Goal: Task Accomplishment & Management: Manage account settings

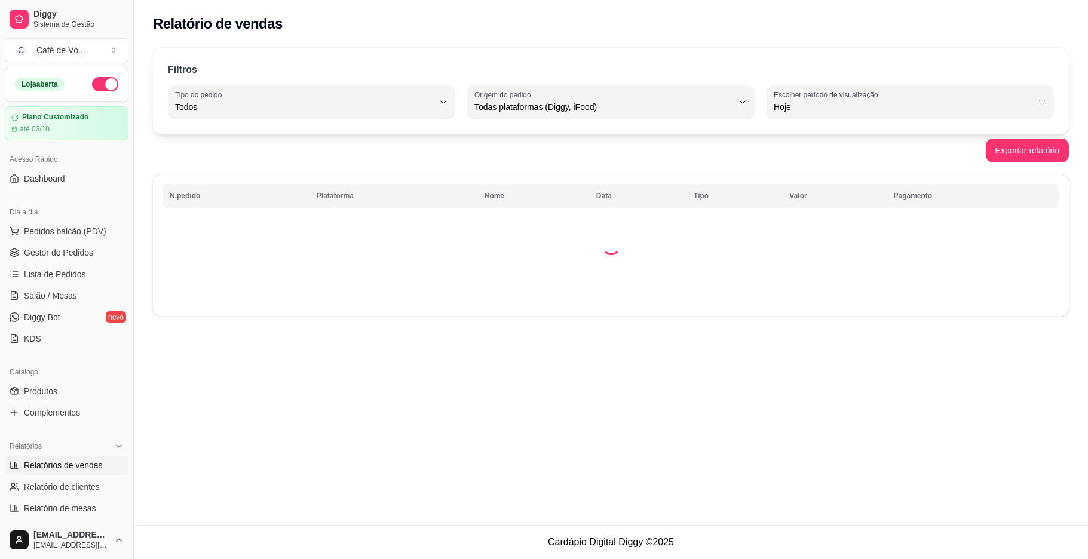
select select "ALL"
select select "0"
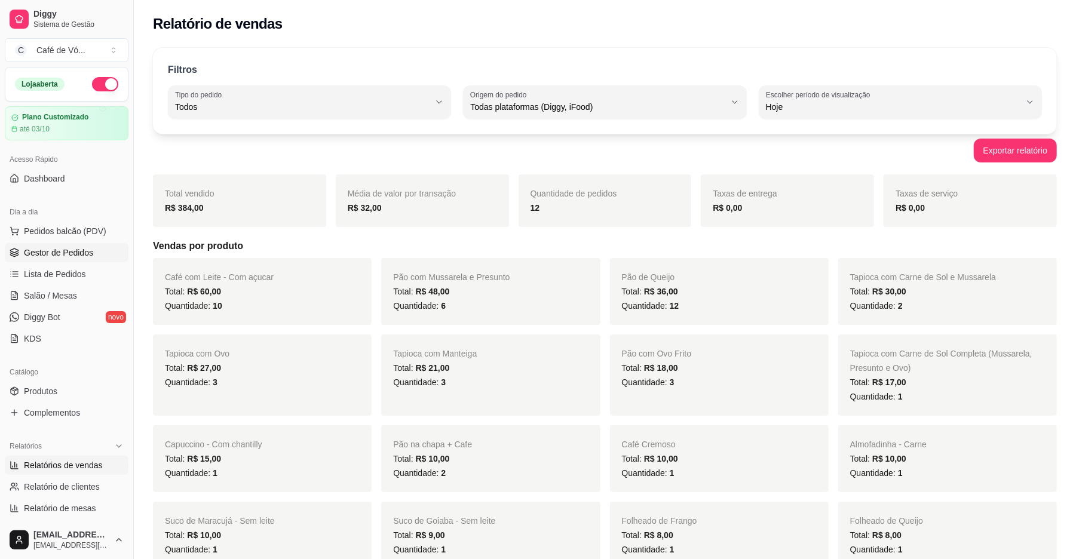
click at [76, 255] on span "Gestor de Pedidos" at bounding box center [58, 253] width 69 height 12
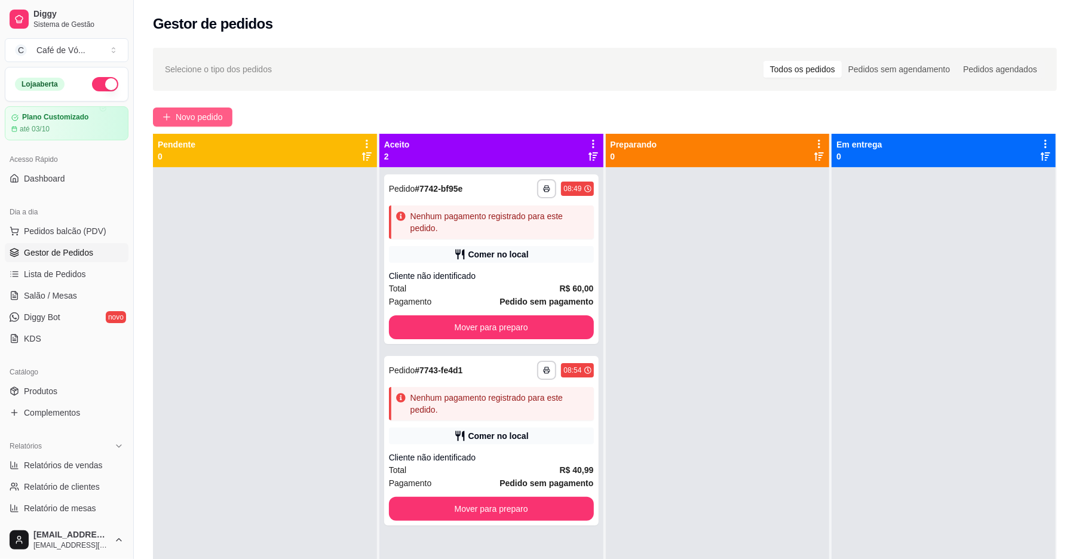
click at [153, 116] on div "**********" at bounding box center [605, 374] width 942 height 667
click at [159, 118] on button "Novo pedido" at bounding box center [192, 117] width 79 height 19
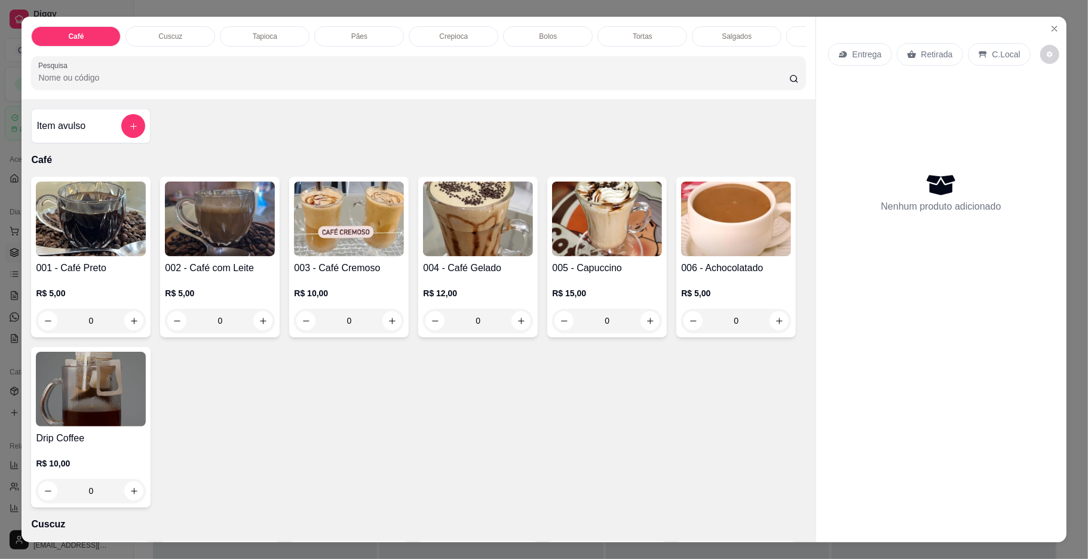
click at [212, 216] on img at bounding box center [220, 219] width 110 height 75
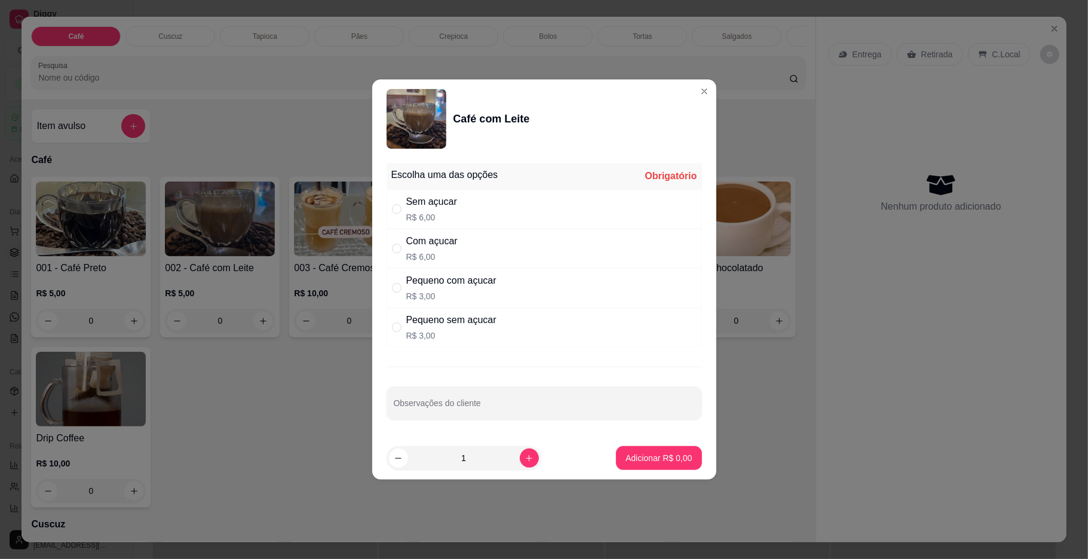
drag, startPoint x: 397, startPoint y: 267, endPoint x: 405, endPoint y: 271, distance: 8.8
click at [398, 267] on div "Com açucar R$ 6,00" at bounding box center [545, 248] width 316 height 39
click at [449, 293] on p "R$ 3,00" at bounding box center [451, 296] width 90 height 12
radio input "false"
radio input "true"
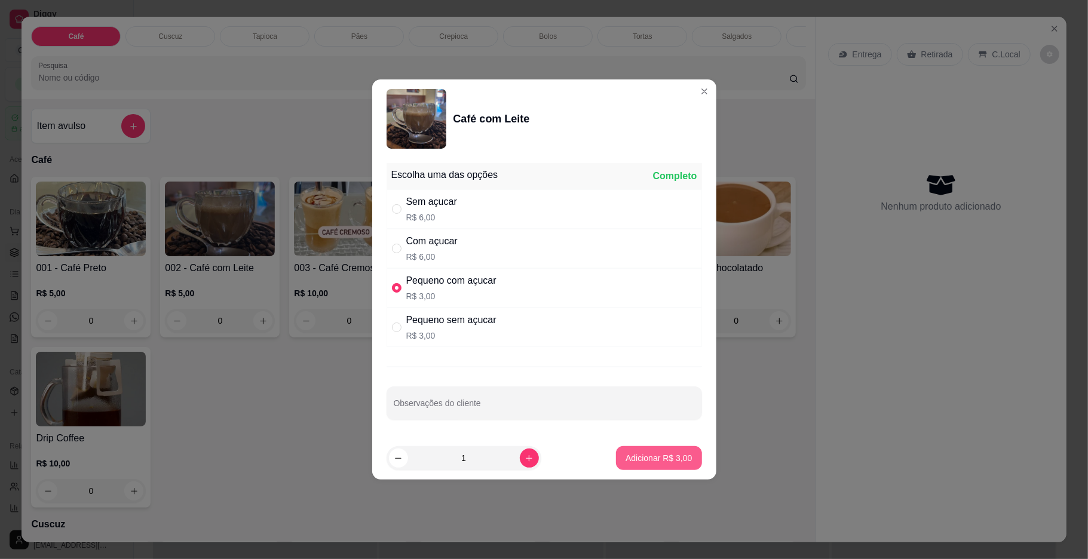
click at [685, 453] on button "Adicionar R$ 3,00" at bounding box center [658, 458] width 85 height 24
type input "1"
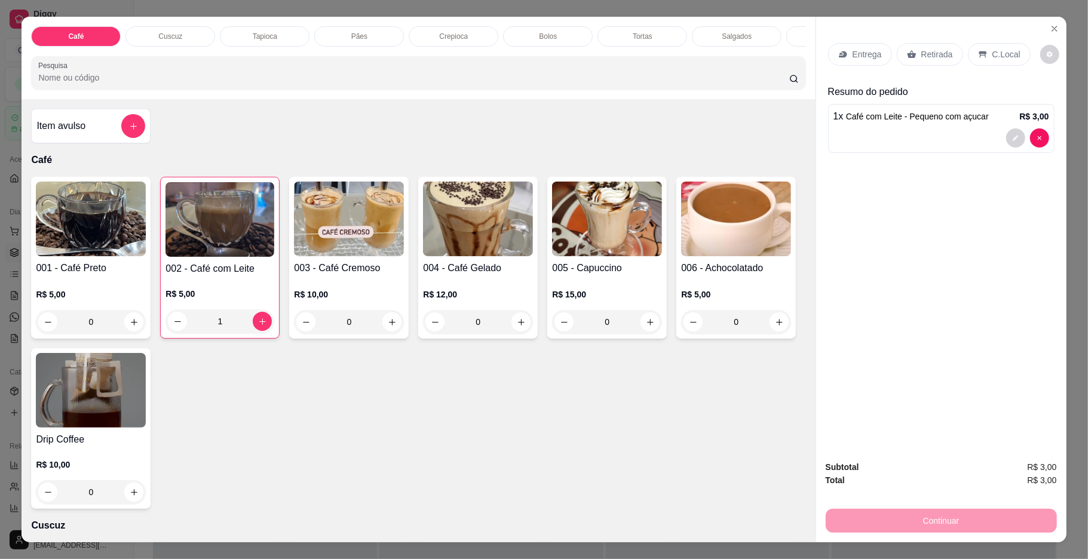
click at [1012, 55] on div "C.Local" at bounding box center [999, 54] width 63 height 23
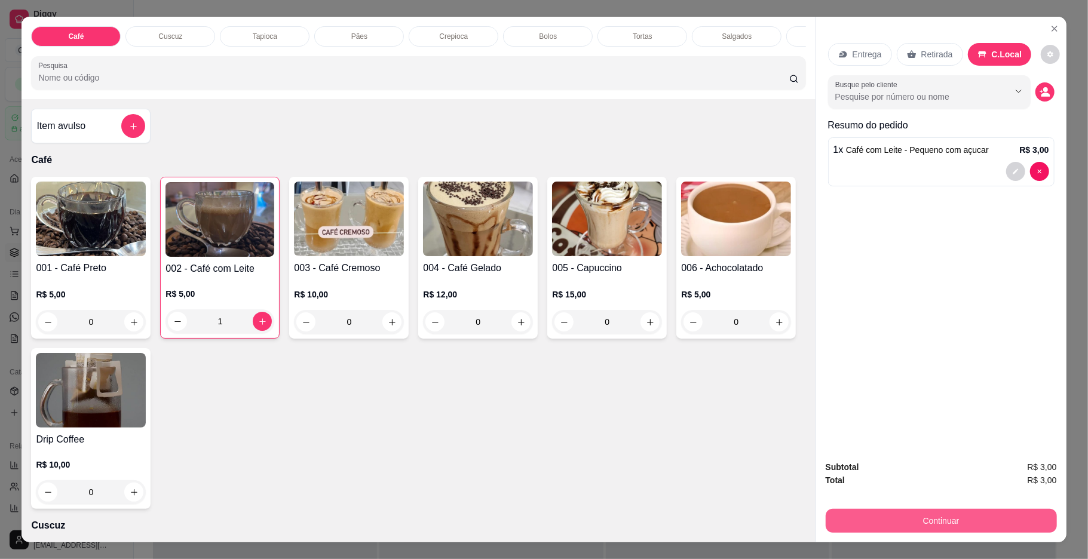
click at [861, 509] on button "Continuar" at bounding box center [941, 521] width 231 height 24
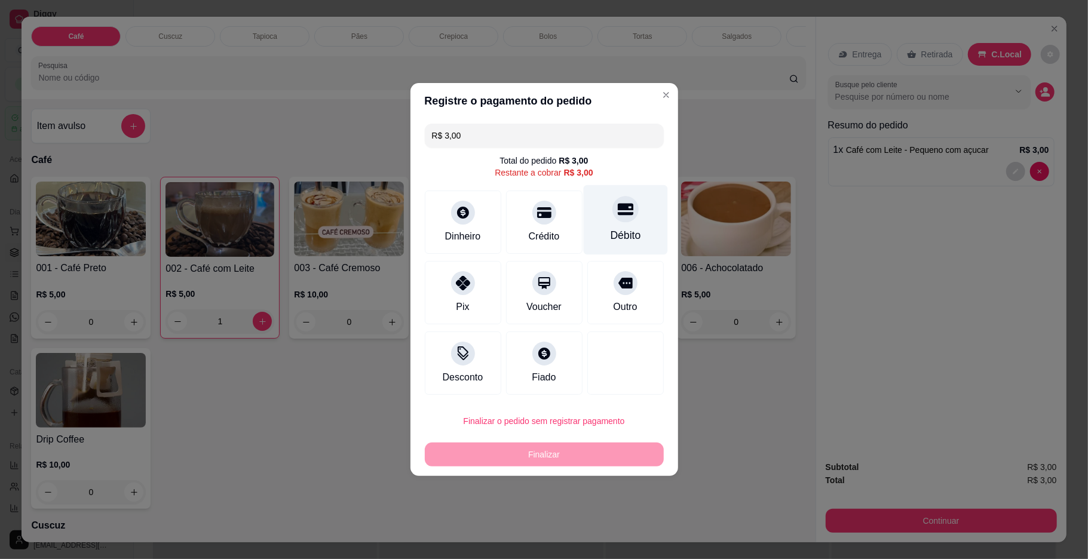
click at [588, 225] on div "Débito" at bounding box center [625, 220] width 84 height 70
type input "R$ 0,00"
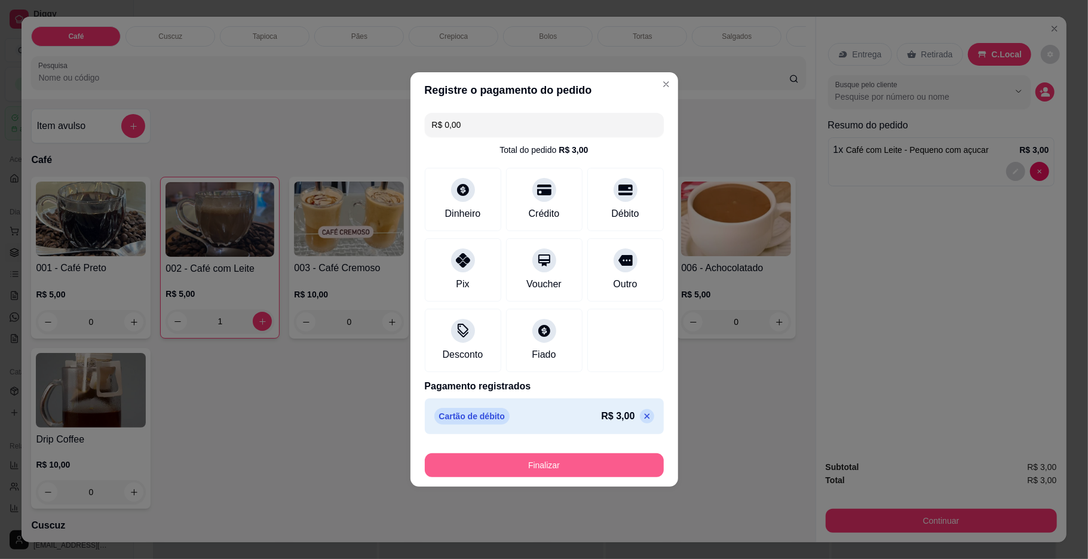
click at [532, 465] on button "Finalizar" at bounding box center [544, 466] width 239 height 24
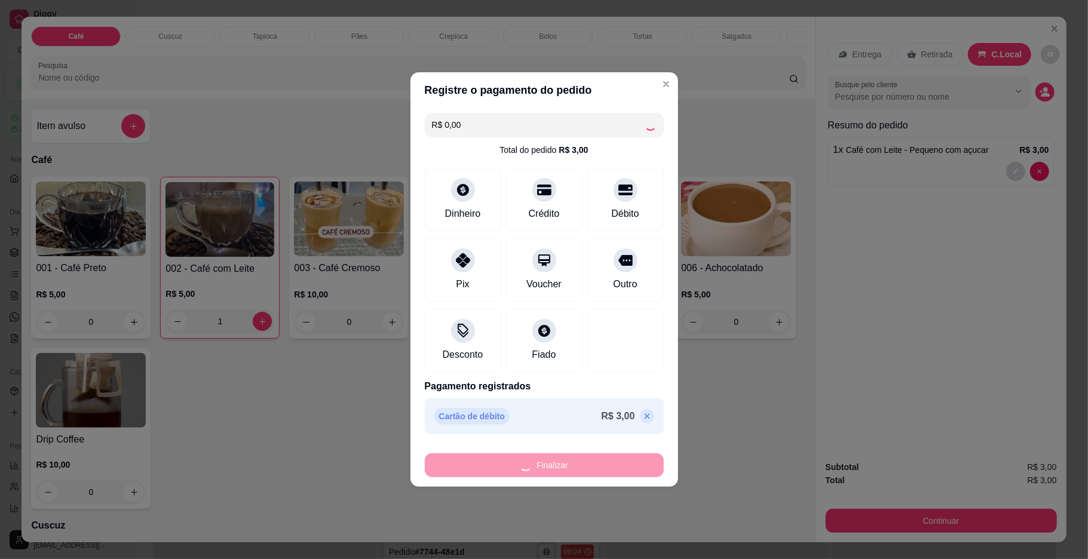
type input "0"
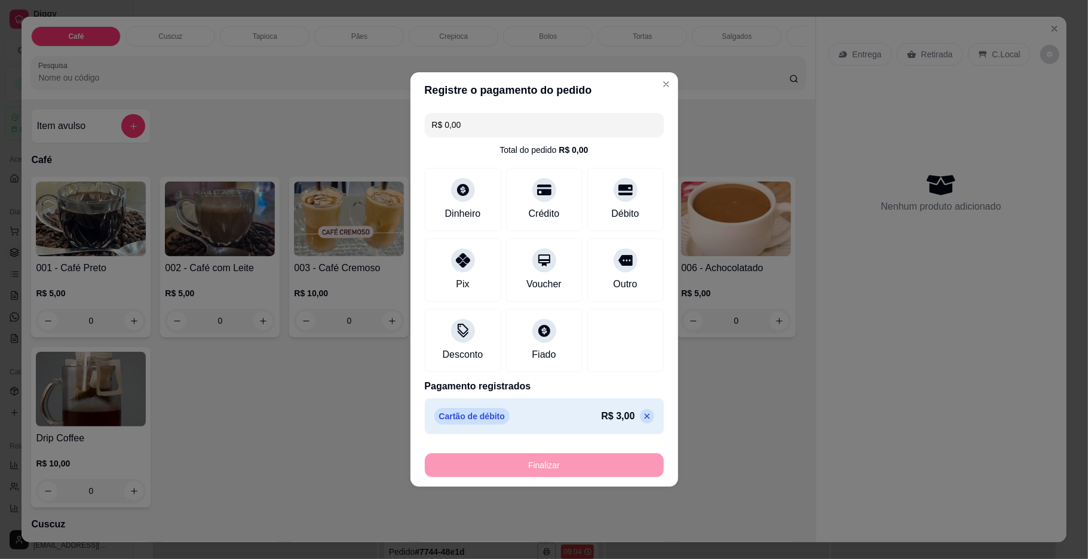
type input "-R$ 3,00"
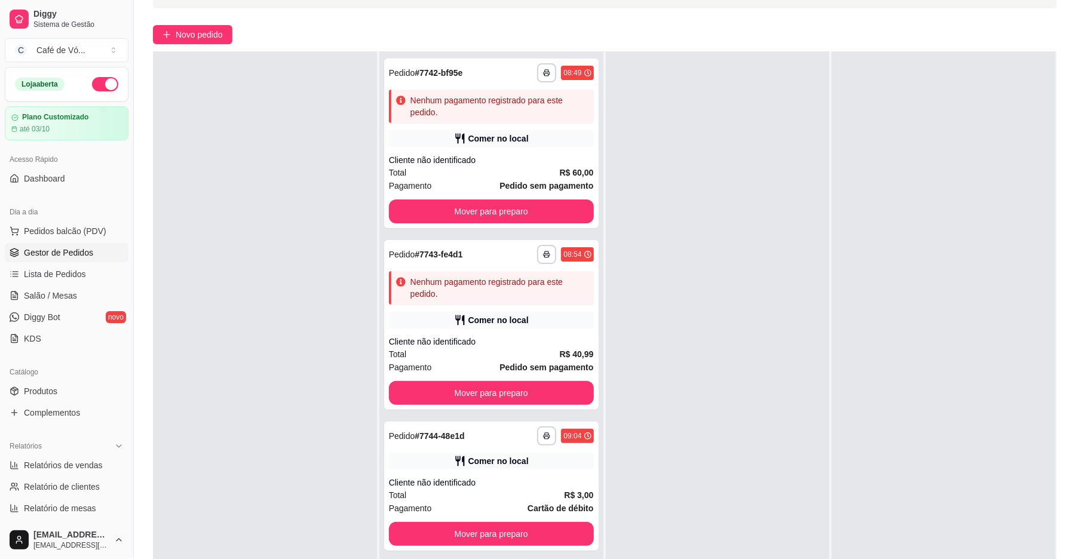
scroll to position [182, 0]
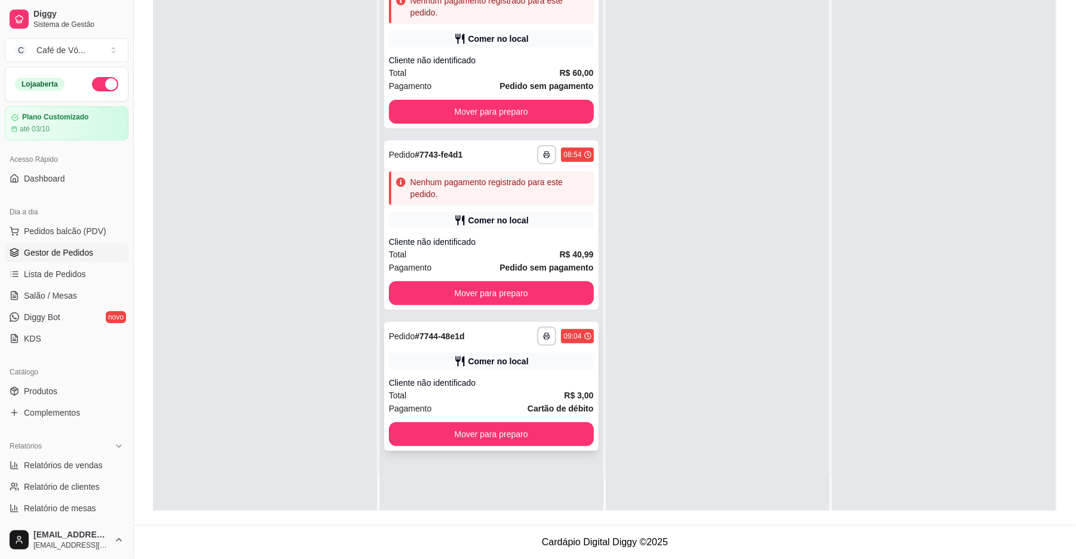
click at [564, 389] on span "R$ 3,00" at bounding box center [578, 395] width 29 height 13
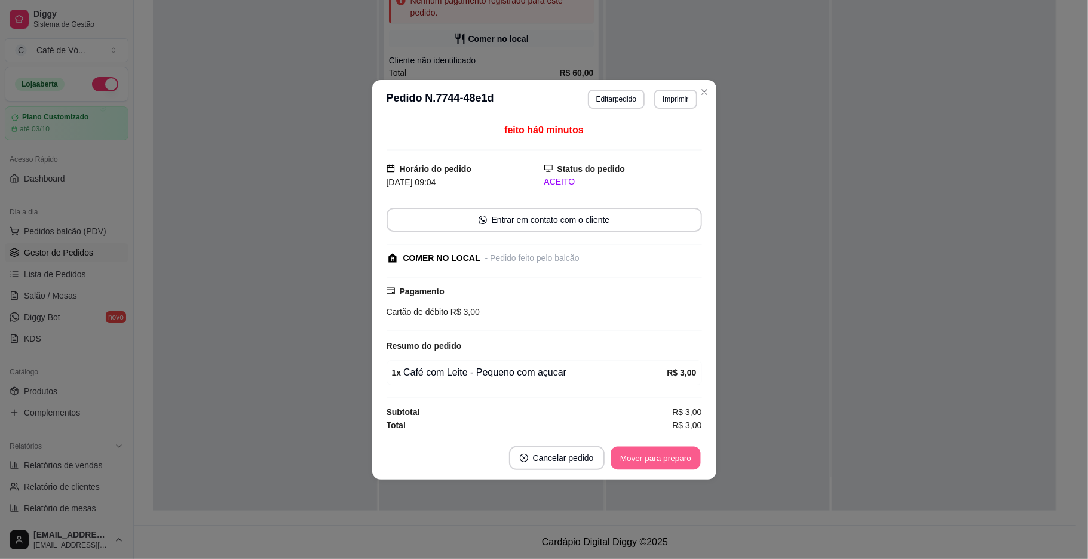
click at [685, 460] on button "Mover para preparo" at bounding box center [656, 457] width 90 height 23
click at [681, 460] on div "Mover para preparo" at bounding box center [647, 458] width 109 height 24
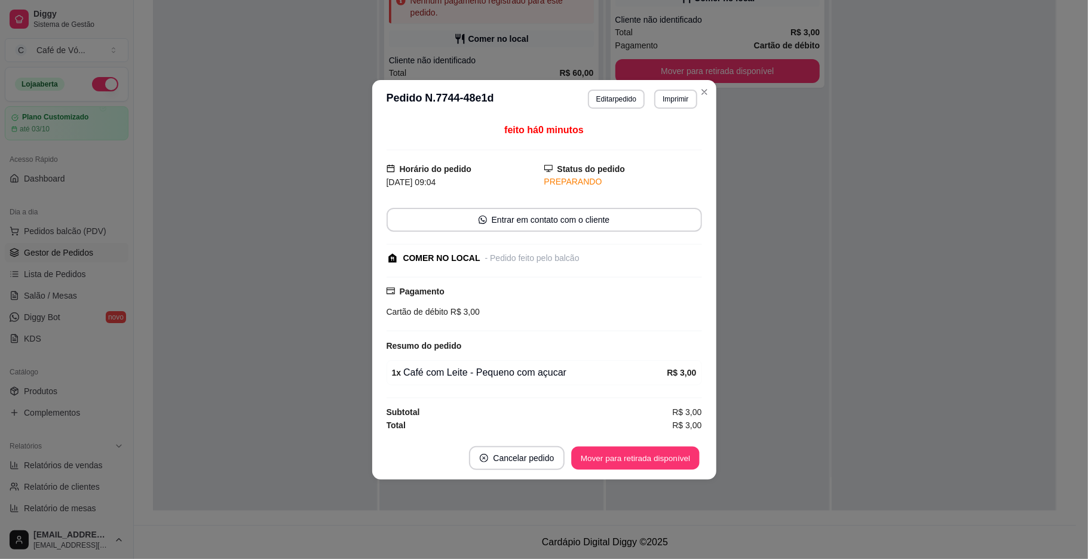
click at [681, 460] on button "Mover para retirada disponível" at bounding box center [636, 457] width 128 height 23
click at [681, 460] on div "Mover para retirada disponível" at bounding box center [635, 458] width 132 height 24
click at [681, 460] on div "Mover para retirada disponível" at bounding box center [627, 458] width 149 height 24
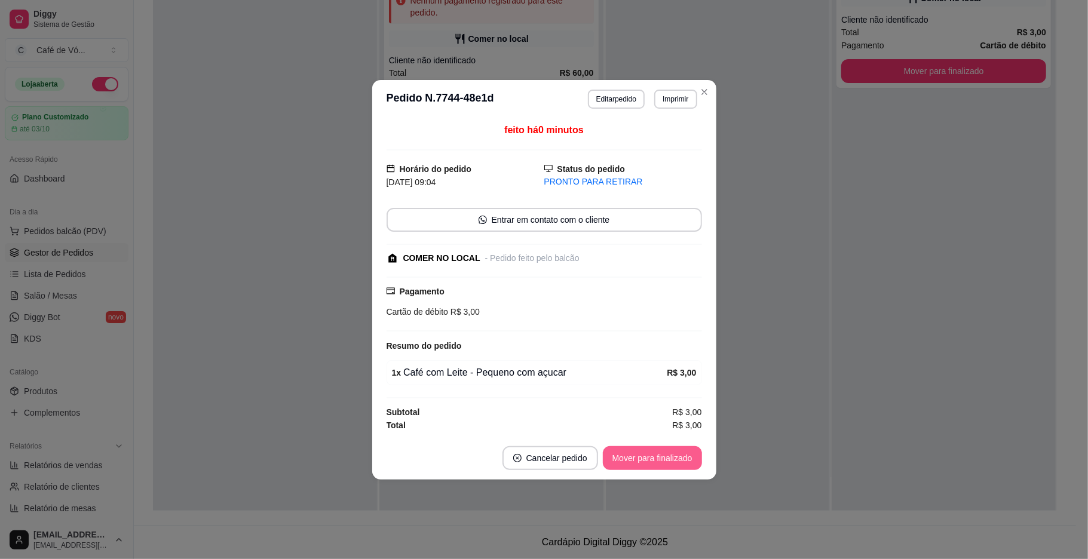
click at [681, 460] on button "Mover para finalizado" at bounding box center [652, 458] width 99 height 24
click at [681, 460] on div "Mover para finalizado" at bounding box center [652, 458] width 99 height 24
click at [681, 460] on div "Mover para finalizado" at bounding box center [644, 458] width 116 height 24
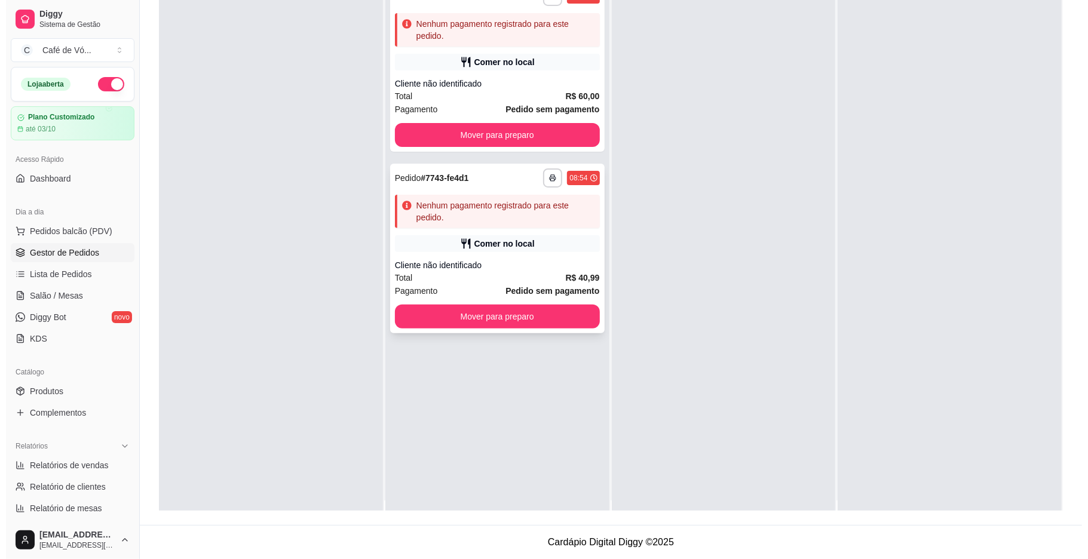
scroll to position [0, 0]
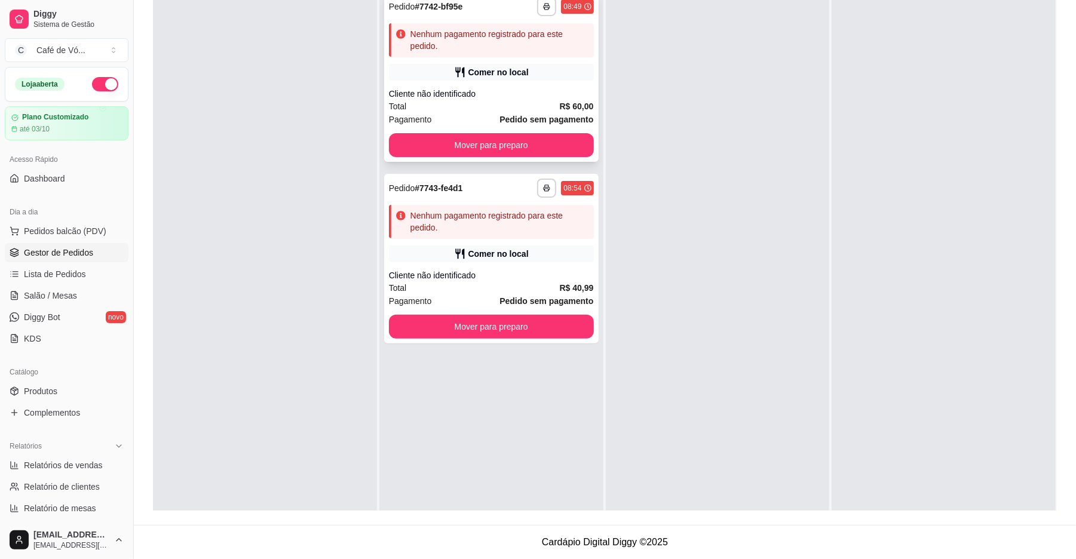
click at [493, 70] on div "Comer no local" at bounding box center [498, 72] width 60 height 12
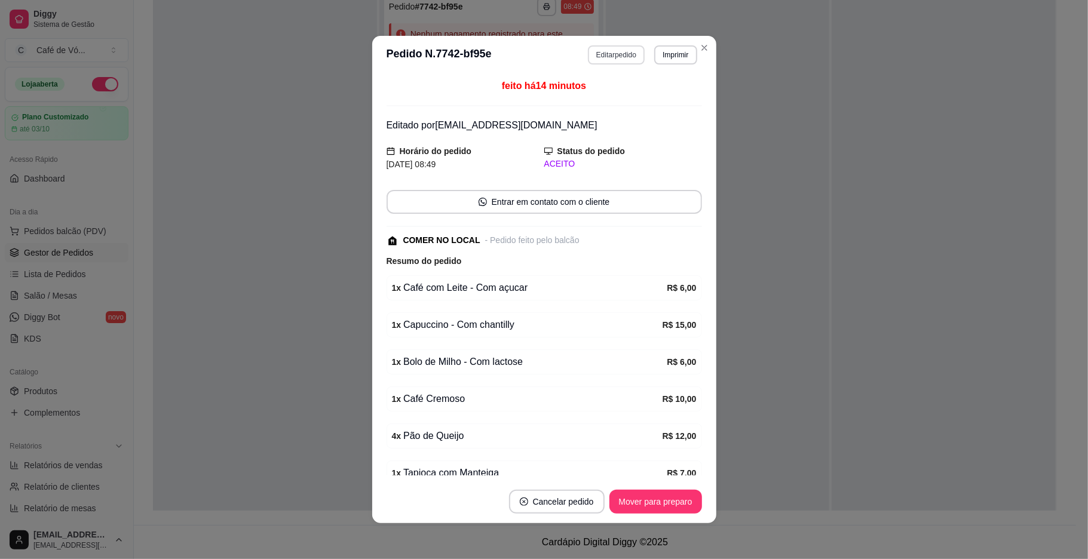
click at [593, 61] on button "Editar pedido" at bounding box center [616, 54] width 57 height 19
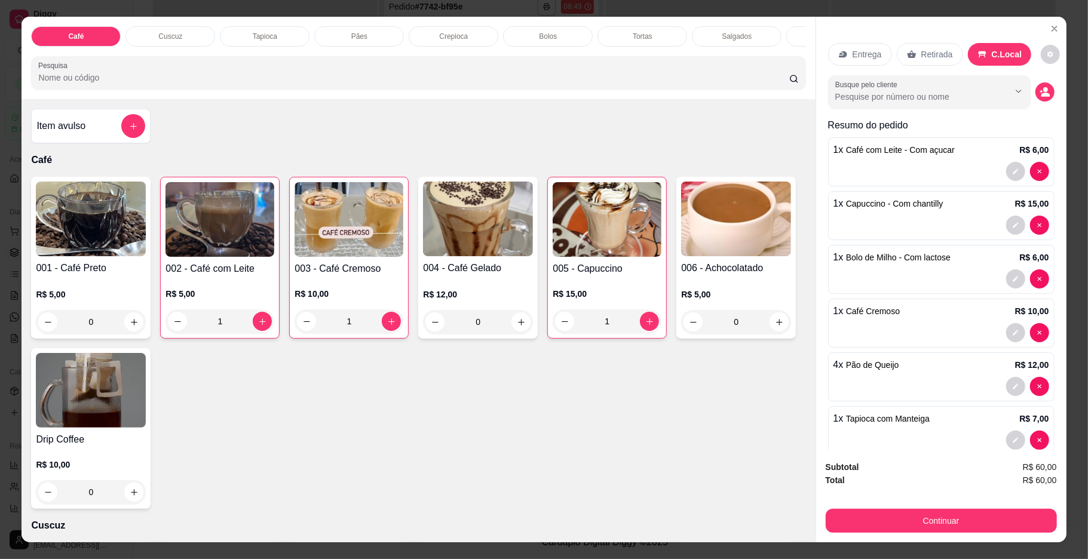
click at [197, 276] on h4 "002 - Café com Leite" at bounding box center [220, 269] width 109 height 14
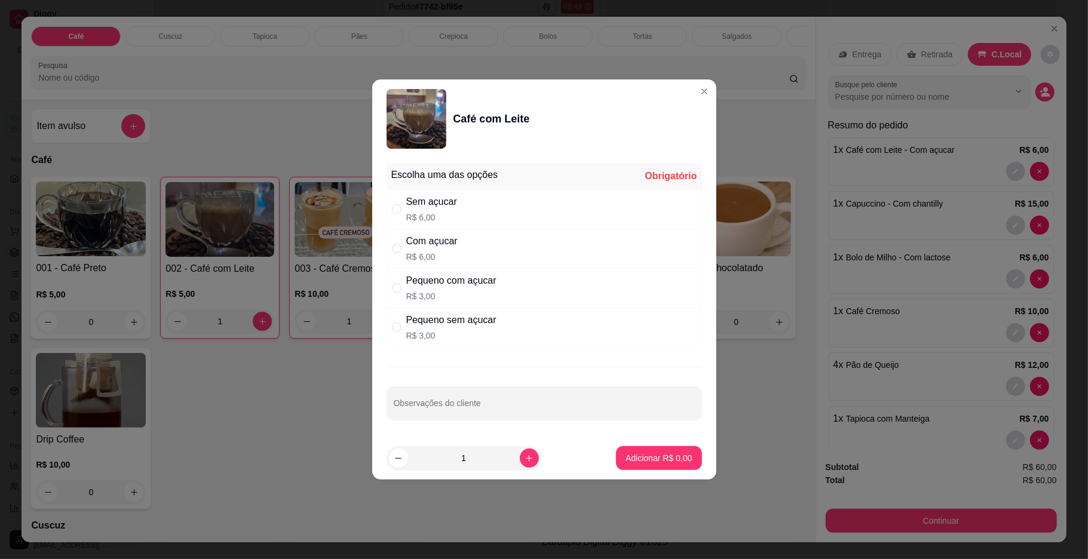
click at [488, 237] on div "Com açucar R$ 6,00" at bounding box center [545, 248] width 316 height 39
radio input "true"
click at [647, 452] on button "Adicionar R$ 6,00" at bounding box center [658, 458] width 83 height 23
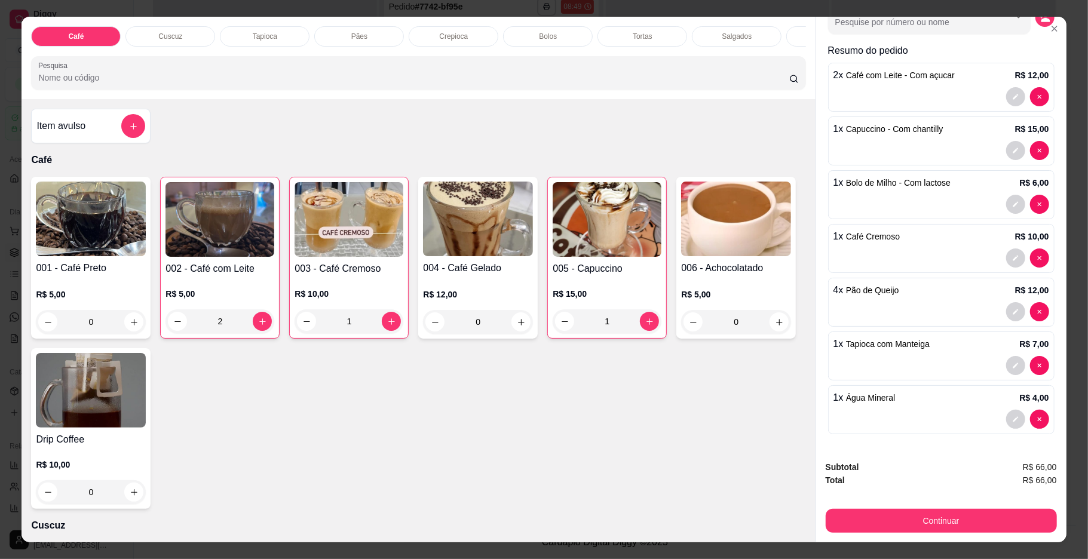
scroll to position [90, 0]
click at [868, 527] on button "Continuar" at bounding box center [941, 521] width 224 height 23
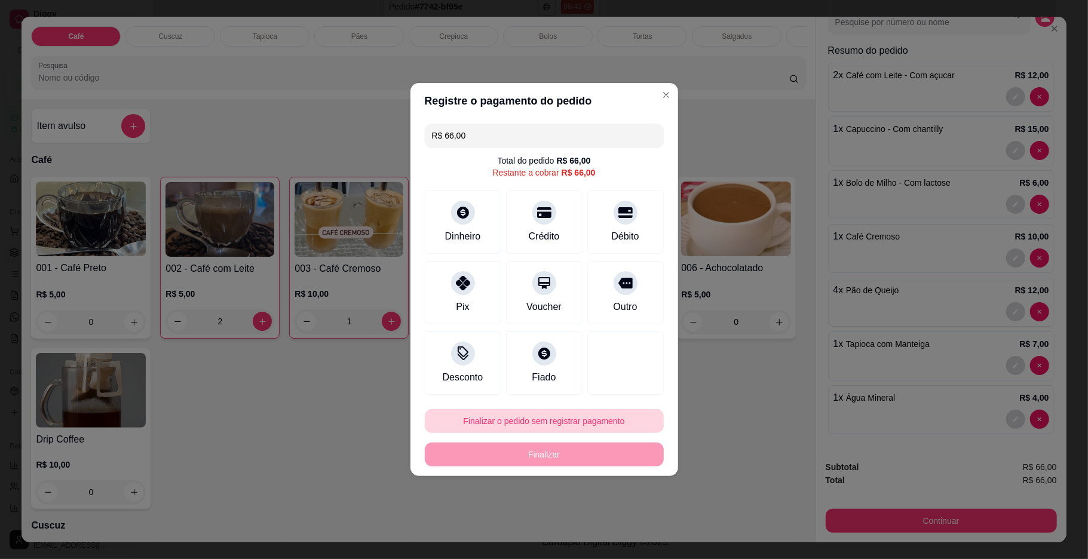
click at [594, 418] on button "Finalizar o pedido sem registrar pagamento" at bounding box center [544, 421] width 239 height 24
click at [626, 521] on button "Confirmar" at bounding box center [620, 521] width 44 height 19
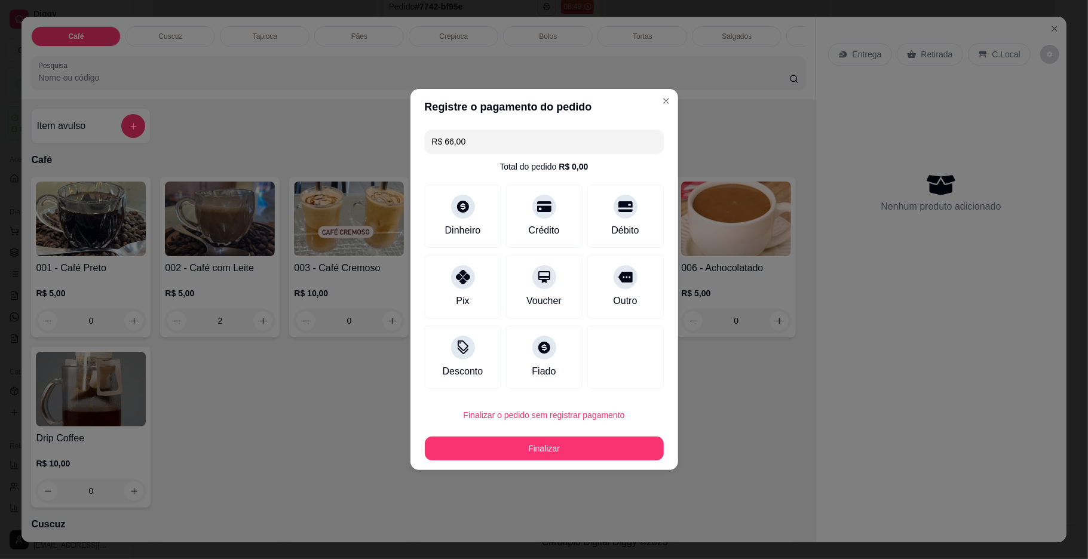
type input "0"
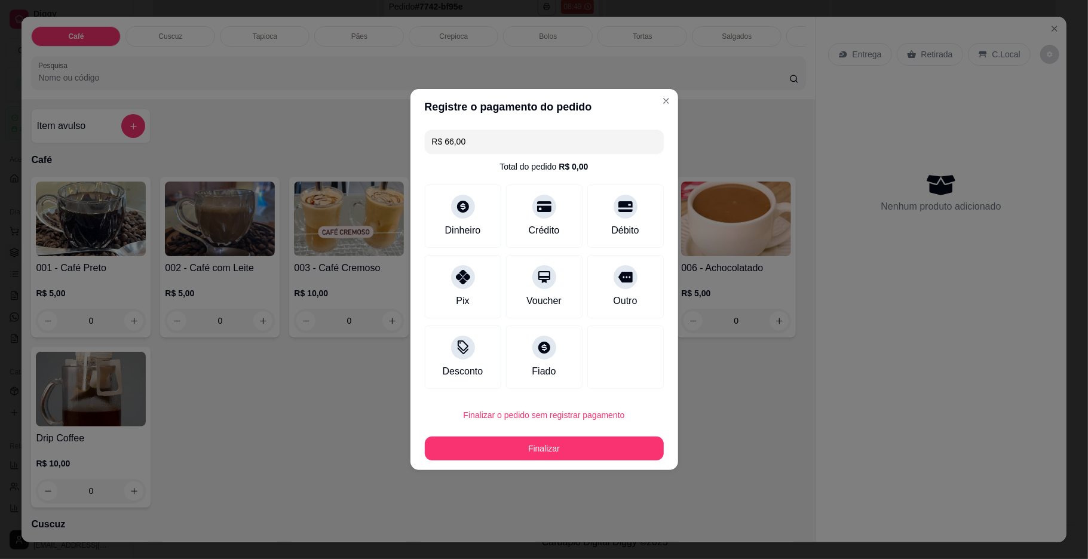
type input "0"
type input "R$ 0,00"
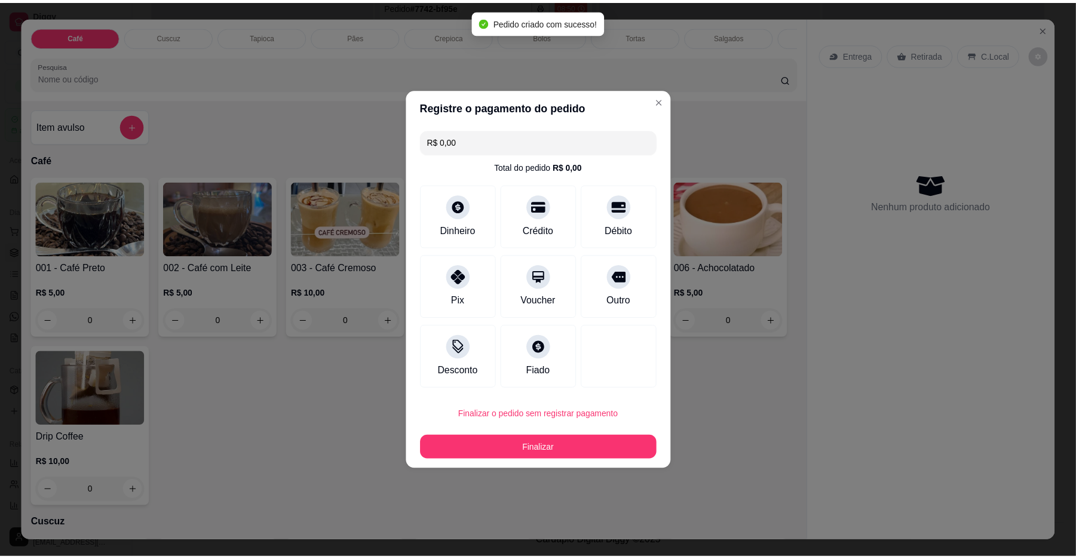
scroll to position [0, 0]
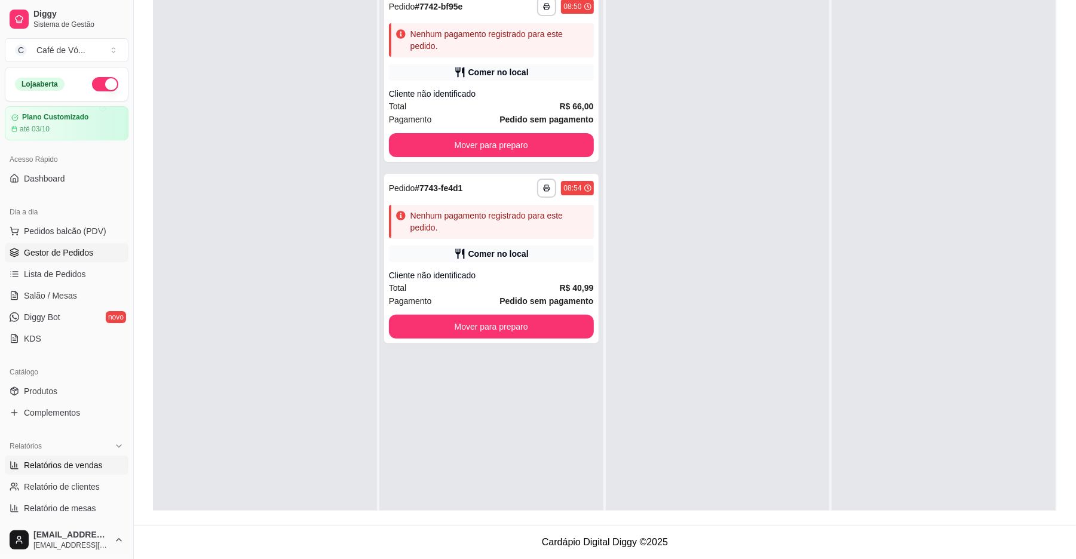
click at [87, 471] on link "Relatórios de vendas" at bounding box center [67, 465] width 124 height 19
select select "ALL"
select select "0"
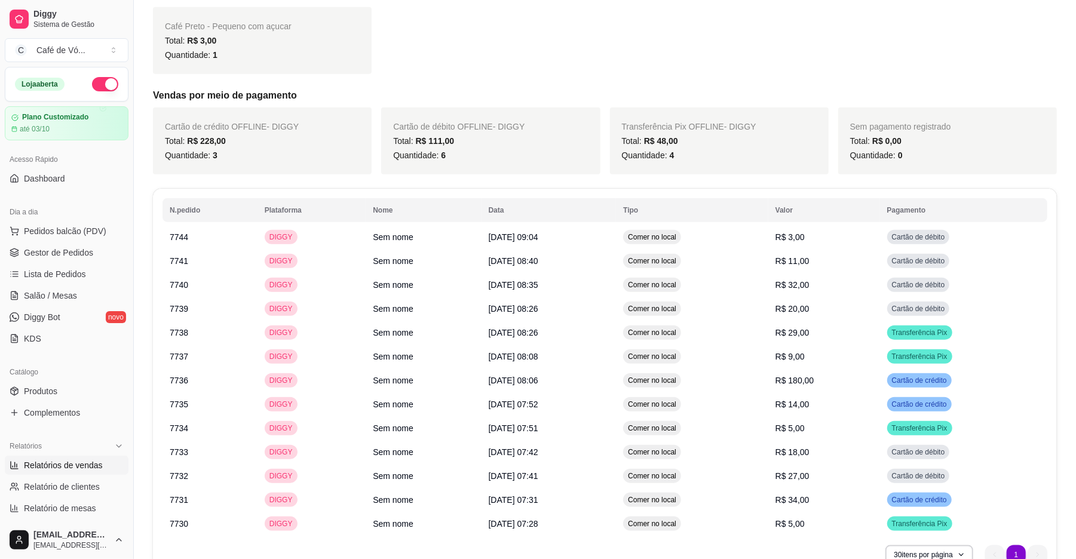
scroll to position [799, 0]
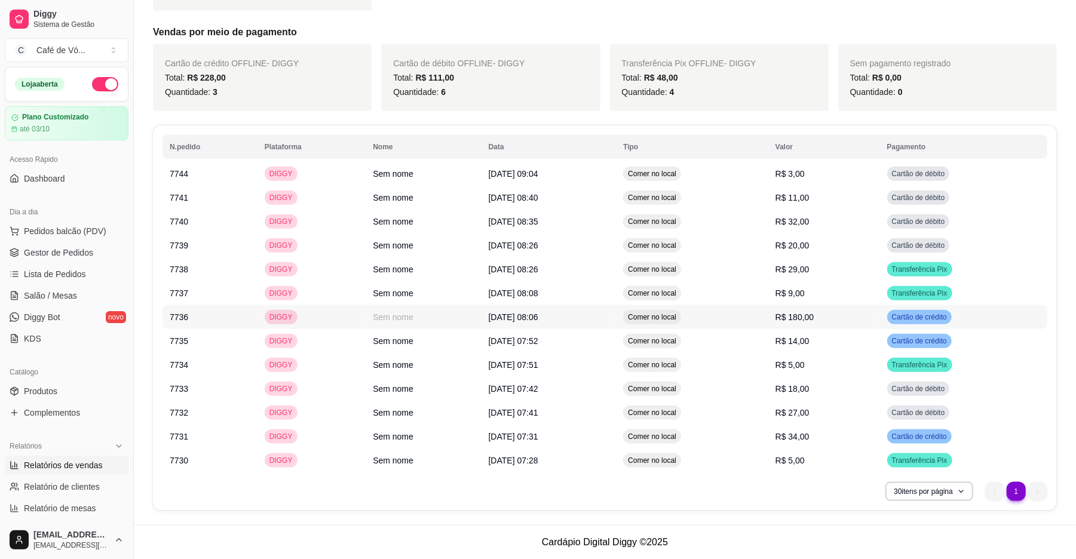
click at [768, 321] on td "Comer no local" at bounding box center [692, 317] width 152 height 24
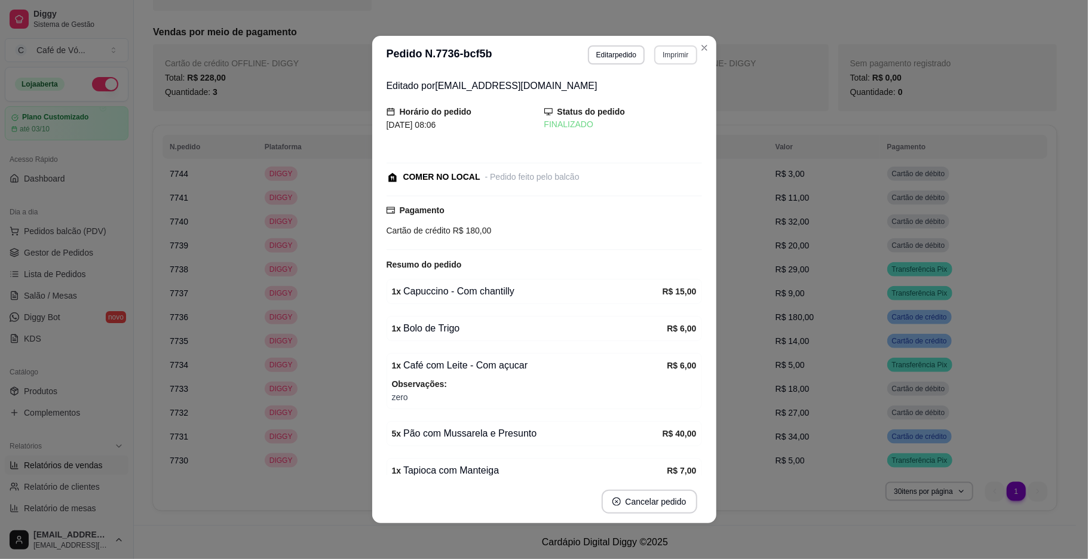
click at [673, 54] on button "Imprimir" at bounding box center [675, 54] width 42 height 19
click at [666, 104] on button "IMPRESSORA" at bounding box center [649, 108] width 87 height 19
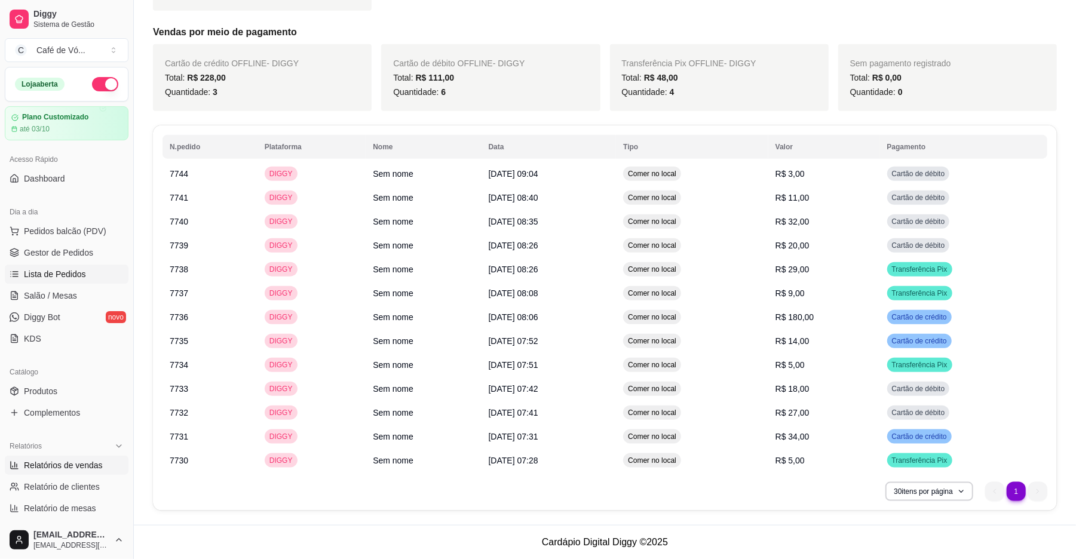
click at [51, 265] on link "Lista de Pedidos" at bounding box center [67, 274] width 124 height 19
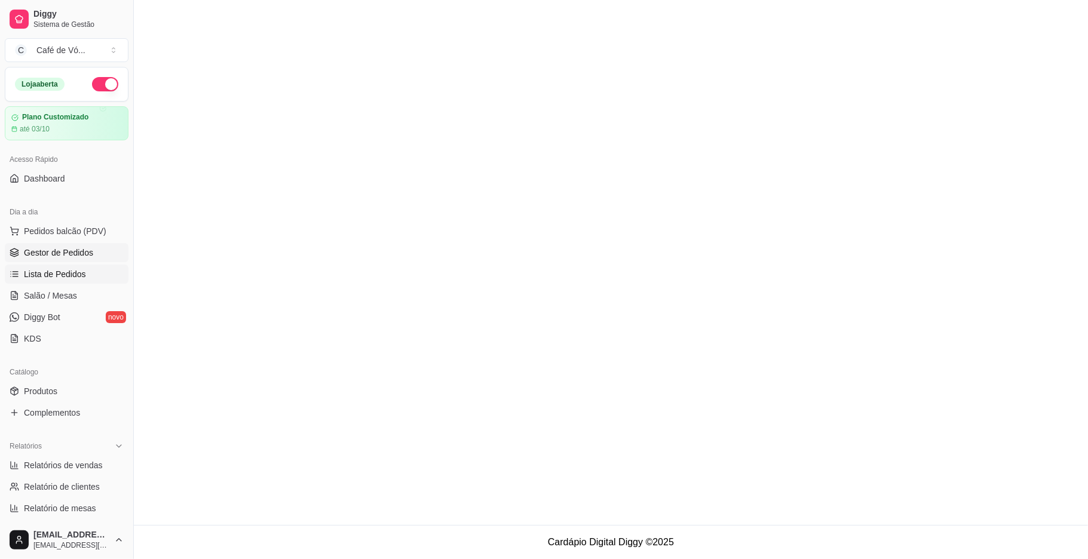
click at [56, 261] on link "Gestor de Pedidos" at bounding box center [67, 252] width 124 height 19
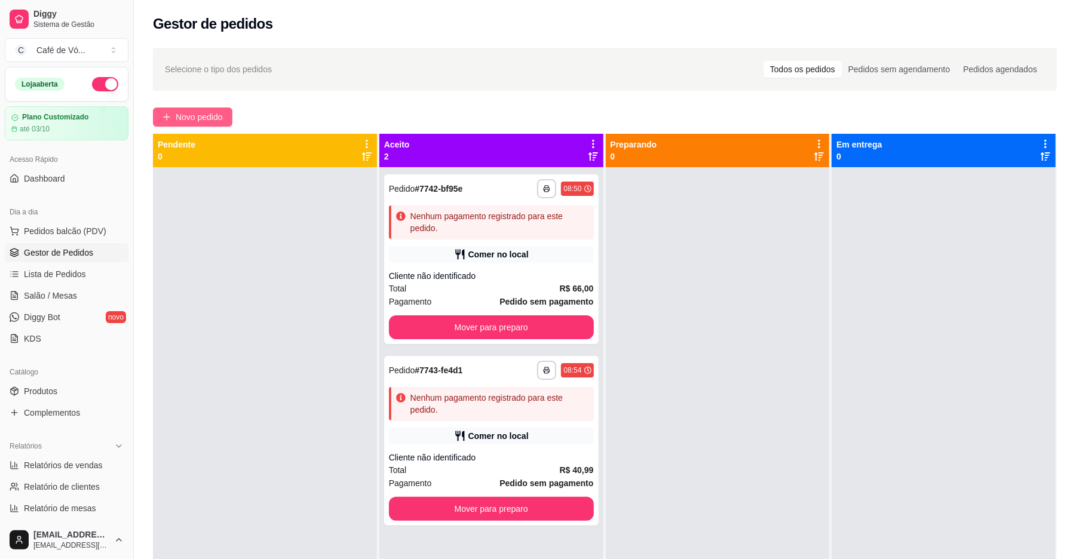
drag, startPoint x: 191, startPoint y: 120, endPoint x: 165, endPoint y: 125, distance: 26.8
click at [161, 127] on div "**********" at bounding box center [605, 374] width 942 height 667
click at [170, 125] on button "Novo pedido" at bounding box center [192, 117] width 79 height 19
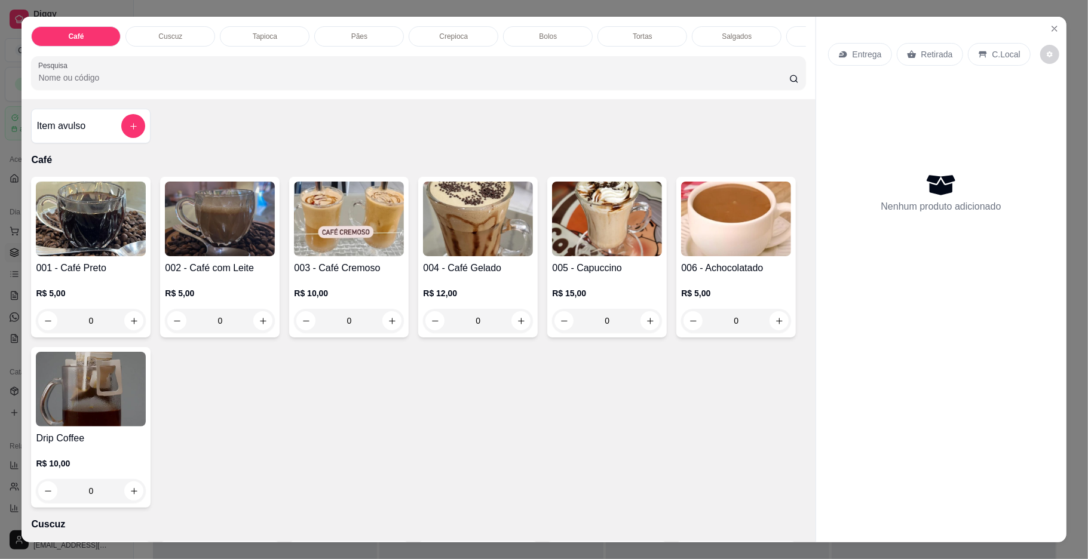
click at [166, 36] on p "Cuscuz" at bounding box center [170, 37] width 24 height 10
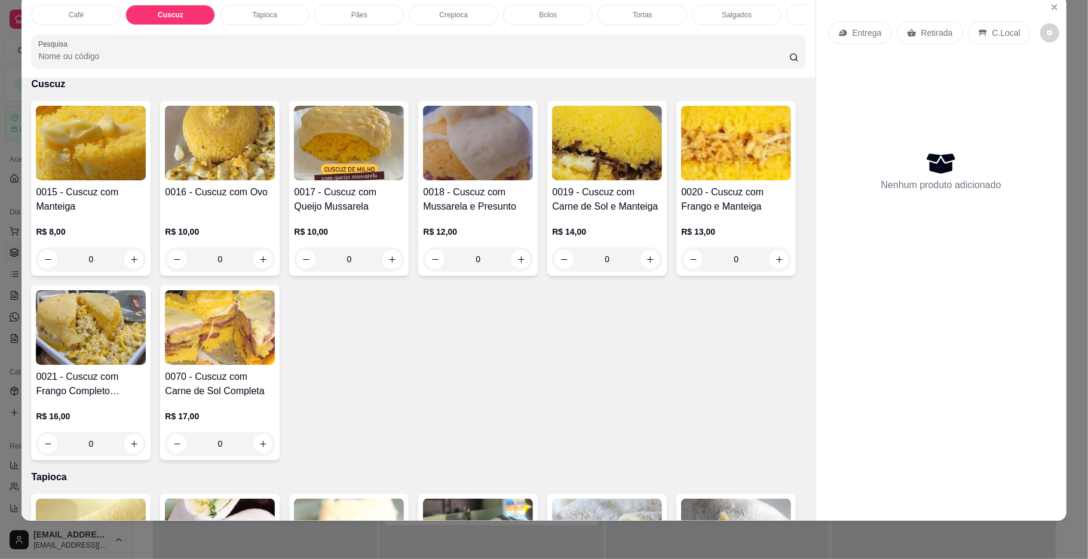
click at [207, 153] on img at bounding box center [220, 143] width 110 height 75
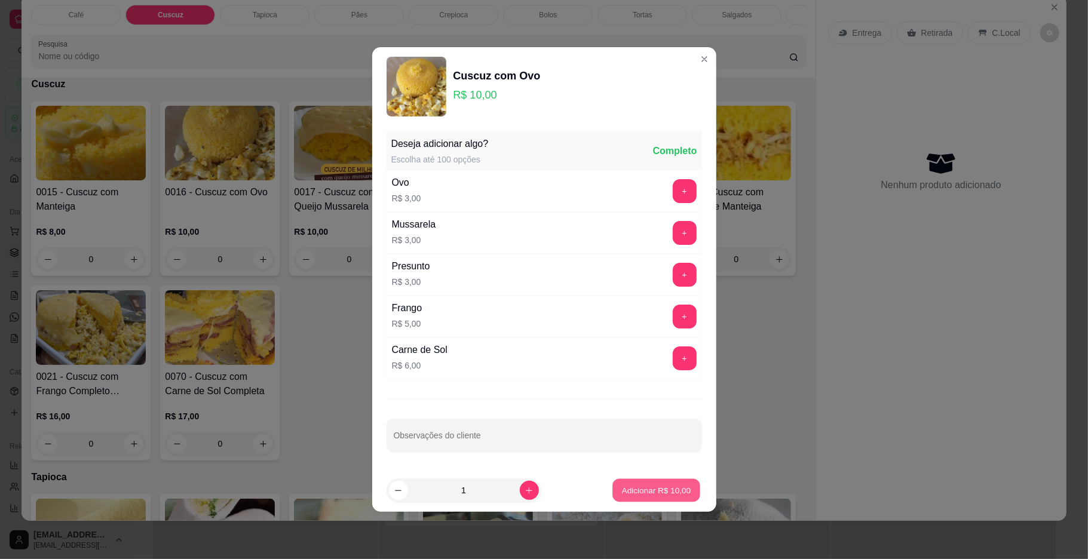
click at [656, 503] on button "Adicionar R$ 10,00" at bounding box center [657, 490] width 88 height 23
type input "1"
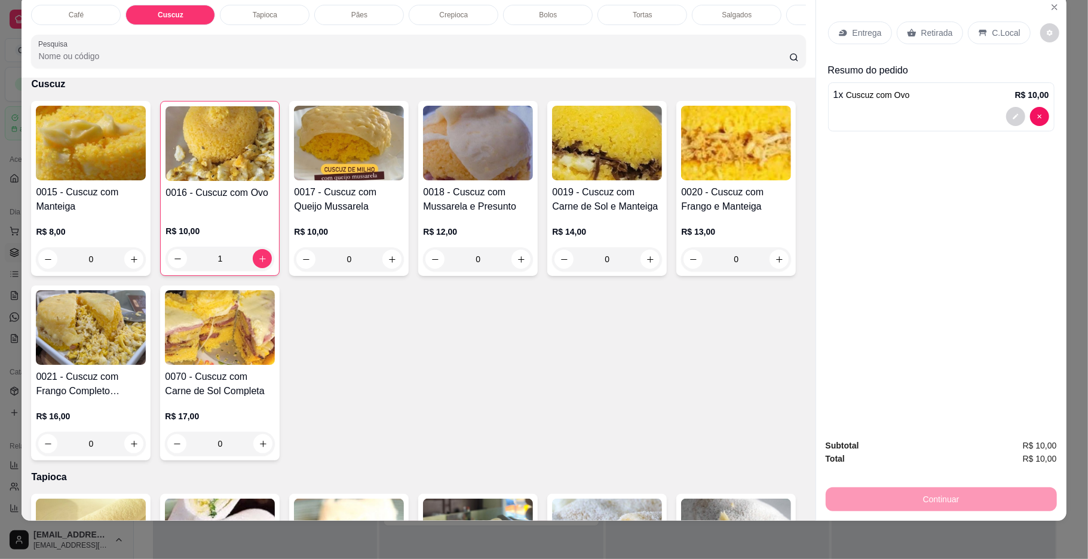
click at [72, 7] on div "Café" at bounding box center [76, 15] width 90 height 20
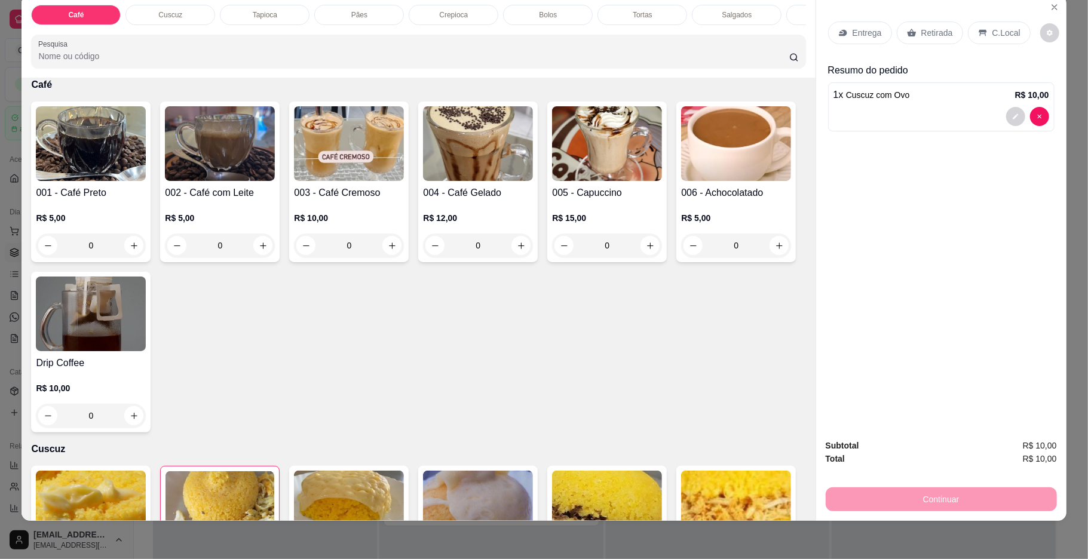
click at [243, 149] on img at bounding box center [220, 143] width 110 height 75
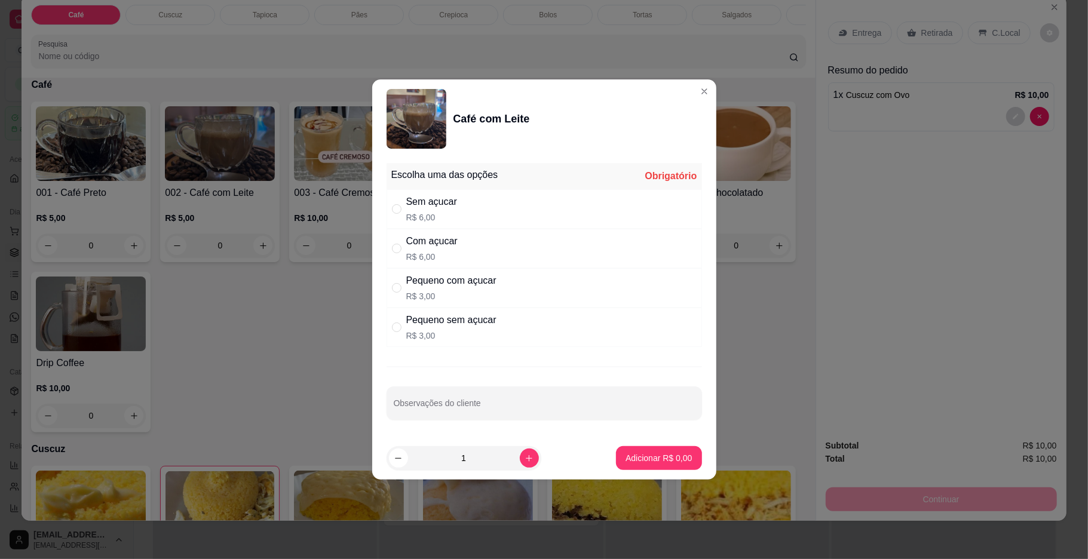
click at [482, 261] on div "Com açucar R$ 6,00" at bounding box center [545, 248] width 316 height 39
radio input "true"
click at [658, 453] on p "Adicionar R$ 6,00" at bounding box center [659, 458] width 66 height 12
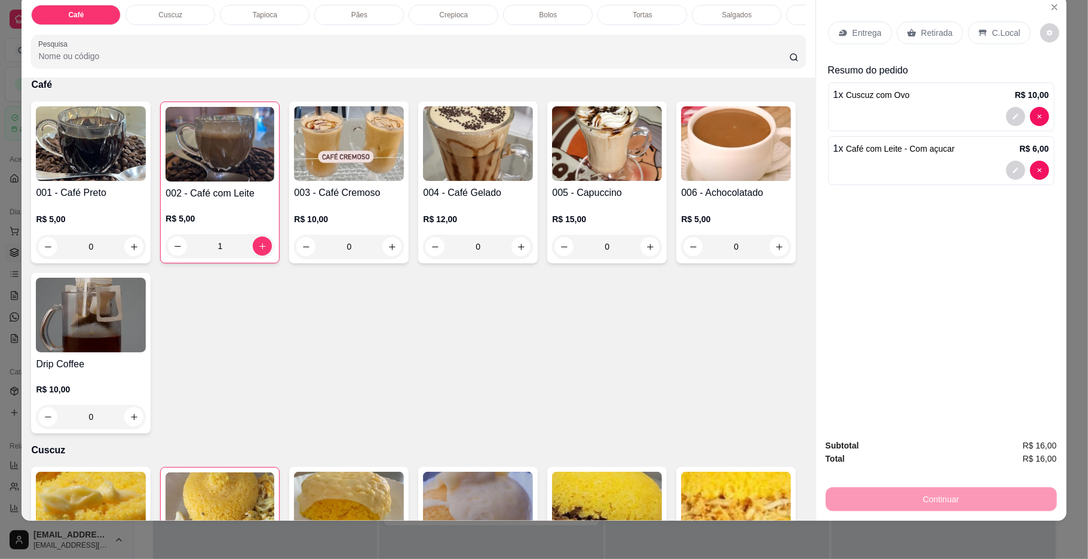
click at [968, 37] on div "C.Local" at bounding box center [999, 33] width 63 height 23
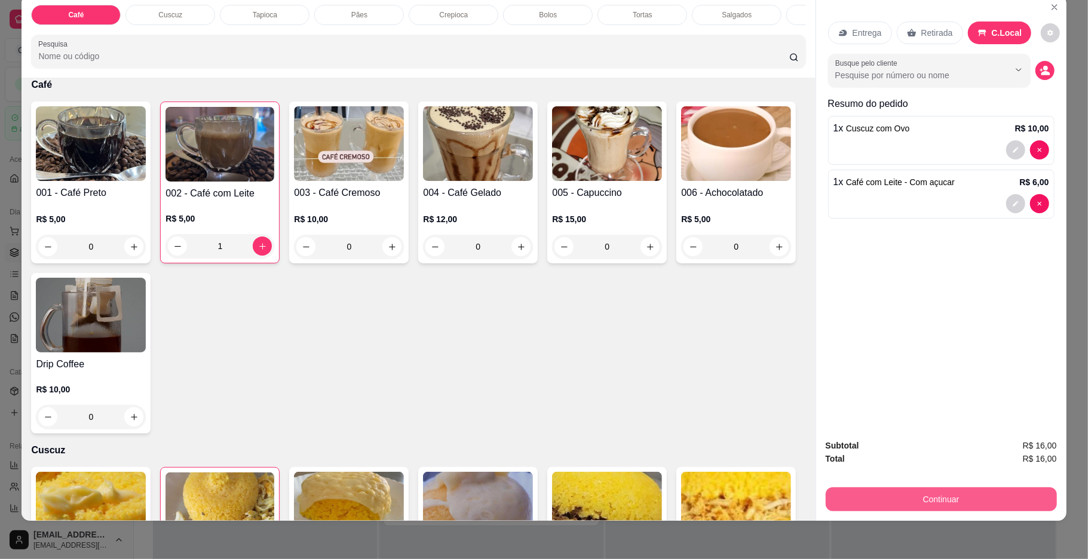
click at [887, 493] on button "Continuar" at bounding box center [941, 500] width 231 height 24
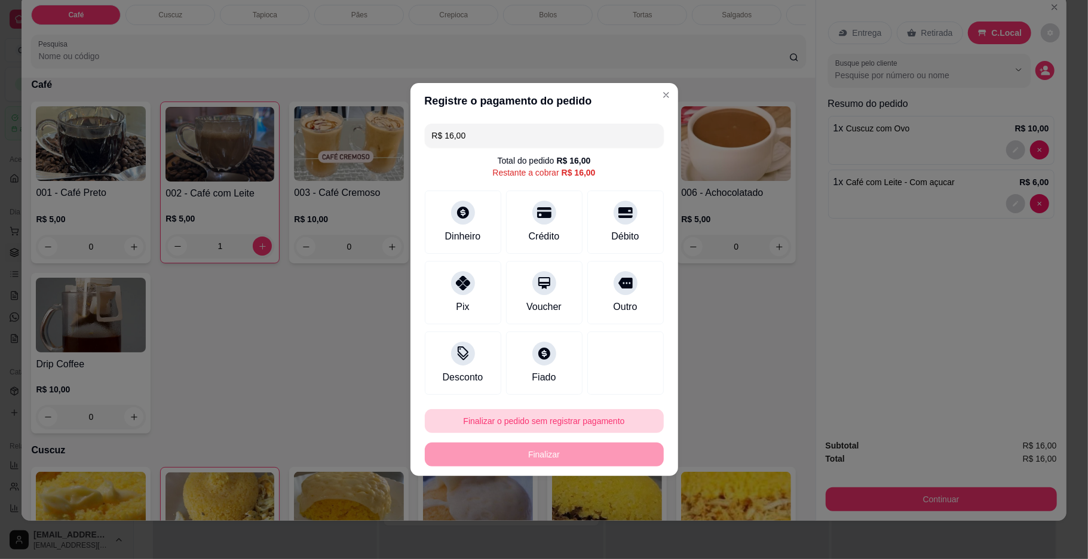
click at [595, 416] on button "Finalizar o pedido sem registrar pagamento" at bounding box center [544, 421] width 239 height 24
click at [604, 520] on button "Confirmar" at bounding box center [620, 520] width 42 height 18
type input "0"
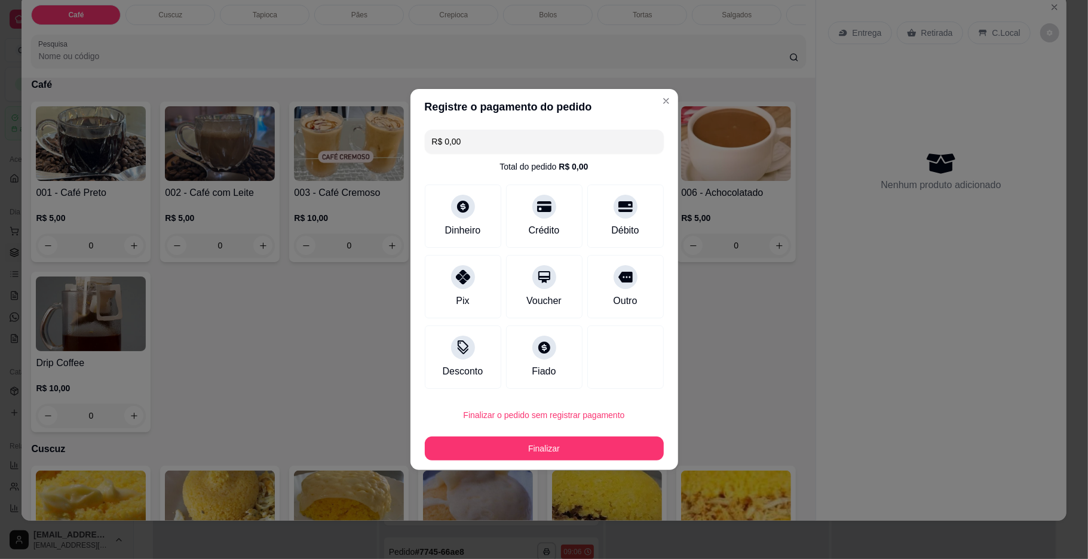
type input "R$ 0,00"
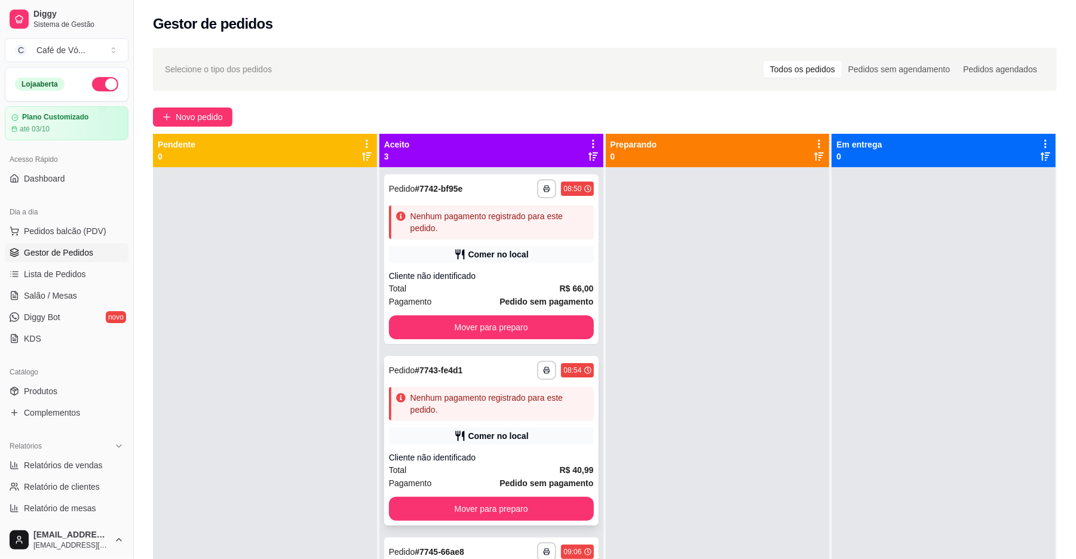
click at [568, 426] on div "**********" at bounding box center [491, 441] width 215 height 170
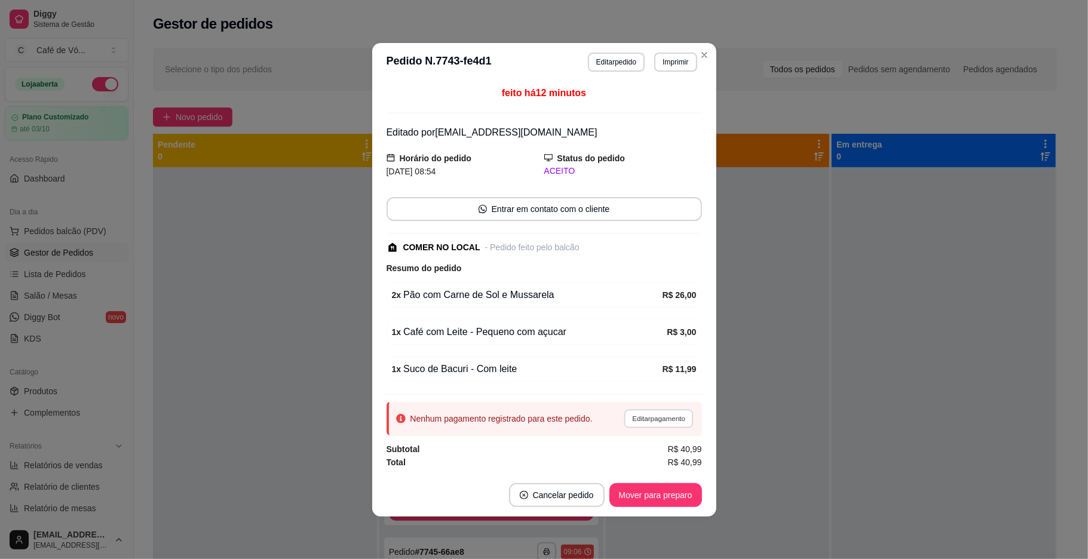
click at [662, 415] on button "Editar pagamento" at bounding box center [658, 418] width 69 height 19
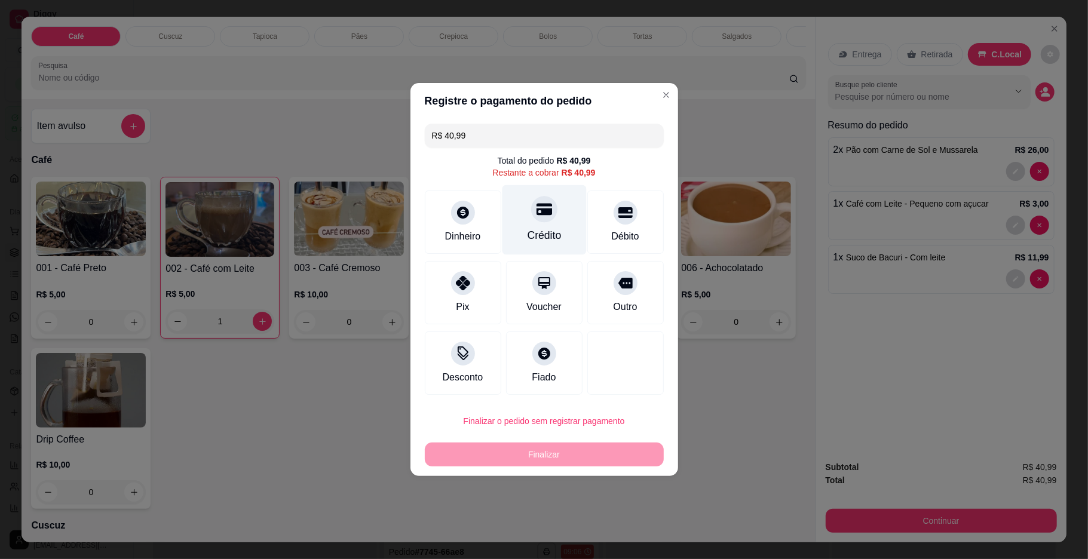
click at [546, 234] on div "Crédito" at bounding box center [544, 236] width 34 height 16
type input "R$ 0,00"
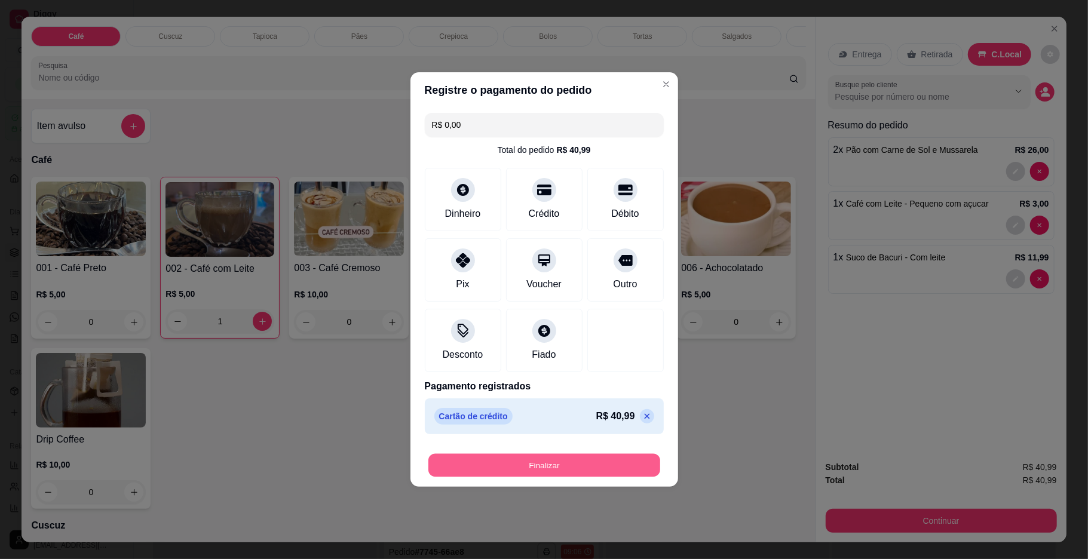
click at [572, 473] on button "Finalizar" at bounding box center [544, 465] width 232 height 23
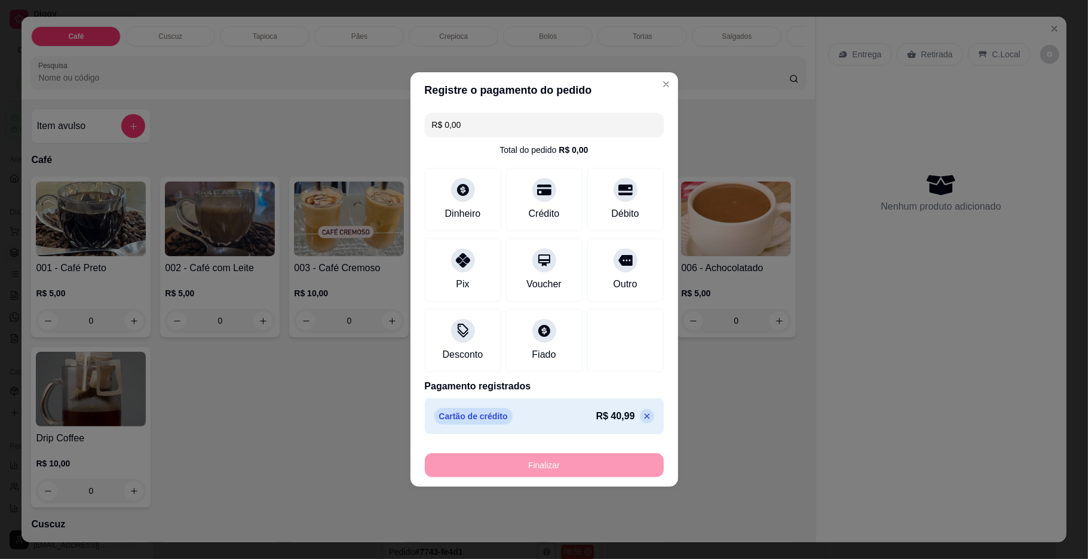
type input "0"
type input "-R$ 40,99"
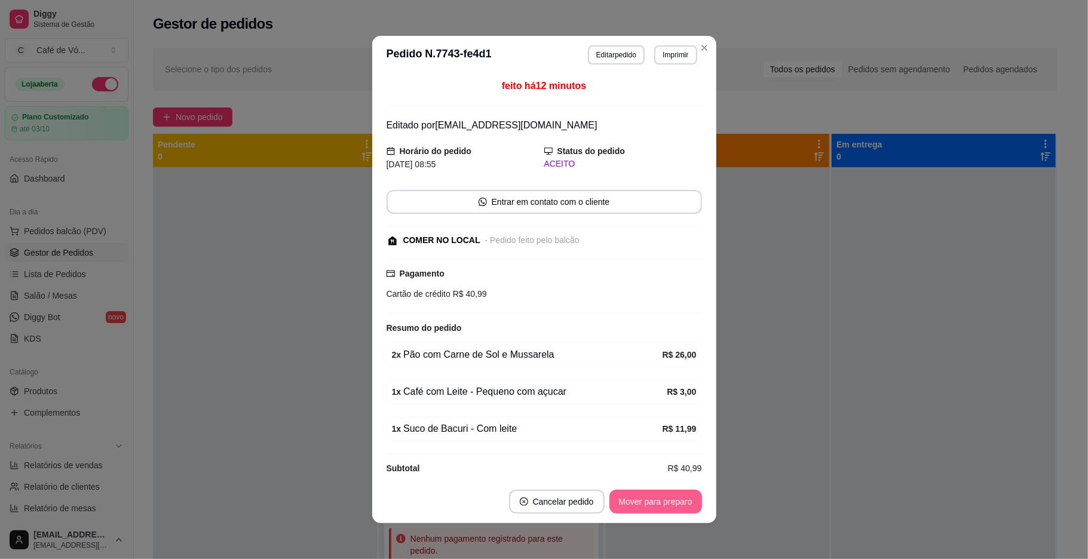
click at [649, 507] on button "Mover para preparo" at bounding box center [656, 502] width 93 height 24
click at [649, 507] on div "Mover para preparo" at bounding box center [647, 502] width 109 height 24
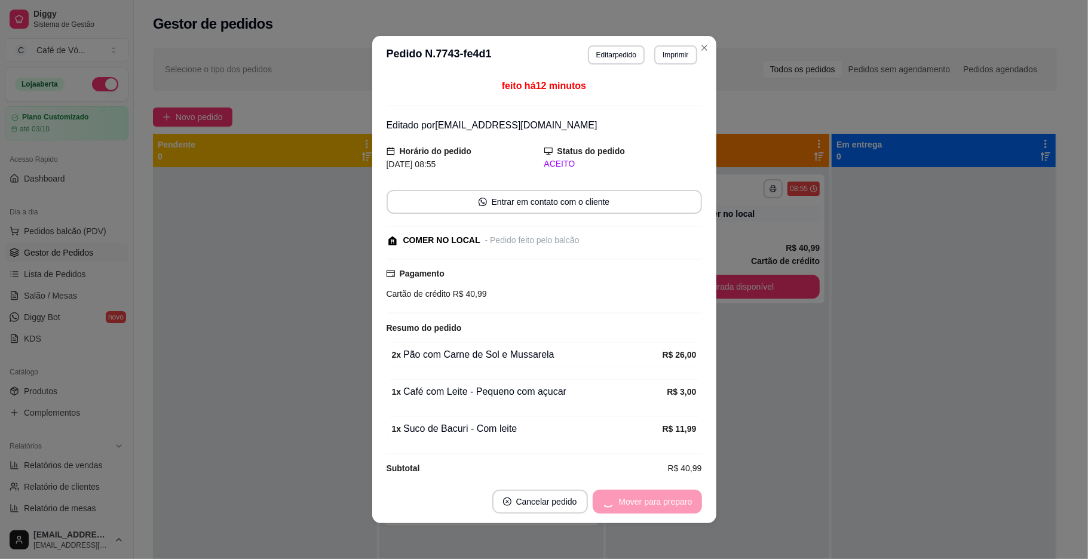
click at [649, 507] on div "Mover para preparo" at bounding box center [647, 502] width 109 height 24
click at [649, 507] on div "Mover para retirada disponível" at bounding box center [627, 502] width 149 height 24
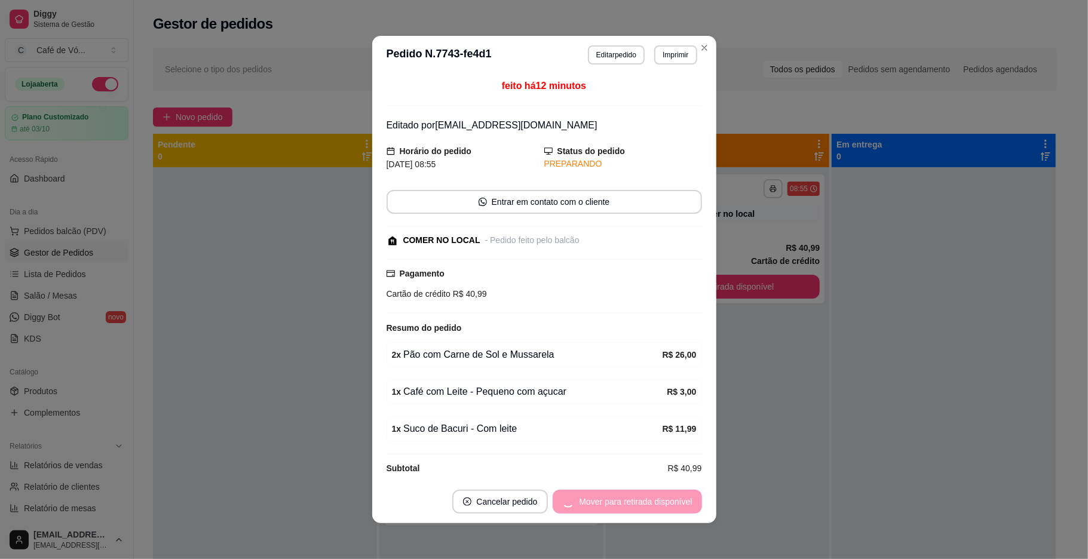
click at [649, 507] on div "Mover para retirada disponível" at bounding box center [627, 502] width 149 height 24
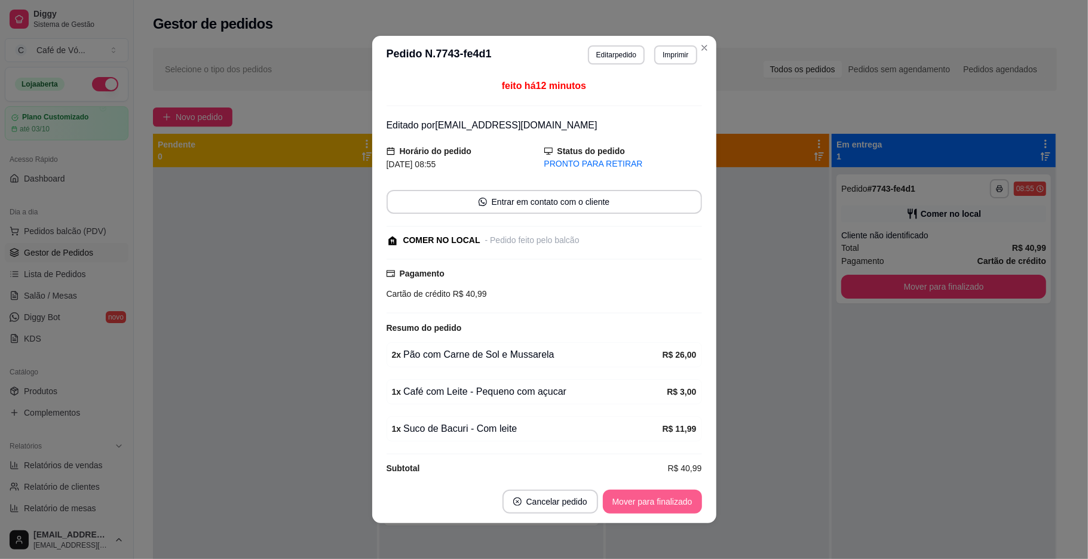
click at [651, 505] on button "Mover para finalizado" at bounding box center [652, 502] width 99 height 24
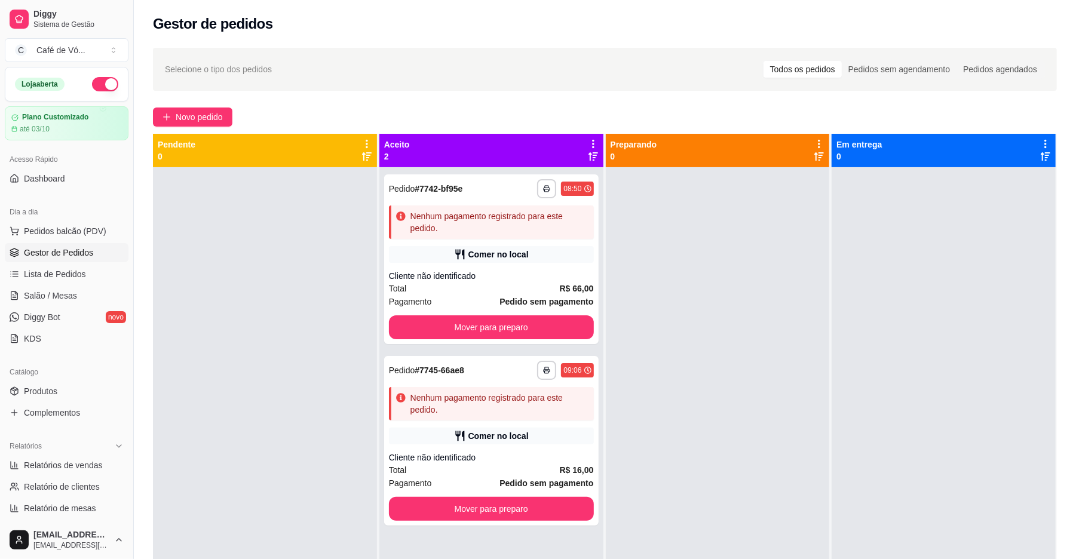
click at [220, 106] on div "**********" at bounding box center [605, 374] width 942 height 667
click at [221, 121] on span "Novo pedido" at bounding box center [199, 117] width 47 height 13
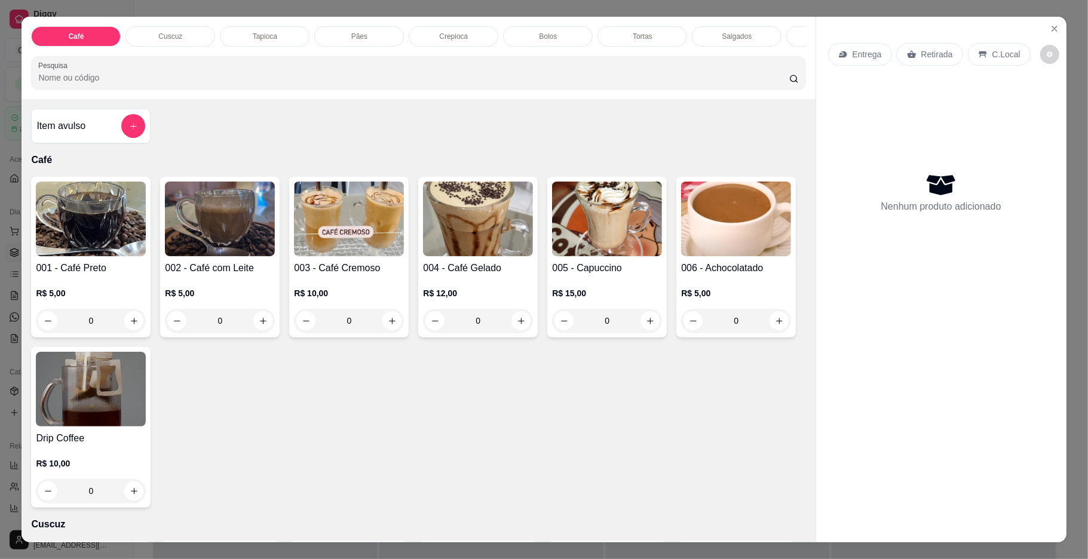
click at [197, 251] on img at bounding box center [220, 219] width 110 height 75
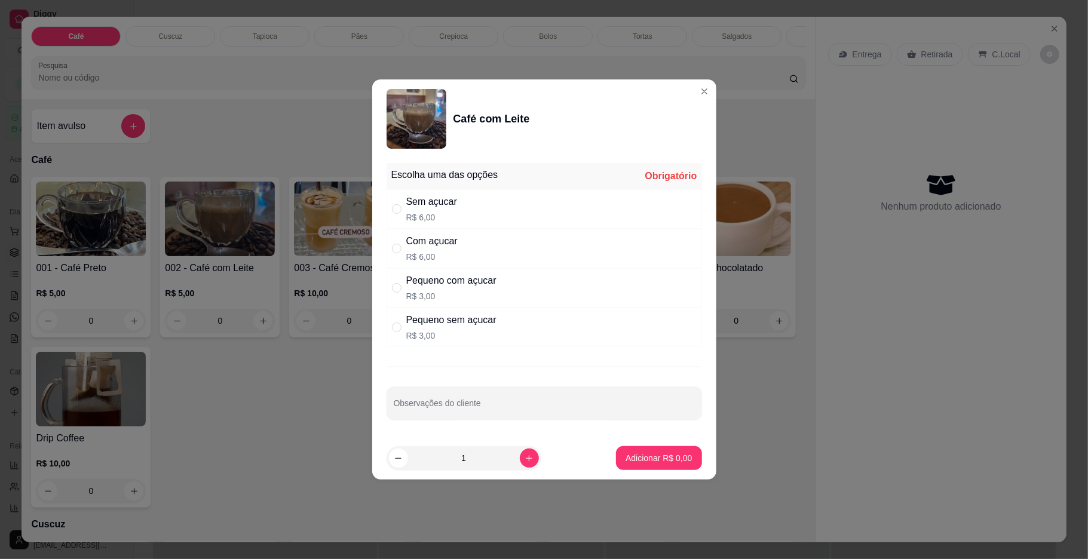
click at [434, 256] on p "R$ 6,00" at bounding box center [431, 257] width 51 height 12
radio input "true"
click at [658, 466] on button "Adicionar R$ 6,00" at bounding box center [658, 458] width 83 height 23
type input "1"
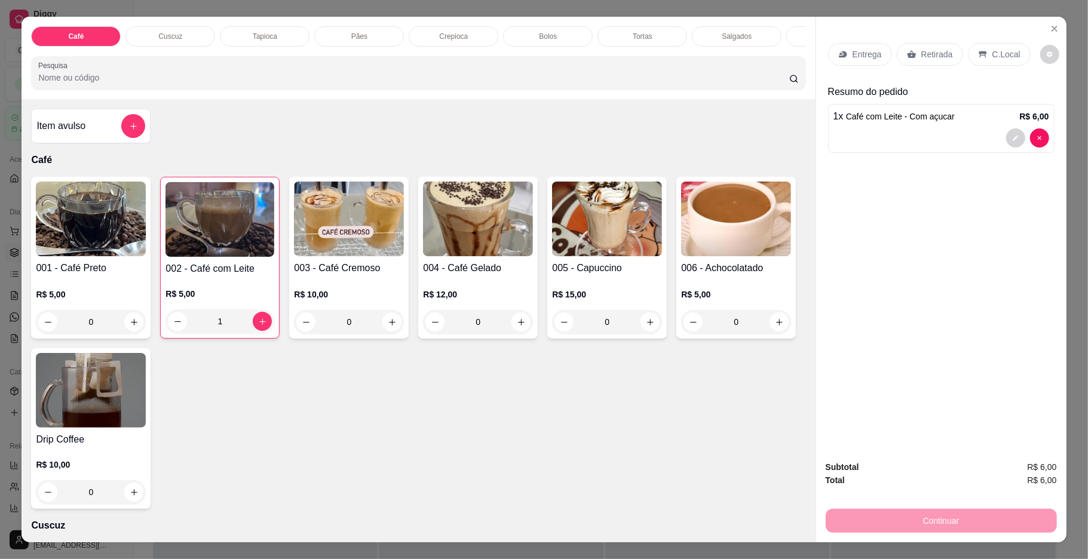
scroll to position [0, 115]
click at [607, 32] on p "Salgados" at bounding box center [622, 37] width 30 height 10
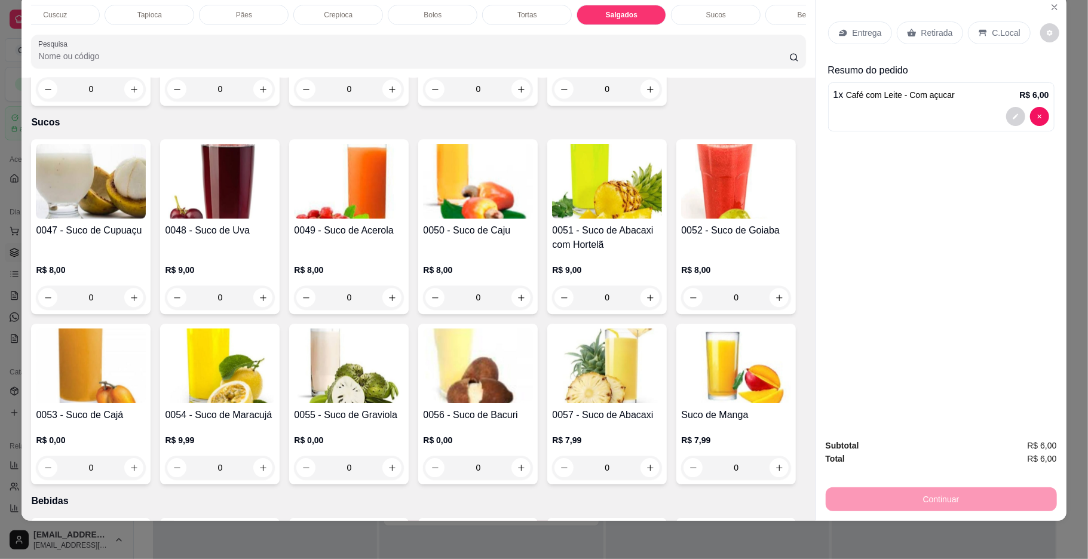
click at [172, 290] on div "Item avulso Café 001 - Café Preto R$ 5,00 0 002 - Café com Leite R$ 5,00 1 003 …" at bounding box center [419, 299] width 794 height 443
click at [246, 101] on input "0" at bounding box center [219, 89] width 67 height 24
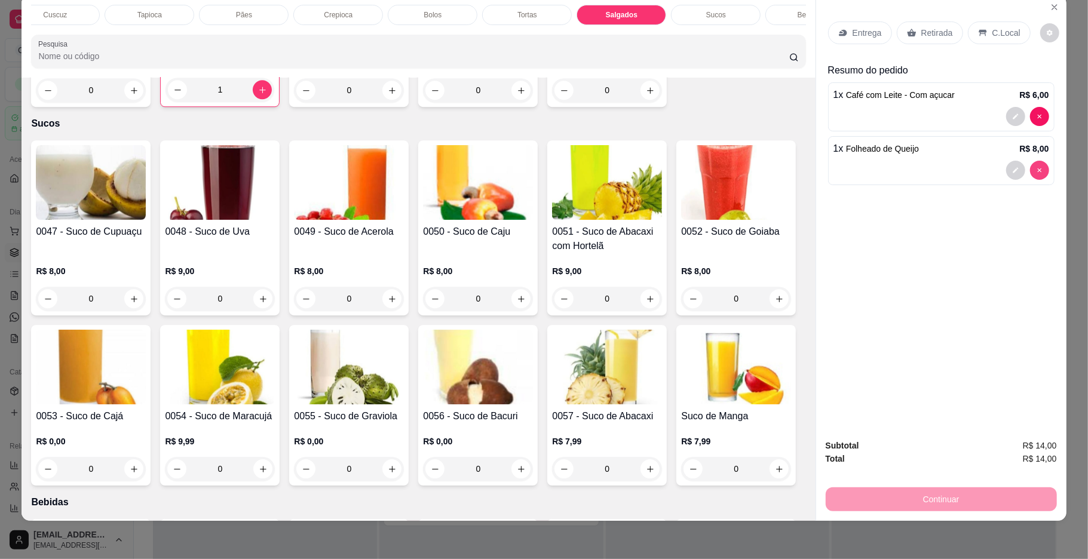
type input "0"
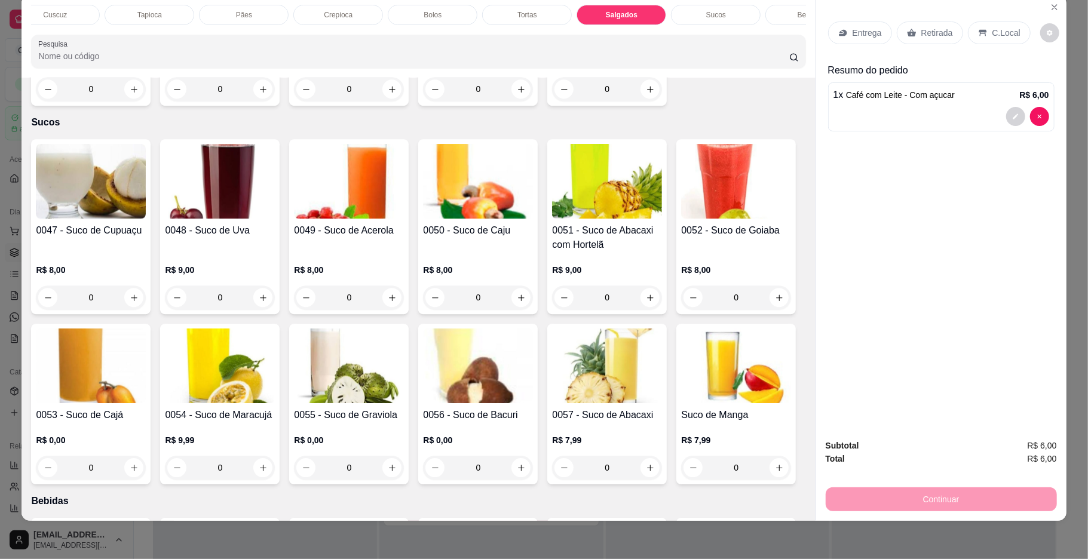
click at [516, 106] on div "0071 - Almofadinha R$ 8,00 0" at bounding box center [478, 18] width 120 height 175
type input "0"
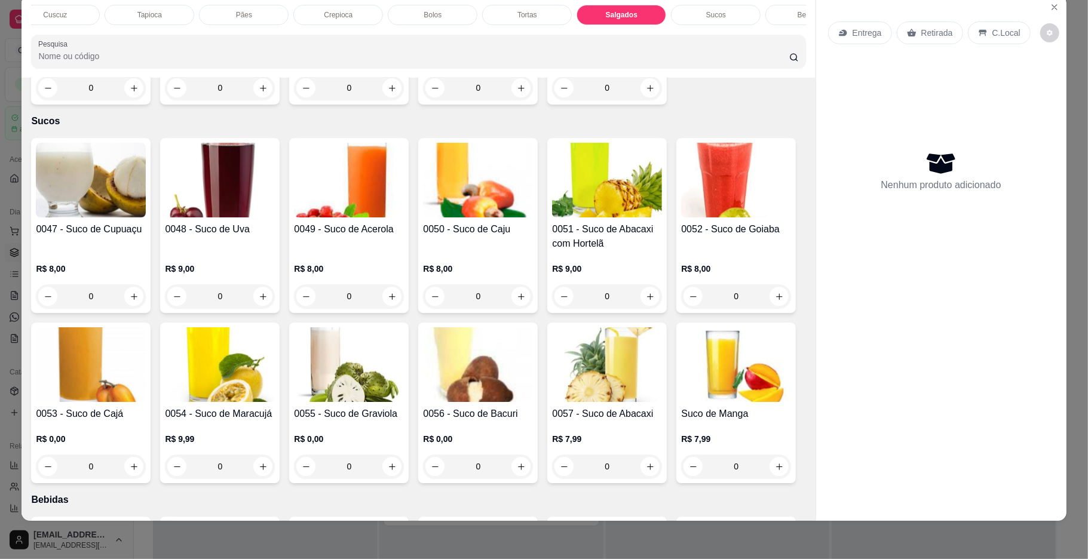
scroll to position [2565, 0]
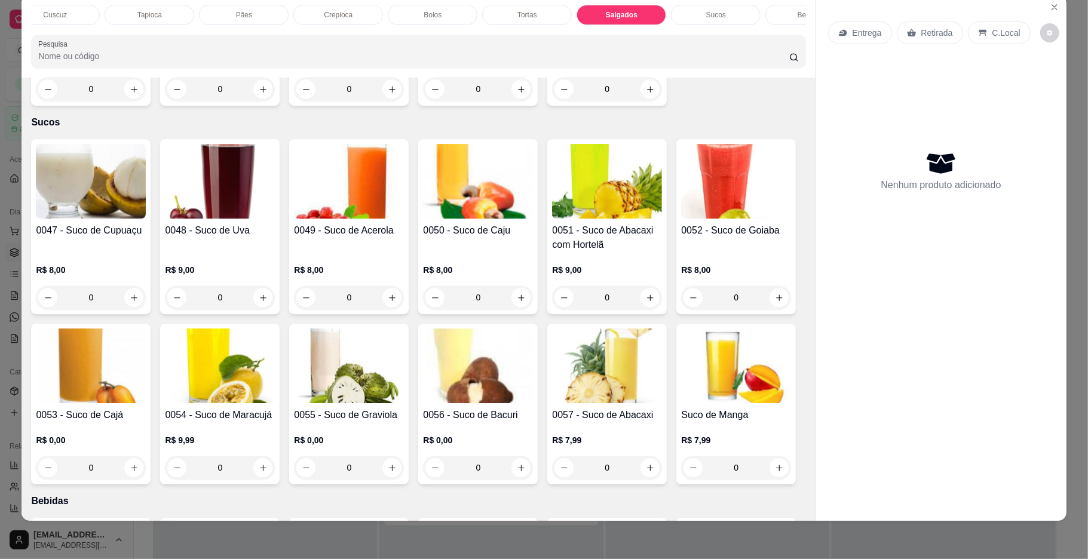
click at [256, 17] on div "Pães" at bounding box center [244, 15] width 90 height 20
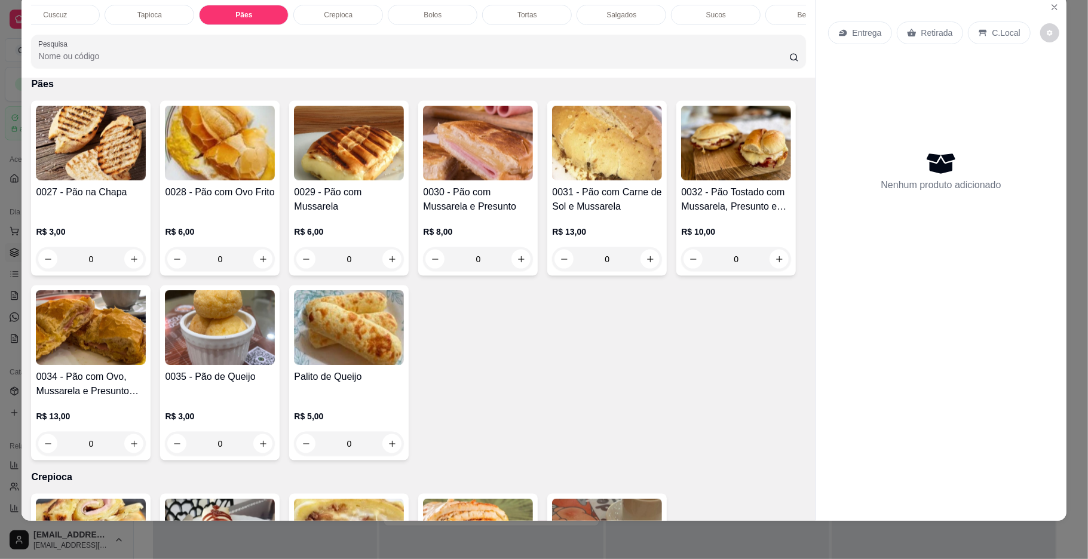
click at [223, 147] on img at bounding box center [220, 143] width 110 height 75
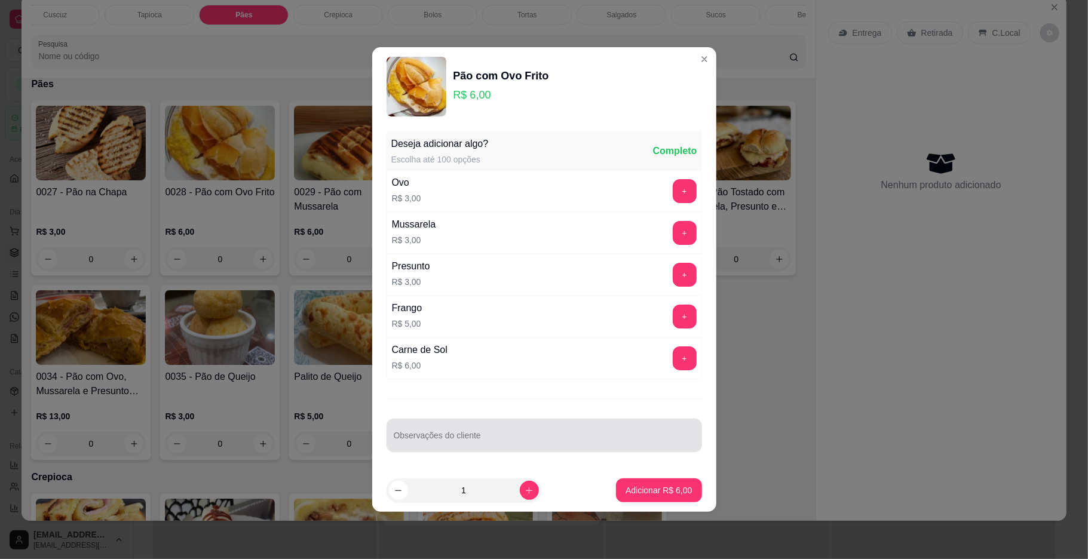
click at [527, 421] on div "Observações do cliente" at bounding box center [545, 435] width 316 height 33
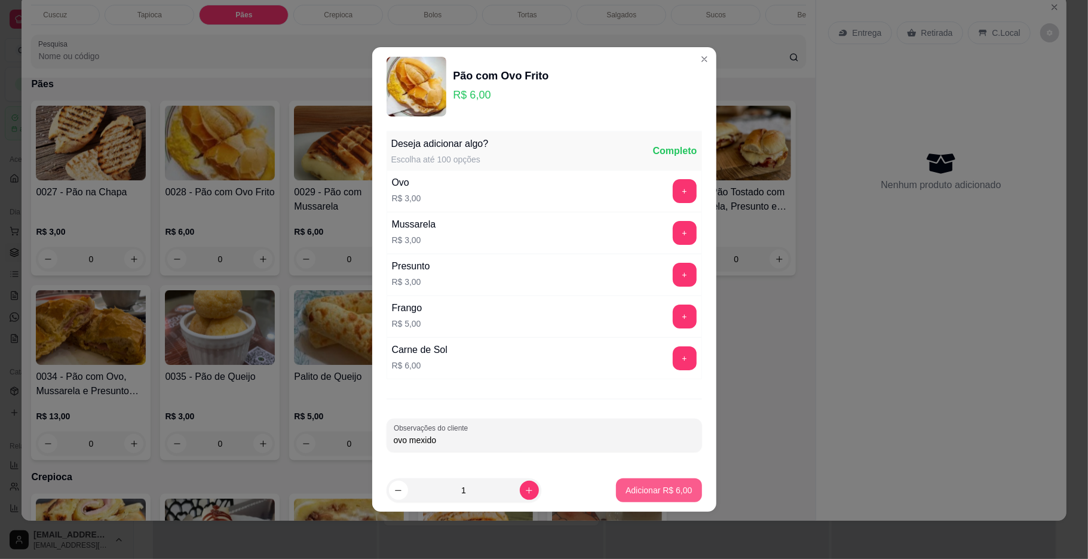
type input "ovo mexido"
click at [616, 479] on div "Adicionar R$ 6,00" at bounding box center [658, 491] width 85 height 24
click at [678, 496] on p "Adicionar R$ 6,00" at bounding box center [659, 491] width 66 height 12
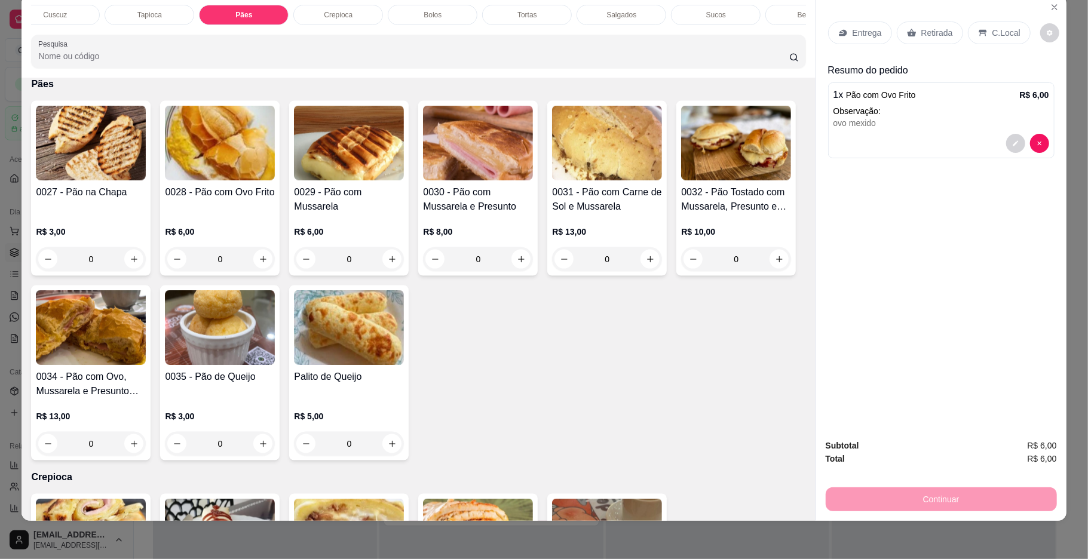
click at [713, 22] on div "Sucos" at bounding box center [716, 15] width 90 height 20
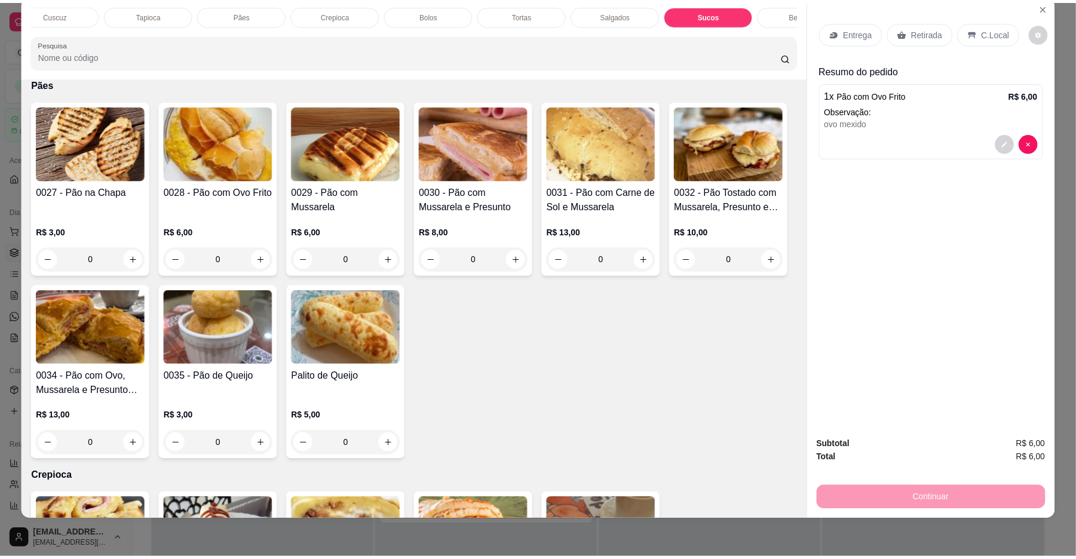
scroll to position [2773, 0]
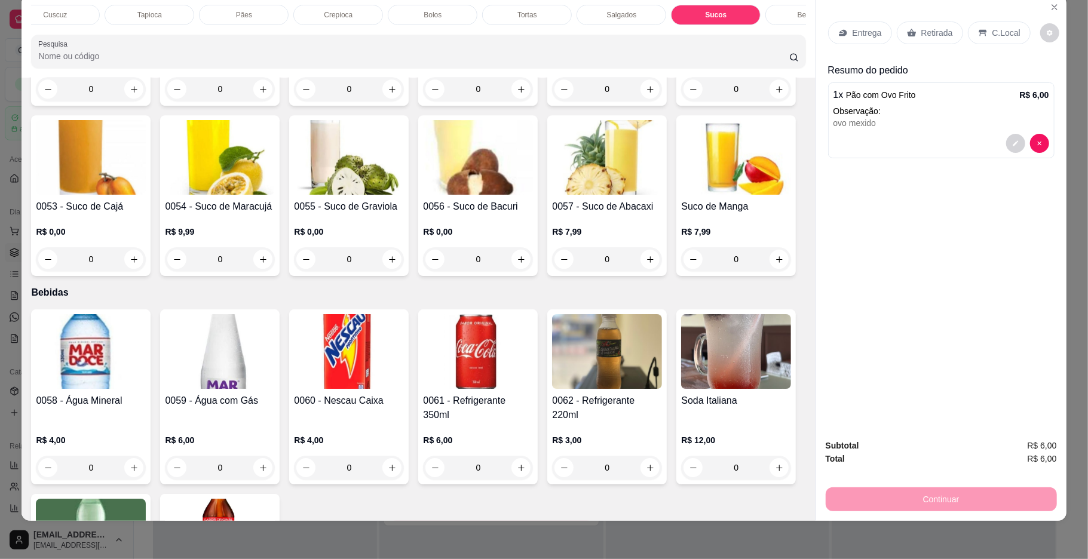
click at [423, 101] on div "R$ 8,00 0" at bounding box center [478, 72] width 110 height 57
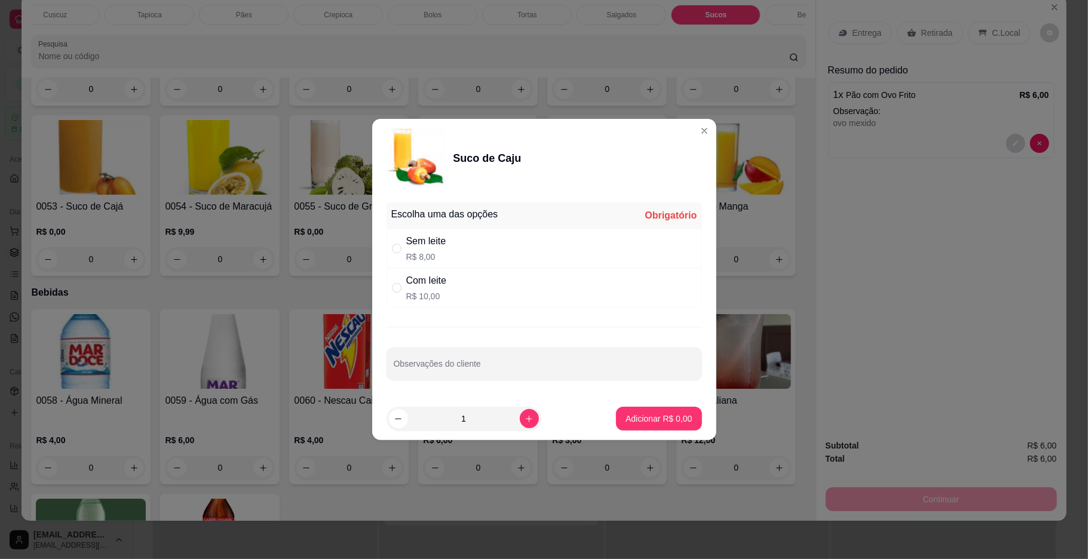
click at [438, 259] on p "R$ 8,00" at bounding box center [426, 257] width 40 height 12
radio input "true"
click at [478, 373] on input "Observações do cliente" at bounding box center [544, 369] width 301 height 12
type input "adoçante"
click at [626, 422] on p "Adicionar R$ 8,00" at bounding box center [659, 419] width 66 height 12
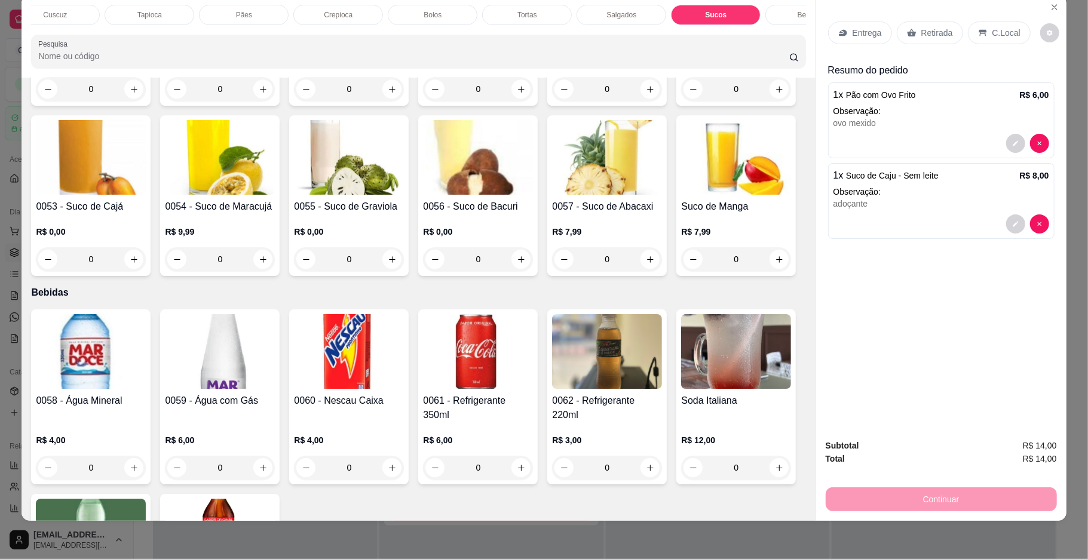
click at [994, 24] on div "C.Local" at bounding box center [999, 33] width 63 height 23
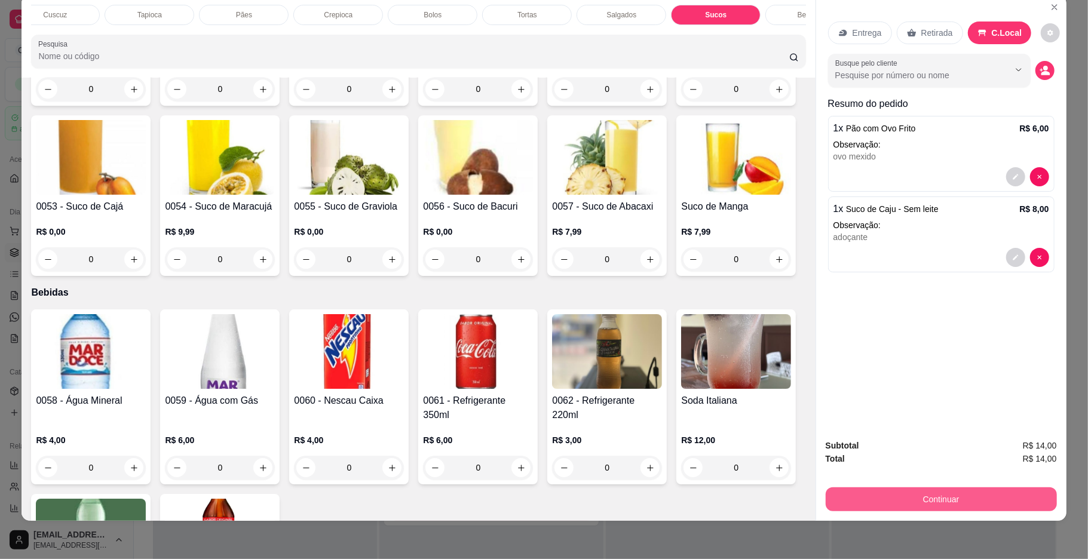
click at [900, 495] on button "Continuar" at bounding box center [941, 500] width 231 height 24
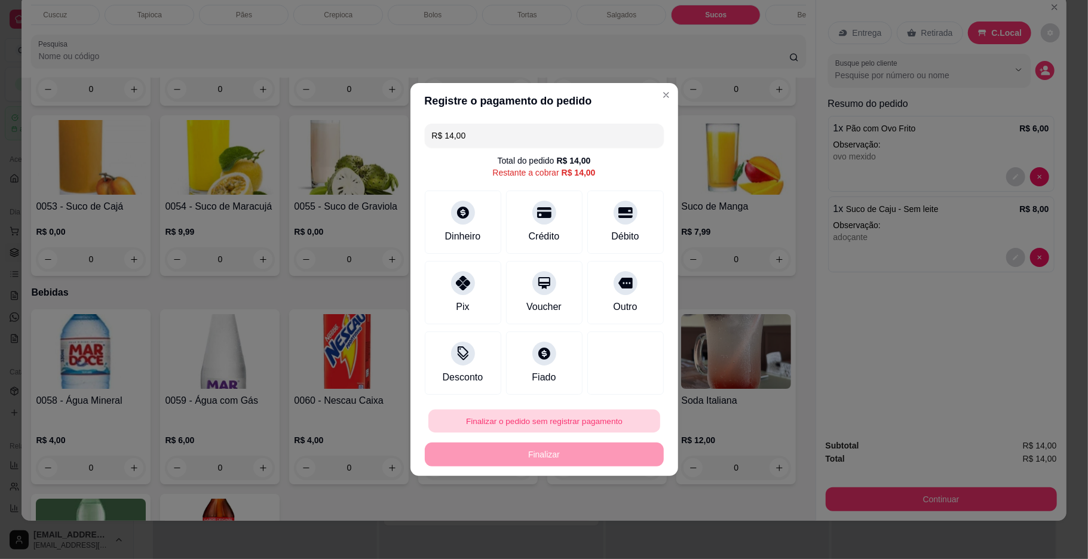
click at [613, 425] on button "Finalizar o pedido sem registrar pagamento" at bounding box center [544, 421] width 232 height 23
click at [617, 519] on button "Confirmar" at bounding box center [618, 520] width 44 height 19
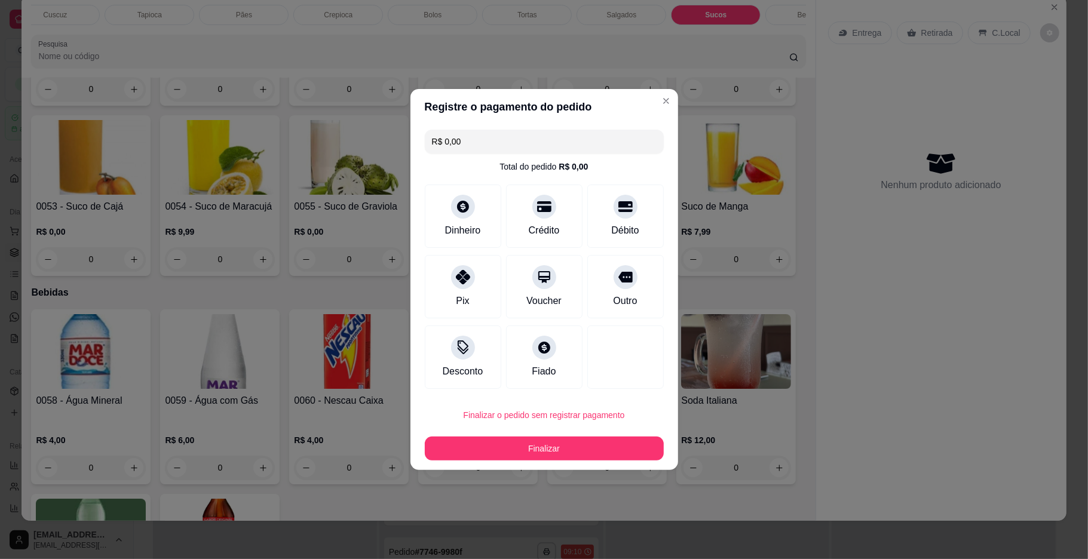
type input "R$ 0,00"
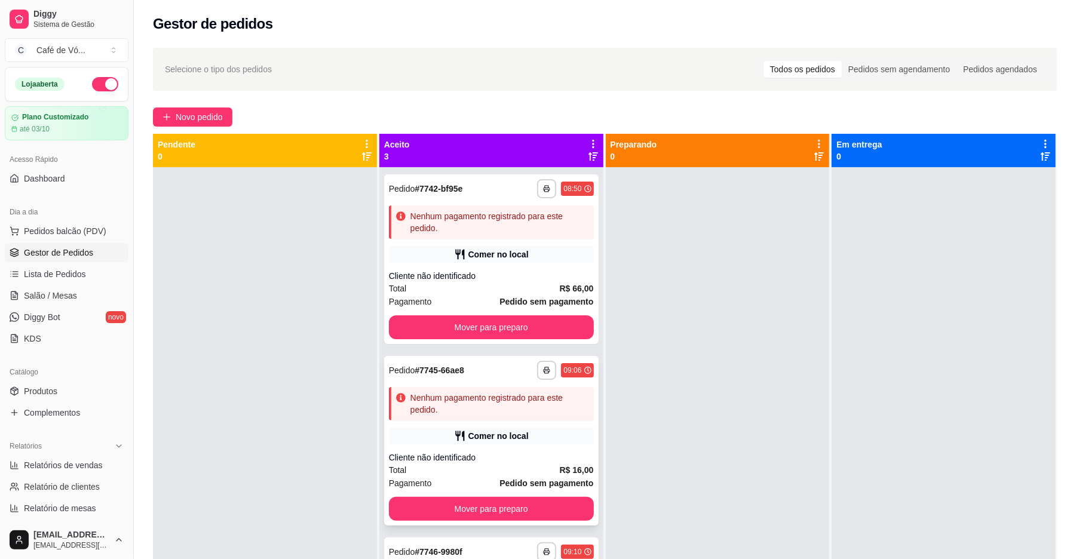
click at [458, 408] on div "Nenhum pagamento registrado para este pedido." at bounding box center [500, 404] width 179 height 24
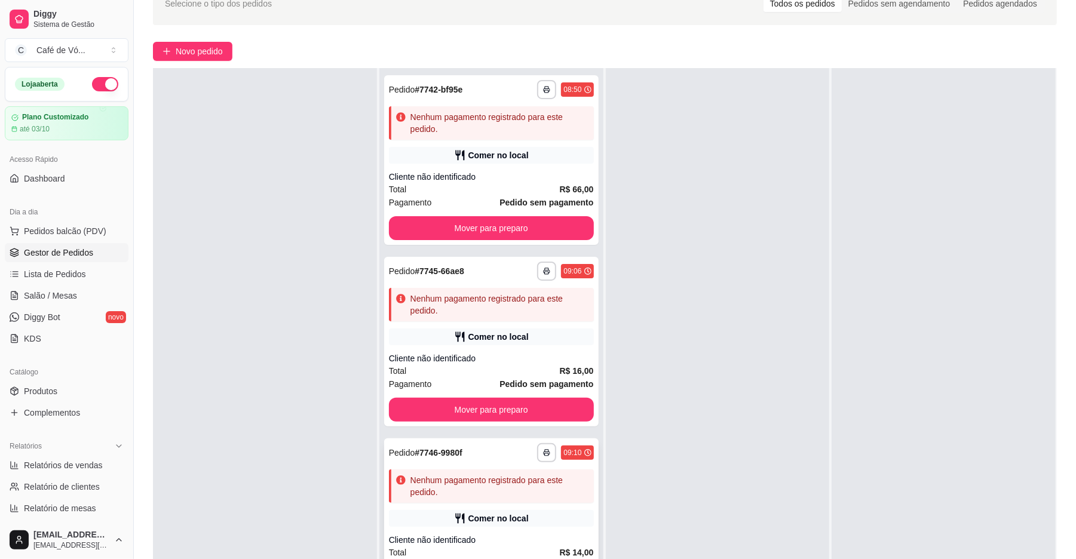
scroll to position [182, 0]
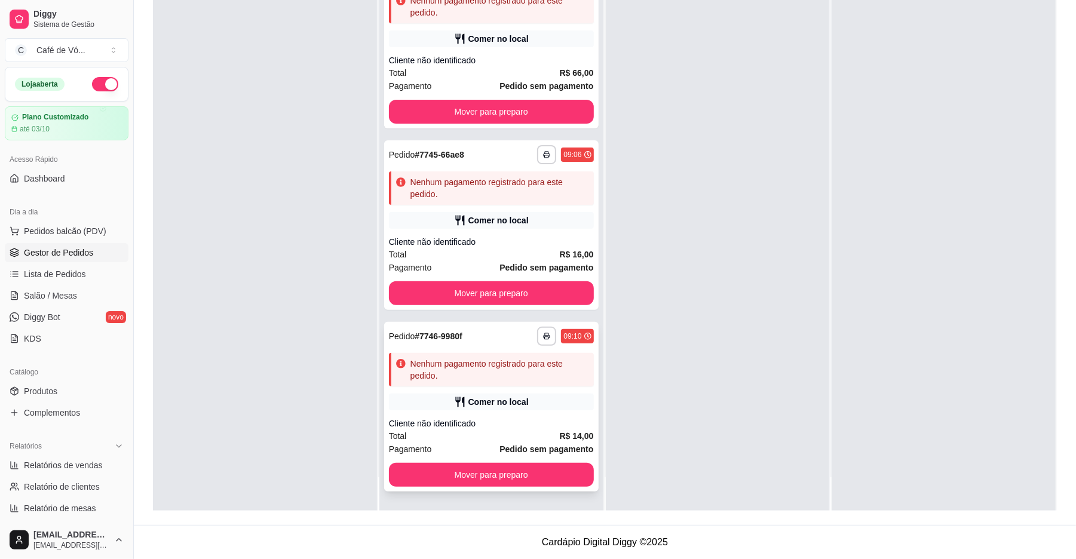
click at [509, 428] on div "Cliente não identificado" at bounding box center [491, 424] width 205 height 12
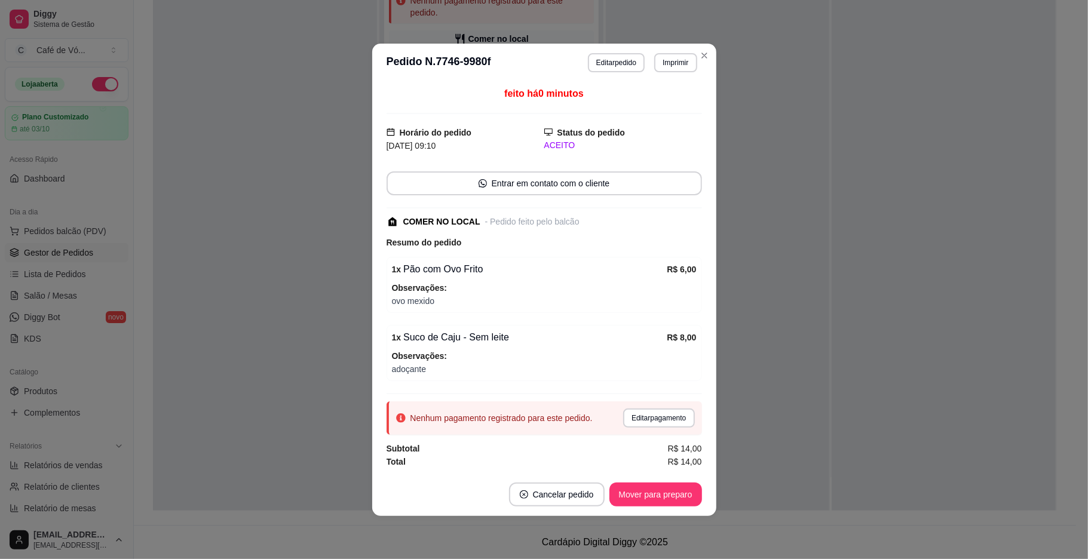
click at [708, 130] on div "feito há 0 minutos Horário do pedido [DATE] 09:10 Status do pedido ACEITO Entra…" at bounding box center [544, 277] width 344 height 391
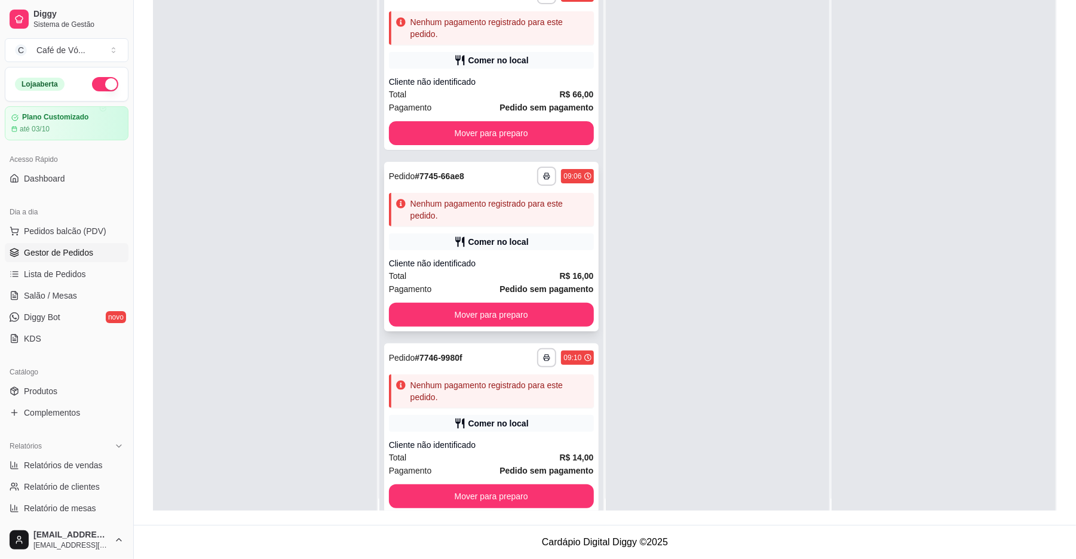
scroll to position [0, 0]
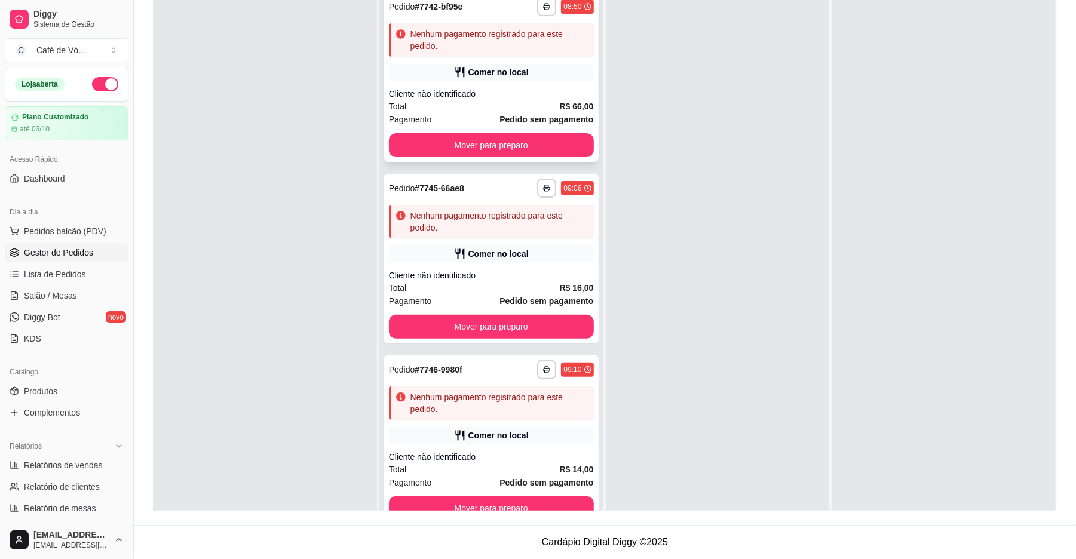
click at [524, 115] on strong "Pedido sem pagamento" at bounding box center [547, 120] width 94 height 10
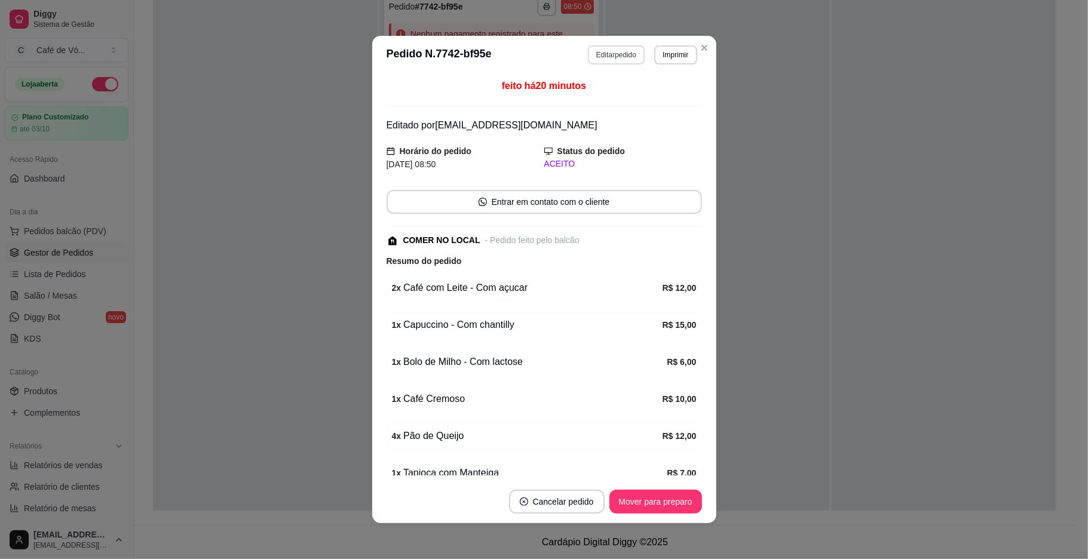
click at [610, 56] on button "Editar pedido" at bounding box center [616, 54] width 57 height 19
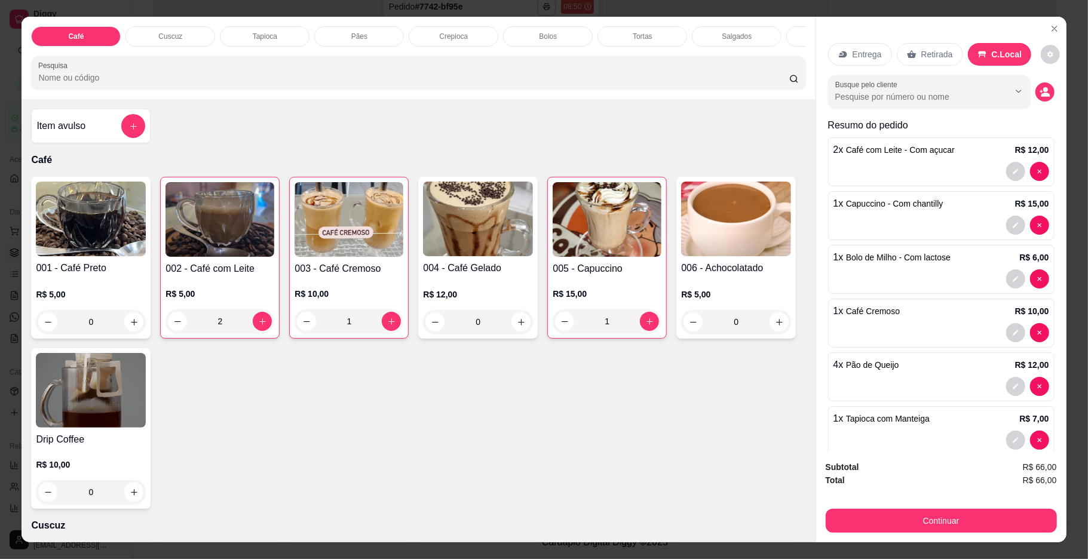
click at [1035, 30] on div "Entrega Retirada C.Local Busque pelo cliente Resumo do pedido 2 x Café com Leit…" at bounding box center [941, 234] width 250 height 434
click at [1050, 32] on icon "Close" at bounding box center [1055, 29] width 10 height 10
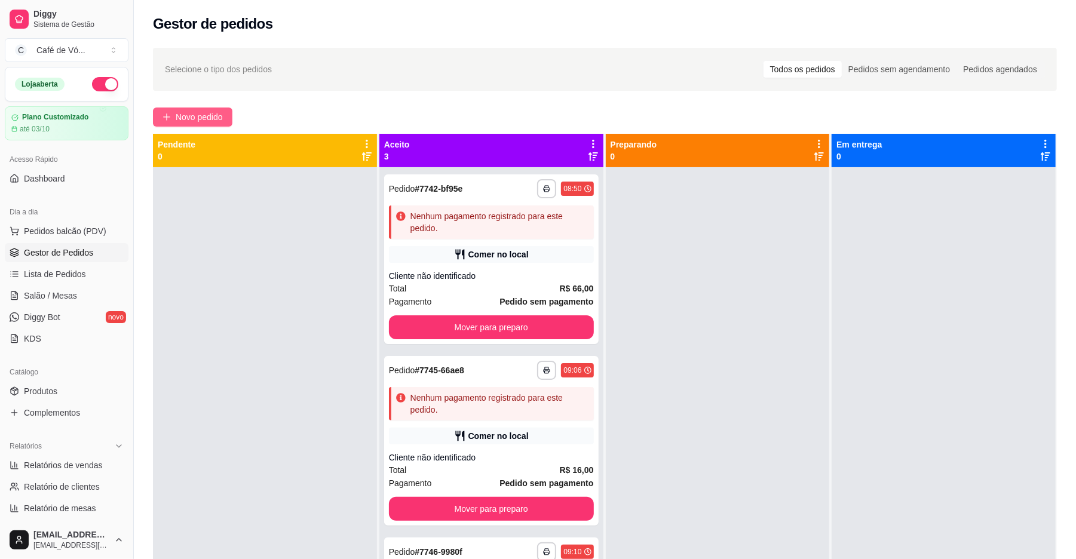
click at [209, 117] on span "Novo pedido" at bounding box center [199, 117] width 47 height 13
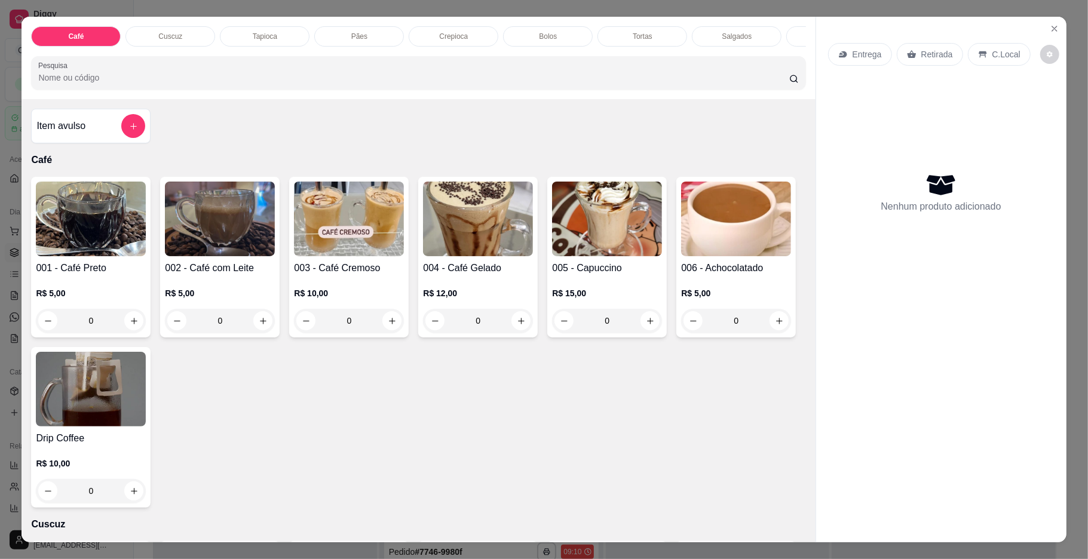
click at [202, 29] on div "Cuscuz" at bounding box center [170, 36] width 90 height 20
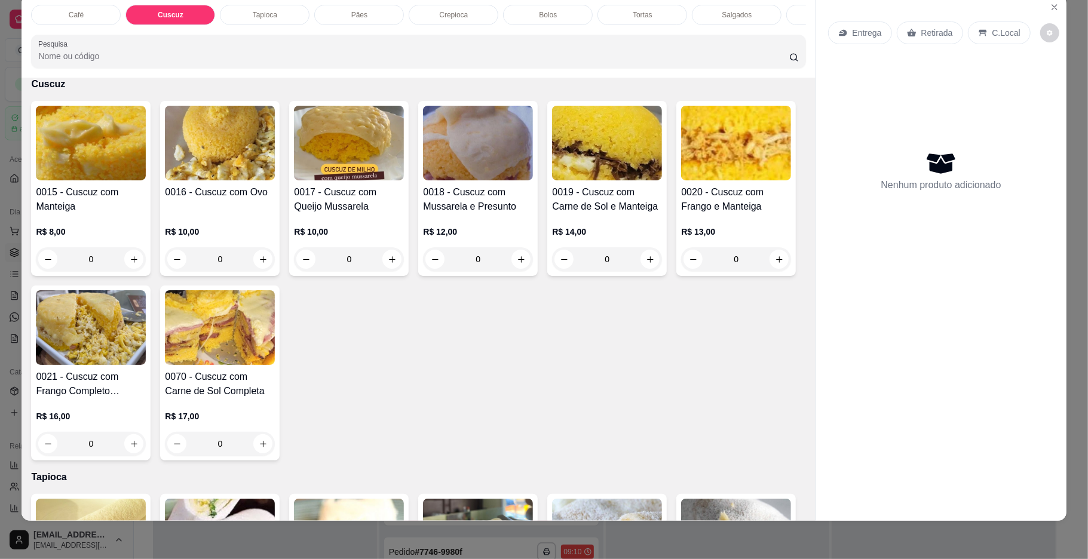
click at [106, 14] on div "Café" at bounding box center [76, 15] width 90 height 20
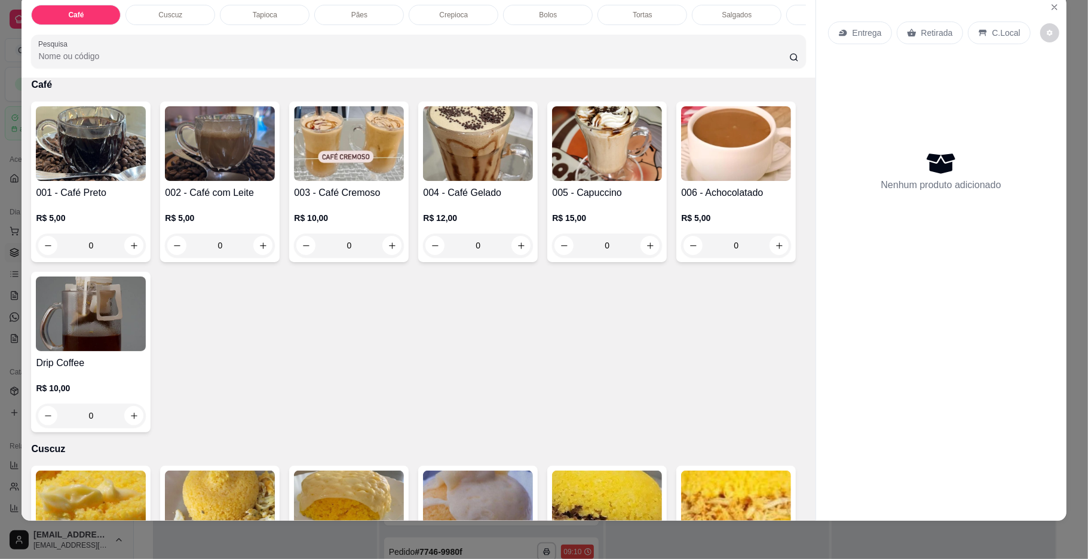
click at [681, 258] on div "0" at bounding box center [736, 246] width 110 height 24
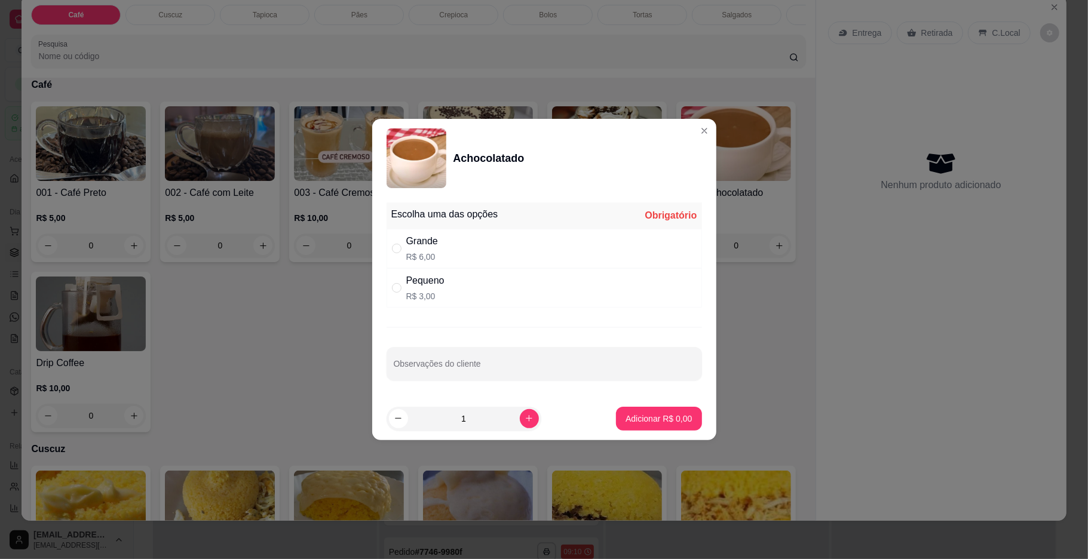
click at [412, 234] on div "Grande" at bounding box center [422, 241] width 32 height 14
radio input "true"
click at [626, 419] on p "Adicionar R$ 6,00" at bounding box center [659, 419] width 66 height 12
type input "1"
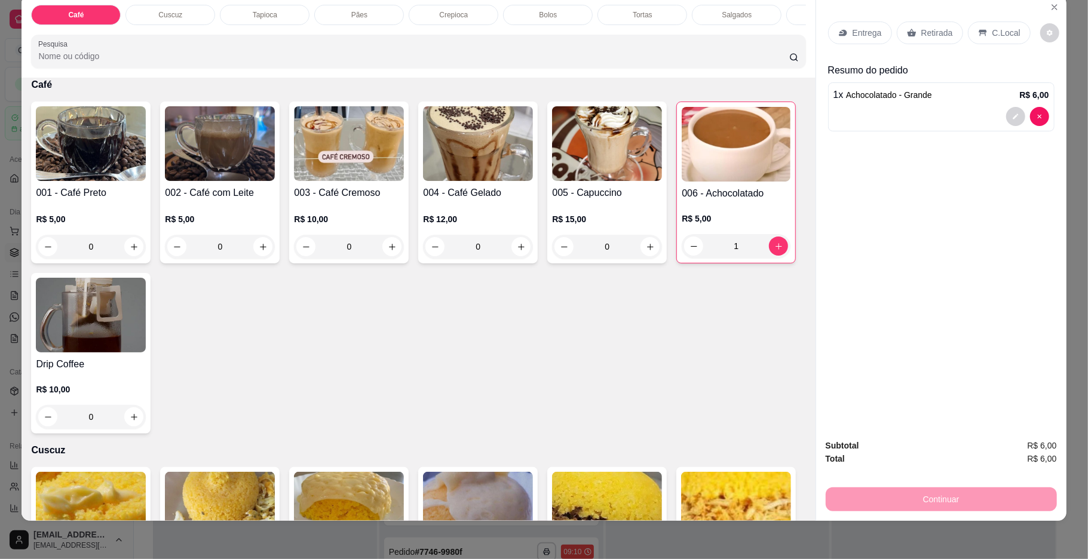
click at [319, 17] on div "Pães" at bounding box center [359, 15] width 90 height 20
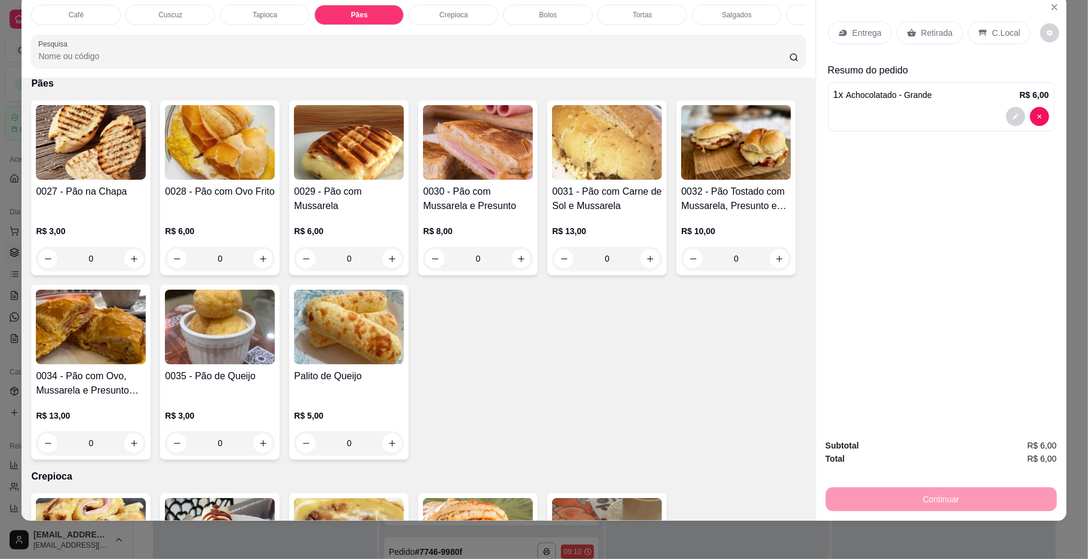
click at [681, 213] on h4 "0032 - Pão Tostado com Mussarela, Presunto e Requeijao" at bounding box center [736, 199] width 110 height 29
click at [146, 398] on h4 "0034 - Pão com Ovo, Mussarela e Presunto (Mistão)" at bounding box center [91, 383] width 110 height 29
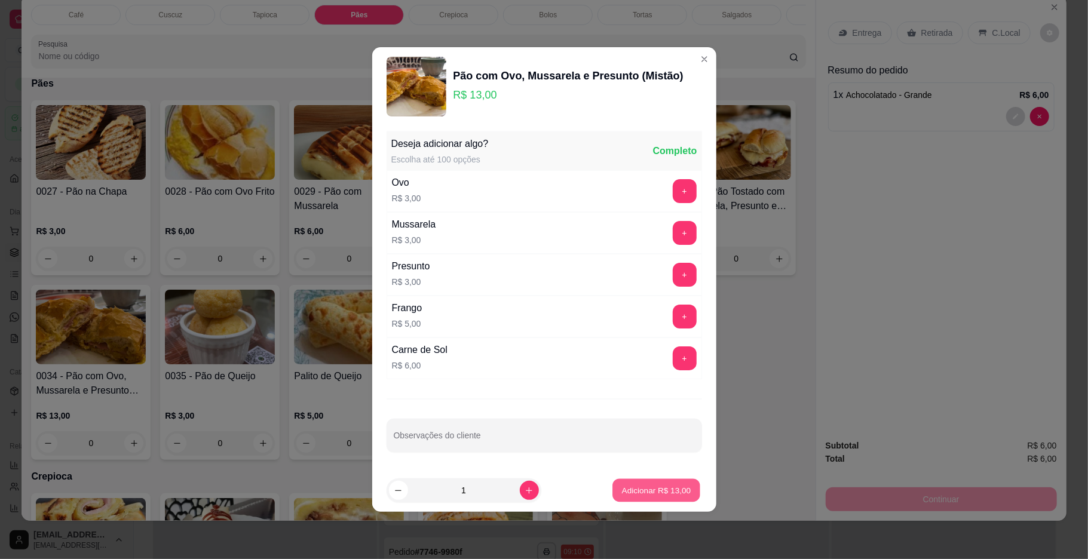
click at [639, 496] on p "Adicionar R$ 13,00" at bounding box center [656, 490] width 69 height 11
type input "1"
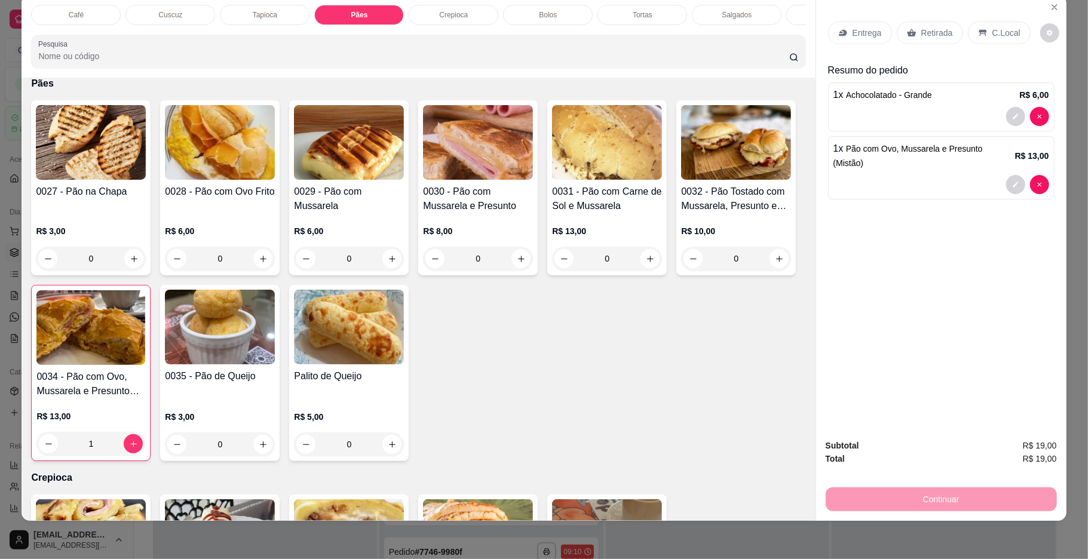
drag, startPoint x: 980, startPoint y: 27, endPoint x: 875, endPoint y: 438, distance: 423.6
click at [983, 27] on div "C.Local" at bounding box center [999, 33] width 63 height 23
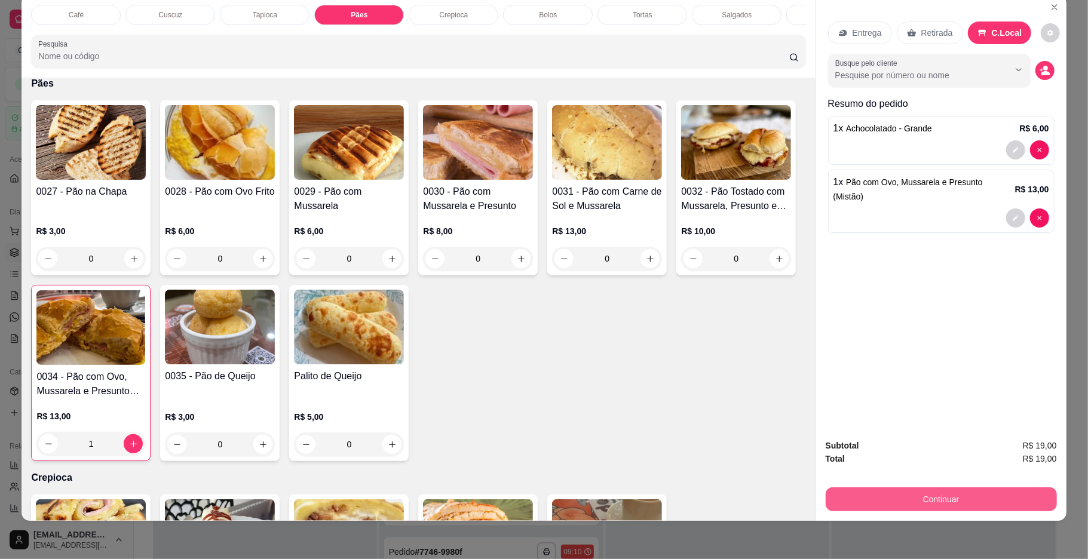
click at [833, 507] on button "Continuar" at bounding box center [941, 500] width 231 height 24
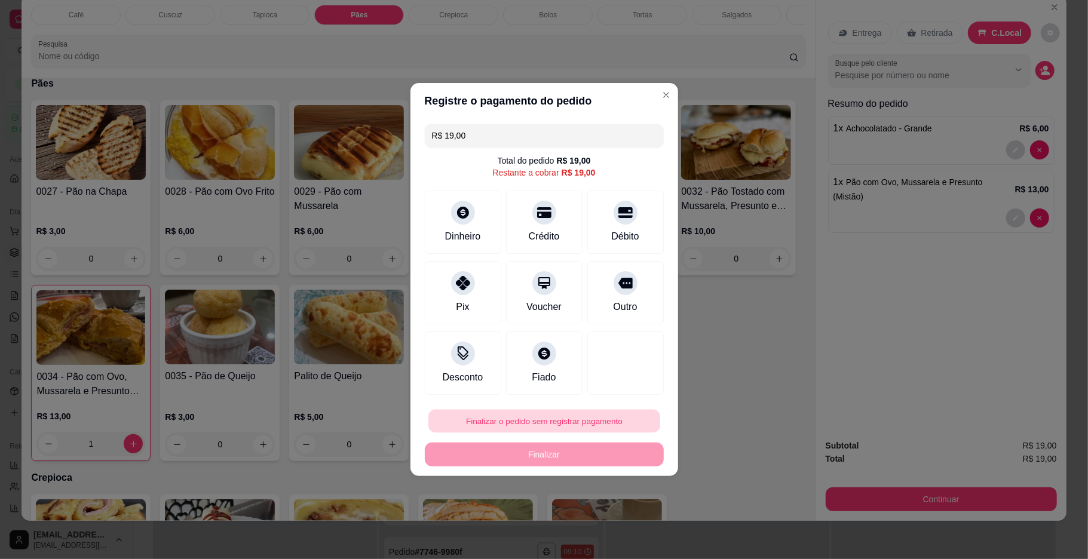
click at [599, 426] on button "Finalizar o pedido sem registrar pagamento" at bounding box center [544, 421] width 232 height 23
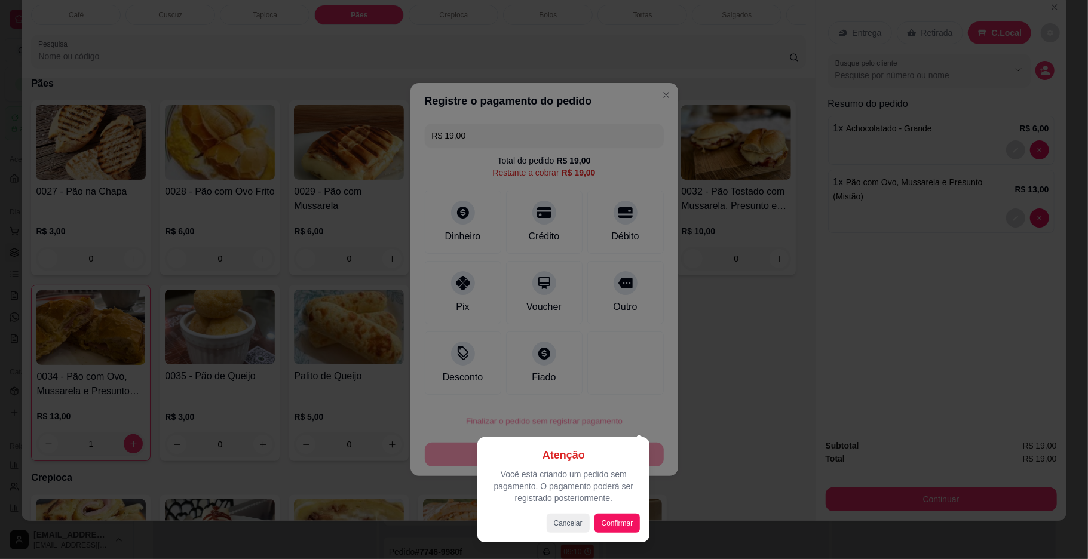
click at [627, 537] on div "Atenção Você está criando um pedido sem pagamento. O pagamento poderá ser regis…" at bounding box center [563, 489] width 172 height 105
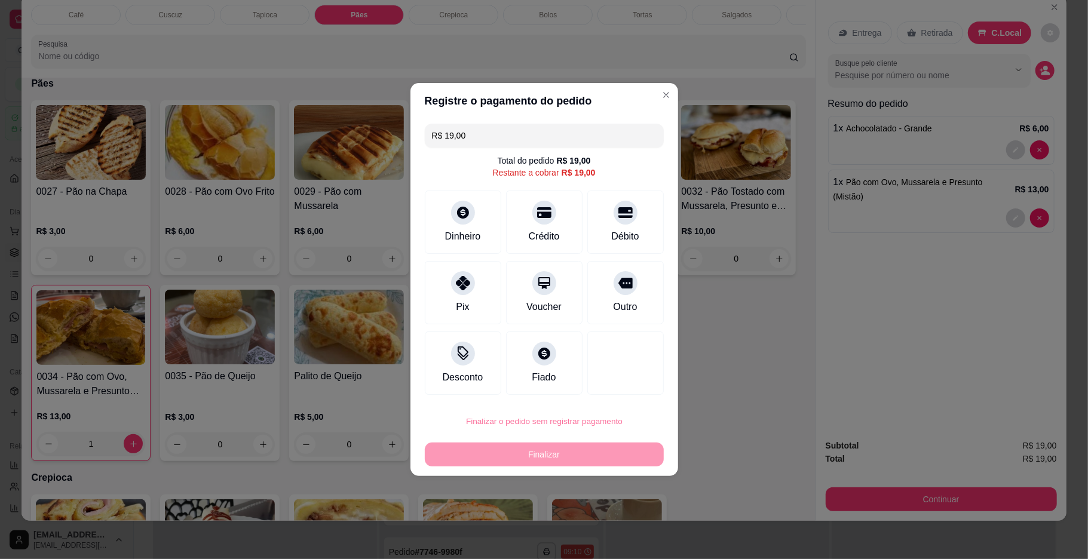
click at [615, 519] on button "Confirmar" at bounding box center [618, 520] width 44 height 19
type input "0"
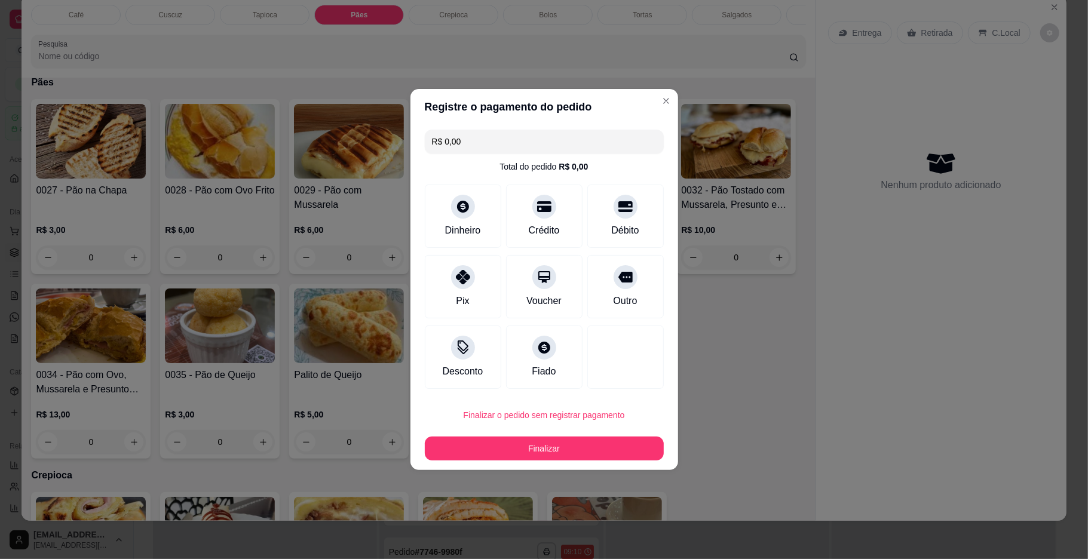
type input "R$ 0,00"
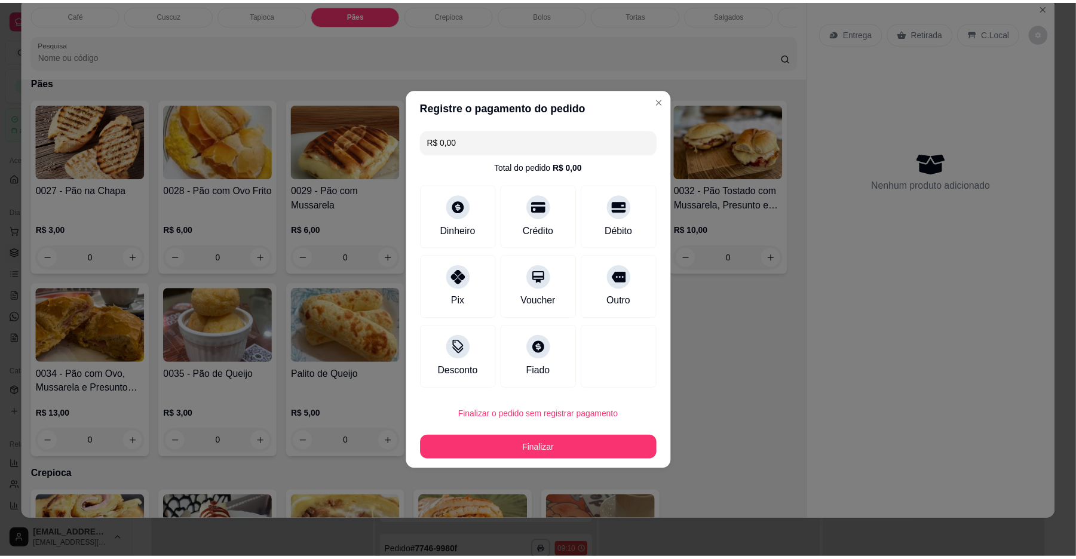
scroll to position [1205, 0]
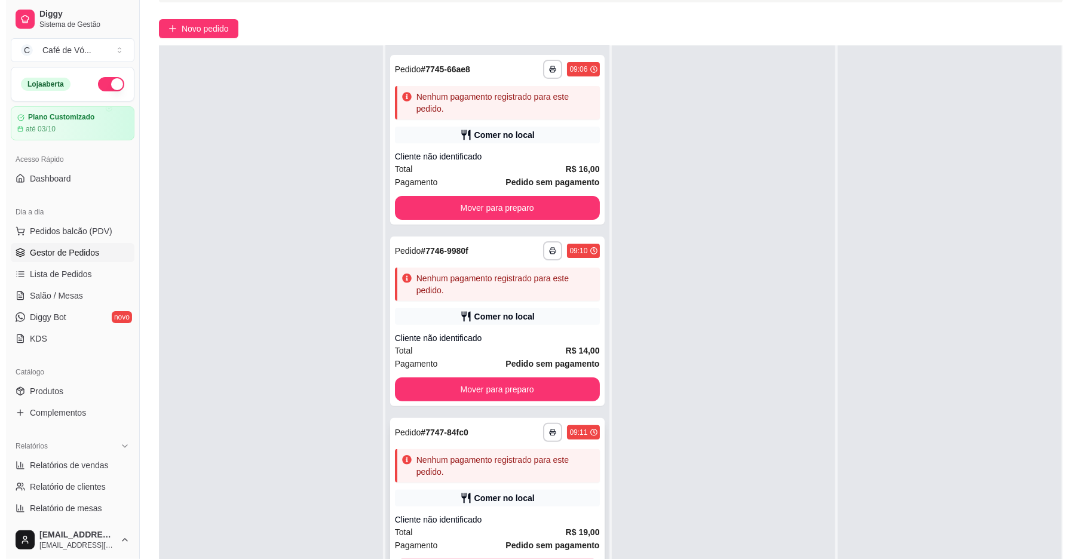
scroll to position [182, 0]
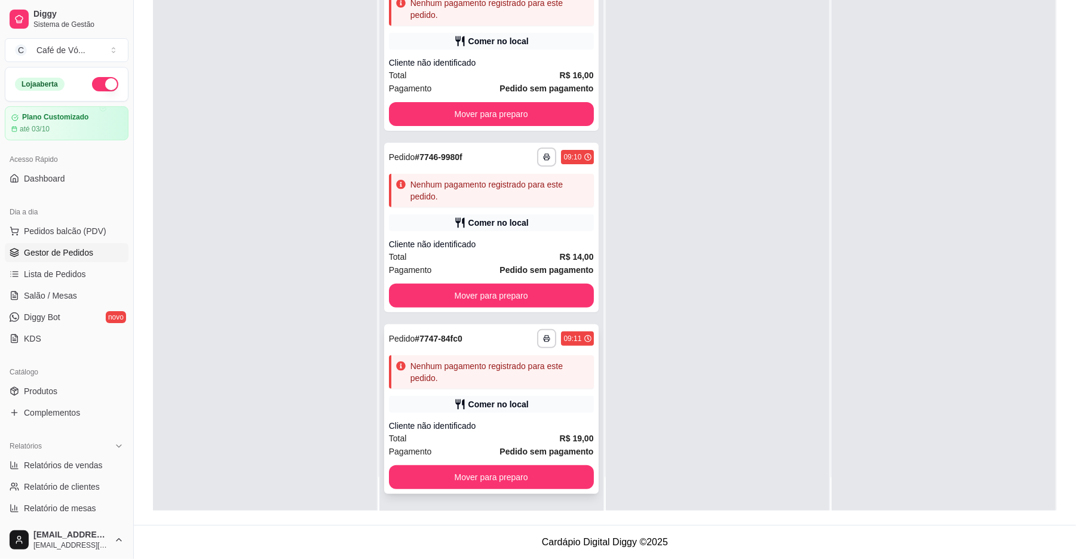
click at [564, 406] on div "Comer no local" at bounding box center [491, 404] width 205 height 17
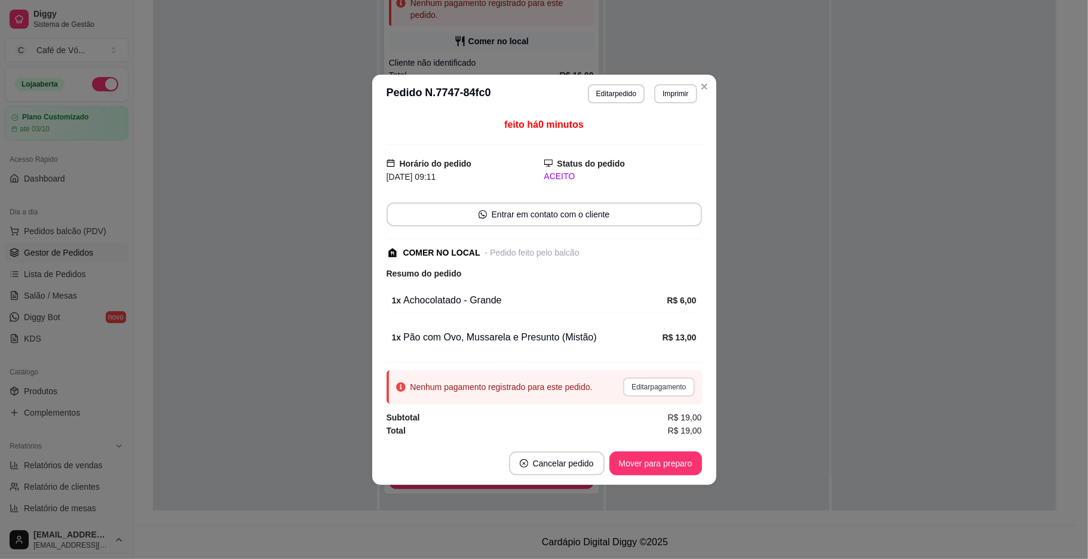
click at [629, 385] on button "Editar pagamento" at bounding box center [658, 387] width 71 height 19
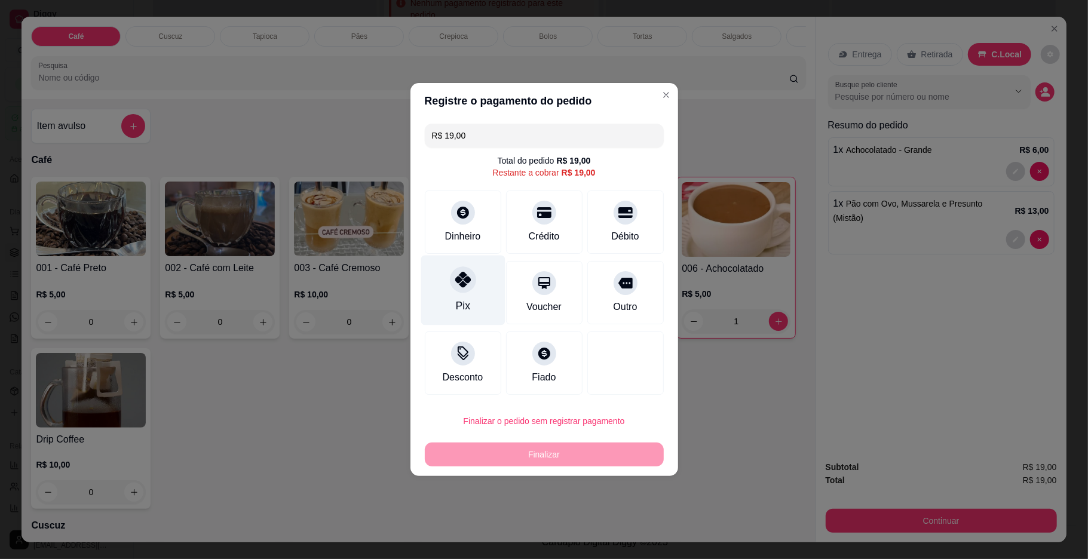
click at [446, 275] on div "Pix" at bounding box center [463, 291] width 84 height 70
type input "R$ 0,00"
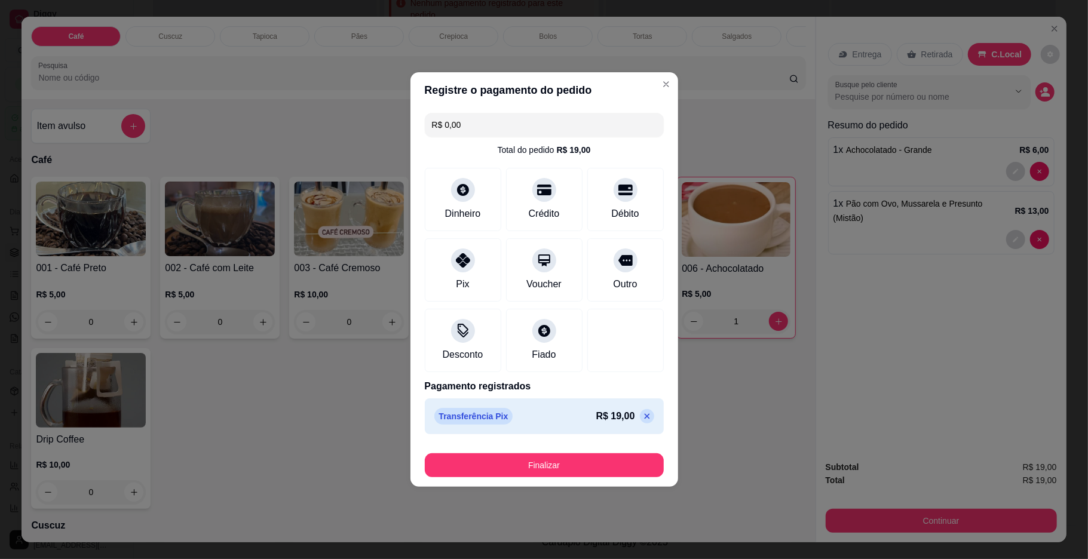
click at [495, 455] on button "Finalizar" at bounding box center [544, 466] width 239 height 24
click at [496, 467] on div "Finalizar" at bounding box center [544, 466] width 239 height 24
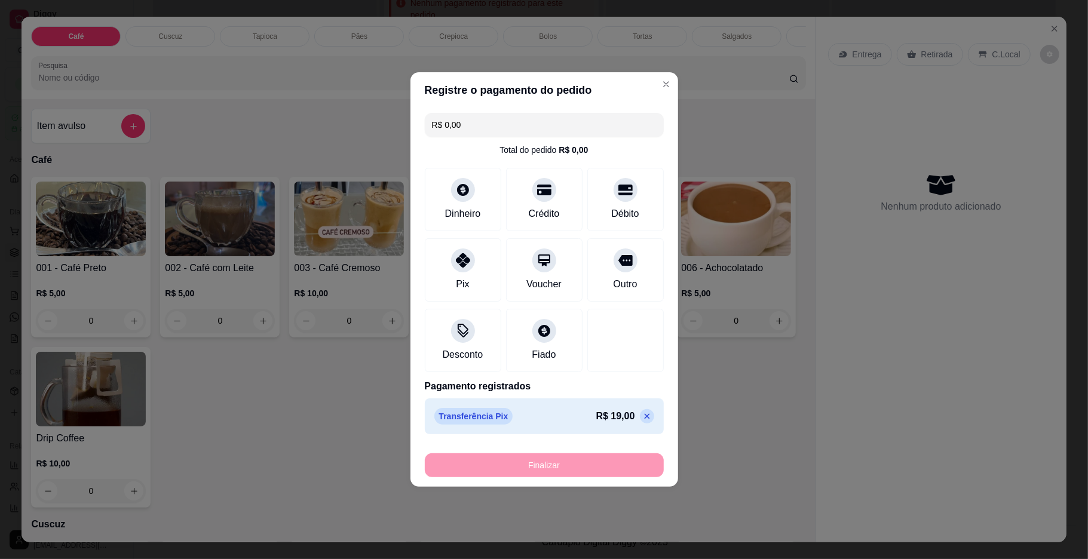
type input "0"
type input "-R$ 19,00"
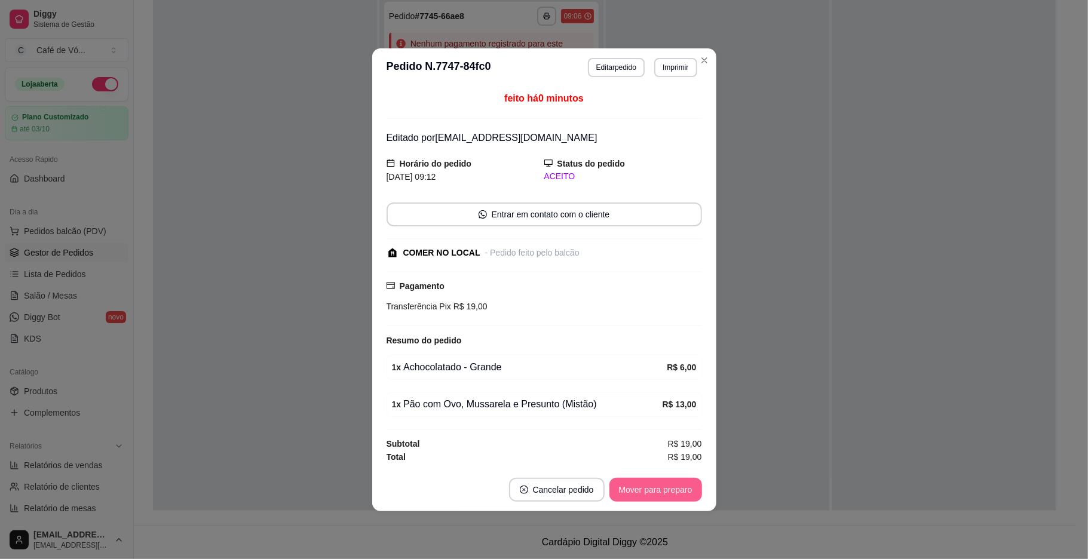
click at [662, 484] on button "Mover para preparo" at bounding box center [656, 490] width 93 height 24
click at [662, 484] on div "Mover para preparo" at bounding box center [647, 490] width 109 height 24
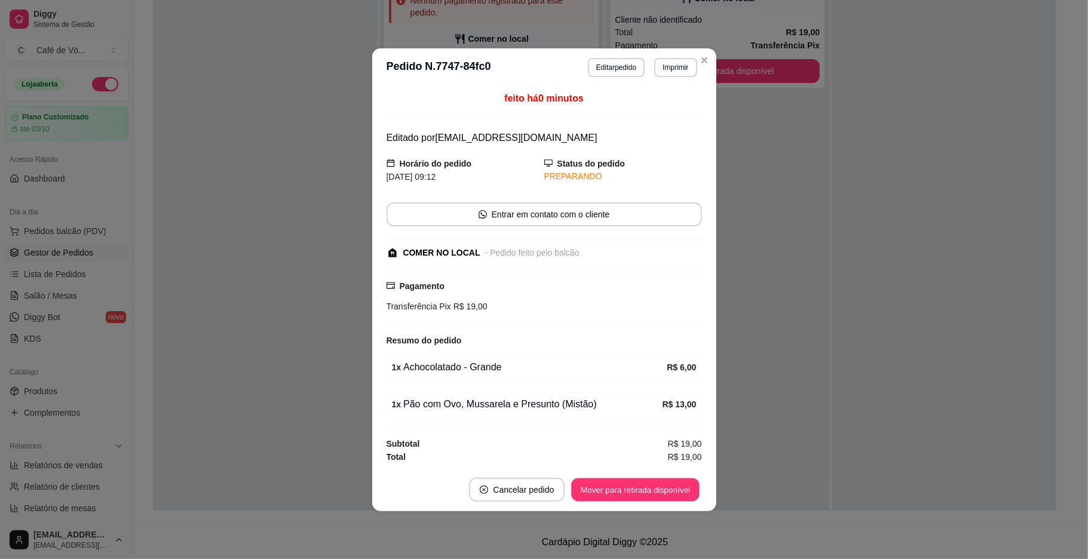
click at [662, 484] on button "Mover para retirada disponível" at bounding box center [636, 489] width 128 height 23
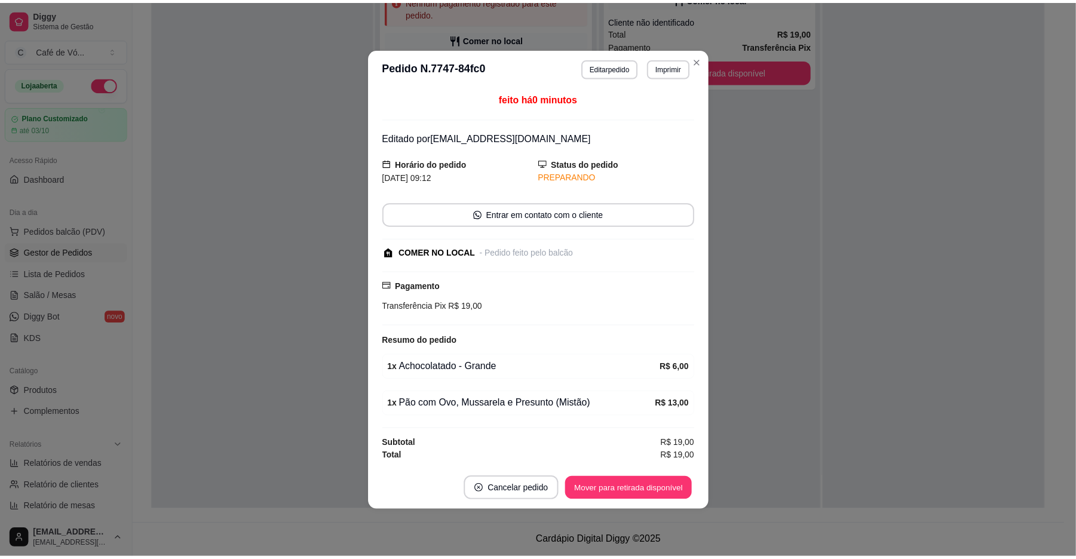
scroll to position [0, 0]
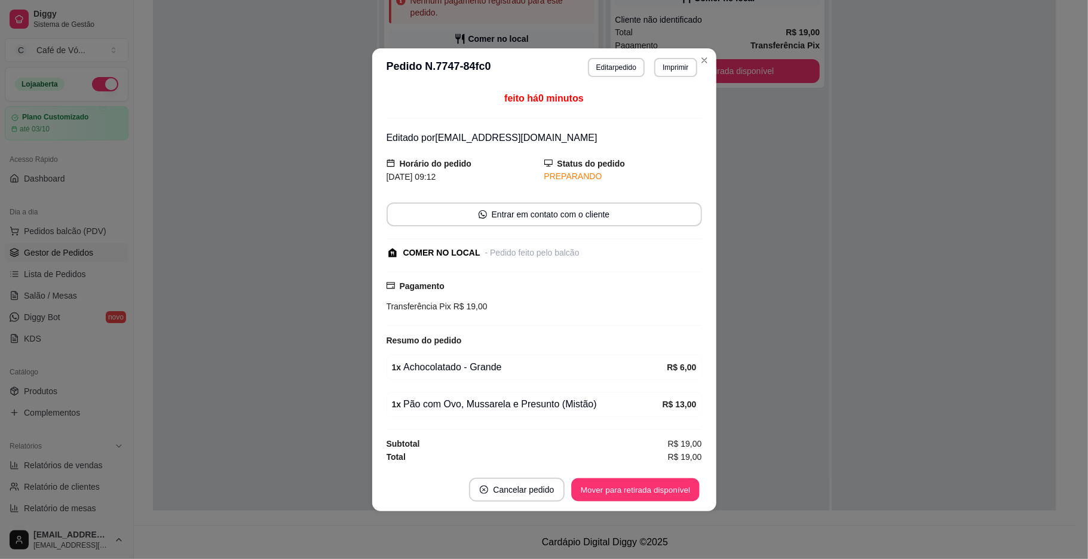
click at [662, 484] on div "Mover para retirada disponível" at bounding box center [635, 490] width 132 height 24
click at [662, 484] on div "Mover para retirada disponível" at bounding box center [627, 490] width 149 height 24
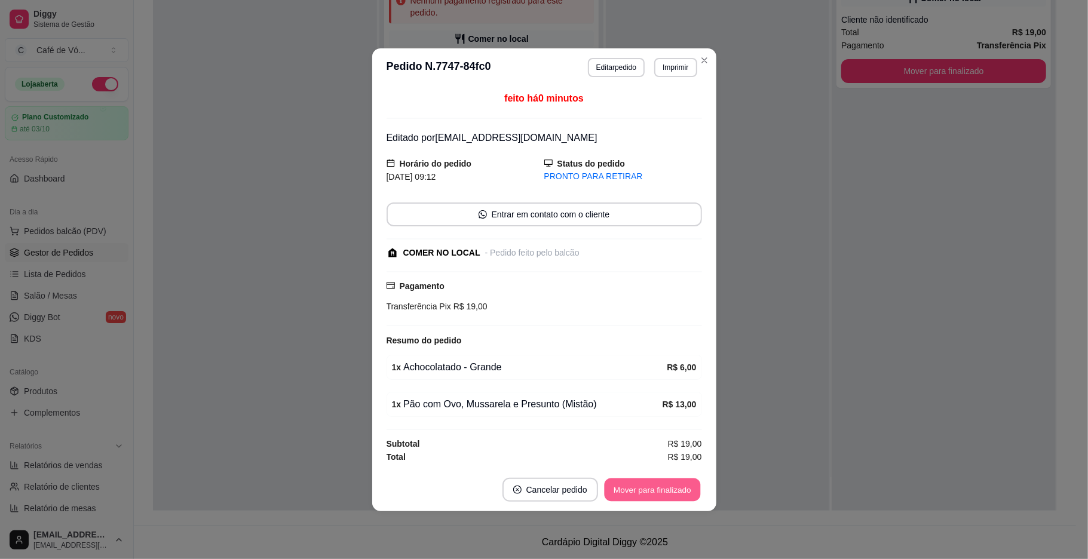
click at [662, 484] on button "Mover para finalizado" at bounding box center [652, 489] width 96 height 23
click at [662, 484] on div "Mover para finalizado" at bounding box center [652, 490] width 99 height 24
click at [662, 484] on div "Mover para finalizado" at bounding box center [644, 490] width 116 height 24
click at [660, 484] on div "Mover para finalizado" at bounding box center [644, 490] width 116 height 24
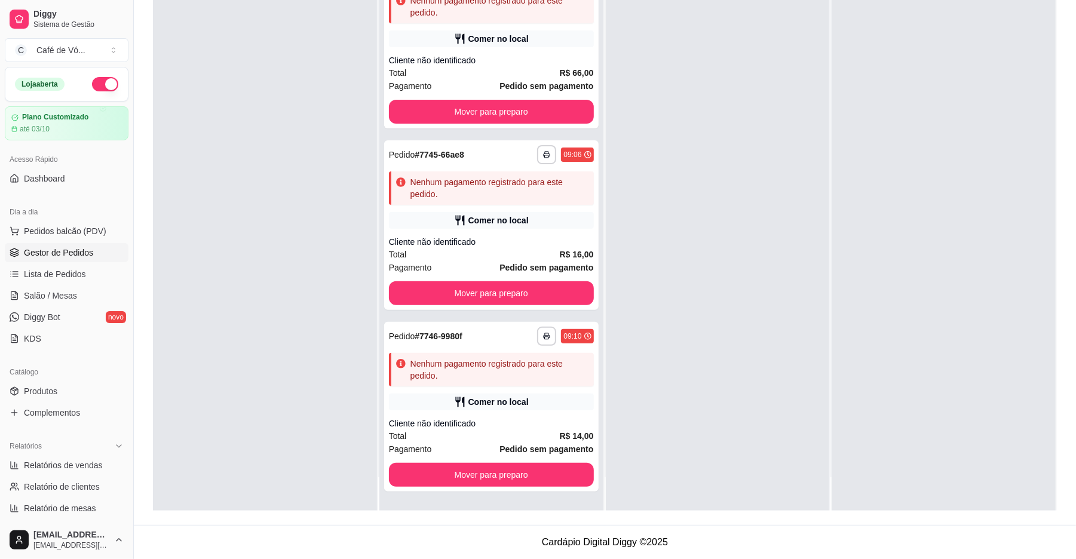
click at [659, 484] on div at bounding box center [718, 231] width 224 height 559
click at [763, 471] on div at bounding box center [718, 231] width 224 height 559
click at [503, 364] on div "Nenhum pagamento registrado para este pedido." at bounding box center [500, 370] width 179 height 24
click at [552, 258] on div "Total R$ 16,00" at bounding box center [491, 254] width 205 height 13
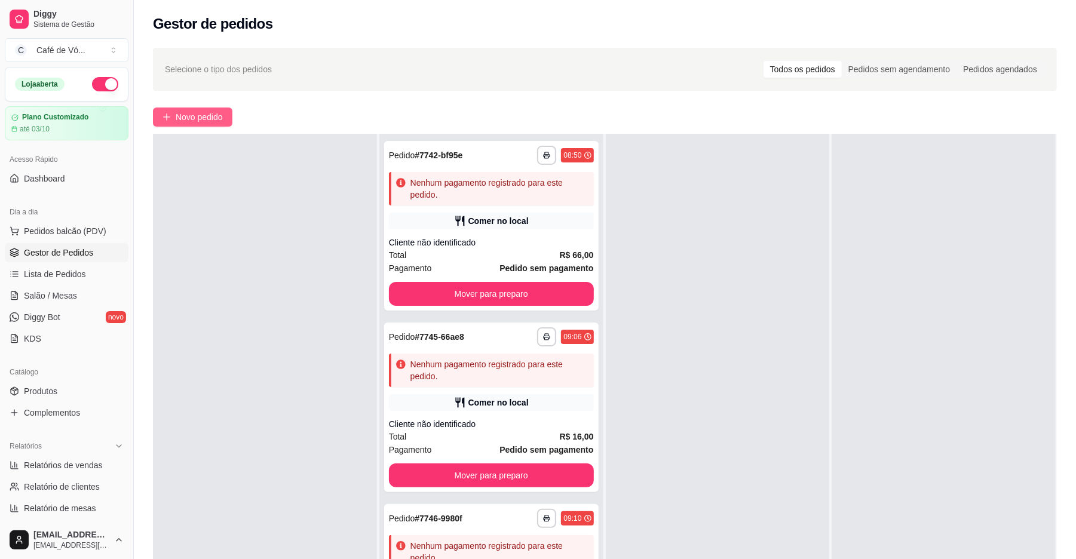
click at [201, 117] on span "Novo pedido" at bounding box center [199, 117] width 47 height 13
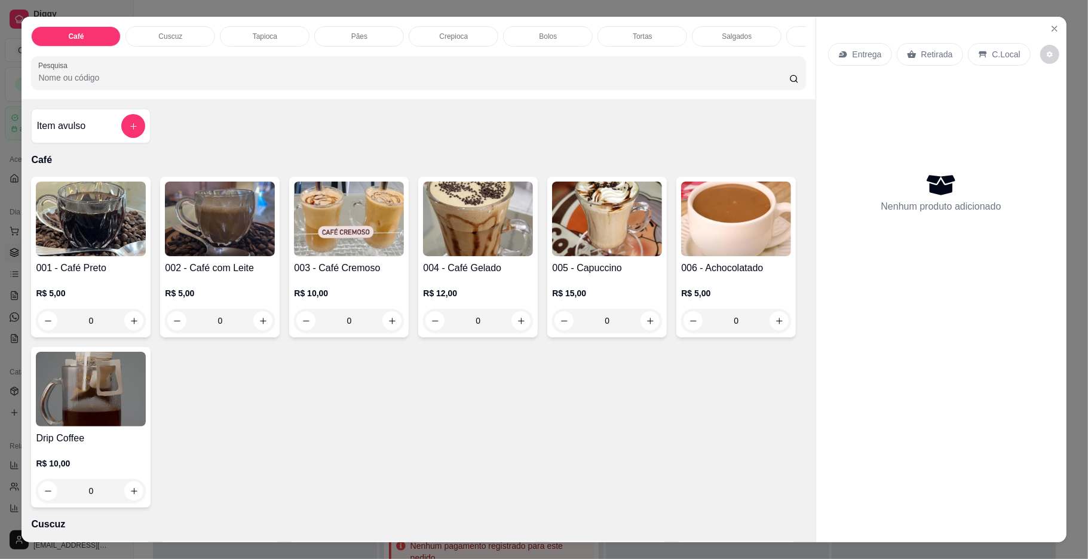
click at [602, 275] on h4 "005 - Capuccino" at bounding box center [607, 268] width 110 height 14
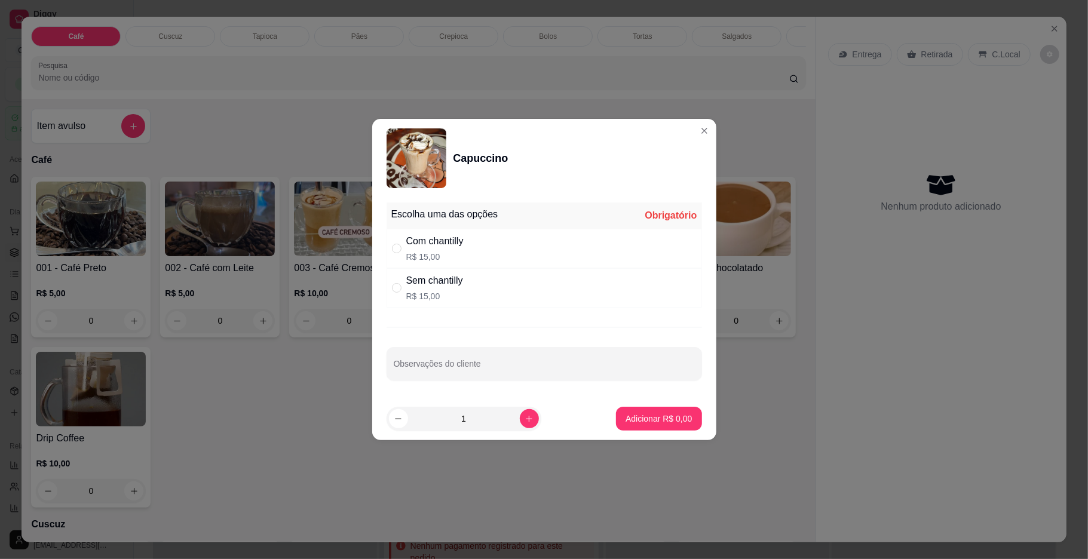
click at [471, 266] on div "Com chantilly R$ 15,00" at bounding box center [545, 248] width 316 height 39
radio input "true"
click at [633, 424] on p "Adicionar R$ 15,00" at bounding box center [656, 419] width 71 height 12
type input "1"
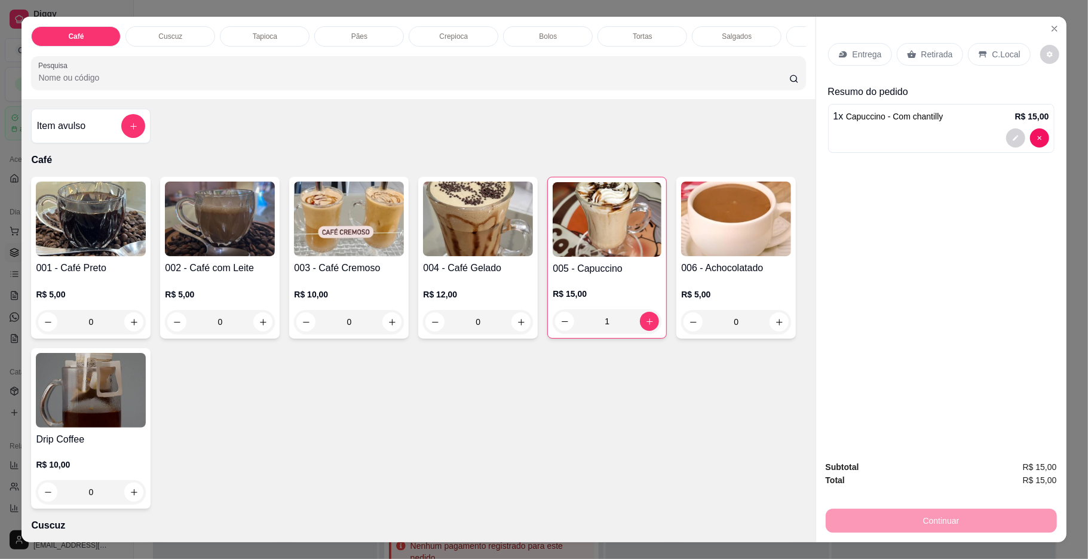
click at [288, 25] on div "Café Cuscuz Tapioca Pães Crepioca Bolos Tortas Salgados Sucos Bebidas Caldos Pr…" at bounding box center [419, 58] width 794 height 82
click at [253, 41] on p "Tapioca" at bounding box center [265, 37] width 24 height 10
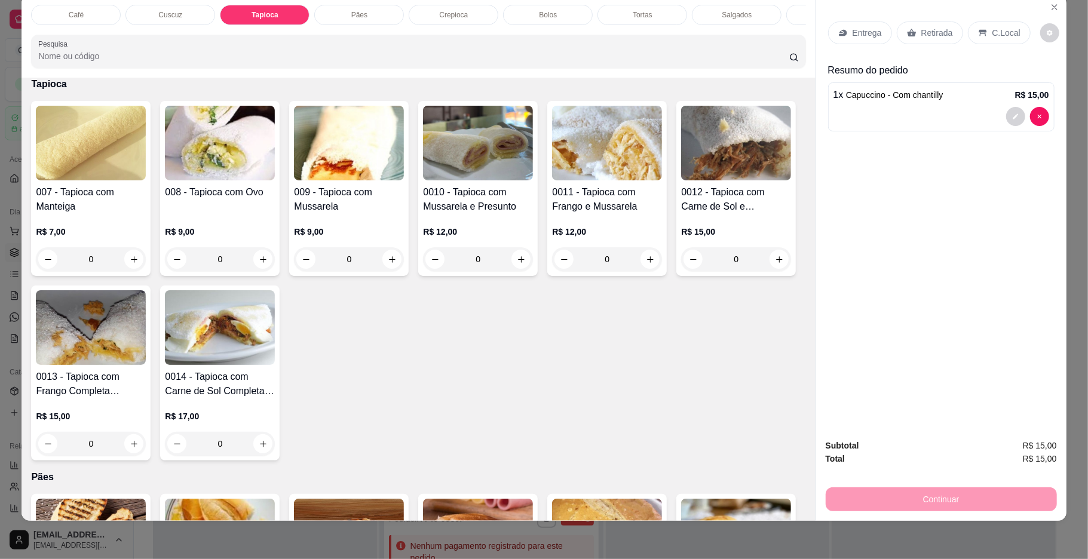
click at [139, 238] on p "R$ 7,00" at bounding box center [91, 232] width 110 height 12
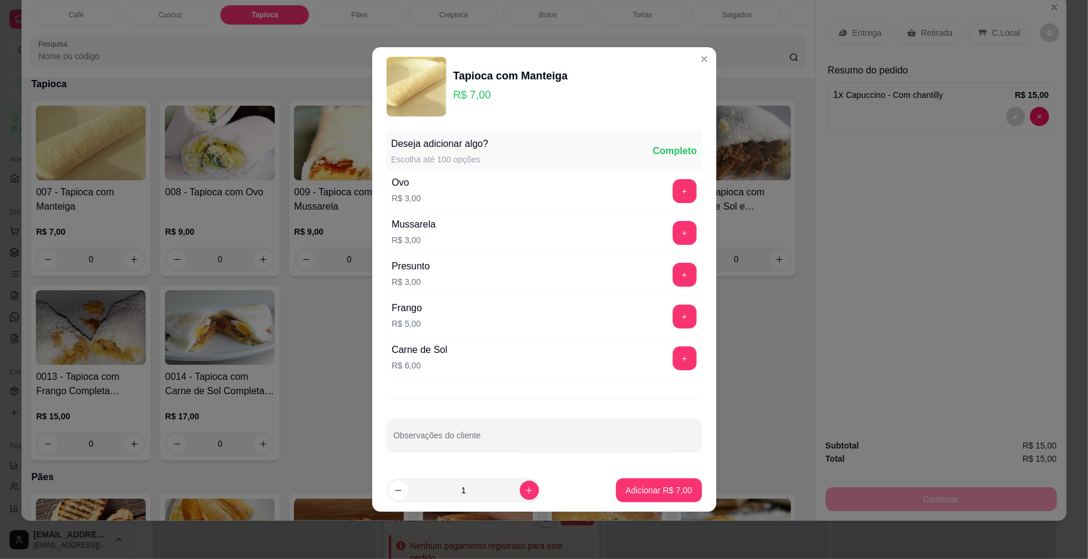
click at [638, 483] on button "Adicionar R$ 7,00" at bounding box center [658, 491] width 85 height 24
type input "1"
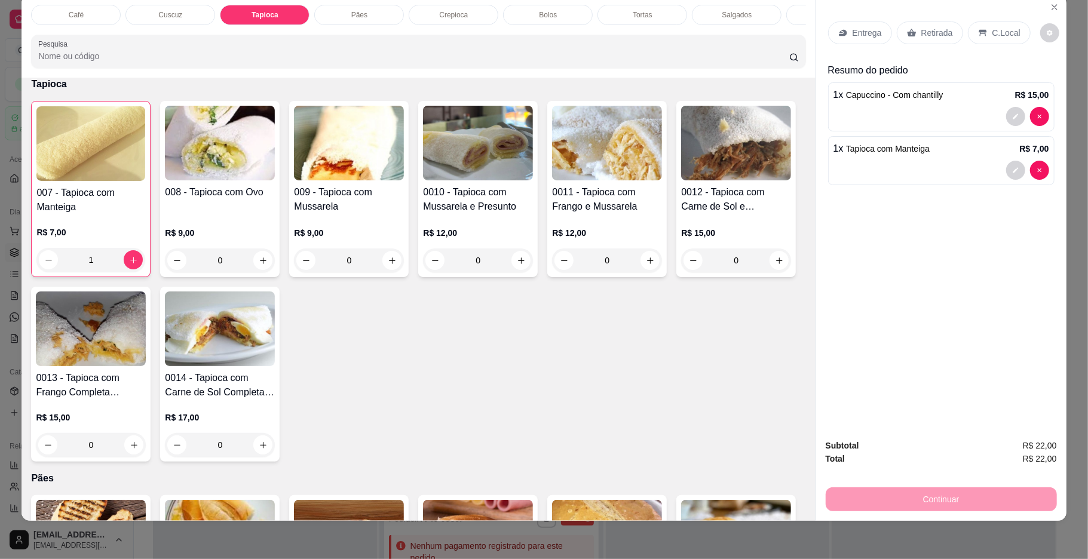
click at [1007, 36] on p "C.Local" at bounding box center [1007, 33] width 28 height 12
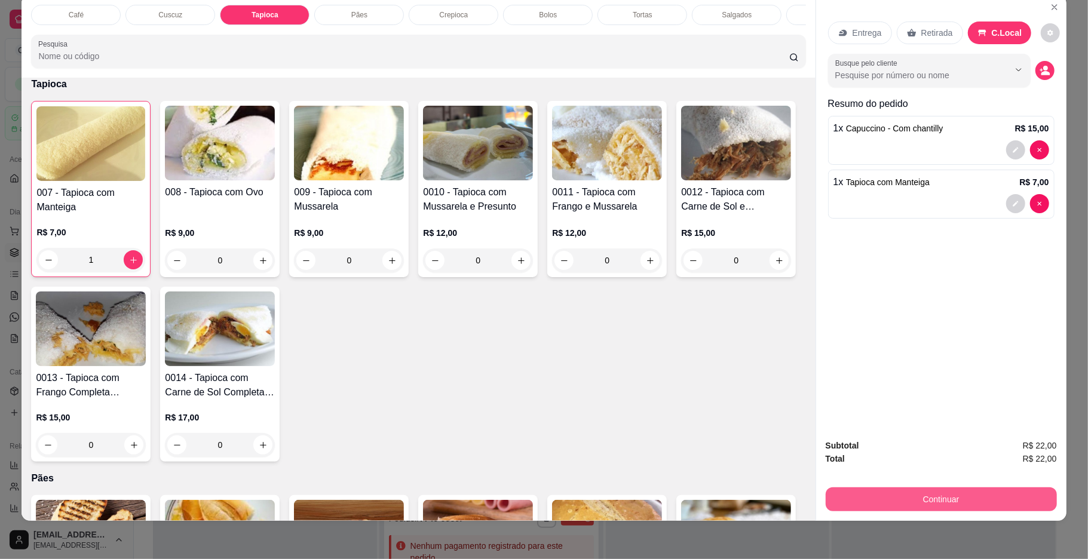
click at [952, 488] on button "Continuar" at bounding box center [941, 500] width 231 height 24
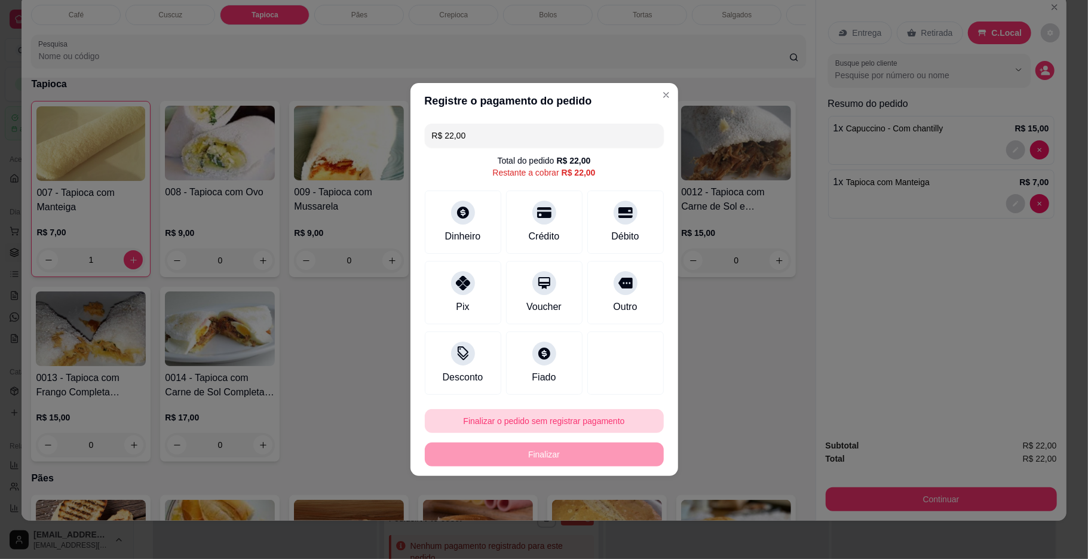
click at [472, 412] on button "Finalizar o pedido sem registrar pagamento" at bounding box center [544, 421] width 239 height 24
click at [622, 524] on button "Confirmar" at bounding box center [618, 520] width 44 height 19
type input "0"
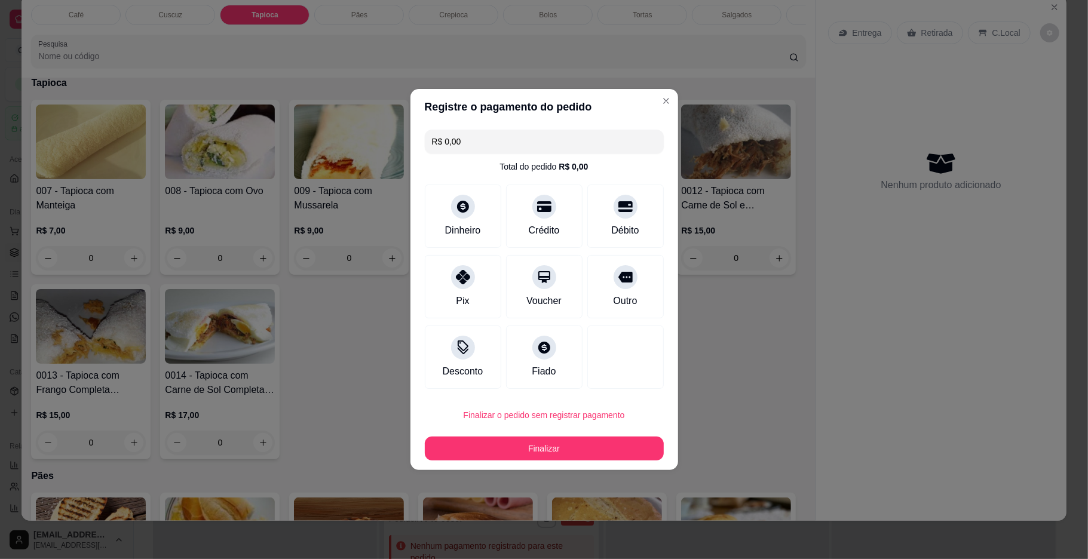
type input "R$ 0,00"
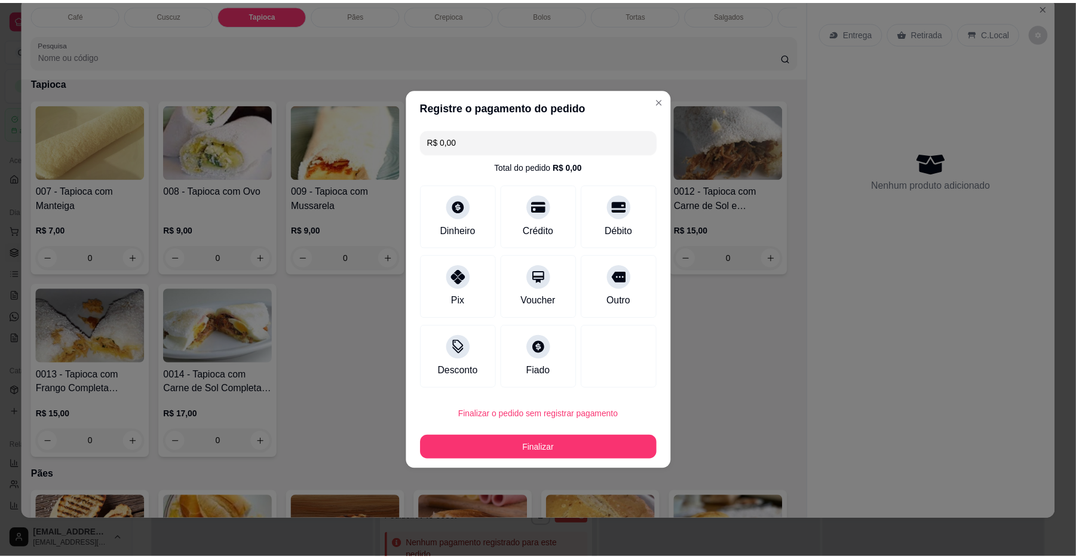
scroll to position [811, 0]
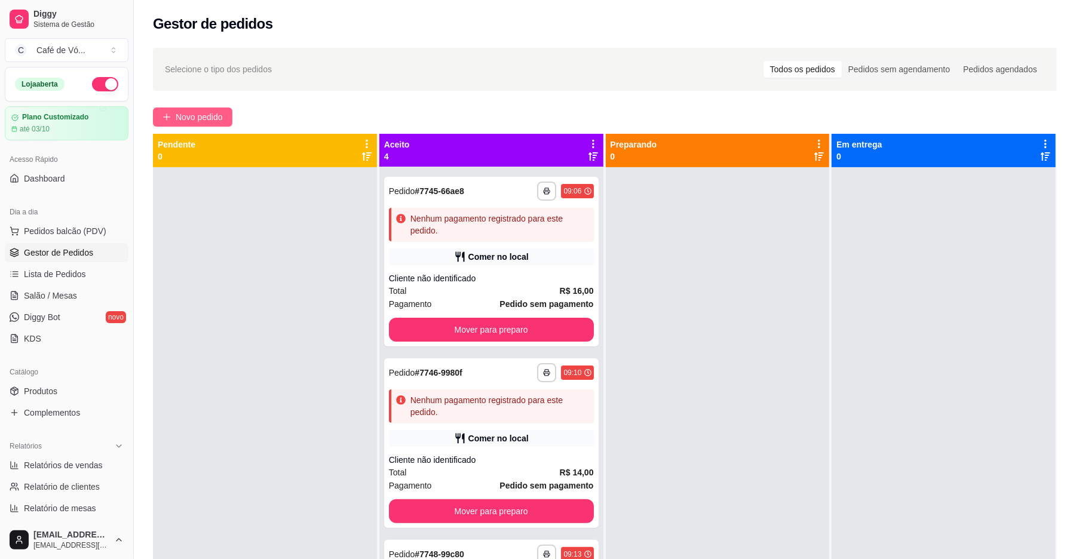
click at [219, 110] on button "Novo pedido" at bounding box center [192, 117] width 79 height 19
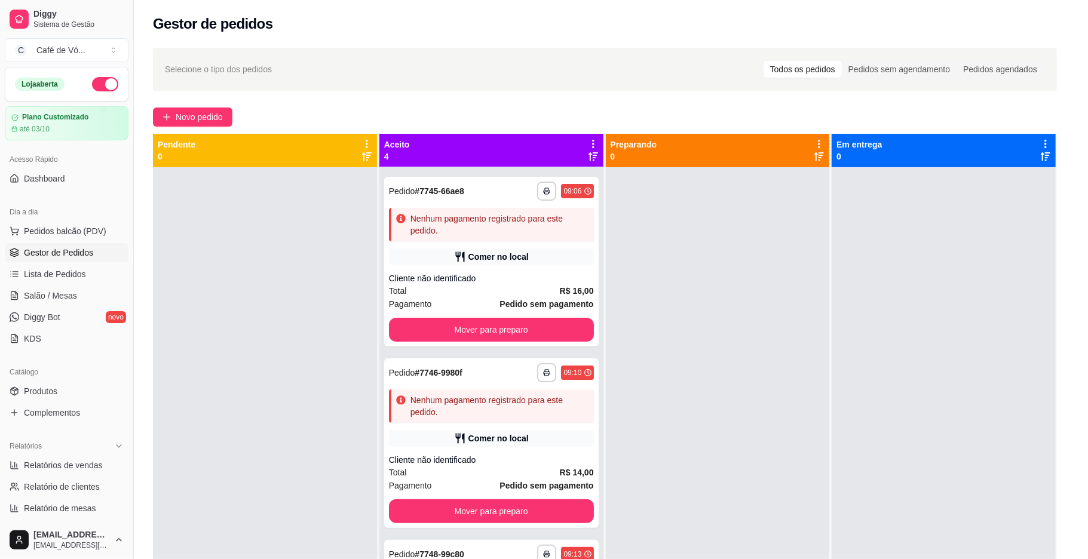
click at [122, 299] on p "R$ 5,00" at bounding box center [91, 293] width 110 height 12
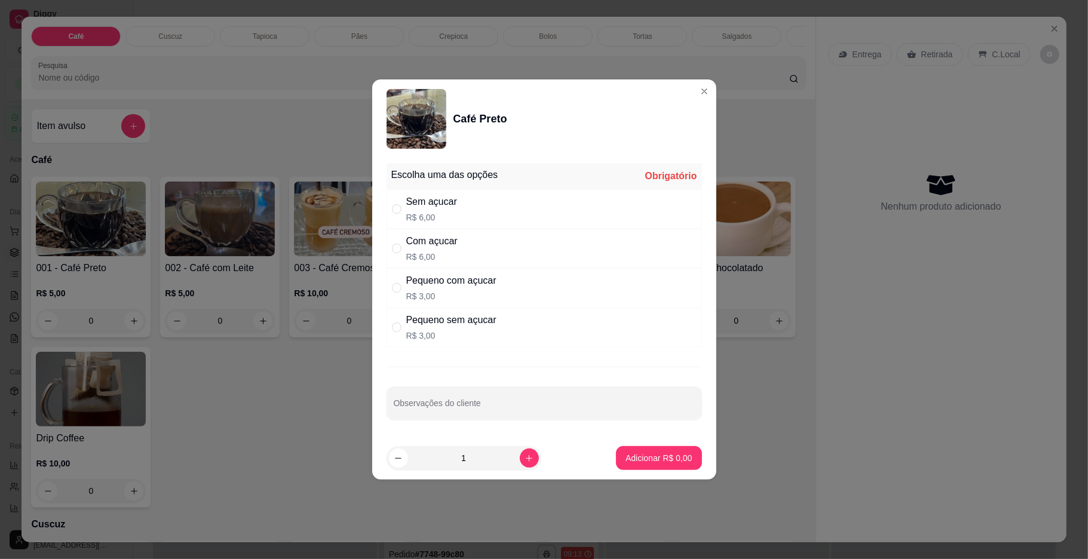
click at [491, 267] on div "Com açucar R$ 6,00" at bounding box center [545, 248] width 316 height 39
radio input "true"
click at [641, 451] on button "Adicionar R$ 6,00" at bounding box center [658, 458] width 83 height 23
type input "1"
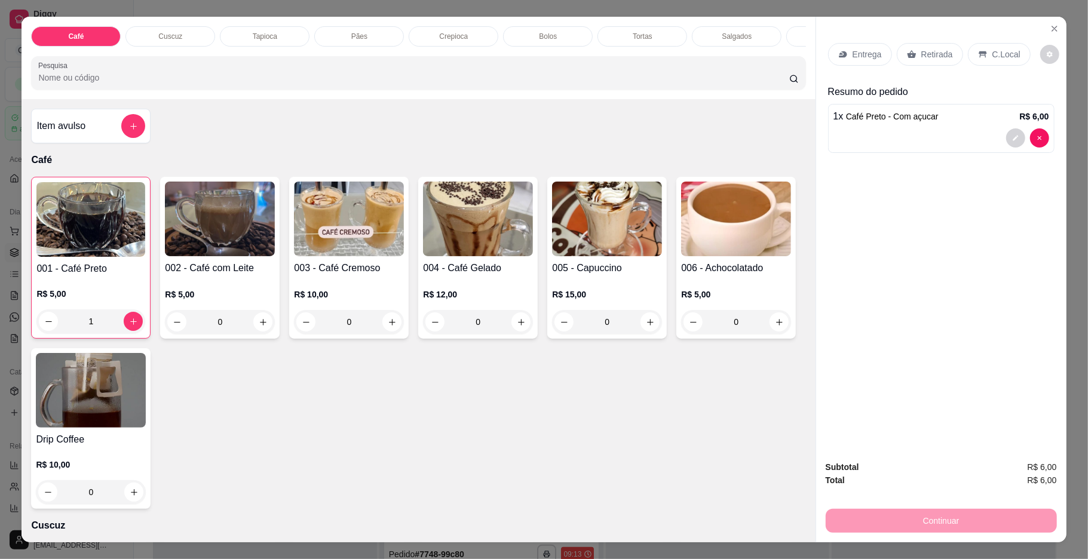
click at [379, 32] on div "Pães" at bounding box center [359, 36] width 90 height 20
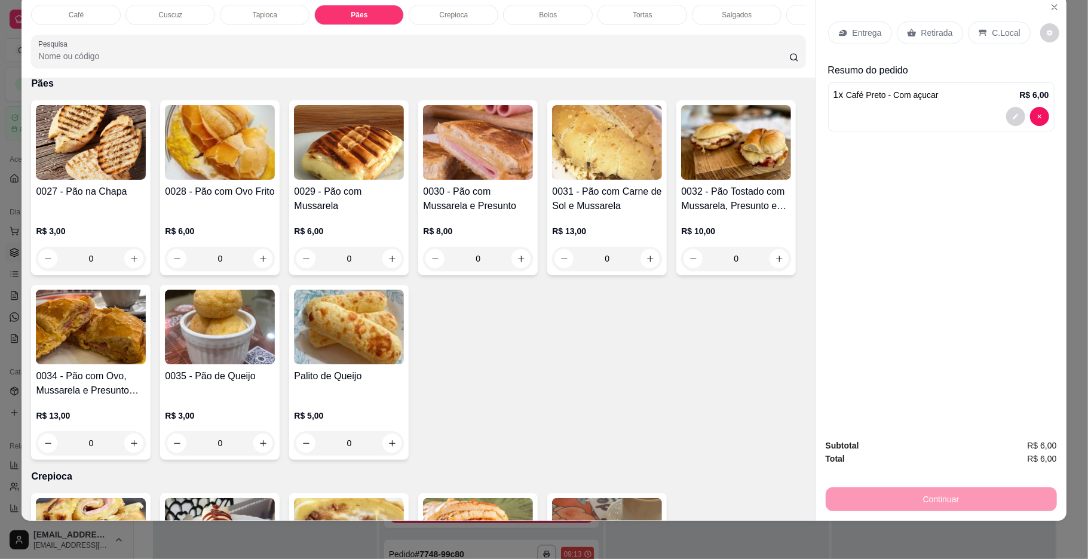
click at [237, 213] on div "0028 - Pão com Ovo Frito" at bounding box center [220, 199] width 110 height 29
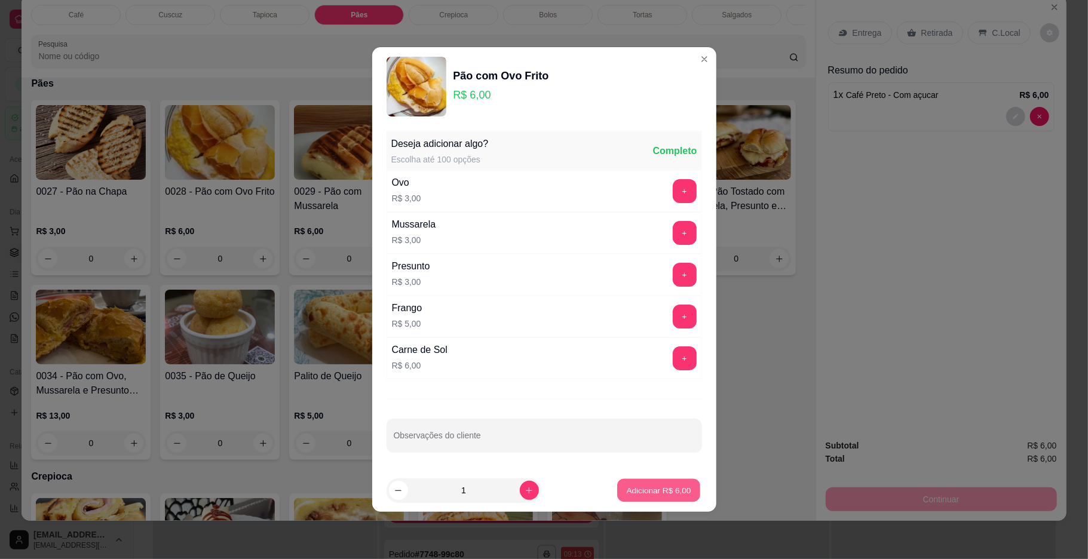
click at [649, 496] on p "Adicionar R$ 6,00" at bounding box center [659, 490] width 65 height 11
type input "1"
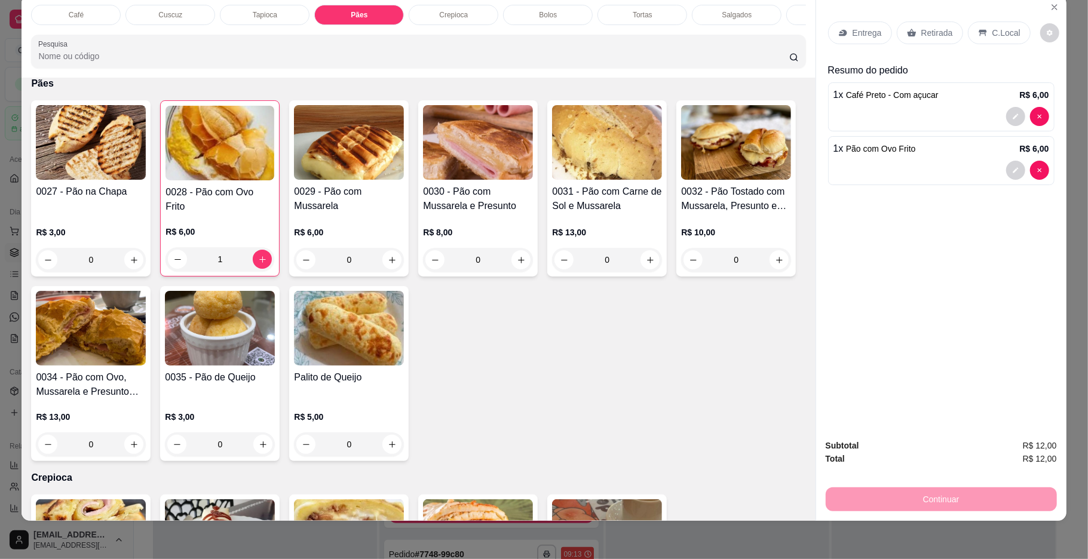
click at [69, 20] on p "Café" at bounding box center [76, 15] width 15 height 10
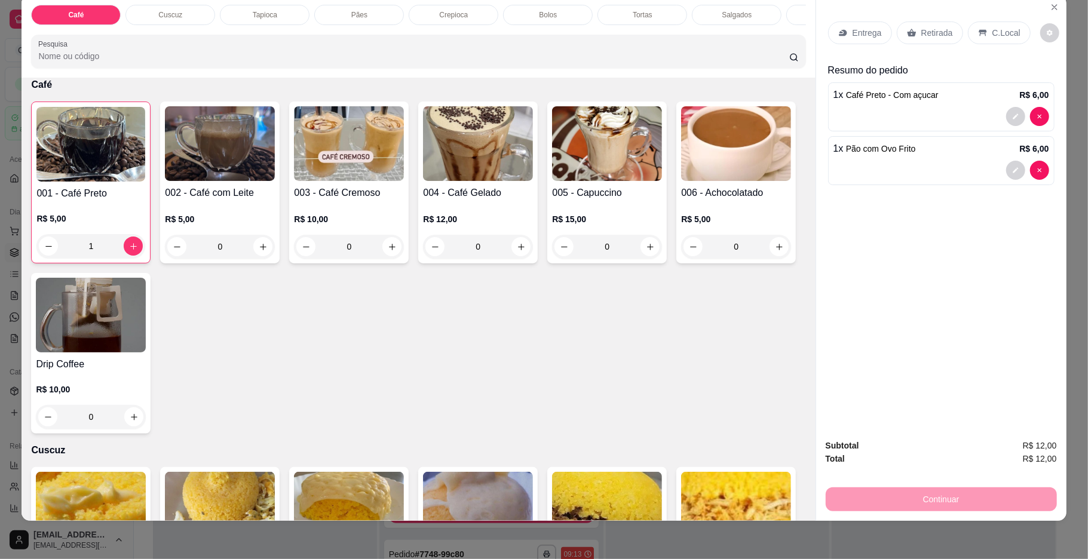
click at [102, 134] on img at bounding box center [90, 144] width 109 height 75
drag, startPoint x: 416, startPoint y: 242, endPoint x: 503, endPoint y: 307, distance: 108.4
click at [416, 240] on div "Com açucar" at bounding box center [431, 241] width 51 height 14
radio input "true"
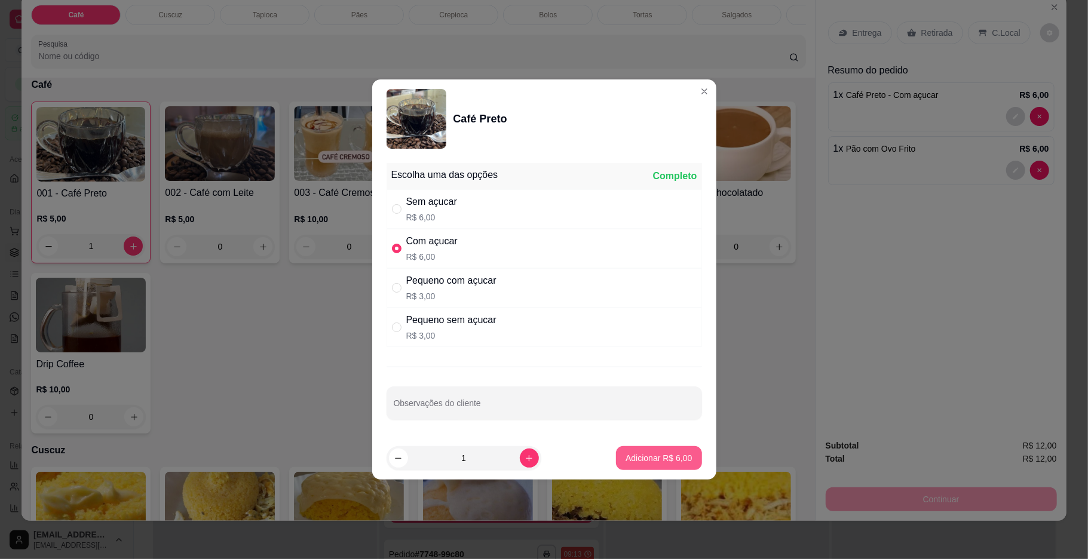
click at [627, 470] on button "Adicionar R$ 6,00" at bounding box center [658, 458] width 85 height 24
type input "2"
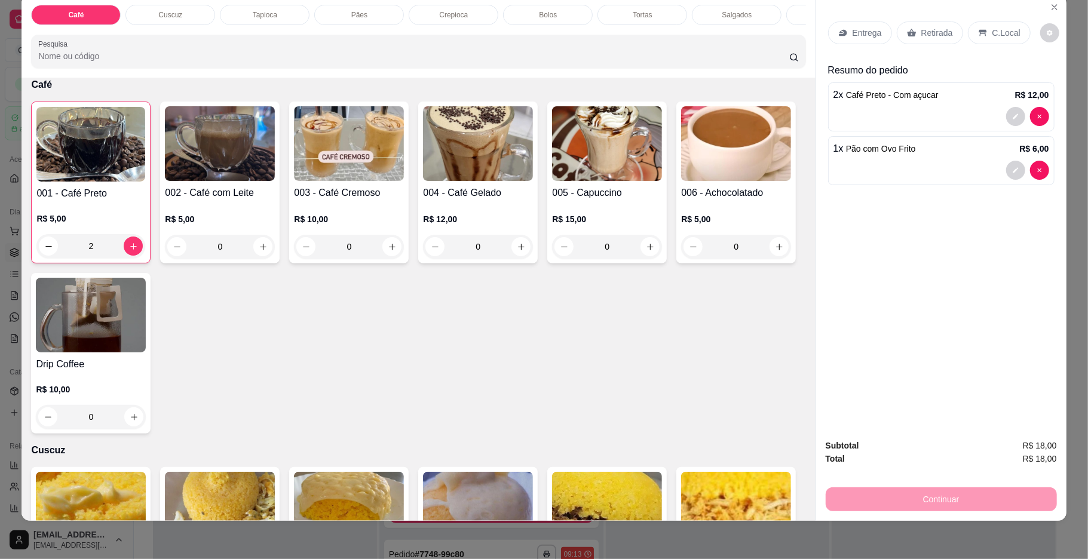
scroll to position [0, 354]
click at [383, 10] on p "Salgados" at bounding box center [383, 15] width 30 height 10
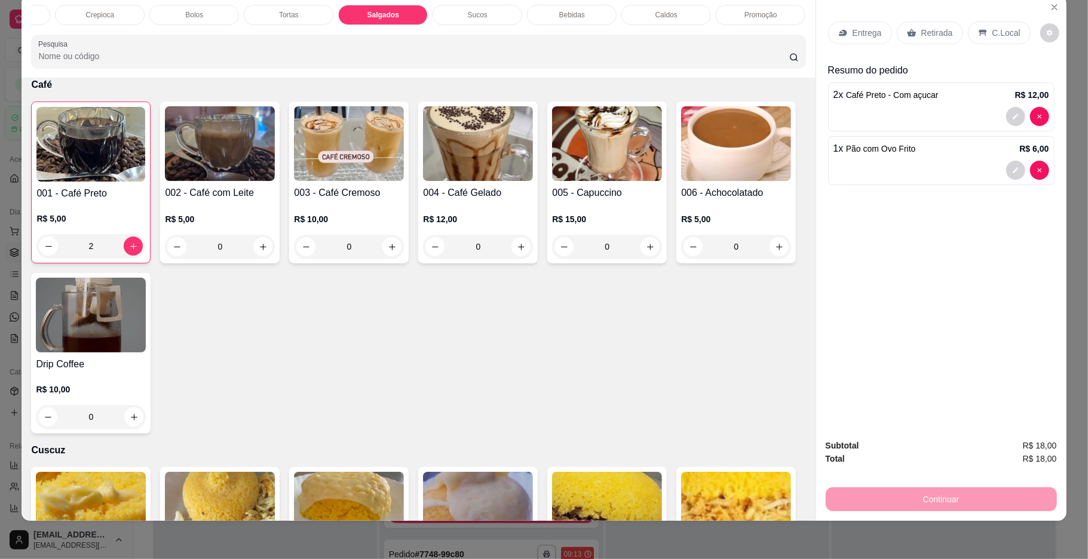
scroll to position [2566, 0]
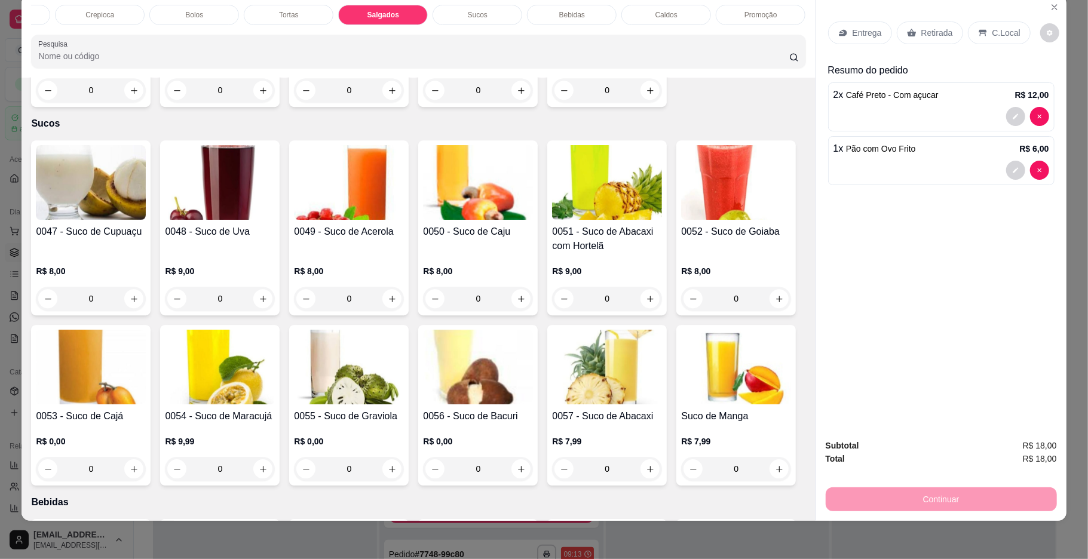
click at [418, 107] on div "0071 - Almofadinha R$ 8,00 0" at bounding box center [478, 19] width 120 height 175
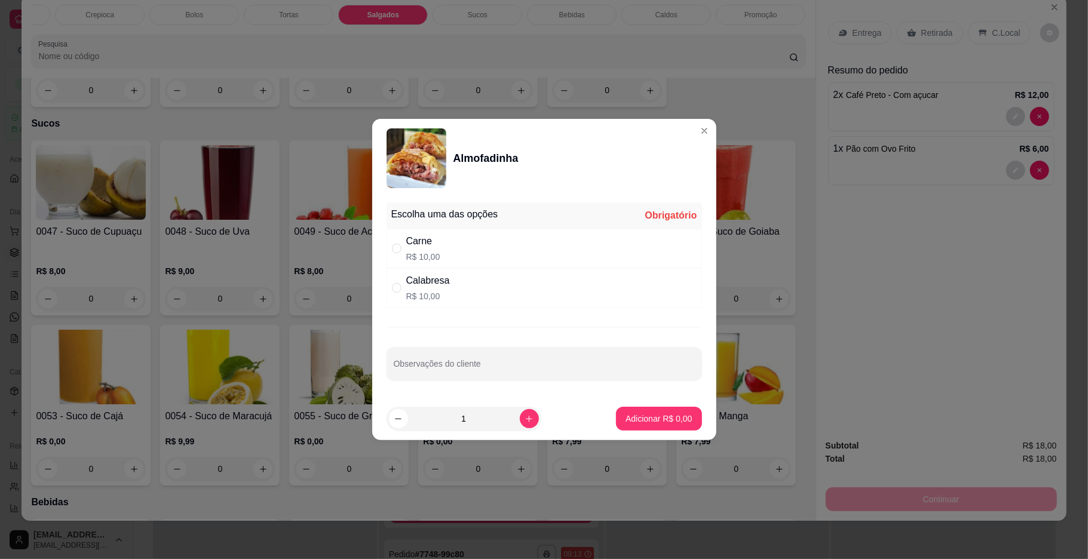
click at [452, 286] on div "Calabresa R$ 10,00" at bounding box center [545, 287] width 316 height 39
radio input "true"
click at [627, 426] on button "Adicionar R$ 10,00" at bounding box center [657, 419] width 88 height 23
type input "1"
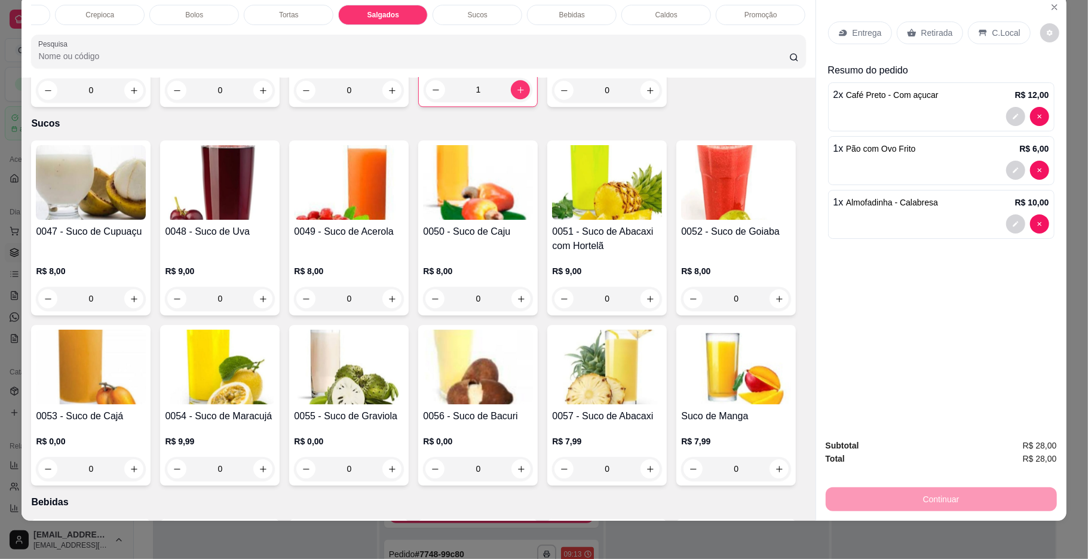
drag, startPoint x: 473, startPoint y: 24, endPoint x: 547, endPoint y: 340, distance: 324.7
click at [472, 24] on div "Sucos" at bounding box center [478, 15] width 90 height 20
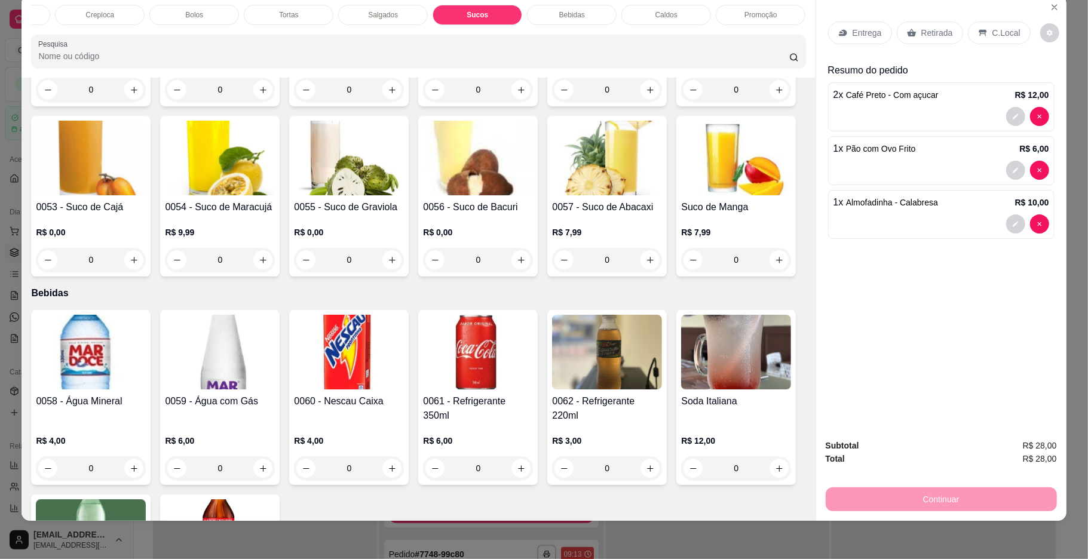
click at [65, 30] on h4 "0047 - Suco de Cupuaçu" at bounding box center [91, 23] width 110 height 14
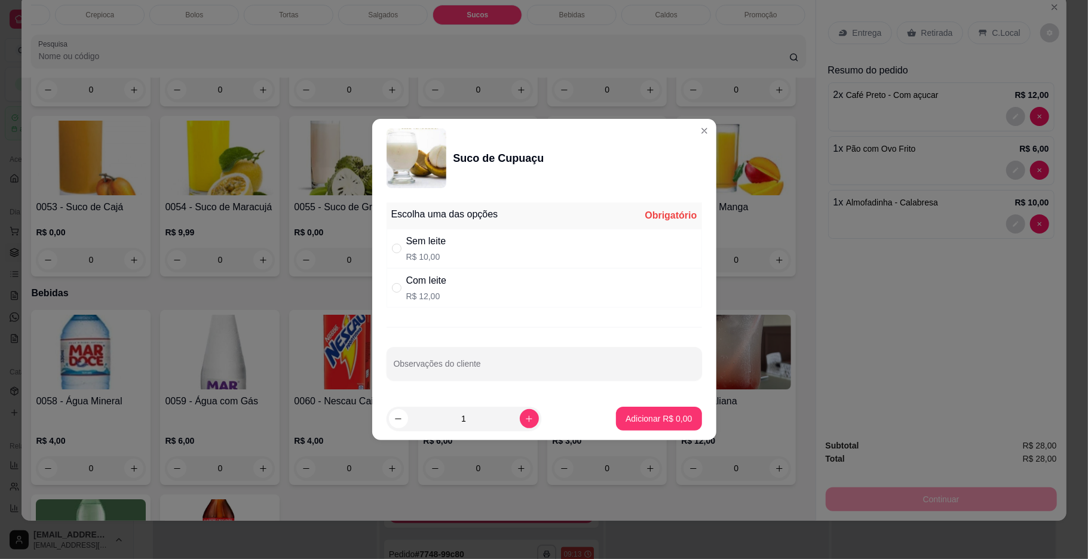
click at [397, 254] on label "" at bounding box center [397, 248] width 10 height 13
click at [397, 253] on input "" at bounding box center [397, 249] width 10 height 10
click at [424, 240] on div "Sem leite" at bounding box center [426, 241] width 40 height 14
radio input "true"
click at [656, 419] on p "Adicionar R$ 10,00" at bounding box center [656, 419] width 71 height 12
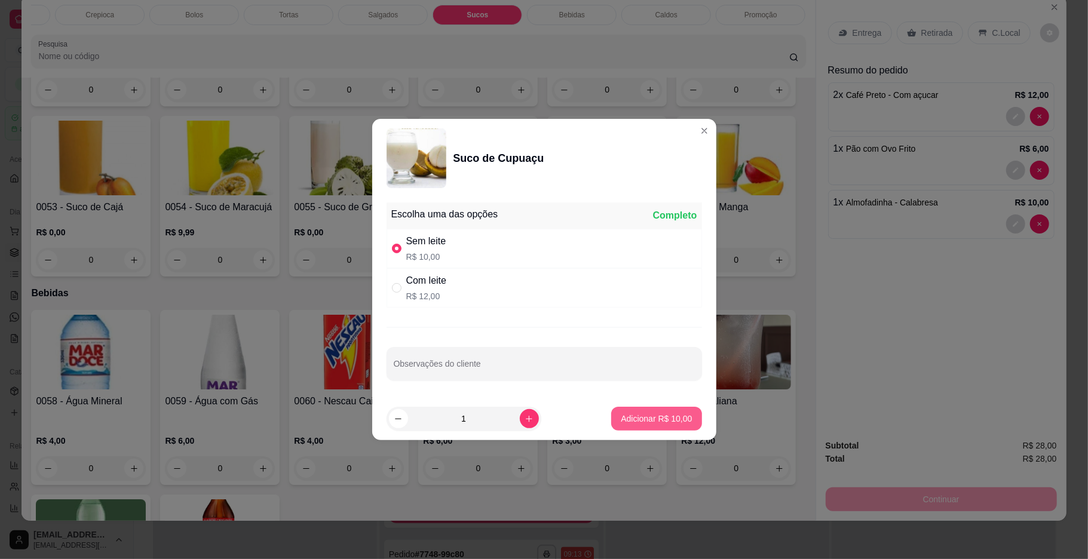
type input "1"
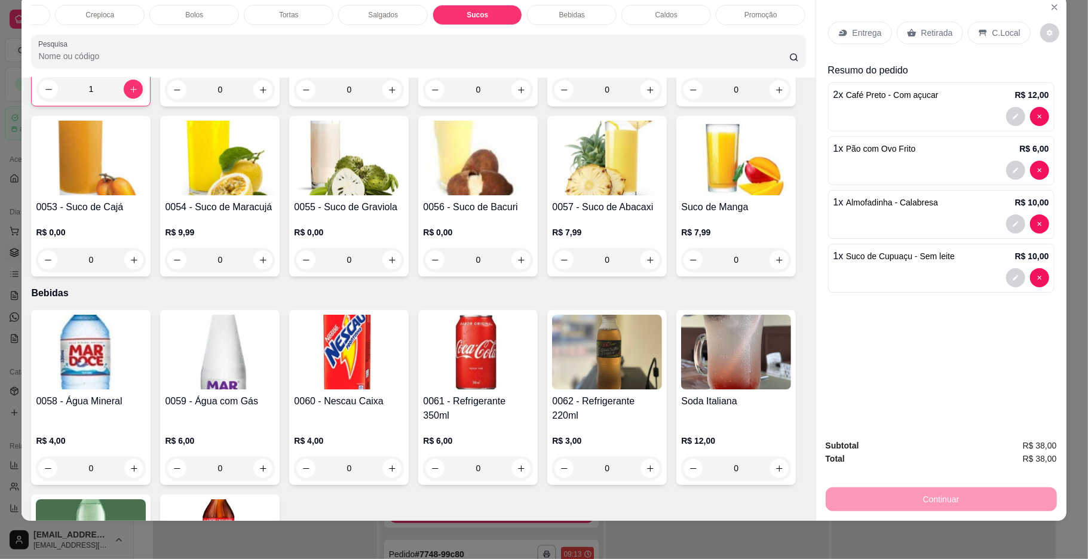
drag, startPoint x: 978, startPoint y: 41, endPoint x: 949, endPoint y: 286, distance: 246.1
click at [980, 41] on div "C.Local" at bounding box center [999, 33] width 63 height 23
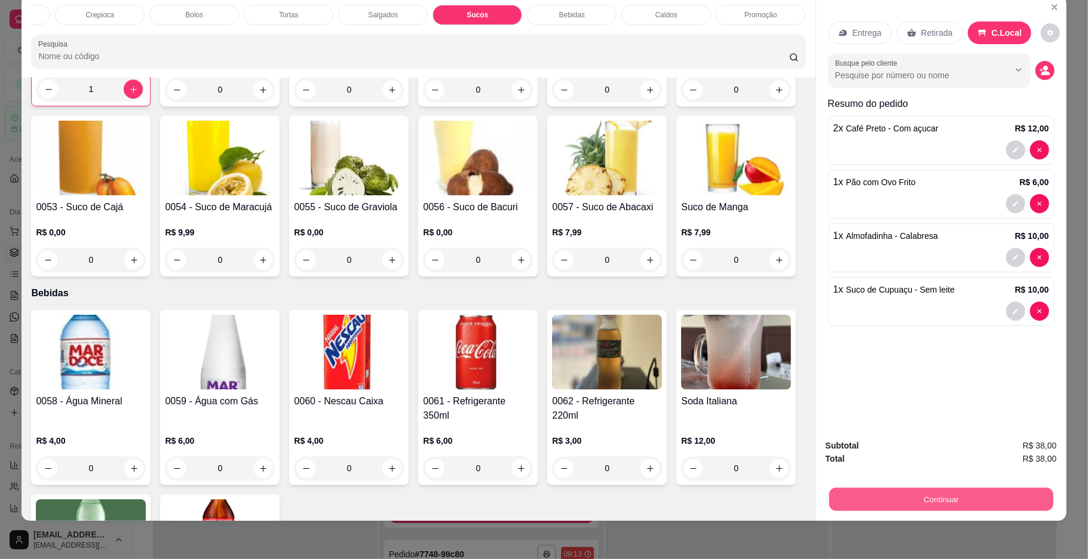
click at [905, 494] on button "Continuar" at bounding box center [941, 499] width 224 height 23
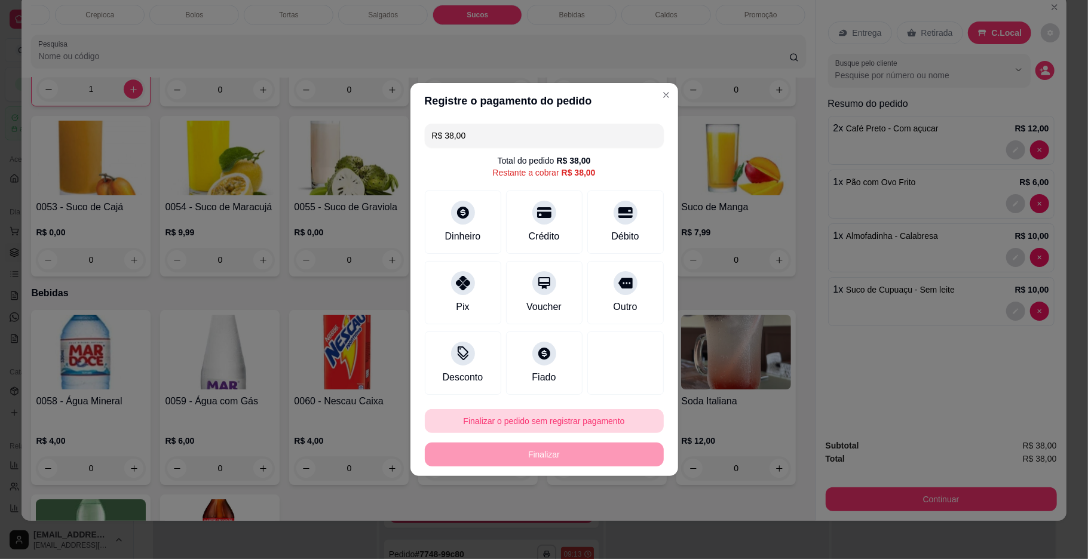
click at [574, 425] on button "Finalizar o pedido sem registrar pagamento" at bounding box center [544, 421] width 239 height 24
click at [630, 517] on button "Confirmar" at bounding box center [618, 520] width 42 height 18
type input "0"
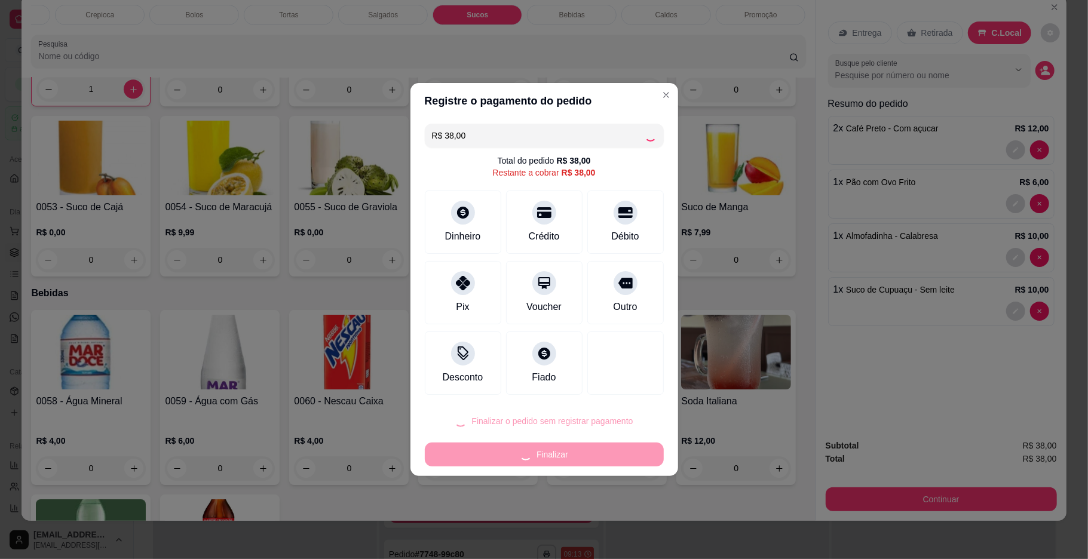
type input "0"
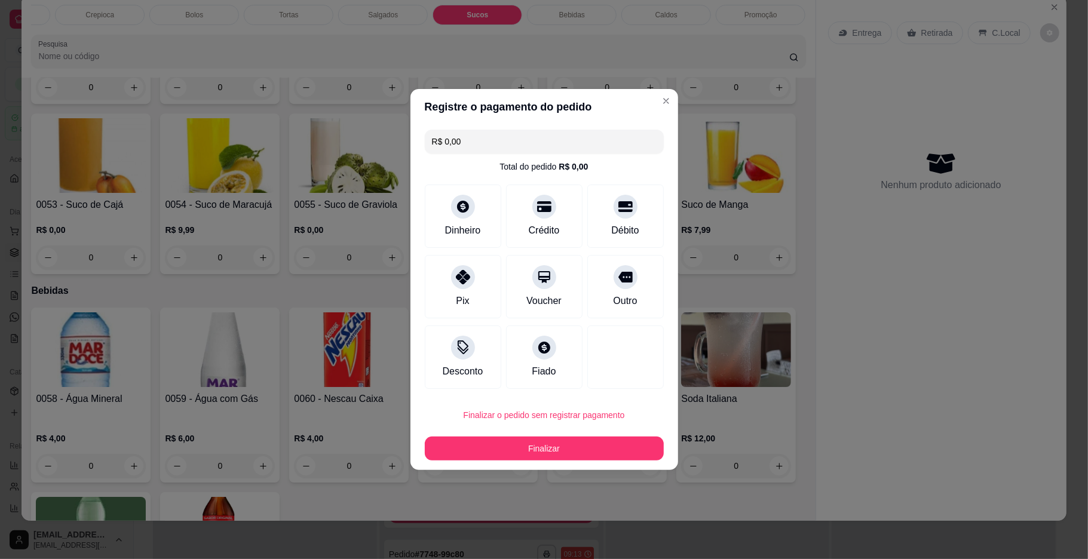
type input "R$ 0,00"
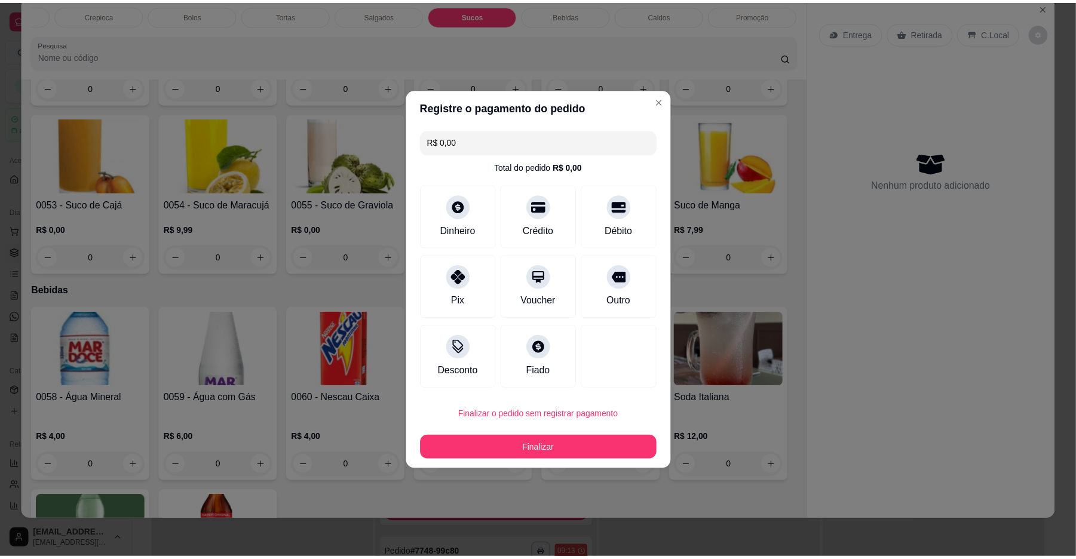
scroll to position [2773, 0]
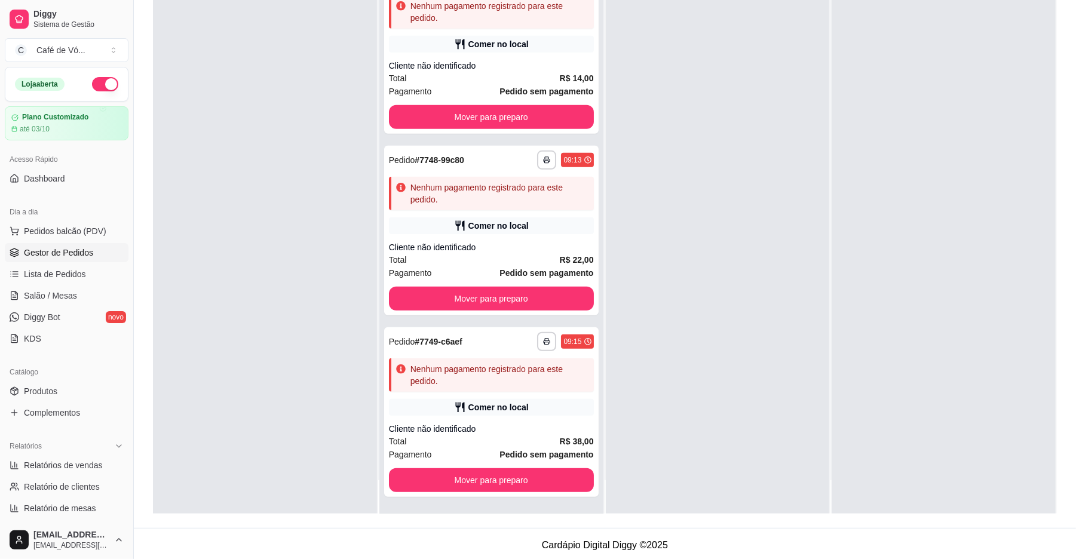
scroll to position [182, 0]
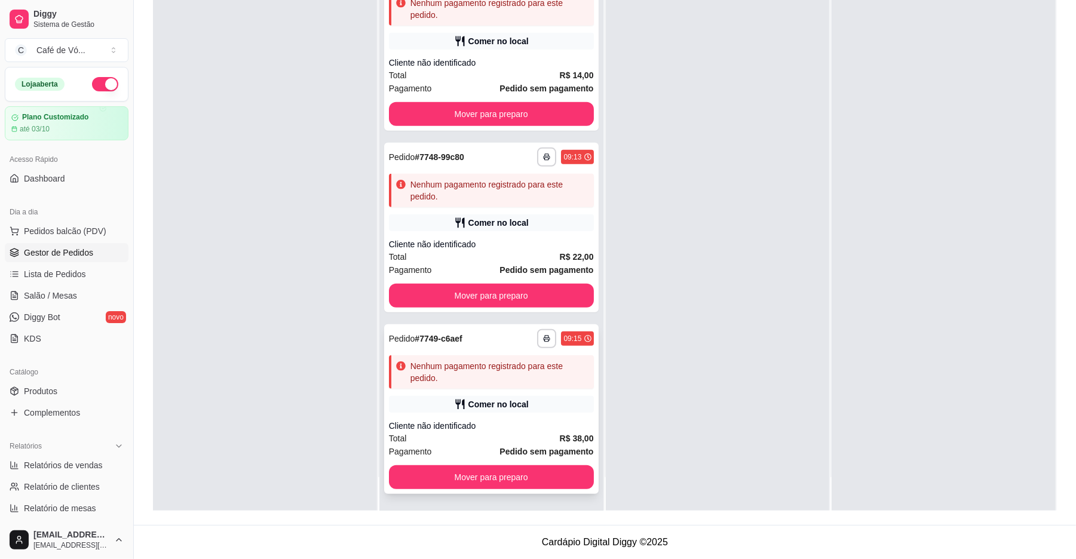
click at [545, 391] on div "**********" at bounding box center [491, 409] width 215 height 170
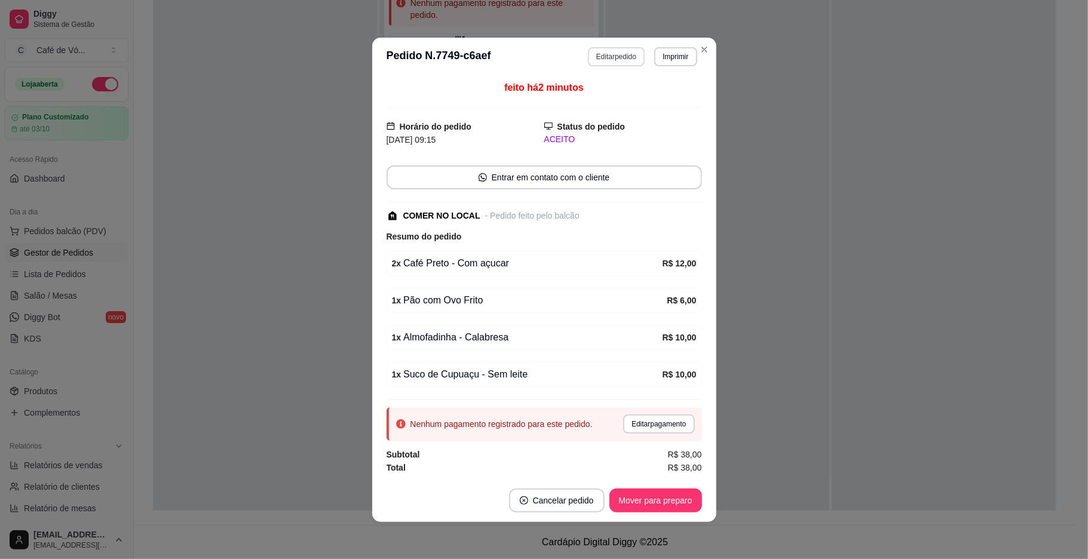
click at [624, 49] on button "Editar pedido" at bounding box center [616, 56] width 57 height 19
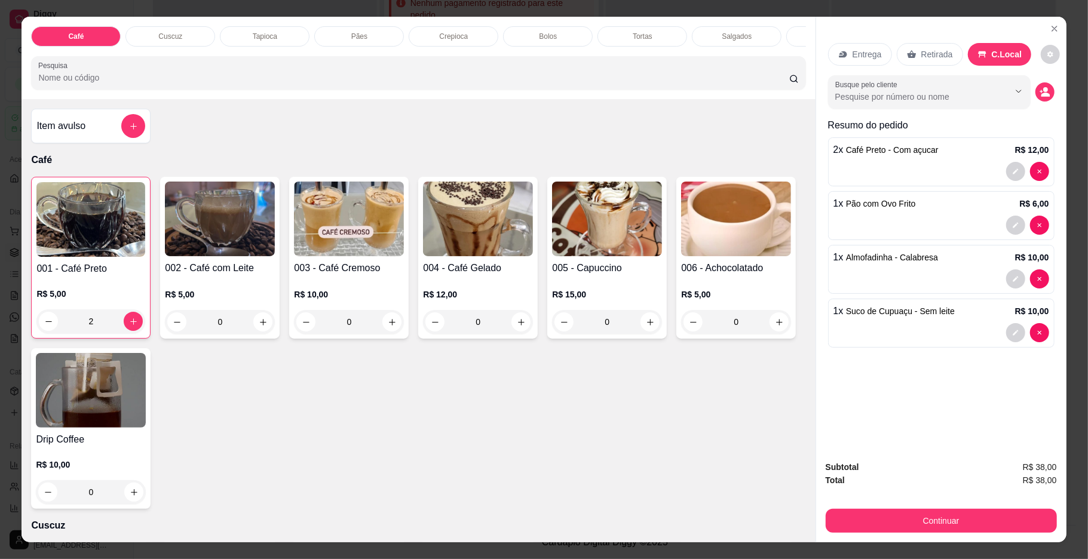
click at [909, 207] on div "1 x Pão com Ovo Frito R$ 6,00" at bounding box center [942, 204] width 216 height 14
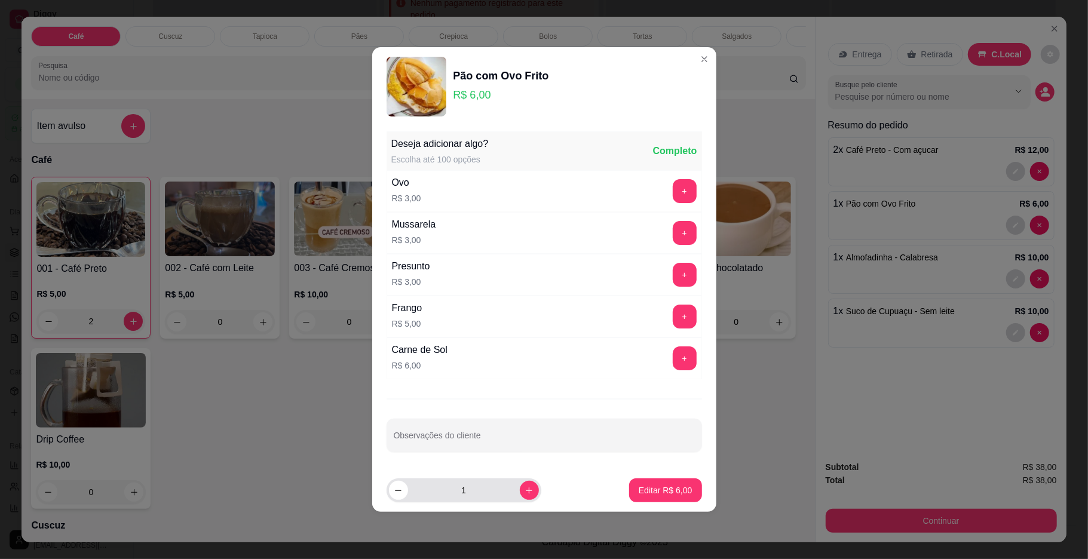
click at [470, 495] on input "1" at bounding box center [464, 491] width 112 height 24
type input "2"
click at [657, 483] on button "Editar R$ 12,00" at bounding box center [662, 491] width 77 height 24
type input "2"
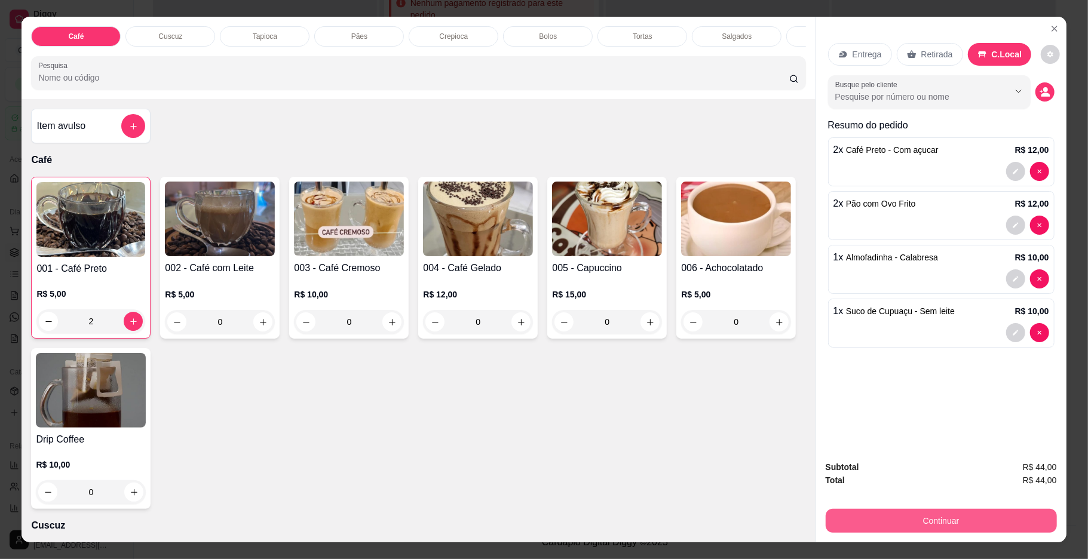
click at [976, 528] on button "Continuar" at bounding box center [941, 521] width 231 height 24
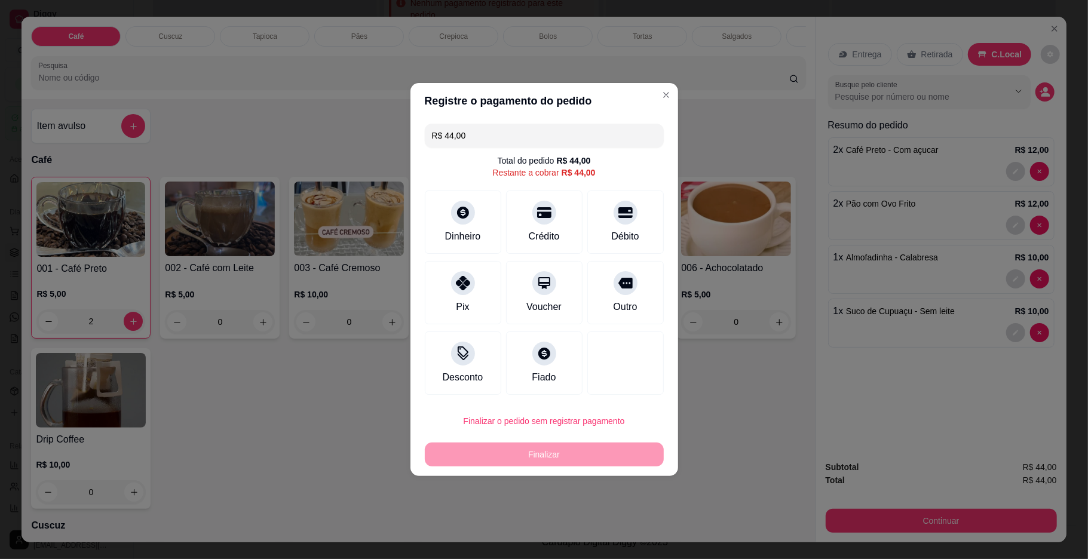
click at [512, 427] on button "Finalizar o pedido sem registrar pagamento" at bounding box center [544, 421] width 239 height 24
click at [605, 530] on button "Confirmar" at bounding box center [619, 521] width 44 height 19
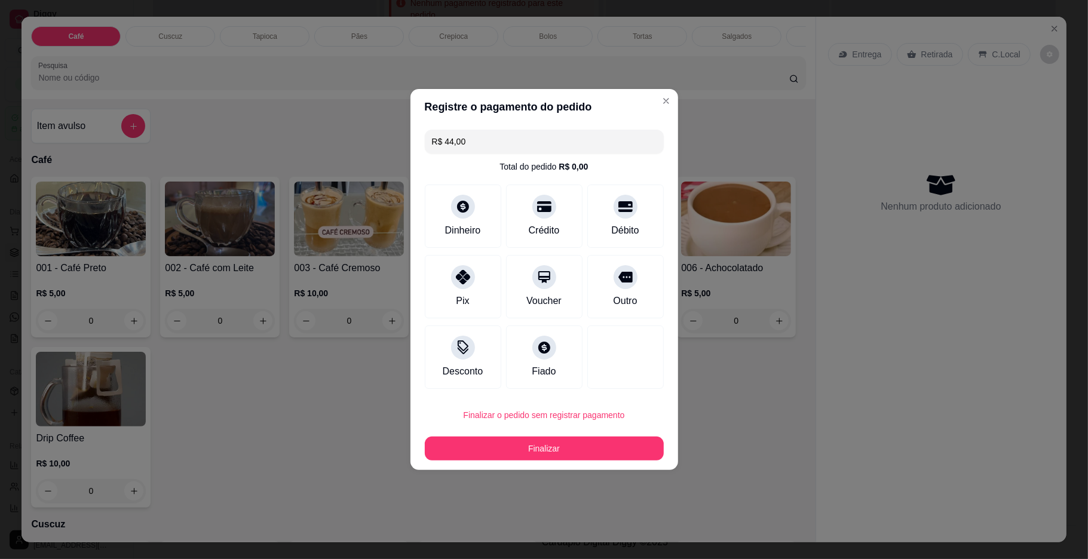
type input "0"
type input "R$ 0,00"
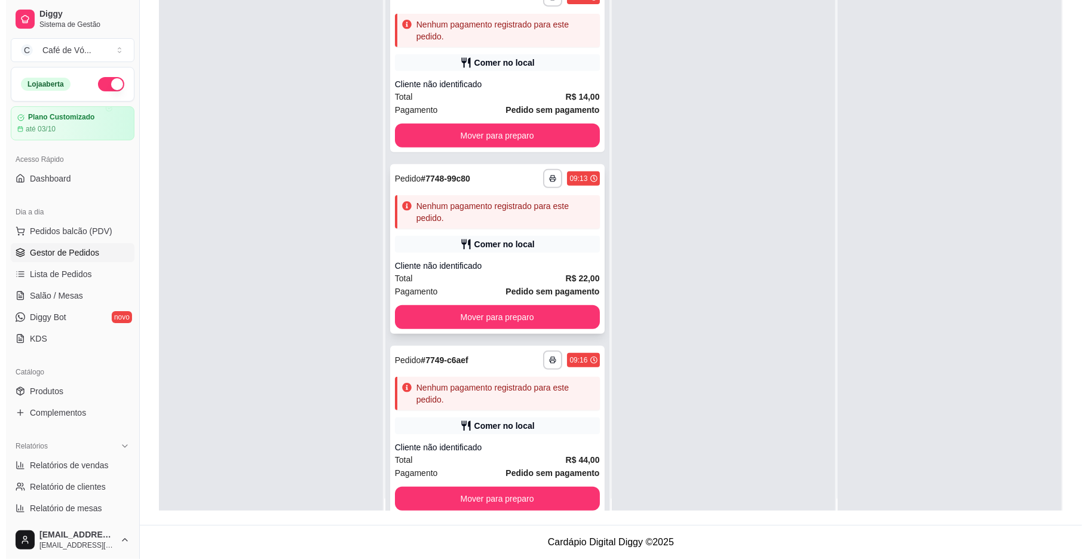
scroll to position [0, 0]
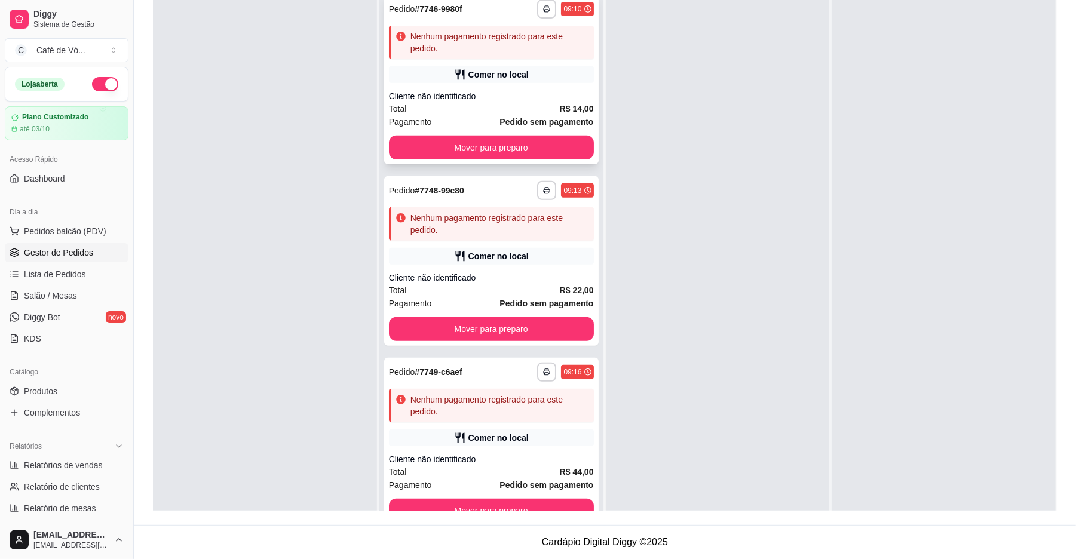
click at [513, 63] on div "**********" at bounding box center [491, 80] width 215 height 170
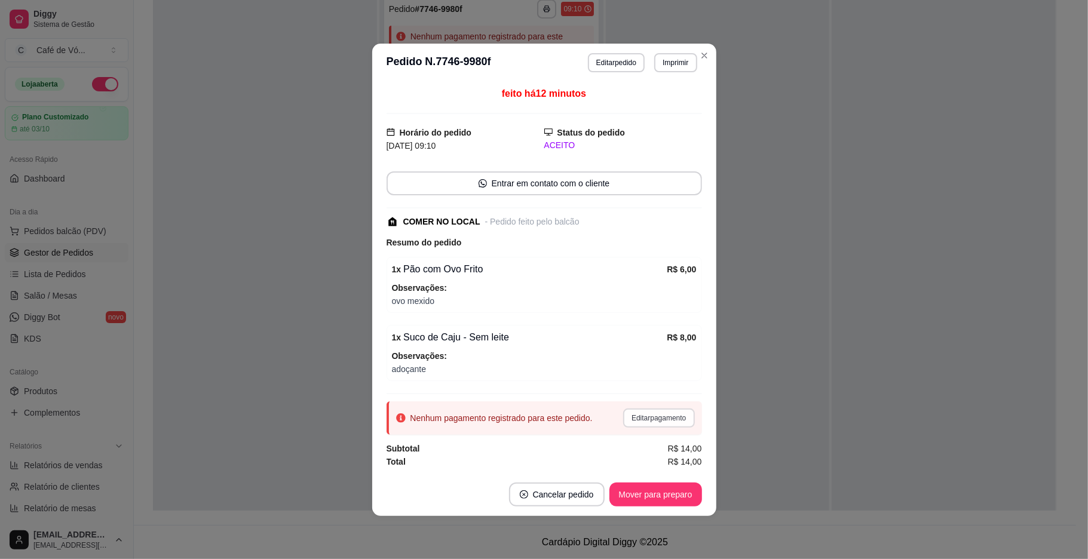
click at [677, 417] on button "Editar pagamento" at bounding box center [658, 418] width 71 height 19
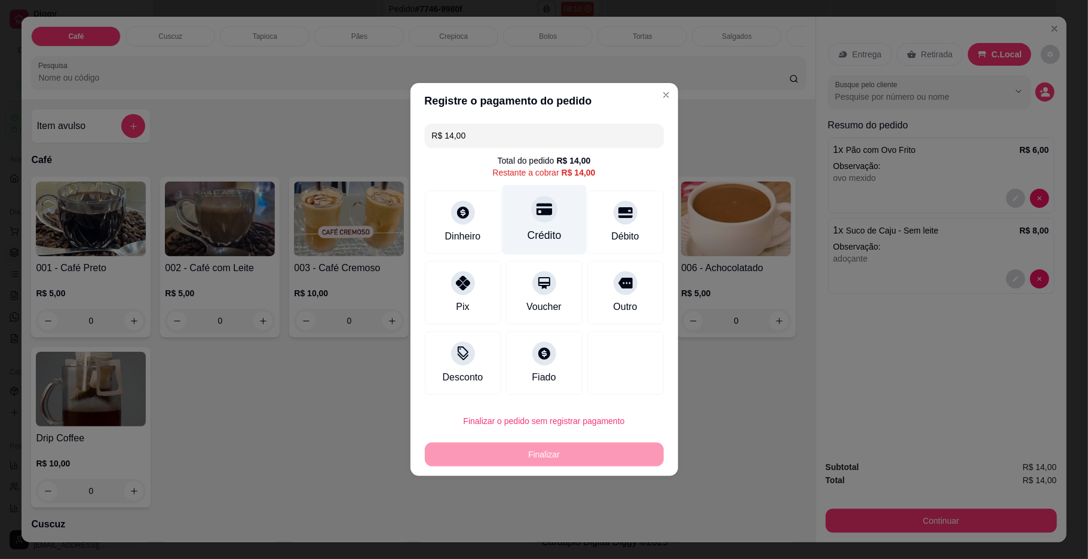
click at [544, 227] on div "Crédito" at bounding box center [544, 220] width 84 height 70
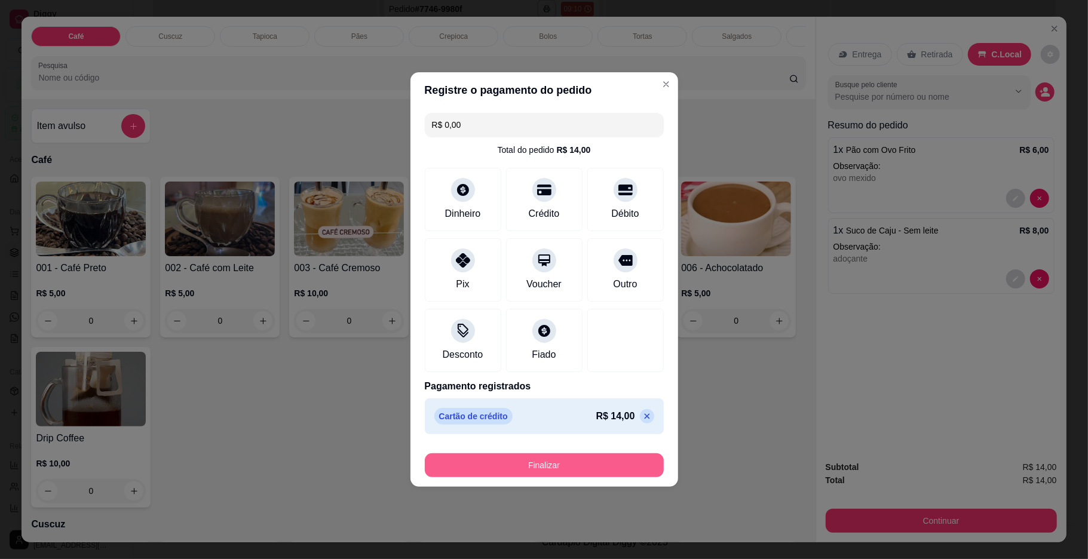
click at [534, 464] on button "Finalizar" at bounding box center [544, 466] width 239 height 24
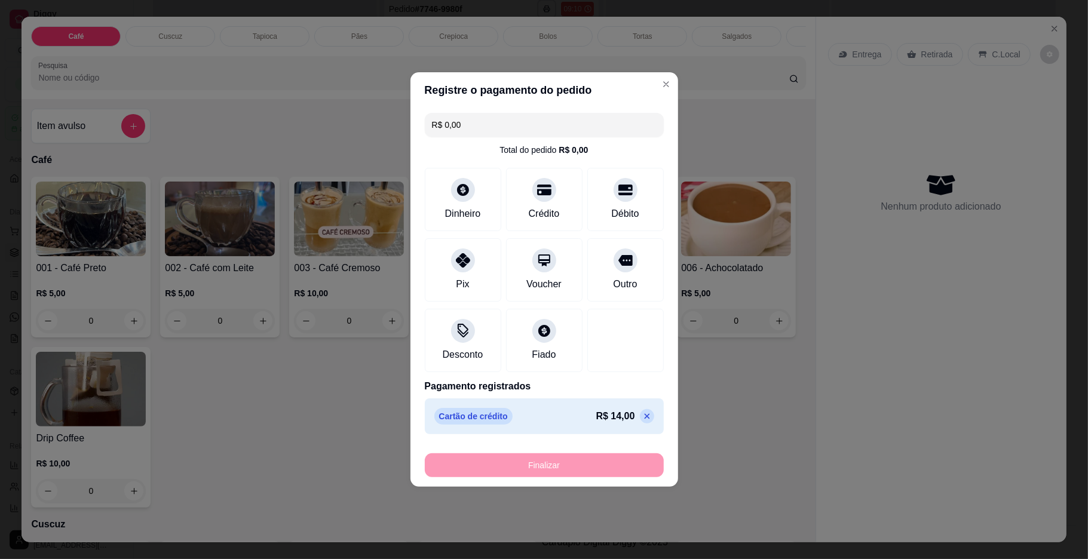
type input "-R$ 14,00"
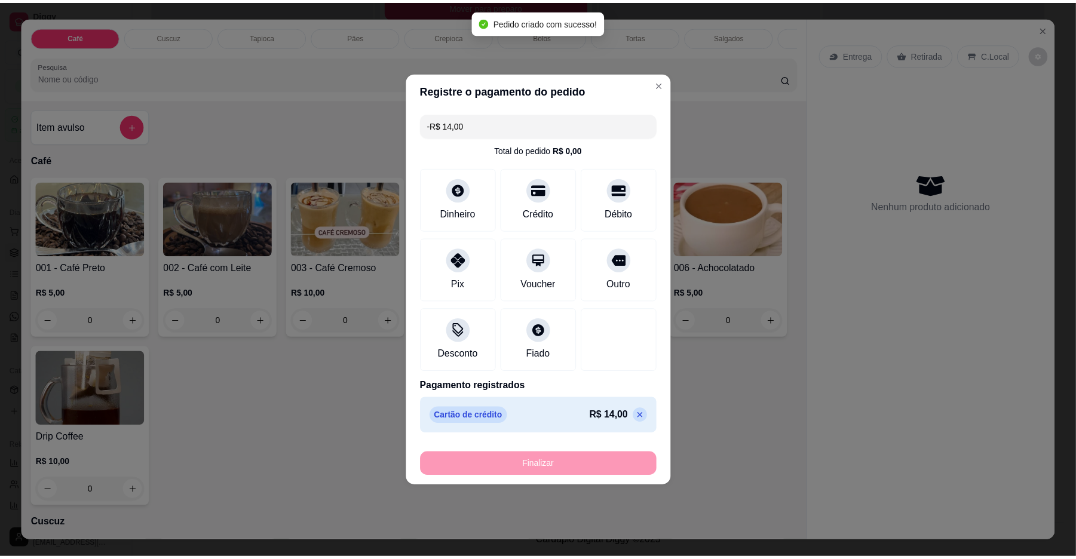
scroll to position [179, 0]
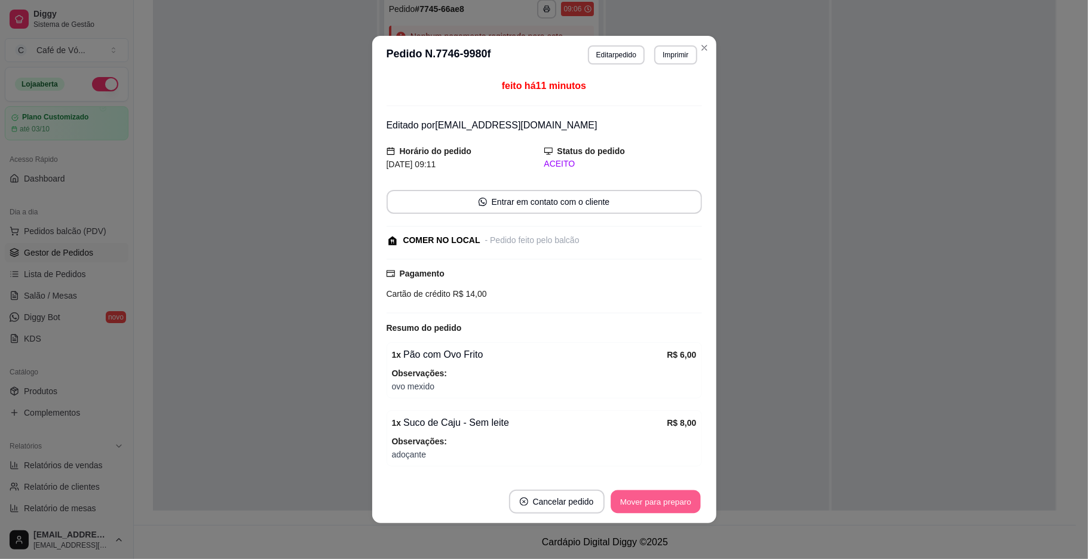
click at [615, 506] on button "Mover para preparo" at bounding box center [656, 502] width 90 height 23
click at [615, 506] on div "Mover para preparo" at bounding box center [656, 502] width 93 height 24
click at [615, 506] on div "Mover para preparo" at bounding box center [647, 502] width 109 height 24
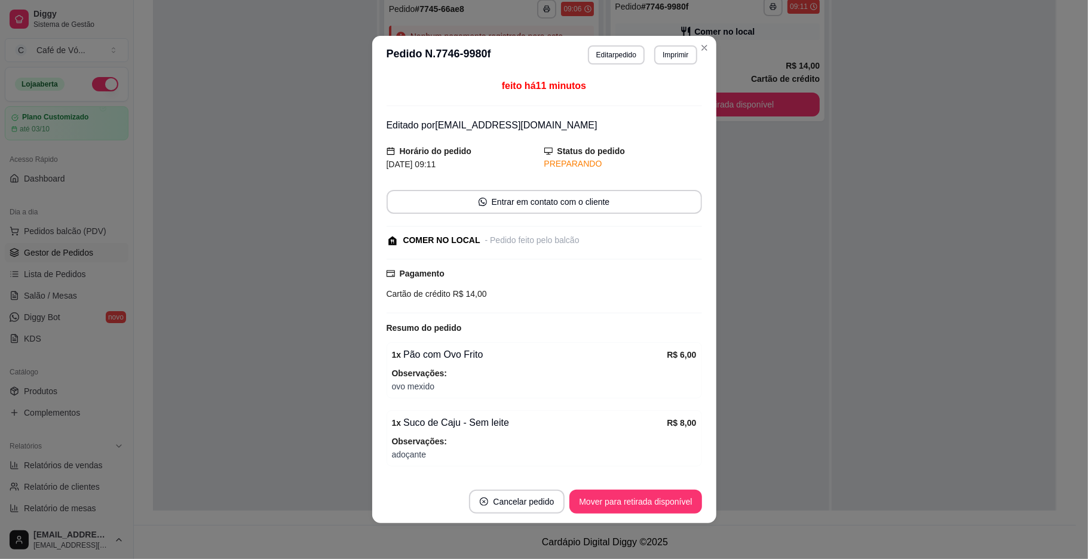
click at [615, 506] on button "Mover para retirada disponível" at bounding box center [635, 502] width 132 height 24
click at [615, 506] on div "Mover para retirada disponível" at bounding box center [635, 502] width 132 height 24
click at [615, 506] on div "Mover para retirada disponível" at bounding box center [627, 502] width 149 height 24
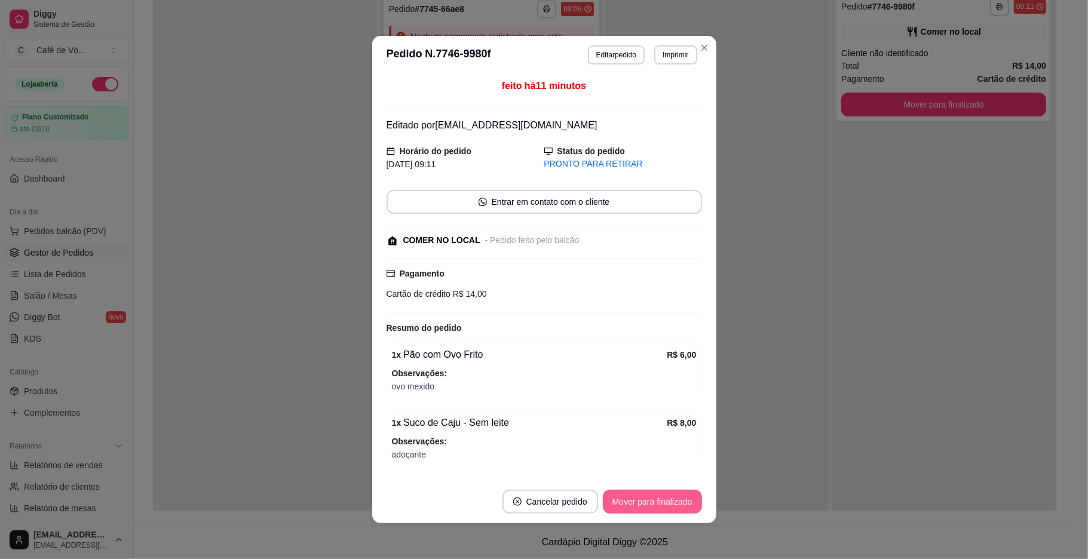
click at [615, 506] on button "Mover para finalizado" at bounding box center [652, 502] width 99 height 24
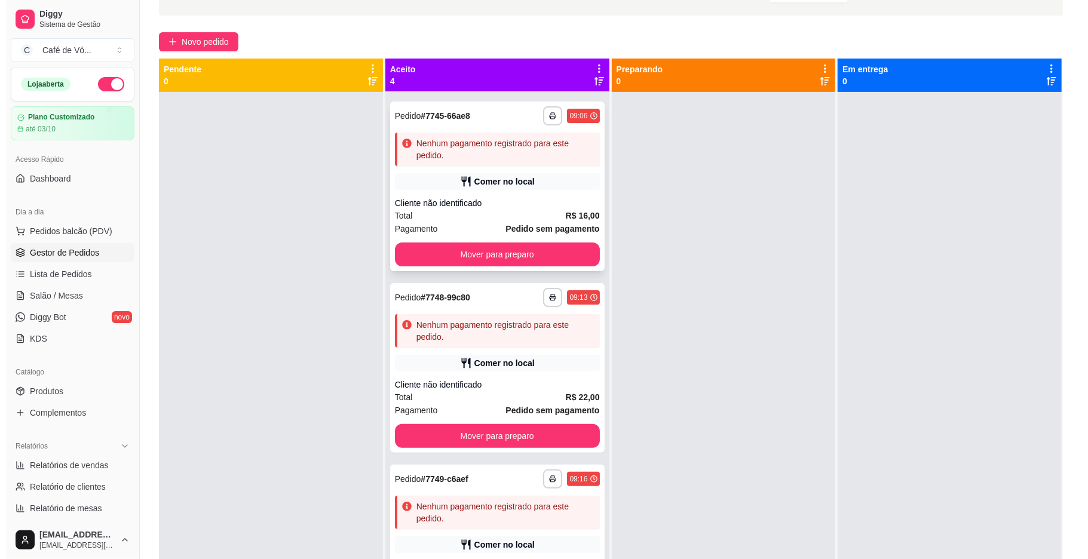
scroll to position [0, 0]
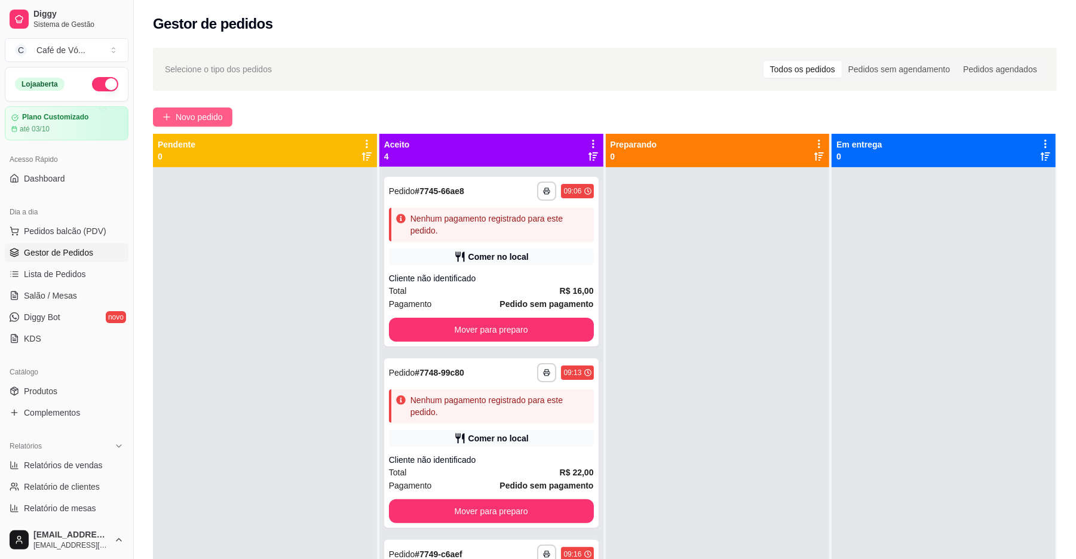
click at [158, 118] on button "Novo pedido" at bounding box center [192, 117] width 79 height 19
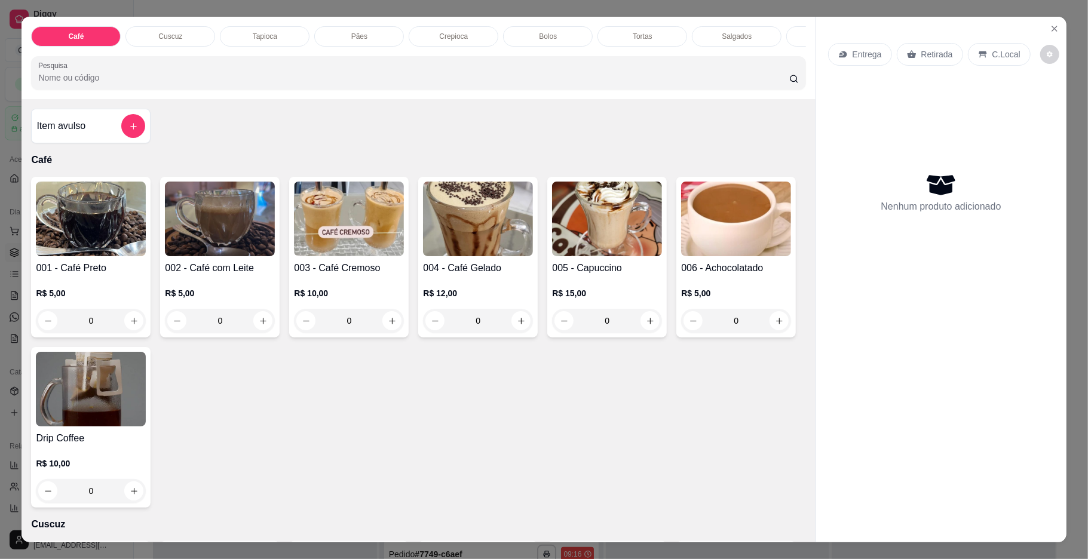
drag, startPoint x: 297, startPoint y: 62, endPoint x: 710, endPoint y: 46, distance: 413.8
click at [710, 46] on div "Café Cuscuz Tapioca Pães Crepioca Bolos Tortas Salgados Sucos Bebidas Caldos Pr…" at bounding box center [419, 58] width 794 height 82
click at [536, 60] on div "Café Cuscuz Tapioca Pães Crepioca Bolos Tortas Salgados Sucos Bebidas Caldos Pr…" at bounding box center [419, 58] width 794 height 82
click at [586, 38] on div "Bebidas" at bounding box center [572, 36] width 90 height 20
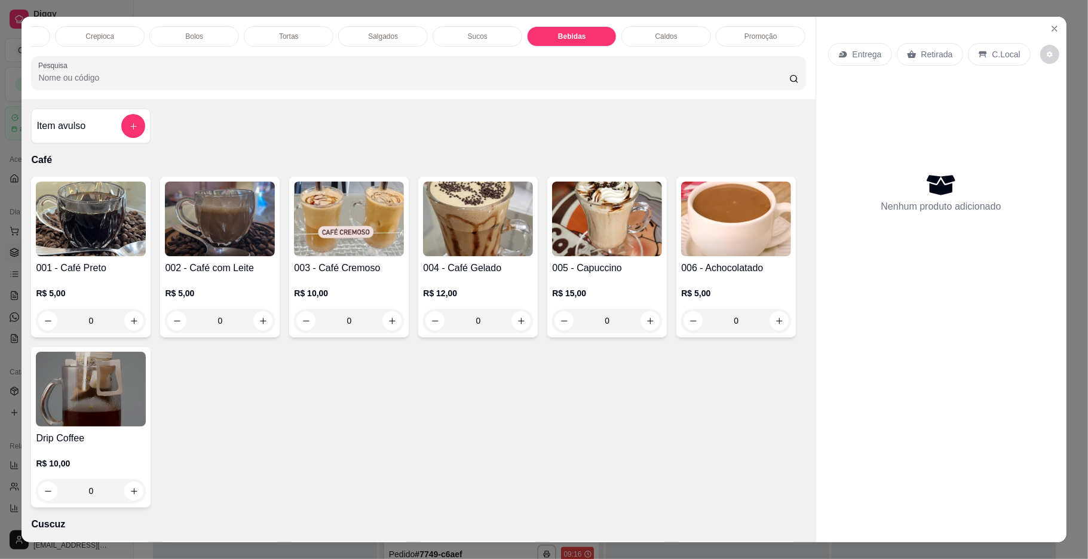
scroll to position [22, 0]
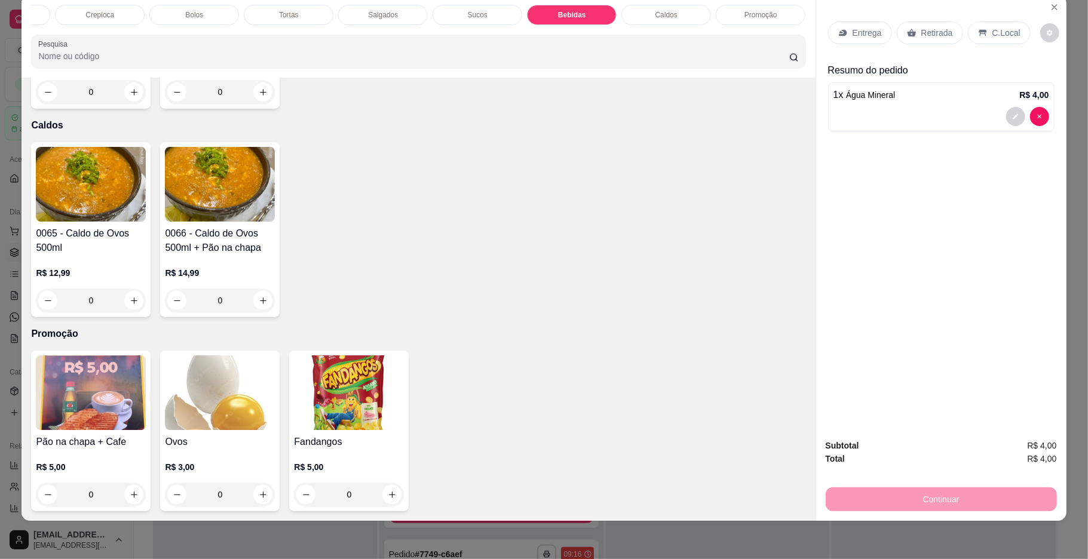
type input "1"
click at [1004, 32] on p "C.Local" at bounding box center [1007, 33] width 28 height 12
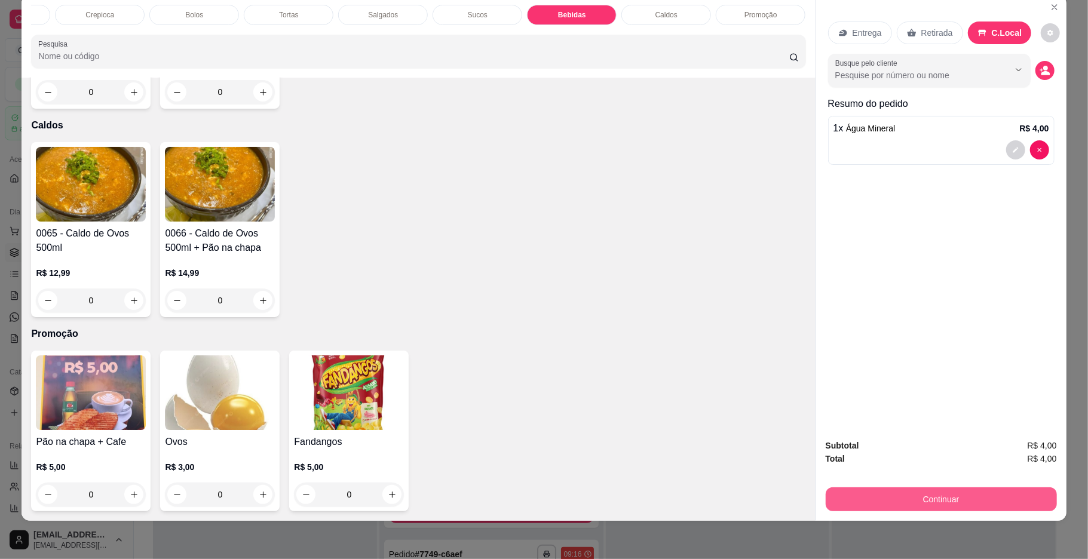
click at [915, 496] on button "Continuar" at bounding box center [941, 500] width 231 height 24
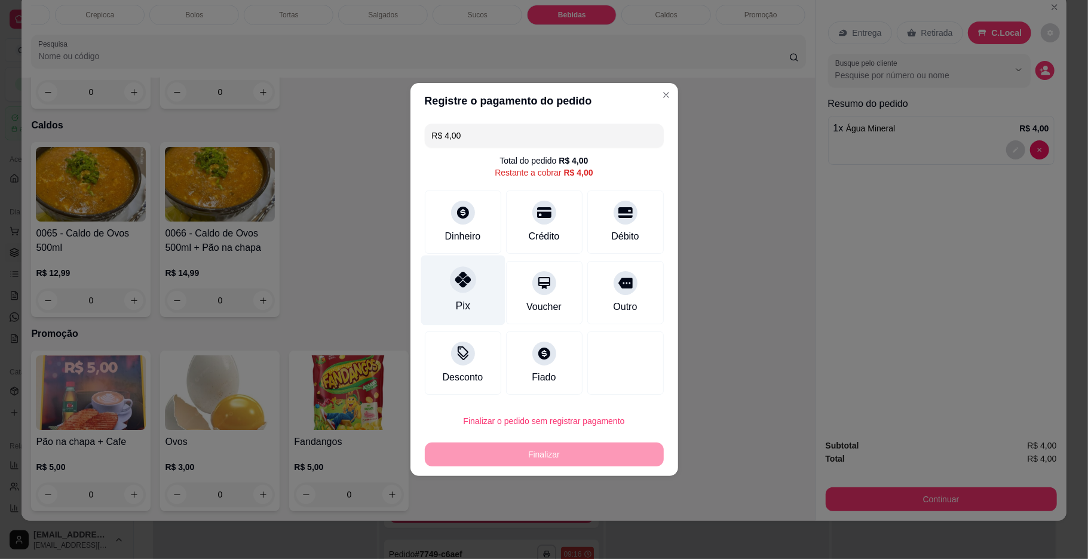
click at [476, 314] on div "Pix" at bounding box center [463, 291] width 84 height 70
type input "R$ 0,00"
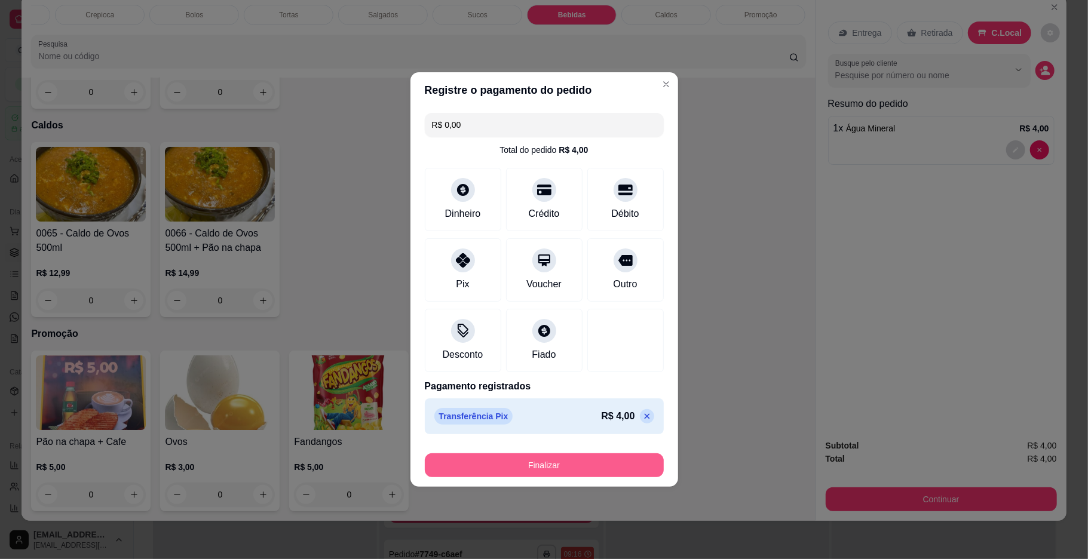
click at [490, 468] on button "Finalizar" at bounding box center [544, 466] width 239 height 24
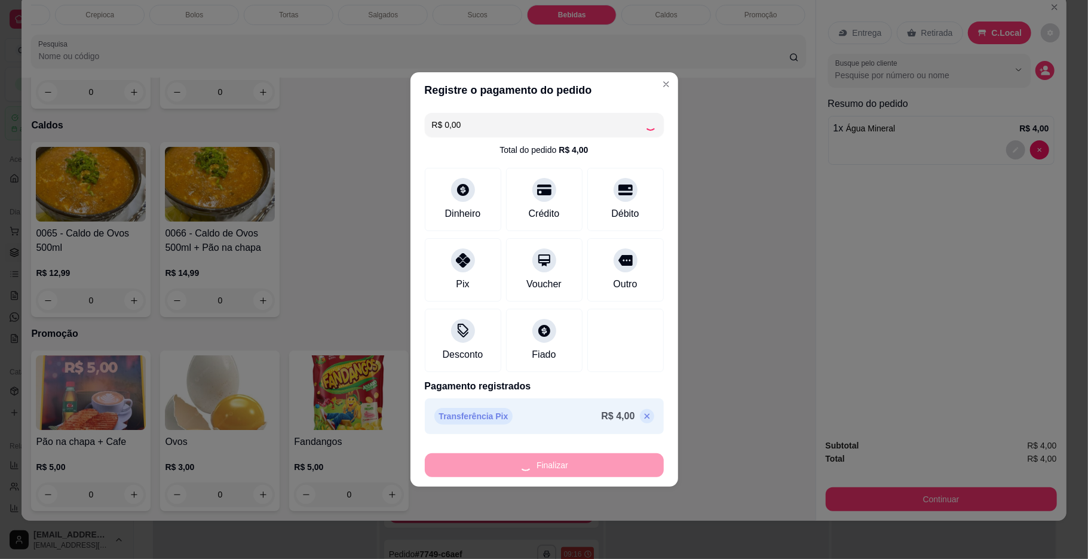
click at [491, 468] on div "Finalizar" at bounding box center [544, 466] width 239 height 24
type input "0"
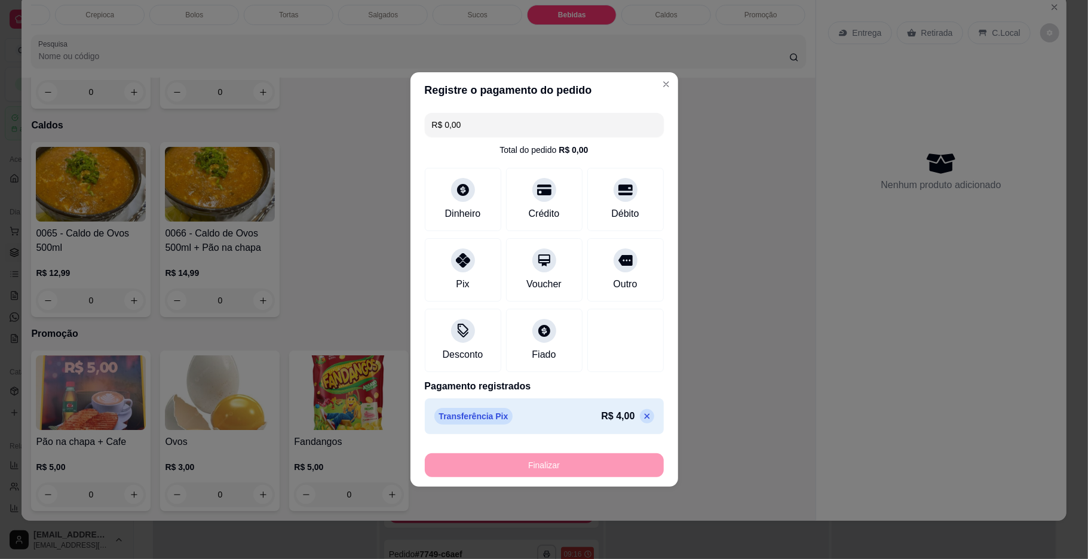
type input "-R$ 4,00"
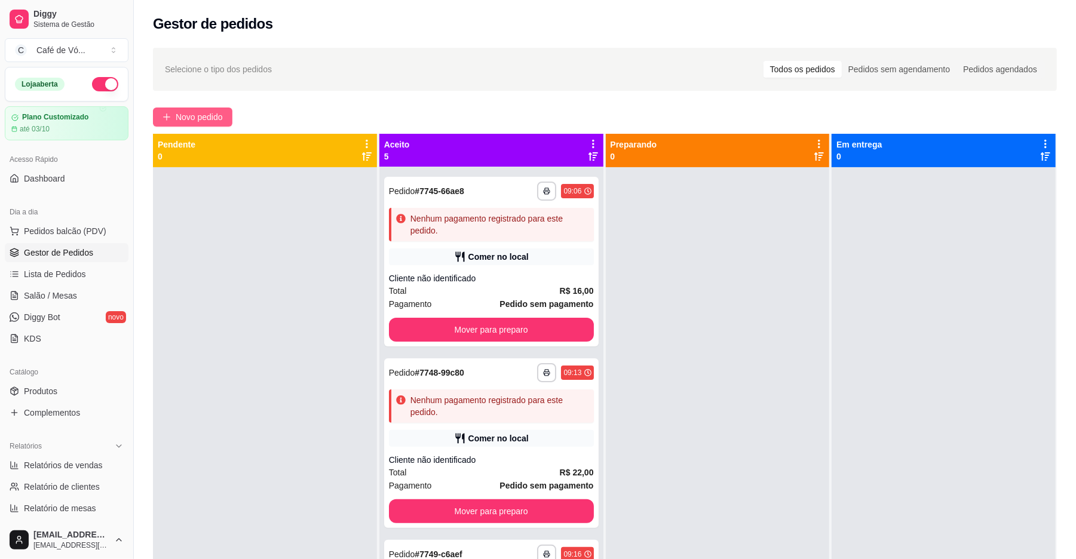
click at [156, 116] on button "Novo pedido" at bounding box center [192, 117] width 79 height 19
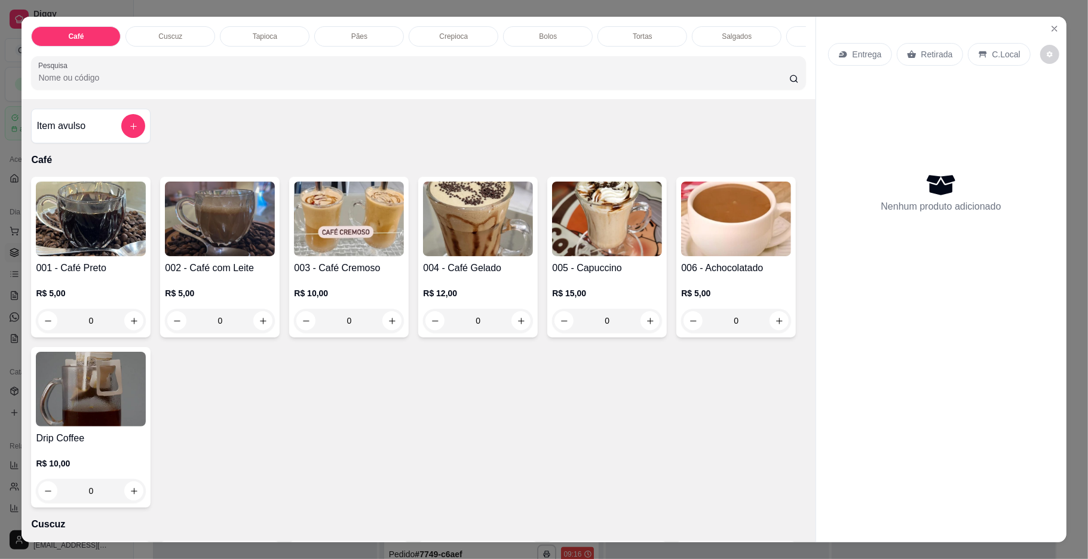
click at [314, 37] on div "Pães" at bounding box center [359, 36] width 90 height 20
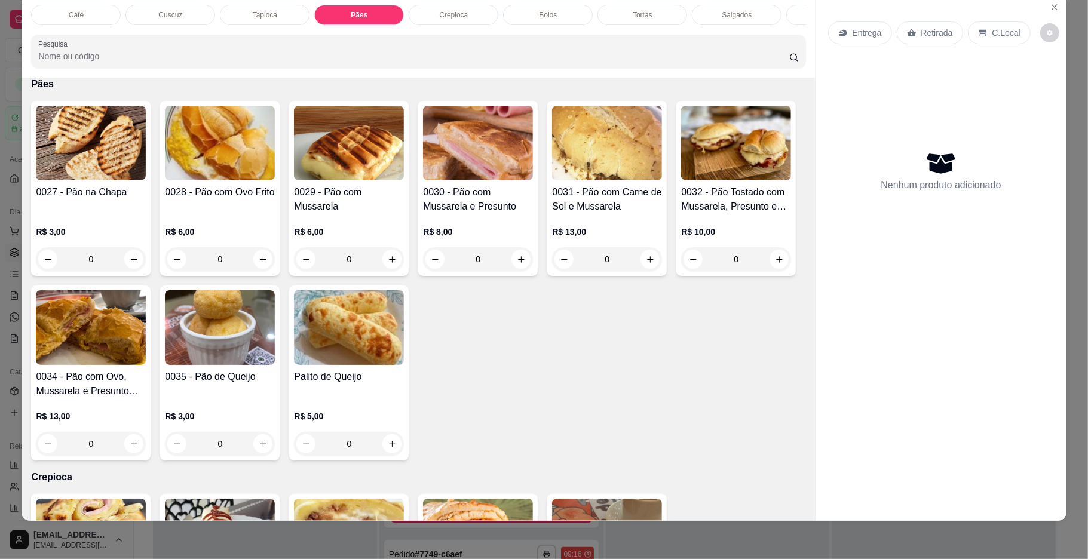
click at [182, 255] on div "R$ 6,00 0" at bounding box center [220, 248] width 110 height 45
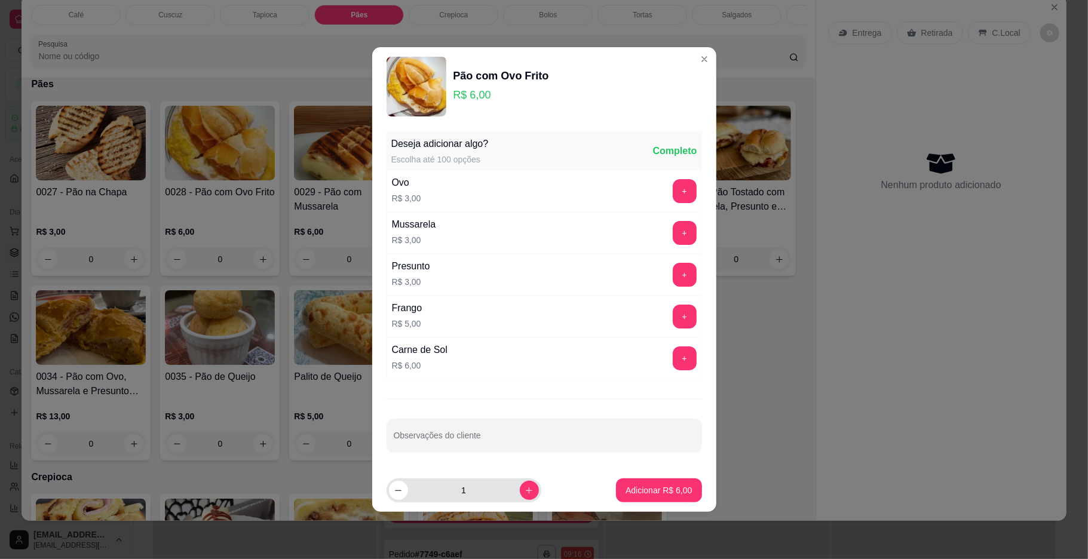
click at [472, 502] on input "1" at bounding box center [464, 491] width 112 height 24
type input "2"
click at [656, 484] on button "Adicionar R$ 12,00" at bounding box center [656, 491] width 90 height 24
type input "2"
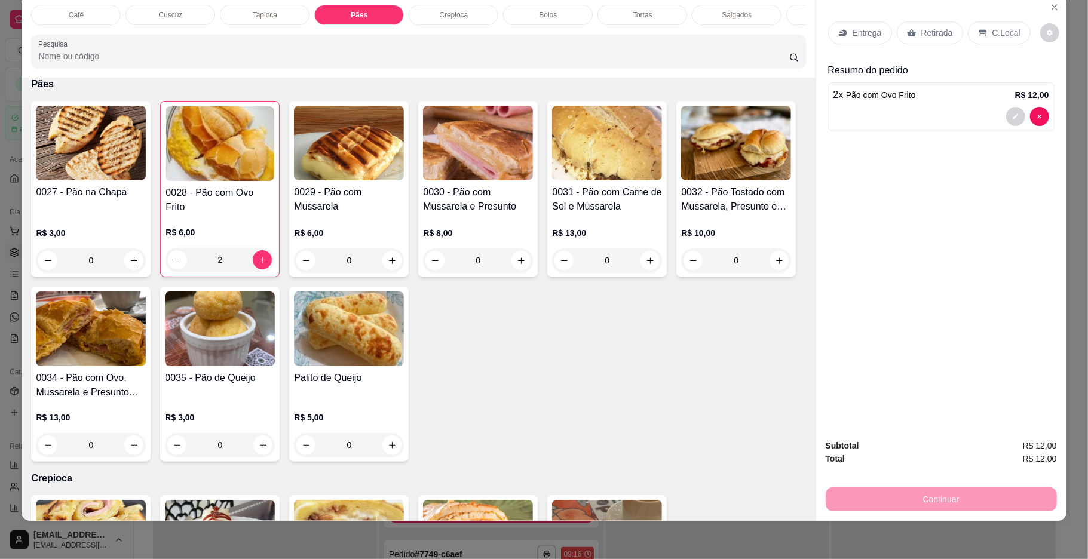
click at [57, 14] on div "Café" at bounding box center [76, 15] width 90 height 20
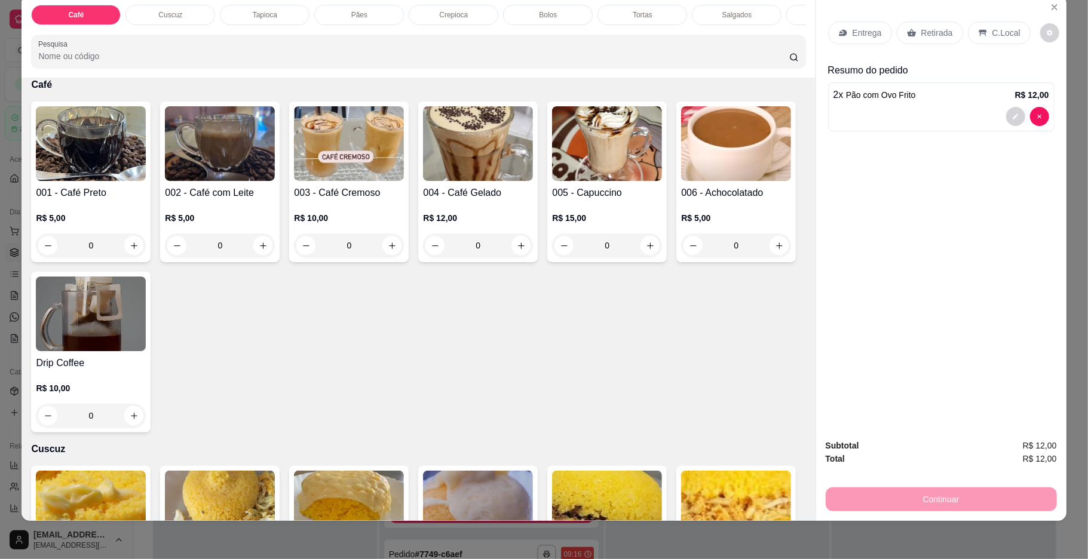
click at [192, 174] on img at bounding box center [220, 143] width 110 height 75
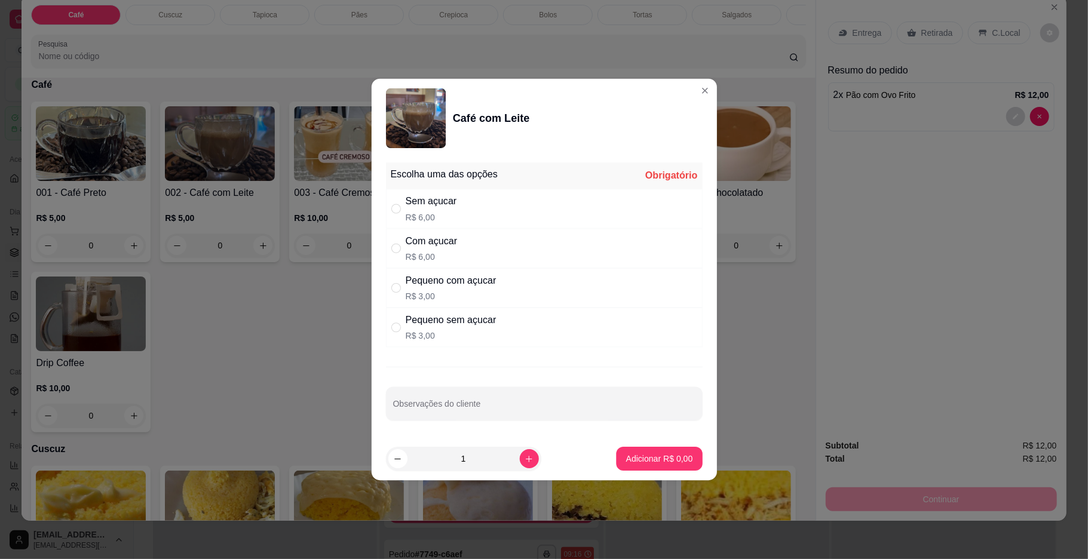
click at [385, 228] on div "Escolha uma das opções Obrigatório Sem açucar R$ 6,00 Com açucar R$ 6,00 Pequen…" at bounding box center [543, 298] width 345 height 280
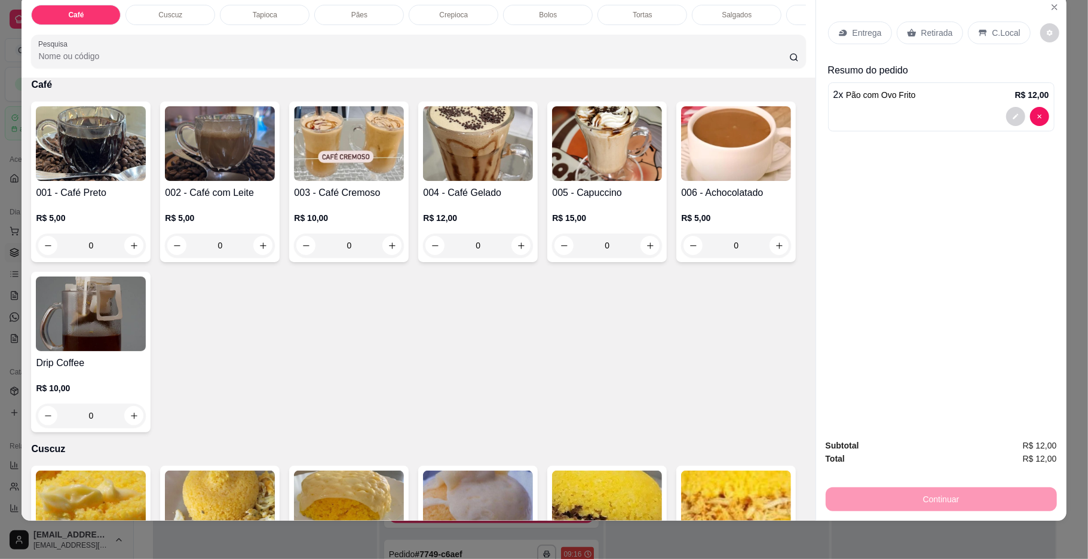
click at [63, 173] on img at bounding box center [91, 143] width 110 height 75
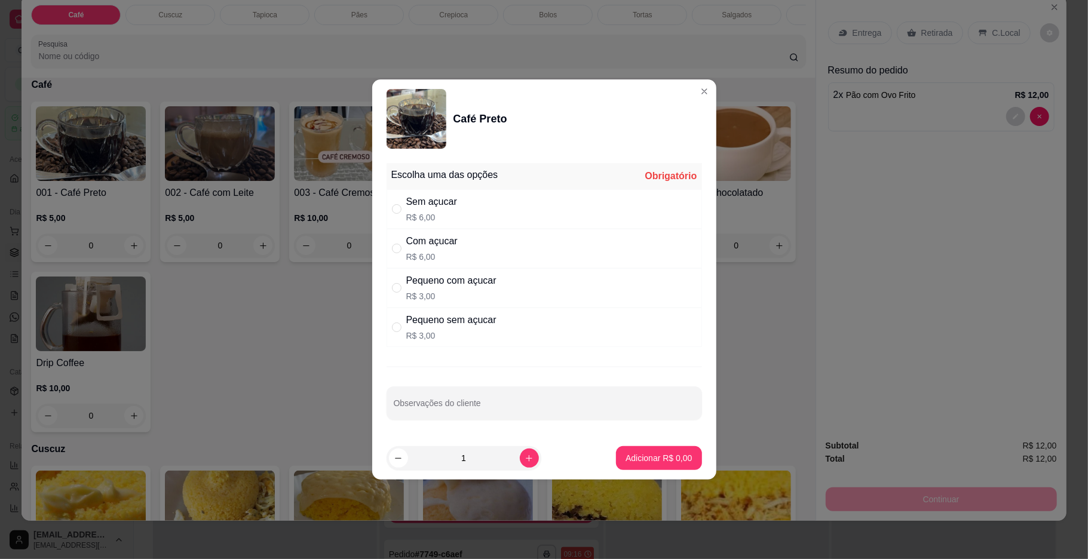
drag, startPoint x: 467, startPoint y: 263, endPoint x: 486, endPoint y: 283, distance: 27.5
click at [467, 261] on div "Com açucar R$ 6,00" at bounding box center [545, 248] width 316 height 39
radio input "true"
click at [666, 461] on p "Adicionar R$ 6,00" at bounding box center [659, 457] width 65 height 11
type input "1"
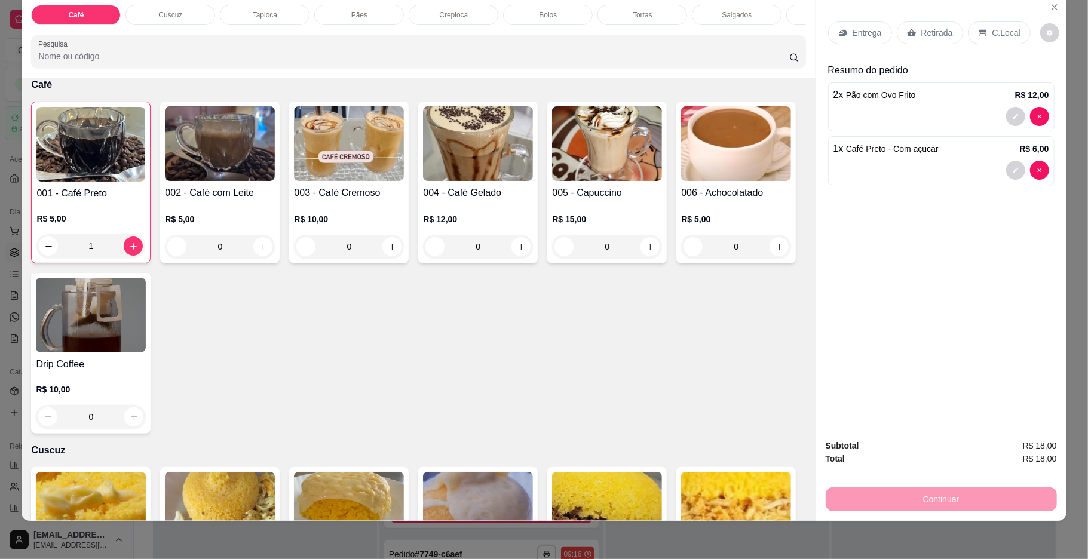
scroll to position [0, 354]
click at [497, 10] on div "Sucos" at bounding box center [478, 15] width 90 height 20
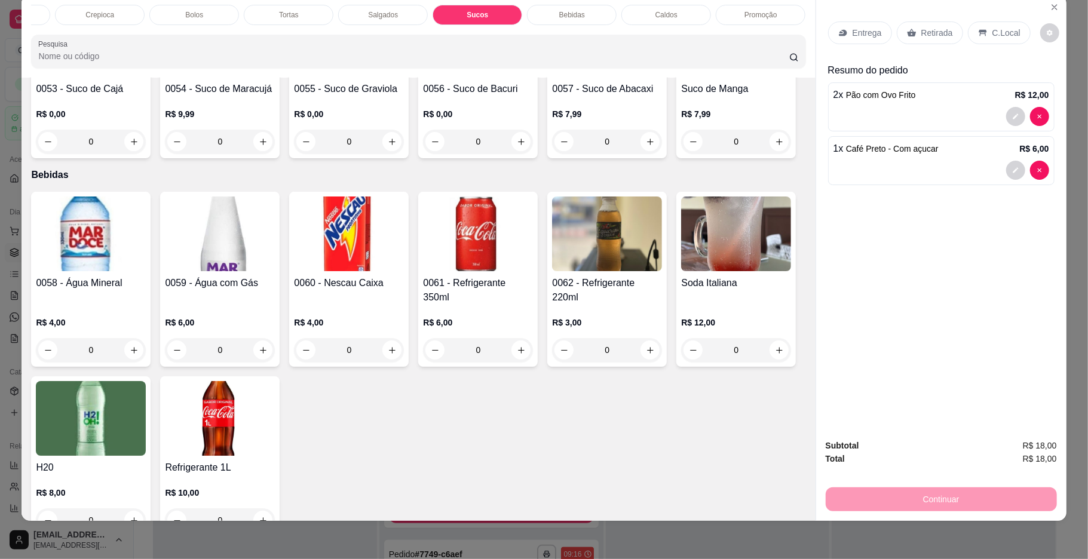
scroll to position [2775, 0]
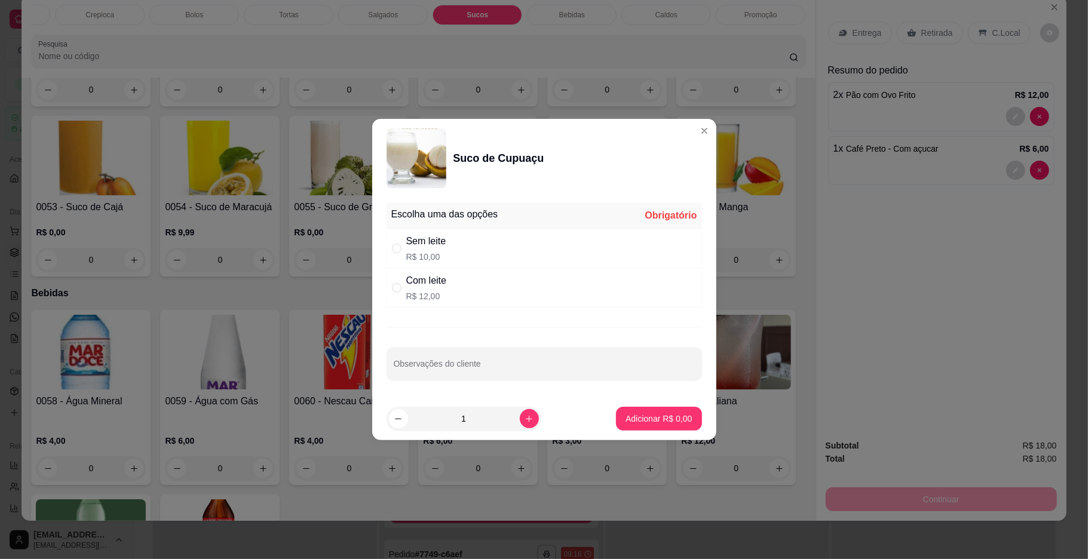
click at [488, 257] on div "Sem leite R$ 10,00" at bounding box center [545, 248] width 316 height 39
radio input "true"
click at [637, 418] on p "Adicionar R$ 10,00" at bounding box center [656, 419] width 71 height 12
type input "1"
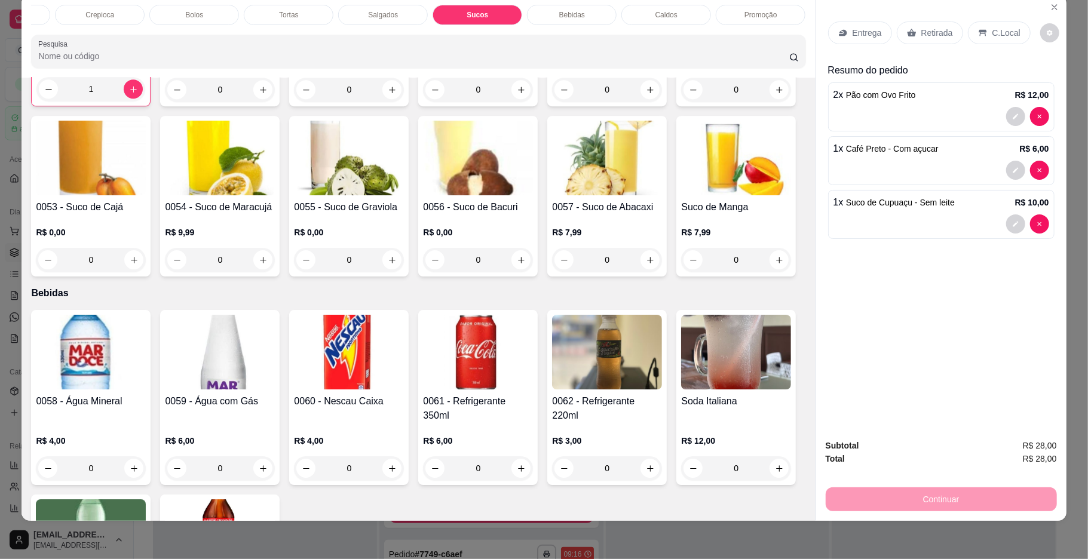
click at [968, 23] on div "C.Local" at bounding box center [999, 33] width 63 height 23
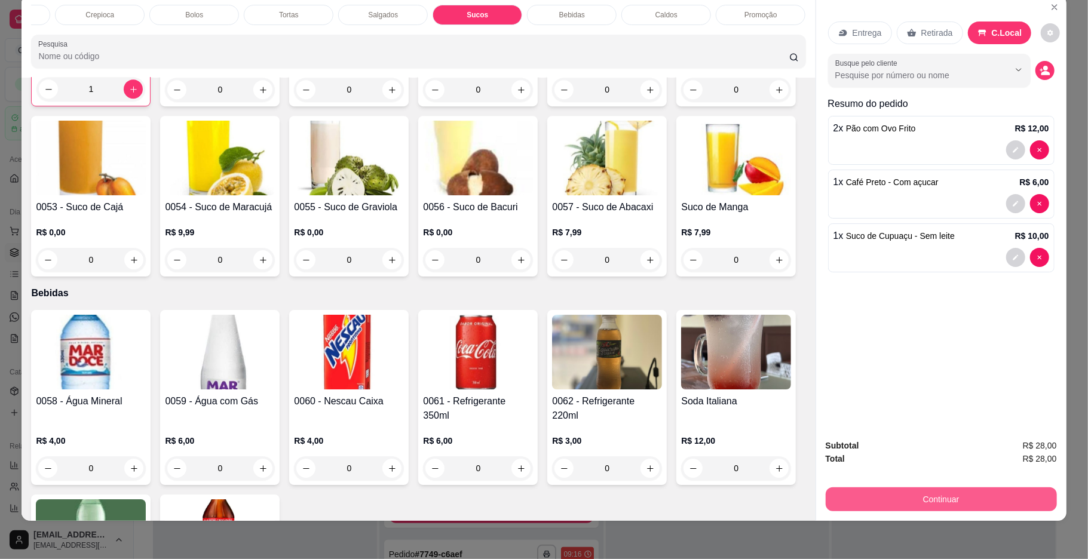
click at [956, 486] on div "Continuar" at bounding box center [941, 498] width 231 height 27
click at [842, 497] on button "Continuar" at bounding box center [941, 500] width 231 height 24
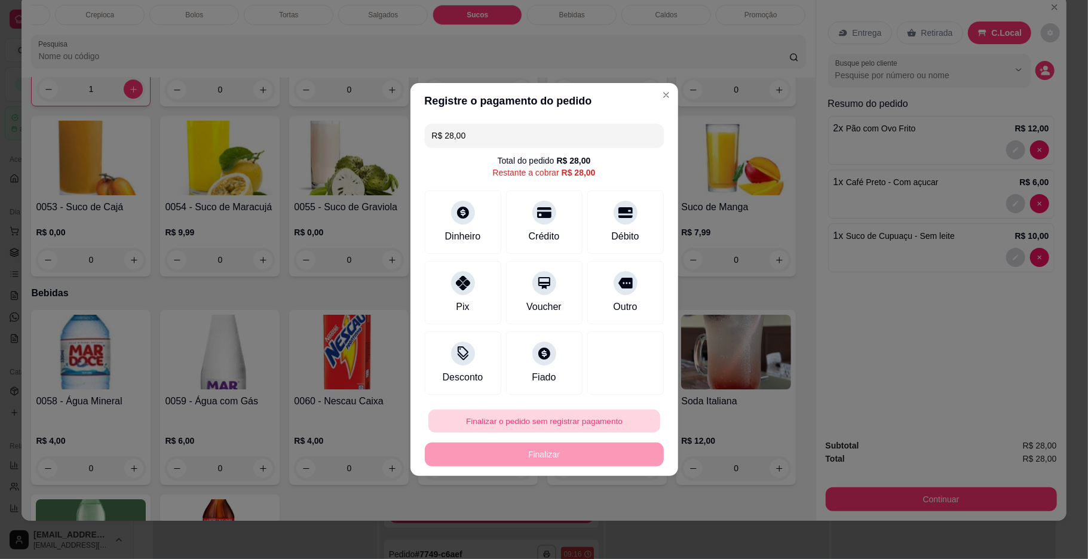
click at [569, 430] on button "Finalizar o pedido sem registrar pagamento" at bounding box center [544, 421] width 232 height 23
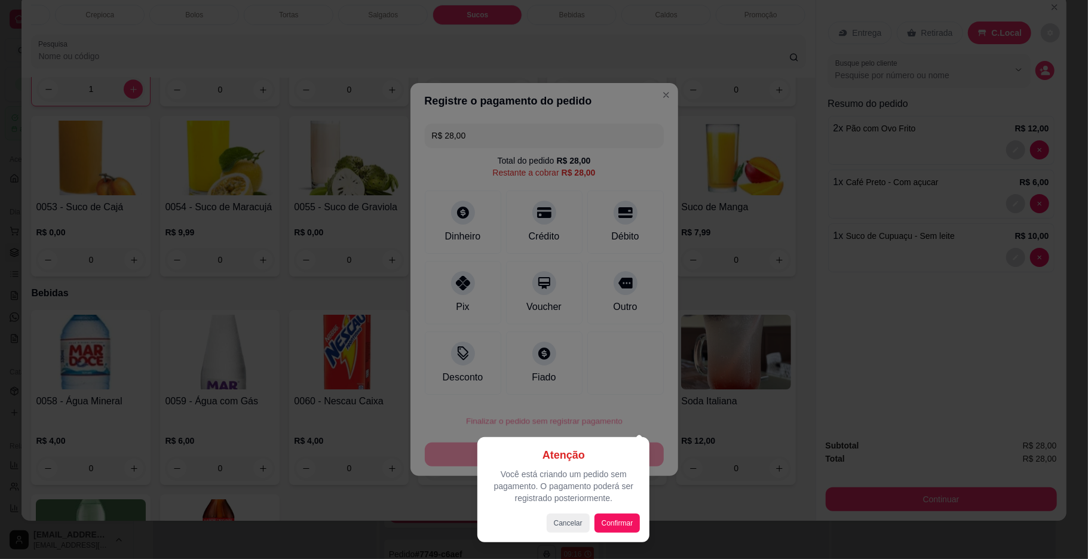
click at [569, 428] on div at bounding box center [544, 279] width 1088 height 559
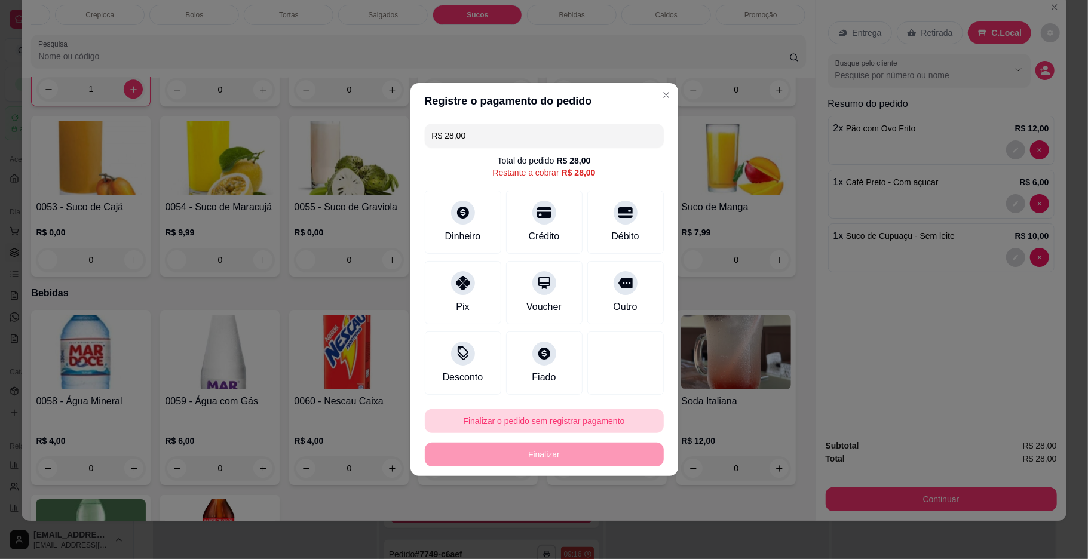
click at [569, 428] on button "Finalizar o pedido sem registrar pagamento" at bounding box center [544, 421] width 239 height 24
click at [615, 528] on button "Confirmar" at bounding box center [619, 520] width 44 height 19
type input "0"
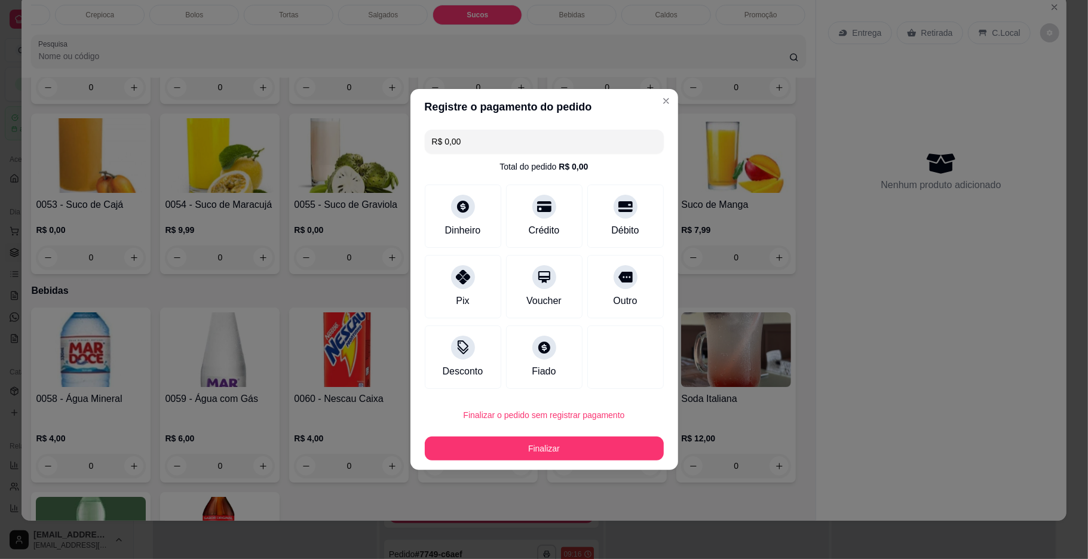
type input "R$ 0,00"
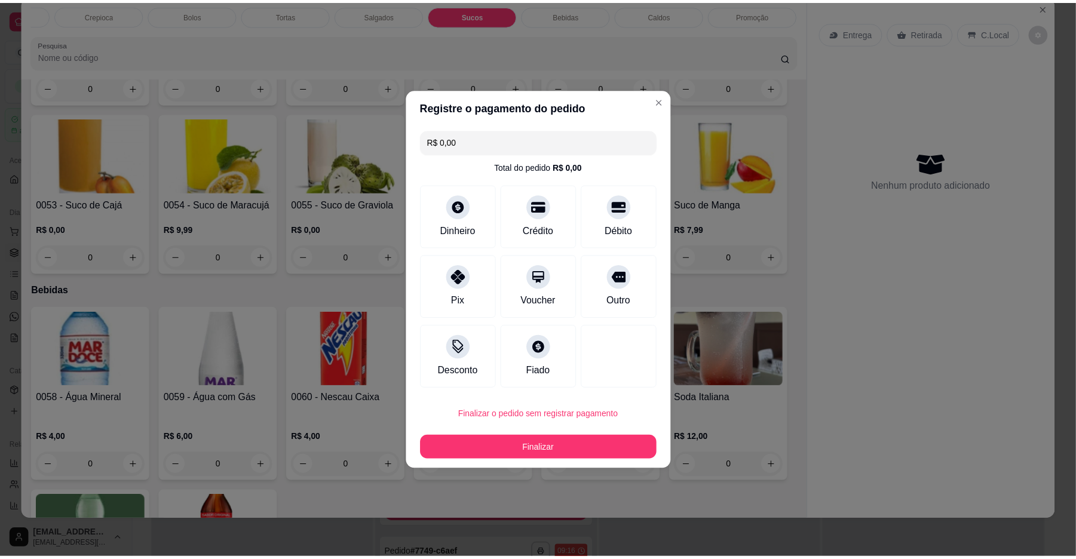
scroll to position [2773, 0]
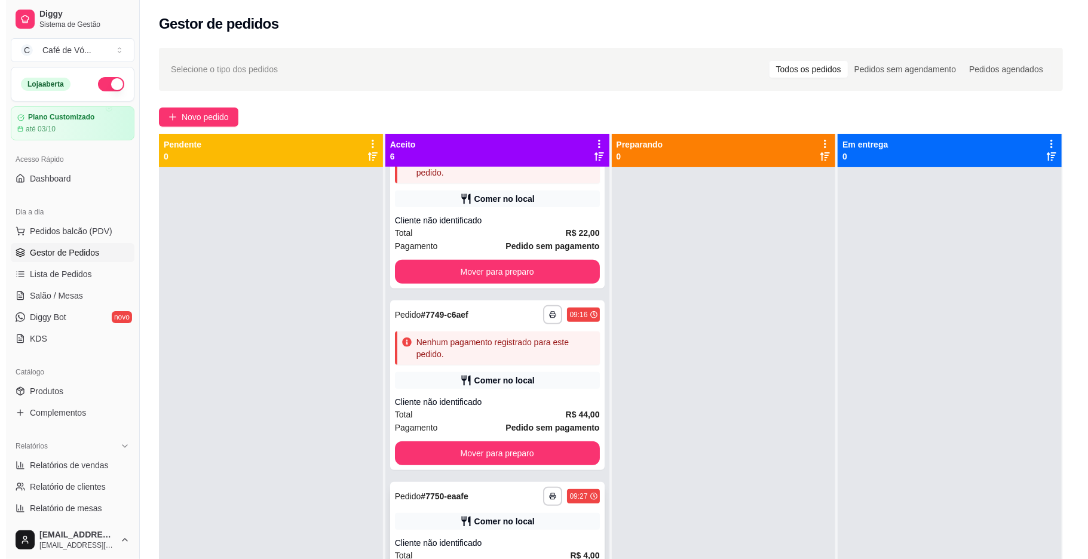
scroll to position [502, 0]
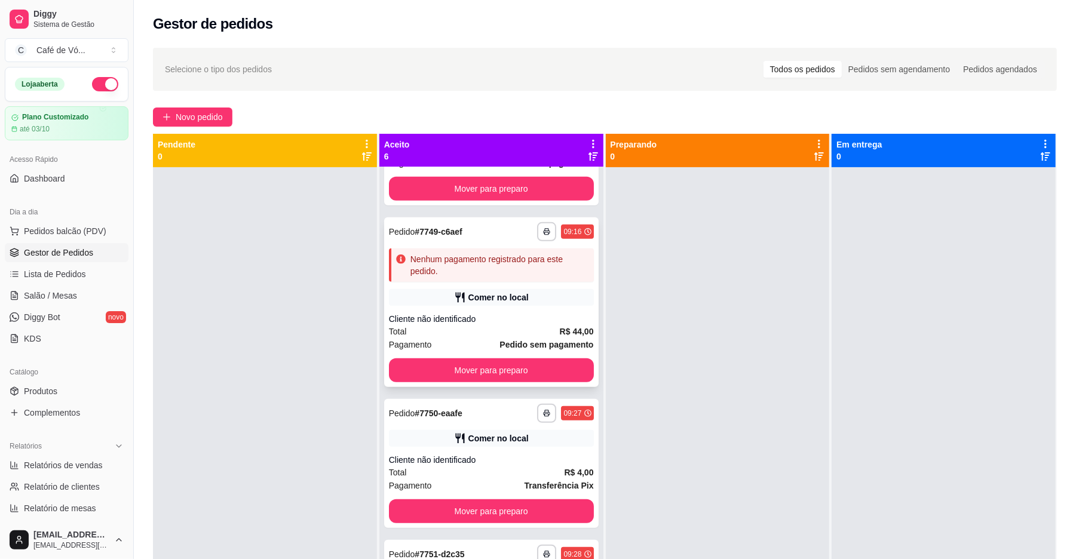
click at [560, 327] on strong "R$ 44,00" at bounding box center [577, 332] width 34 height 10
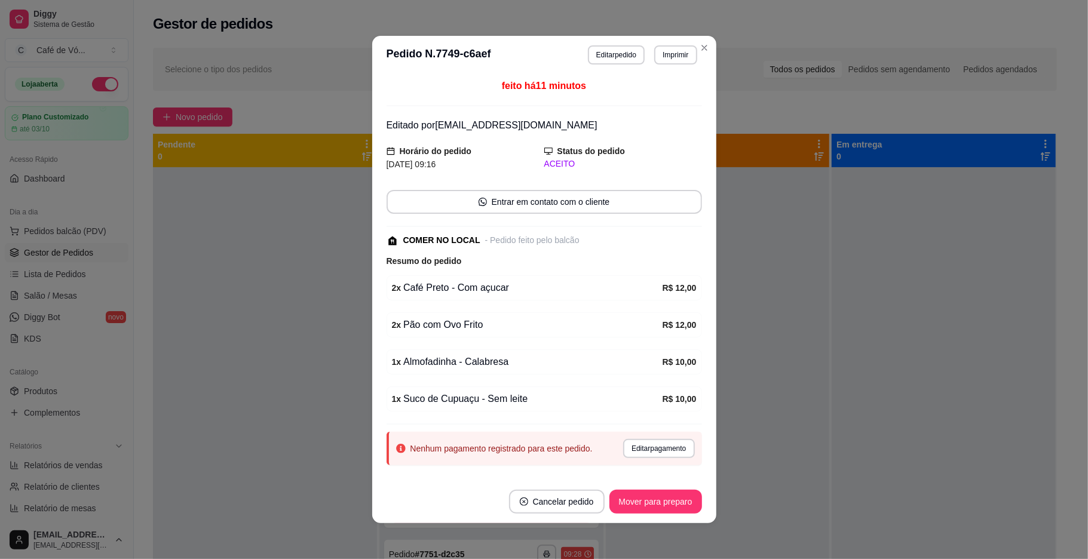
click at [556, 509] on button "Cancelar pedido" at bounding box center [557, 502] width 96 height 24
click at [566, 479] on button "Sim" at bounding box center [585, 472] width 48 height 24
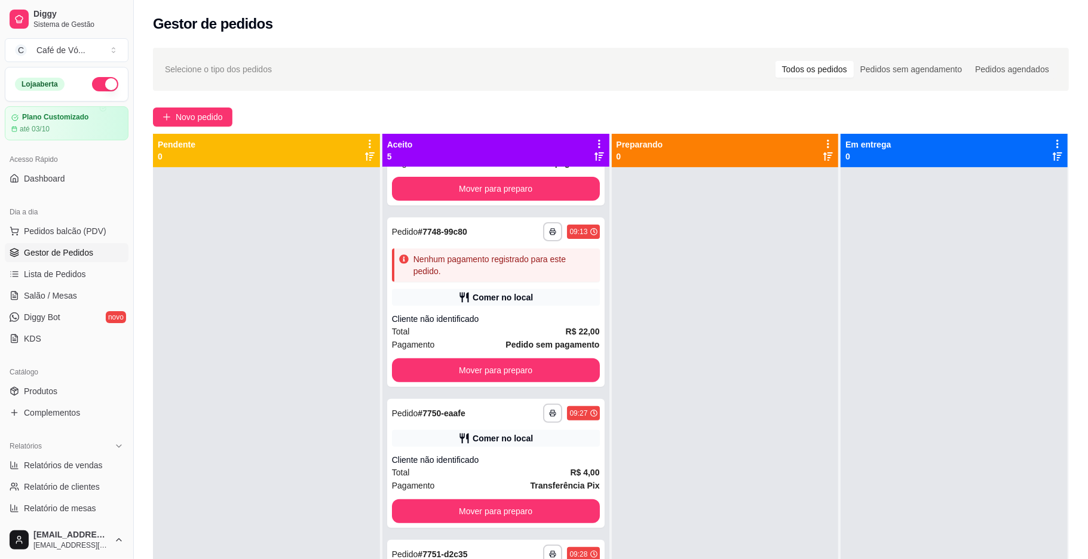
scroll to position [320, 0]
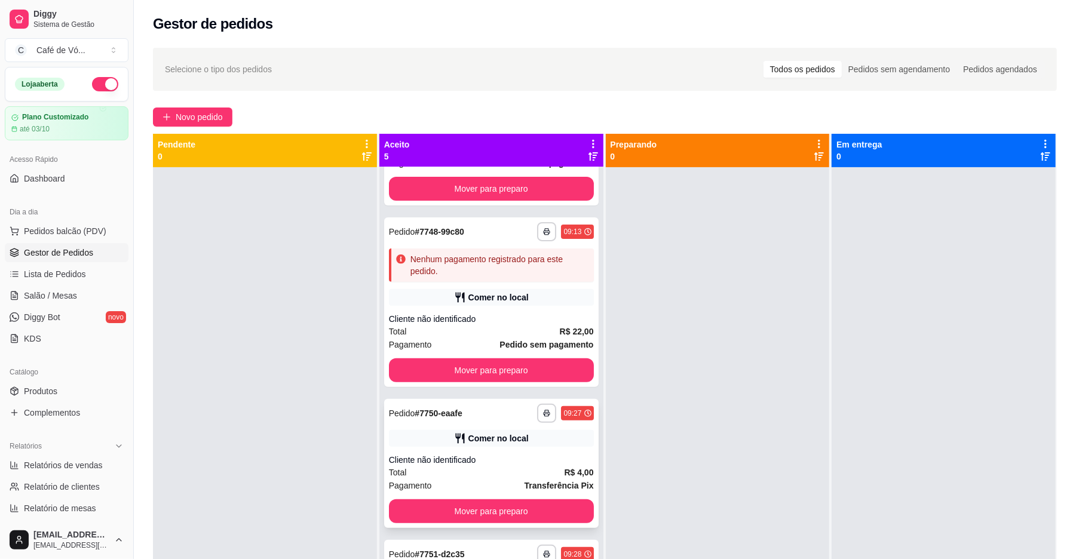
click at [421, 467] on div "Total R$ 4,00" at bounding box center [491, 472] width 205 height 13
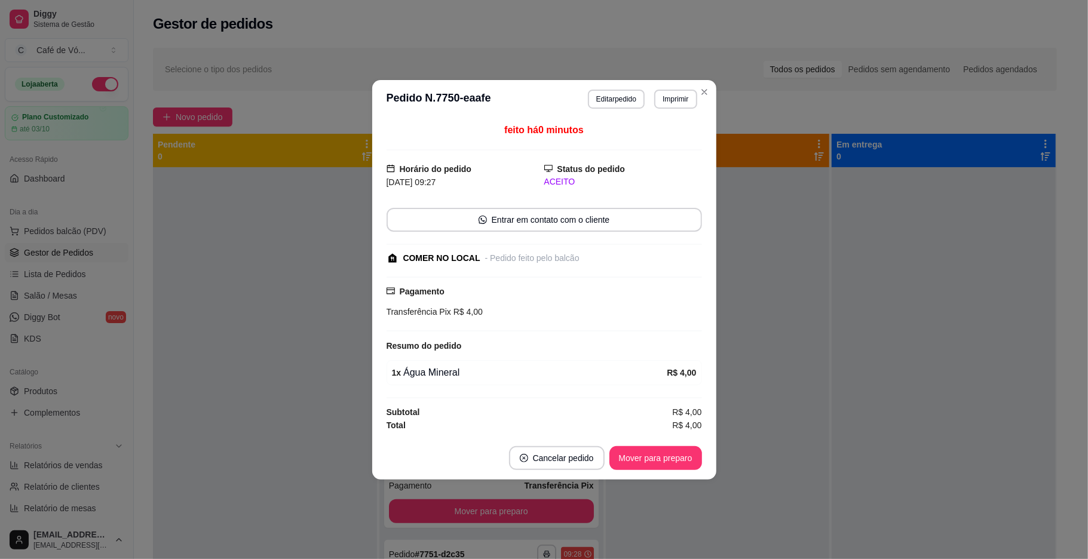
click at [660, 466] on button "Mover para preparo" at bounding box center [656, 458] width 93 height 24
click at [659, 466] on div "Mover para preparo" at bounding box center [656, 458] width 93 height 24
click at [659, 466] on div "Mover para preparo" at bounding box center [647, 458] width 109 height 24
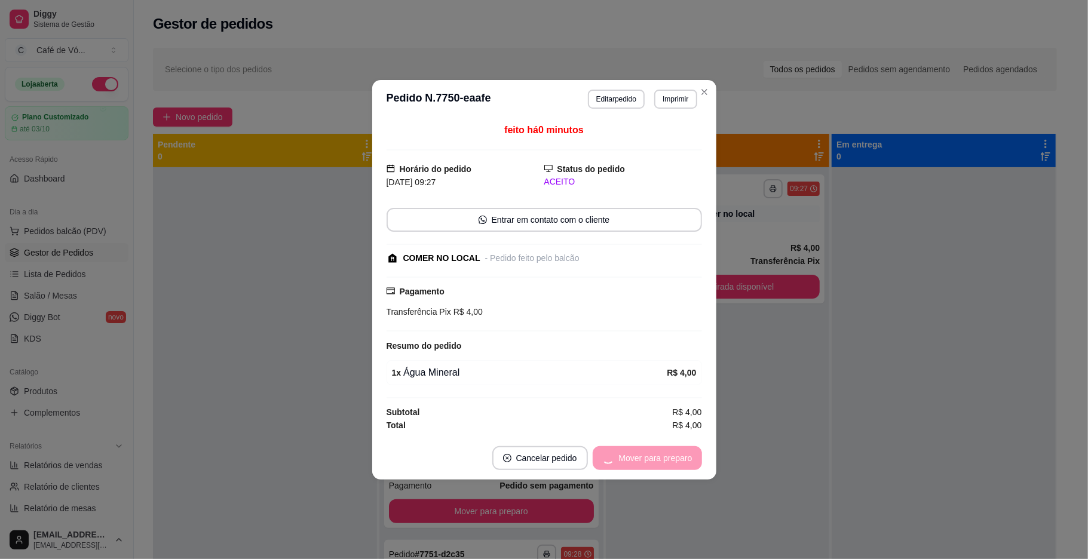
click at [659, 466] on div "Mover para preparo" at bounding box center [647, 458] width 109 height 24
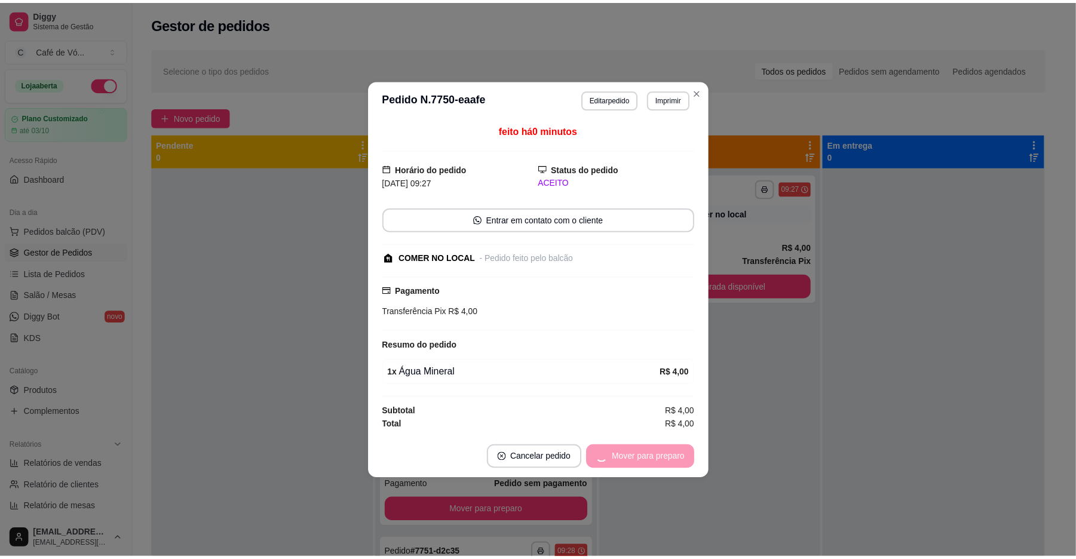
scroll to position [179, 0]
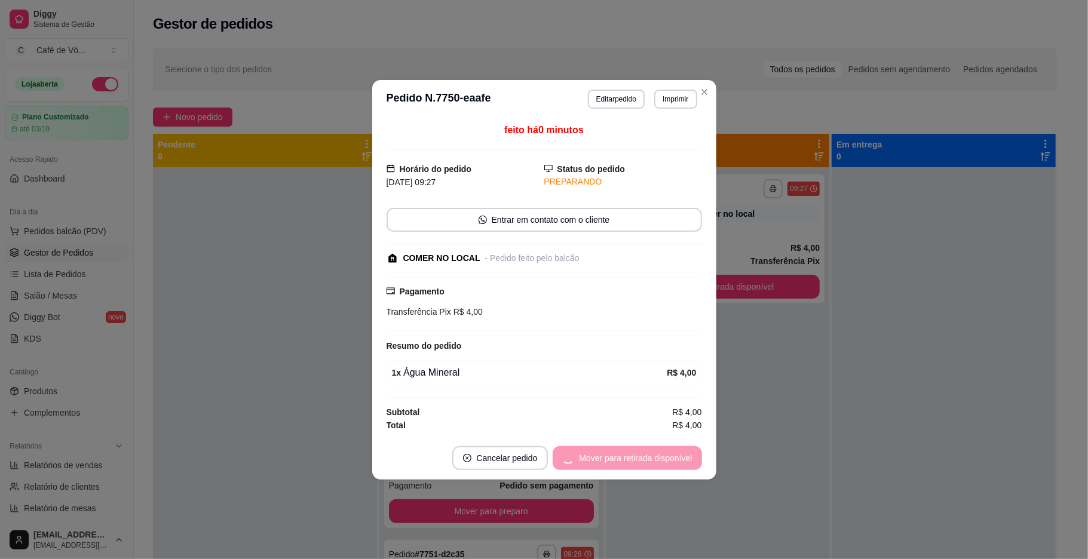
click at [659, 466] on div "Mover para retirada disponível" at bounding box center [627, 458] width 149 height 24
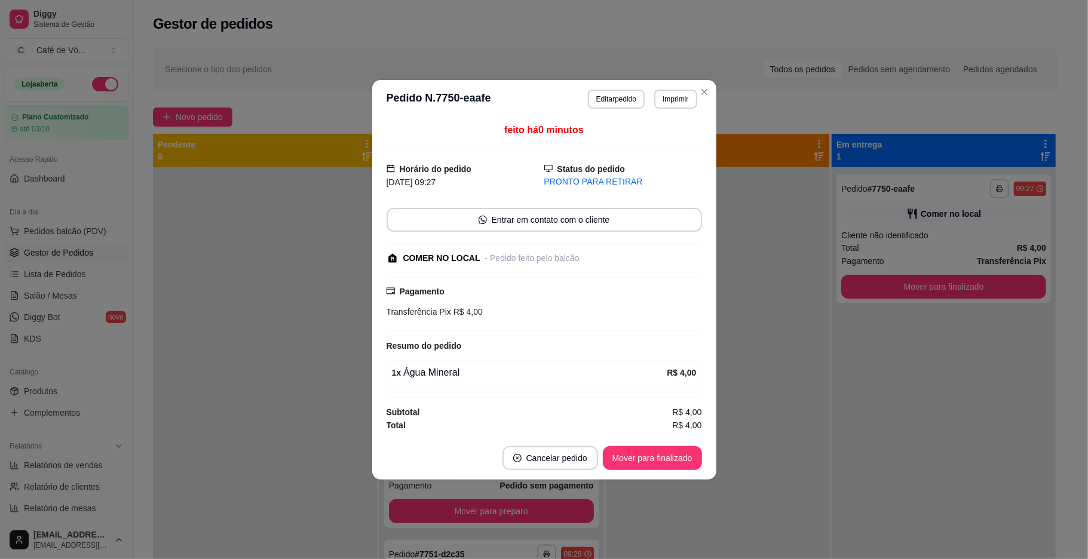
click at [659, 466] on button "Mover para finalizado" at bounding box center [652, 458] width 99 height 24
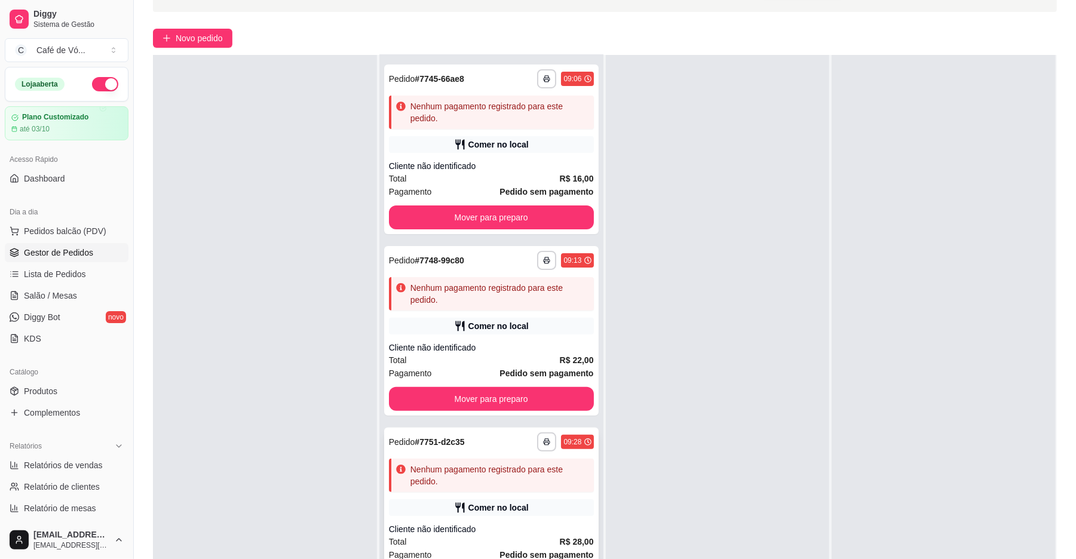
scroll to position [182, 0]
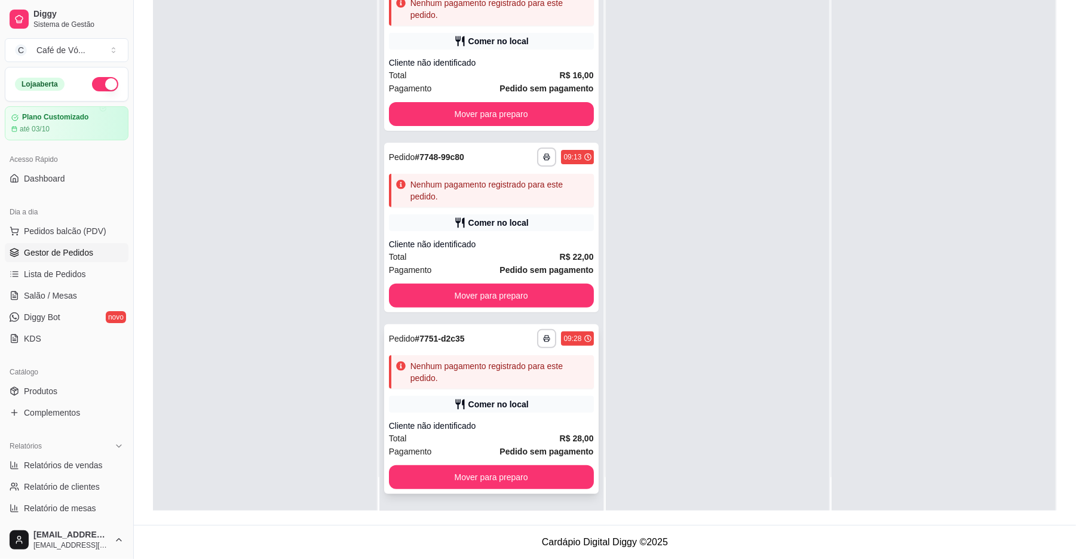
click at [527, 457] on span "Pedido sem pagamento" at bounding box center [547, 451] width 94 height 13
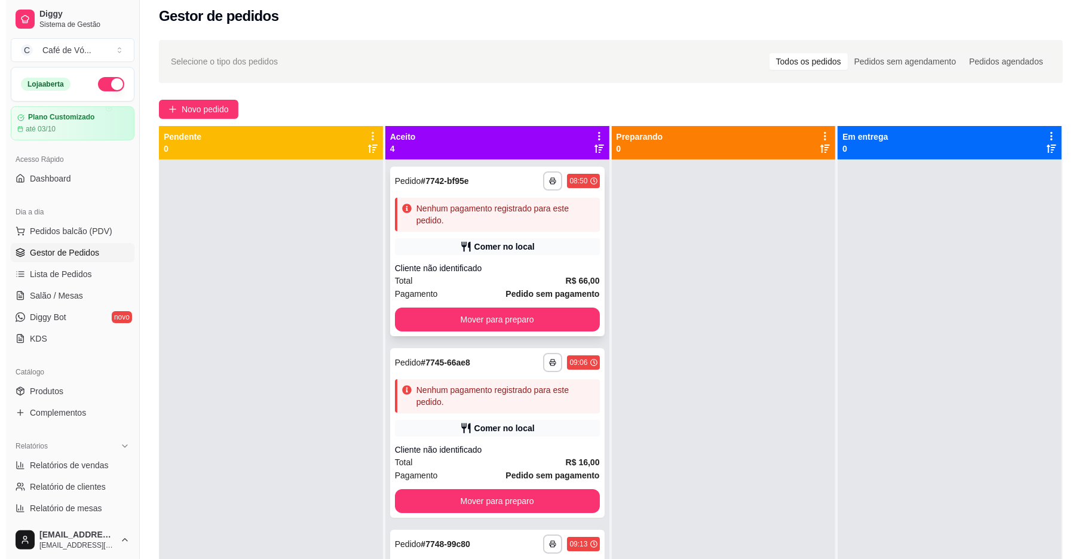
scroll to position [0, 0]
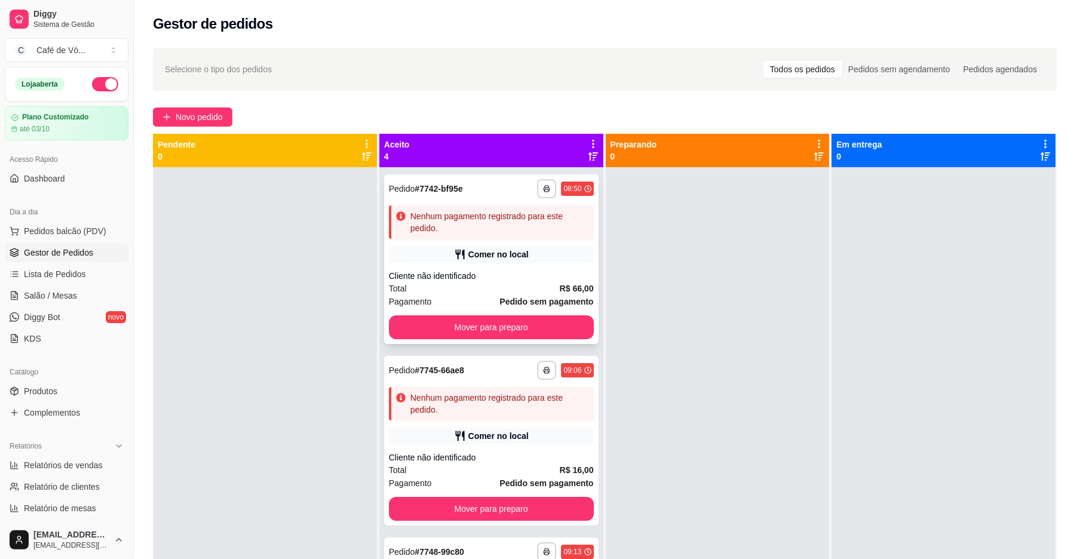
click at [495, 218] on div "Nenhum pagamento registrado para este pedido." at bounding box center [500, 222] width 179 height 24
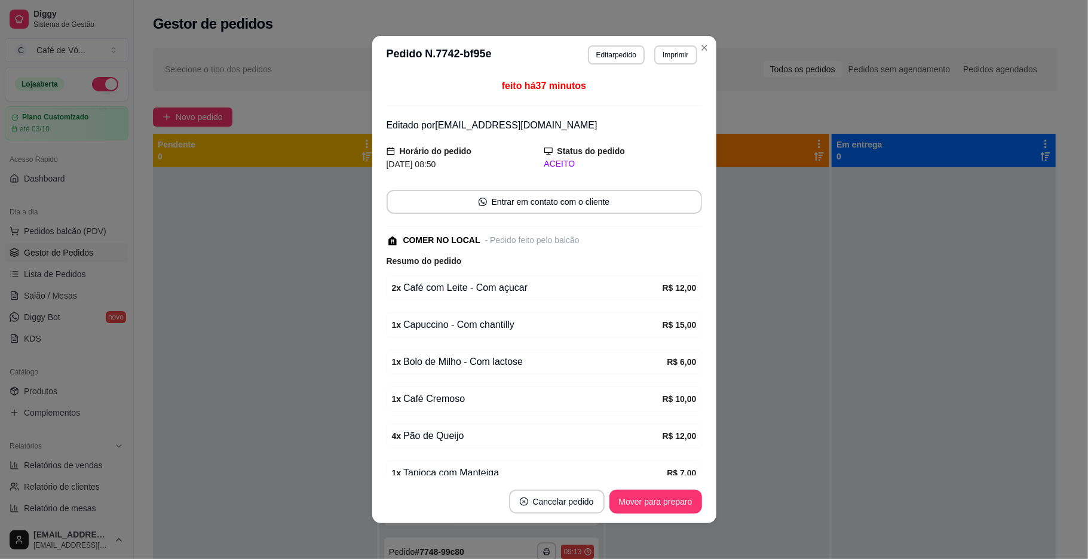
scroll to position [142, 0]
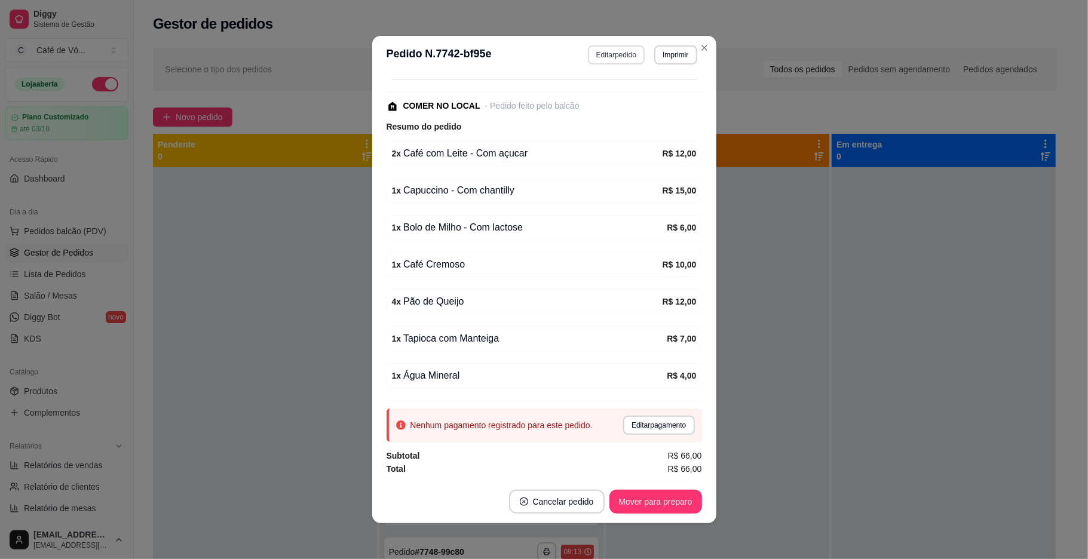
click at [604, 58] on button "Editar pedido" at bounding box center [616, 54] width 57 height 19
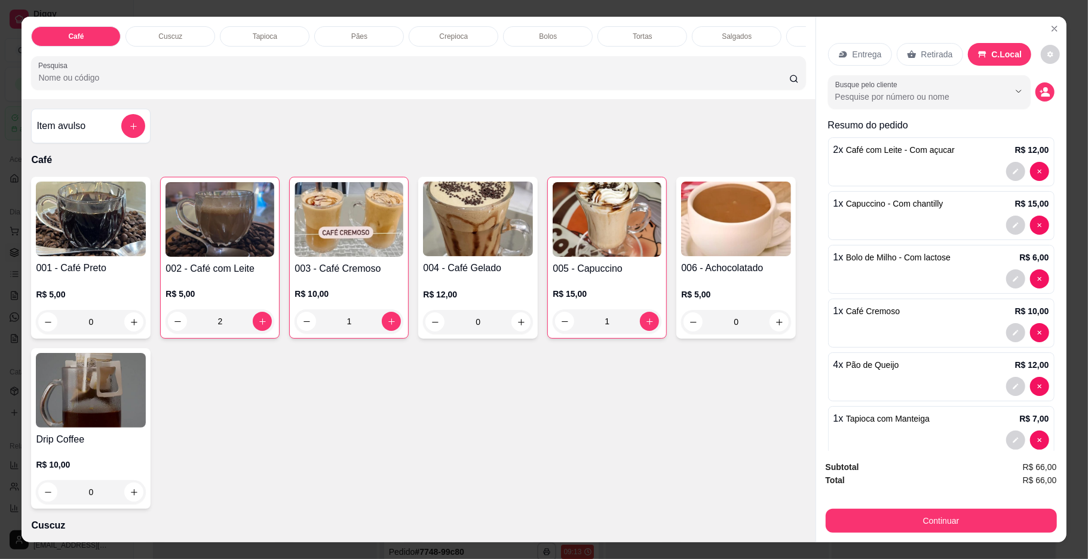
scroll to position [0, 294]
drag, startPoint x: 632, startPoint y: 36, endPoint x: 501, endPoint y: 135, distance: 163.8
click at [631, 36] on p "Bebidas" at bounding box center [632, 37] width 26 height 10
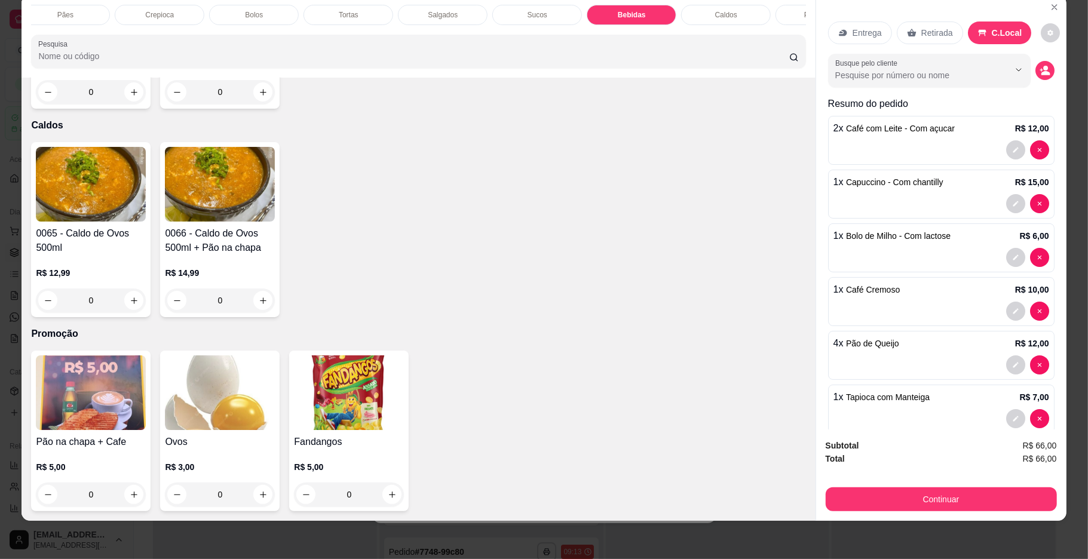
type input "2"
click at [874, 504] on button "Continuar" at bounding box center [941, 499] width 224 height 23
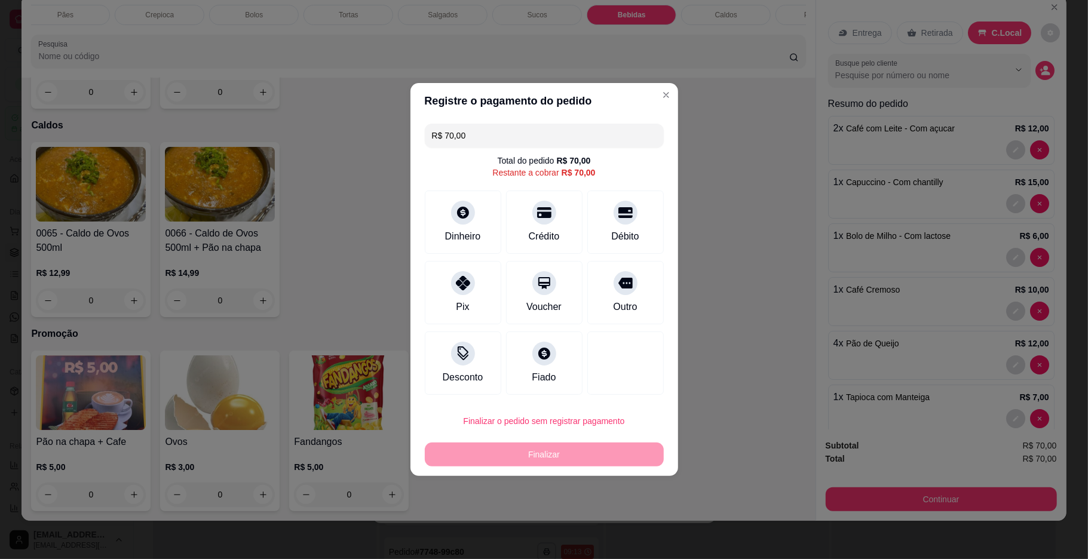
click at [574, 428] on button "Finalizar o pedido sem registrar pagamento" at bounding box center [544, 421] width 239 height 24
click at [613, 522] on button "Confirmar" at bounding box center [618, 520] width 44 height 19
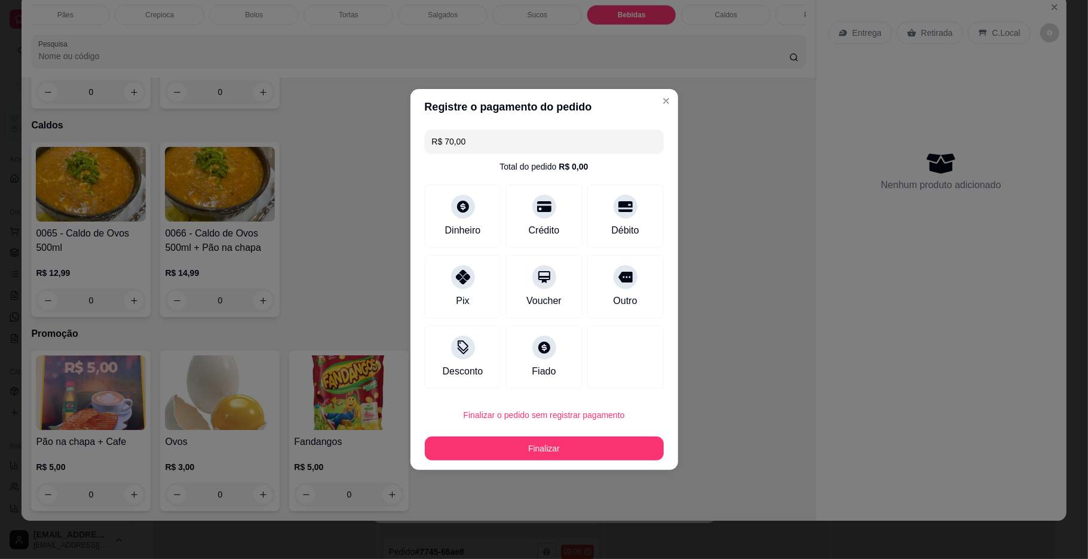
type input "0"
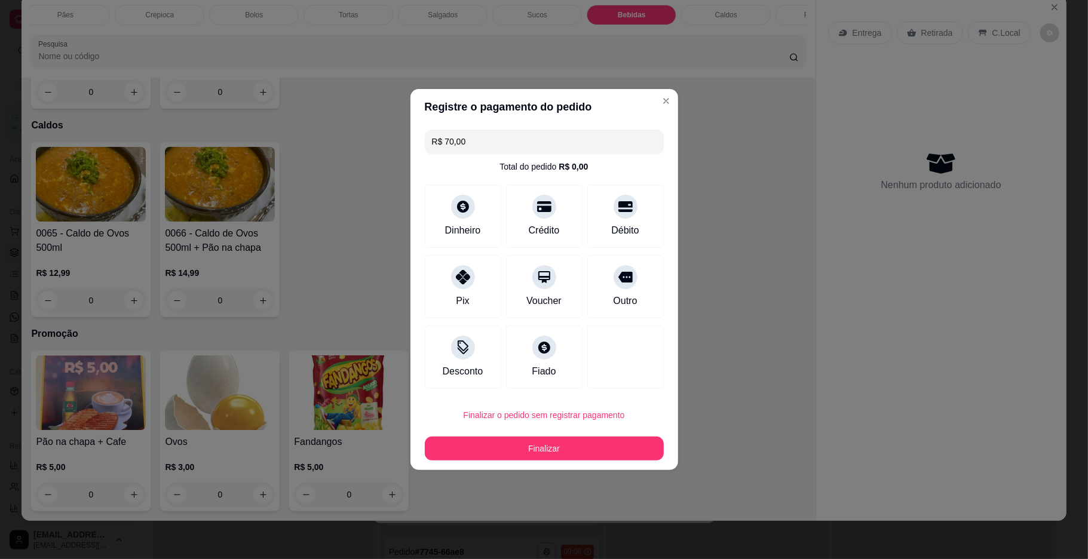
type input "0"
type input "R$ 0,00"
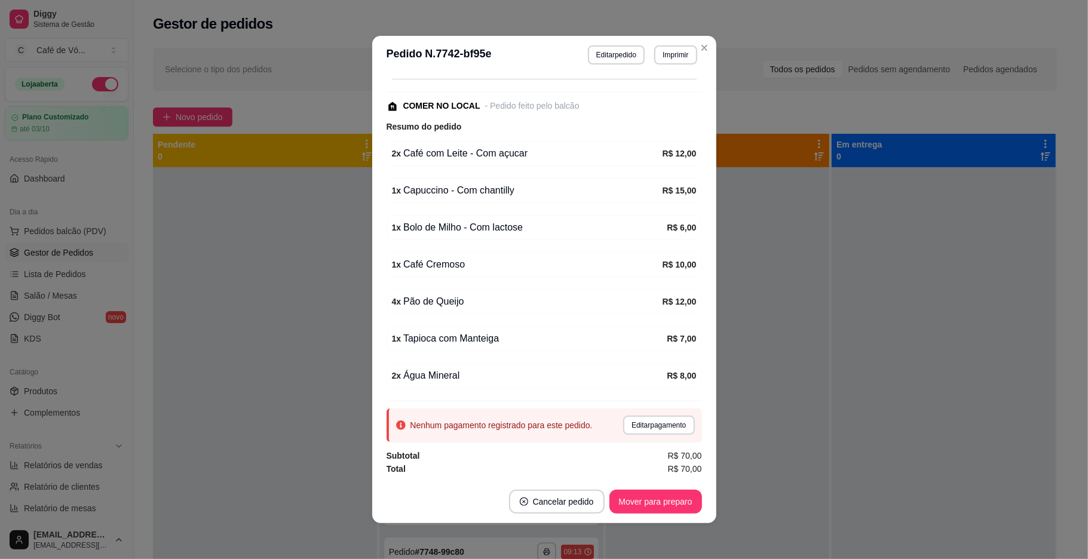
click at [466, 183] on div "1 x Capuccino - Com chantilly" at bounding box center [527, 190] width 271 height 14
click at [405, 192] on div "1 x Capuccino - Com chantilly" at bounding box center [527, 190] width 271 height 14
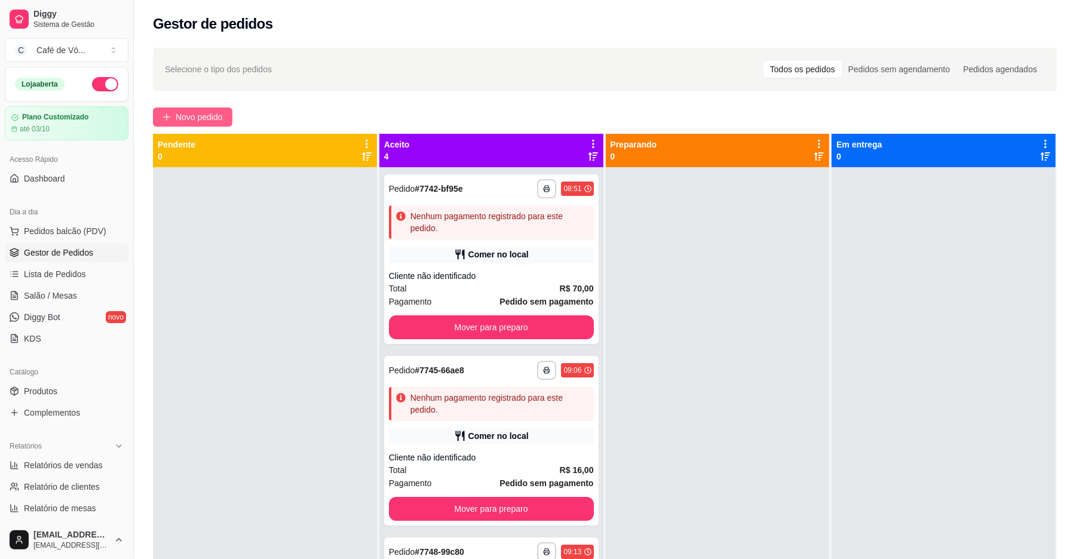
click at [198, 120] on span "Novo pedido" at bounding box center [199, 117] width 47 height 13
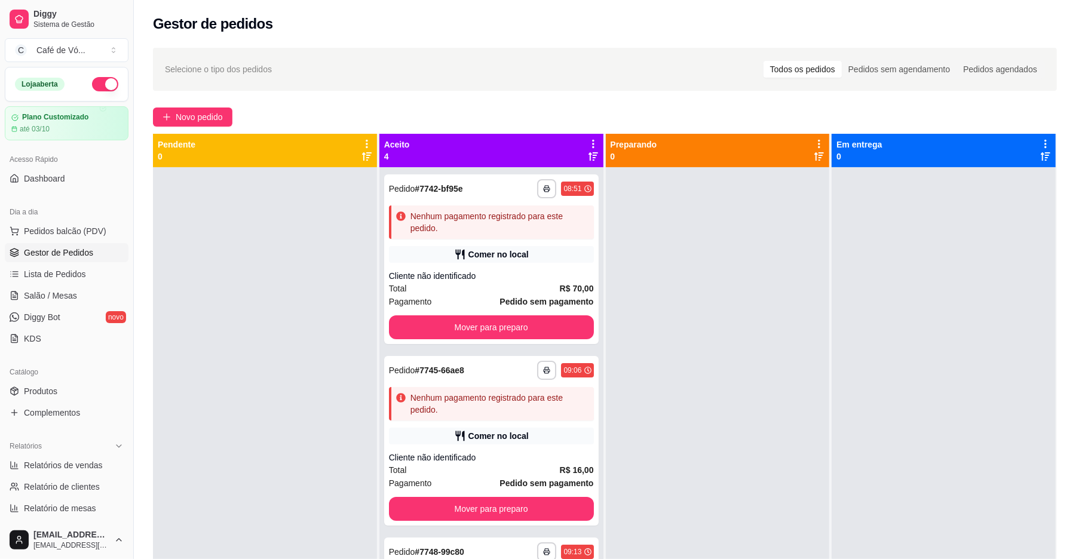
click at [189, 271] on div "002 - Café com Leite R$ 5,00 0" at bounding box center [220, 257] width 120 height 161
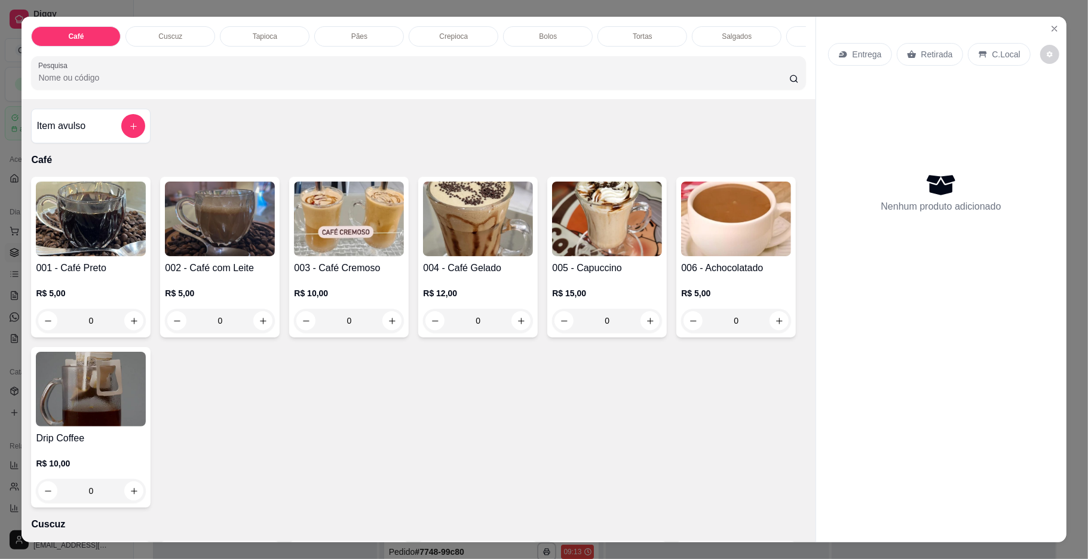
click at [57, 256] on img at bounding box center [91, 219] width 110 height 75
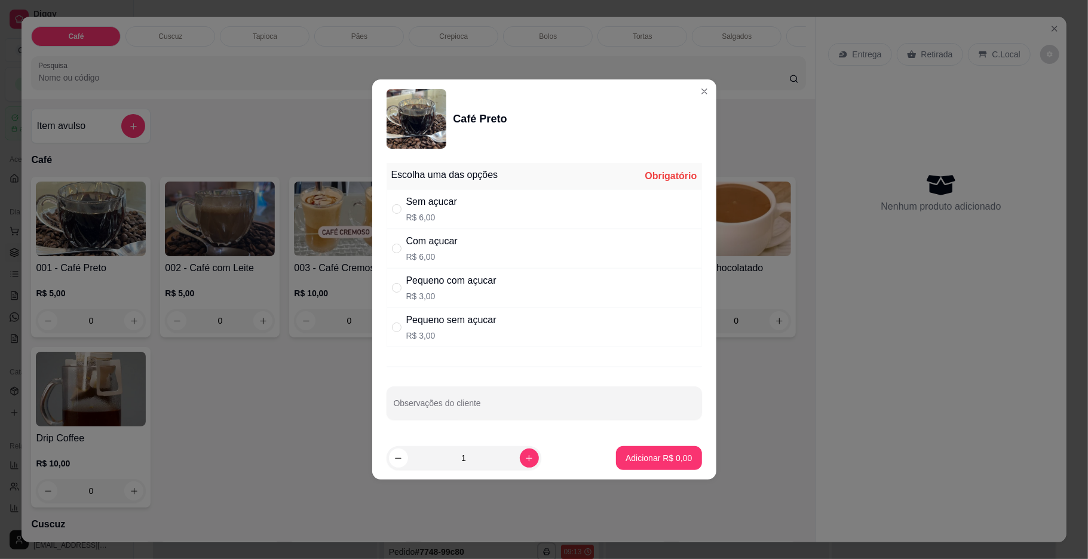
drag, startPoint x: 463, startPoint y: 235, endPoint x: 531, endPoint y: 372, distance: 153.1
click at [464, 237] on div "Com açucar R$ 6,00" at bounding box center [545, 248] width 316 height 39
radio input "true"
click at [626, 462] on p "Adicionar R$ 6,00" at bounding box center [659, 458] width 66 height 12
type input "1"
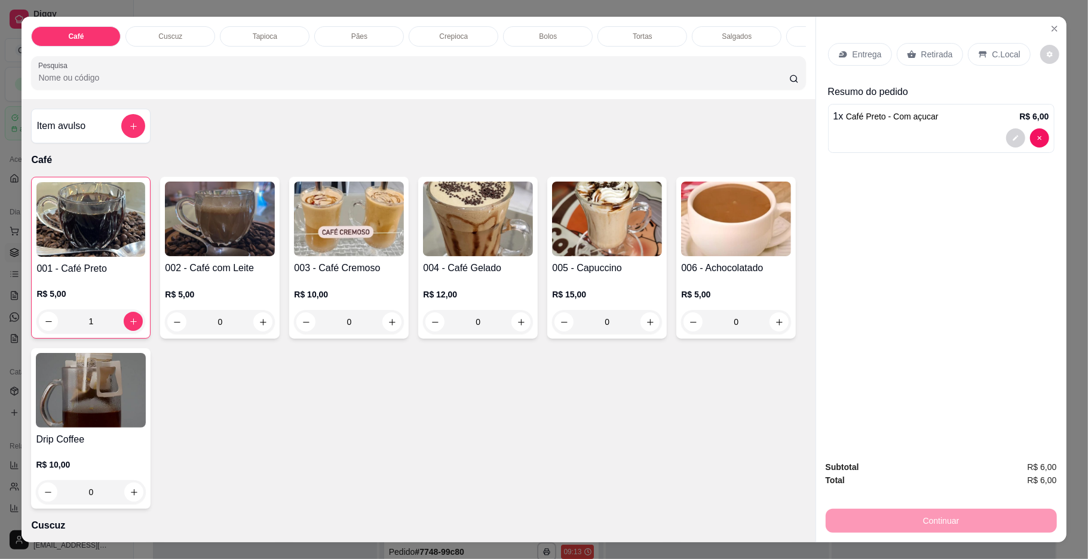
click at [735, 38] on p "Salgados" at bounding box center [737, 37] width 30 height 10
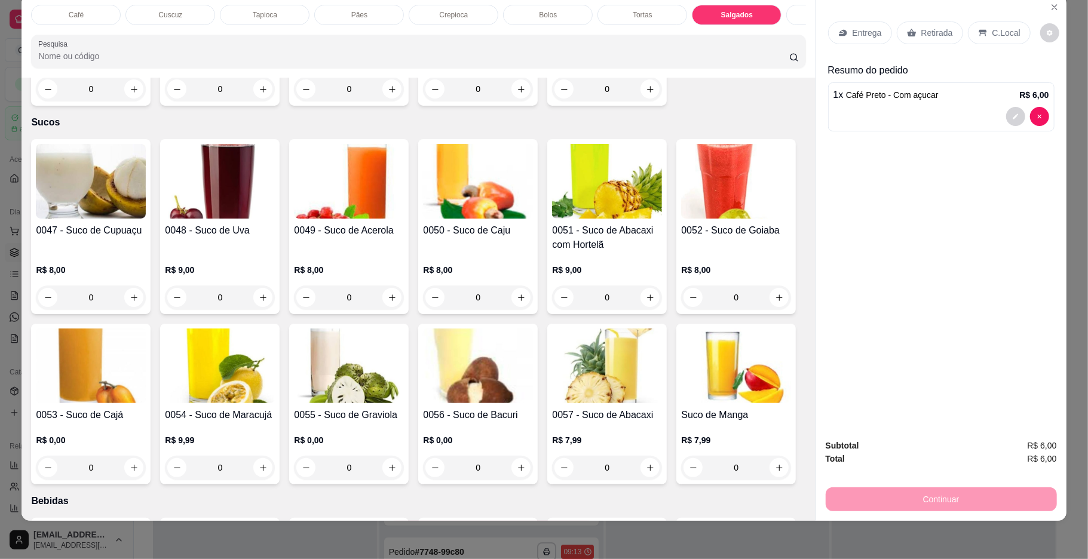
click at [470, 44] on div "0071 - Almofadinha" at bounding box center [478, 29] width 110 height 29
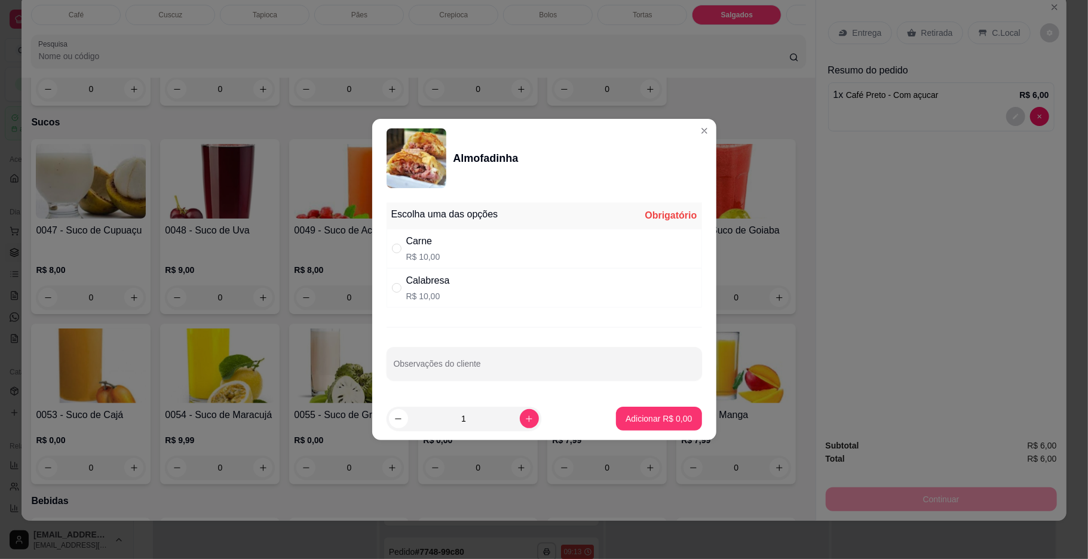
click at [409, 296] on p "R$ 10,00" at bounding box center [428, 296] width 44 height 12
radio input "true"
click at [624, 415] on button "Adicionar R$ 10,00" at bounding box center [656, 419] width 90 height 24
type input "1"
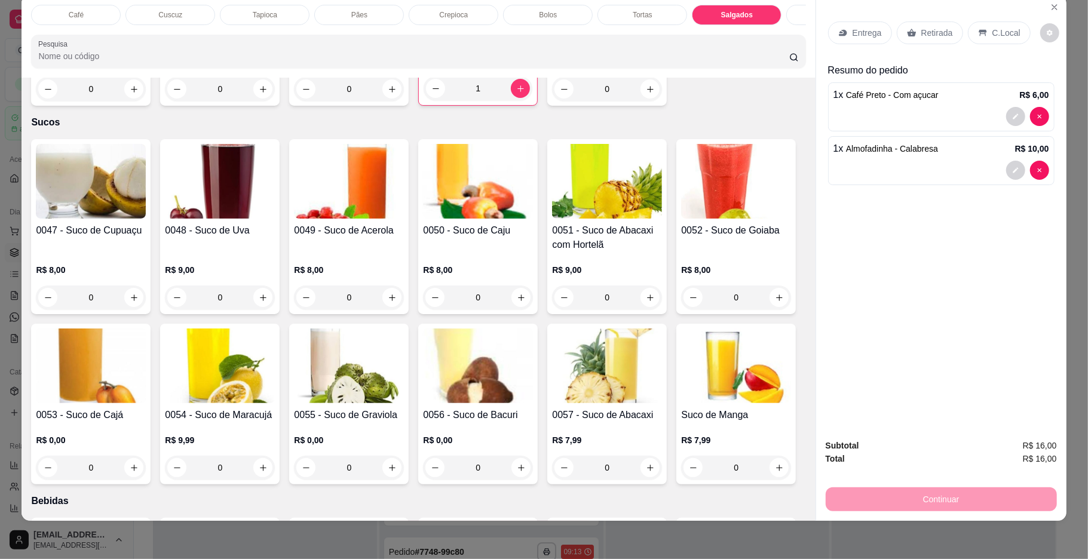
click at [976, 41] on div "C.Local" at bounding box center [999, 33] width 63 height 23
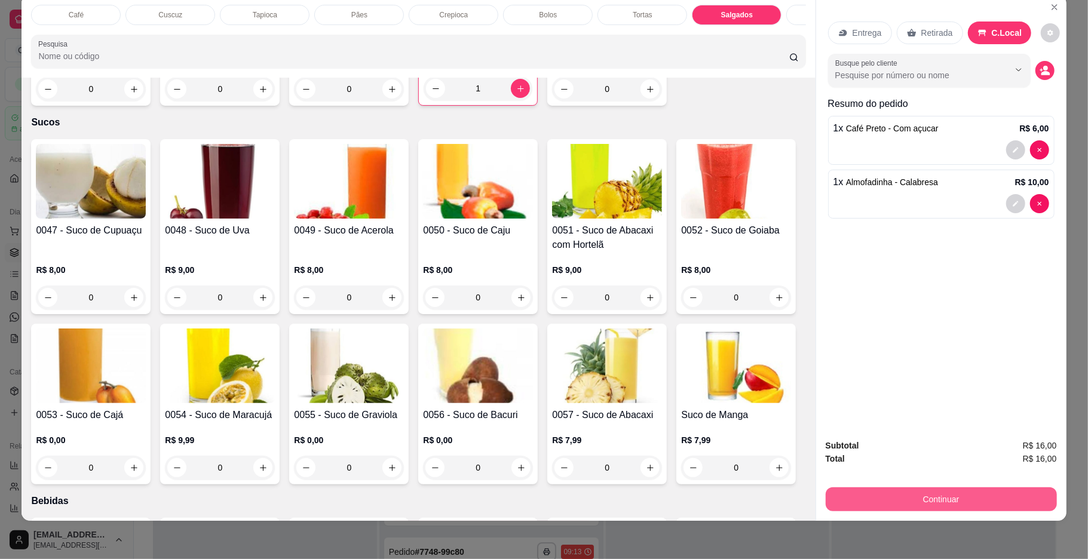
click at [901, 498] on button "Continuar" at bounding box center [941, 500] width 231 height 24
click at [596, 412] on button "Finalizar o pedido sem registrar pagamento" at bounding box center [544, 421] width 239 height 24
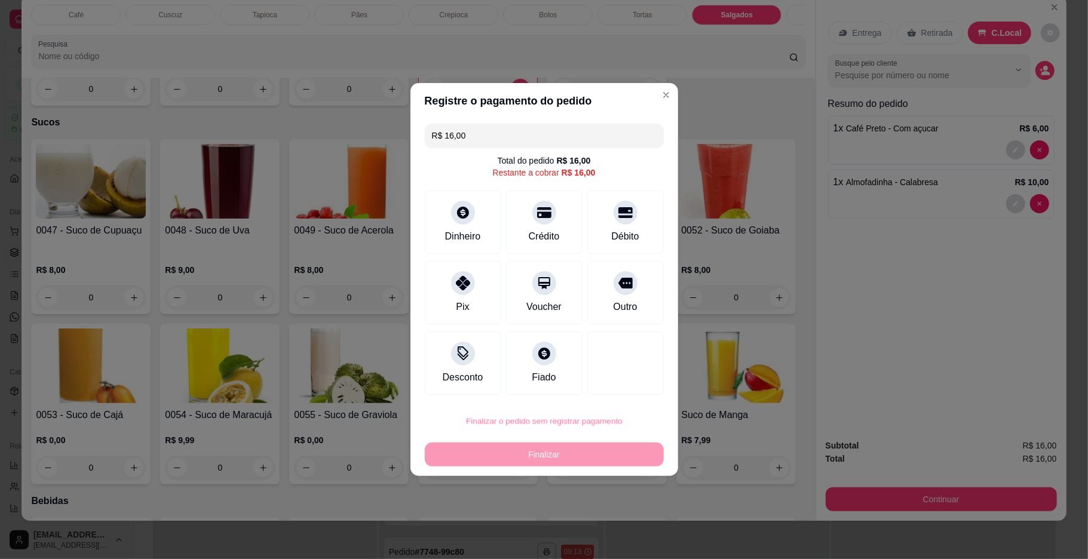
click at [612, 522] on button "Confirmar" at bounding box center [618, 520] width 44 height 19
type input "0"
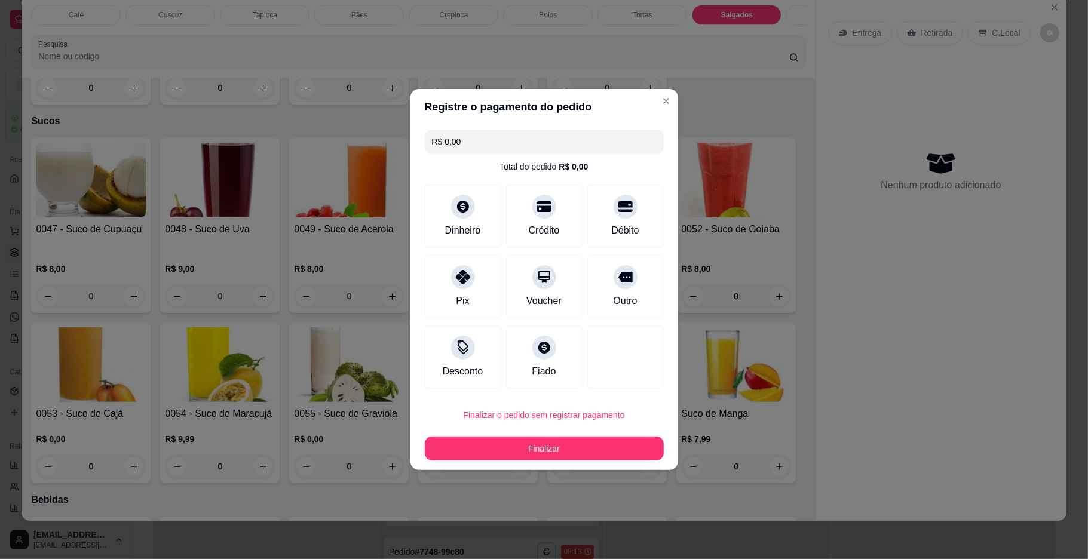
type input "R$ 0,00"
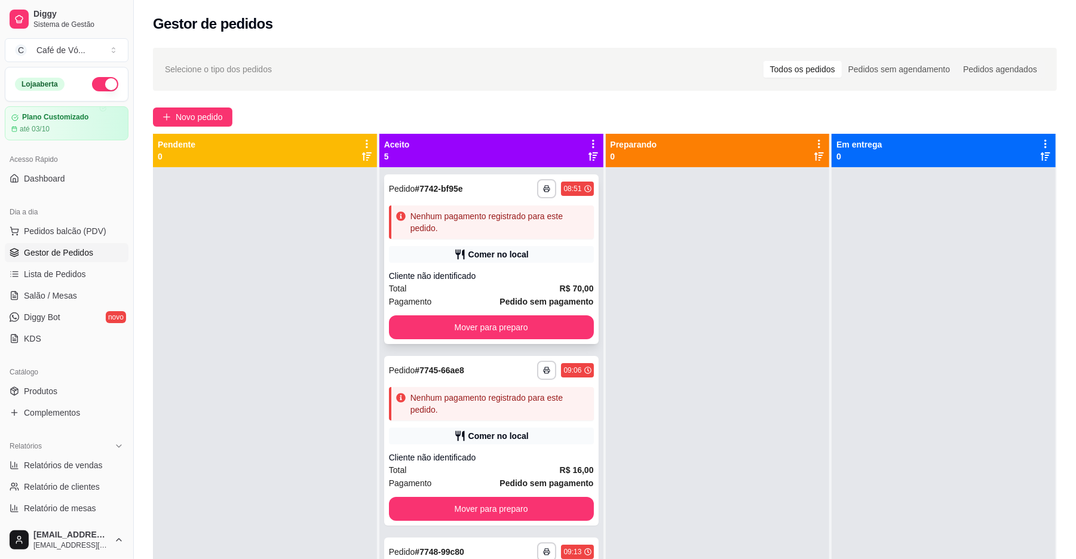
click at [527, 219] on div "Nenhum pagamento registrado para este pedido." at bounding box center [500, 222] width 179 height 24
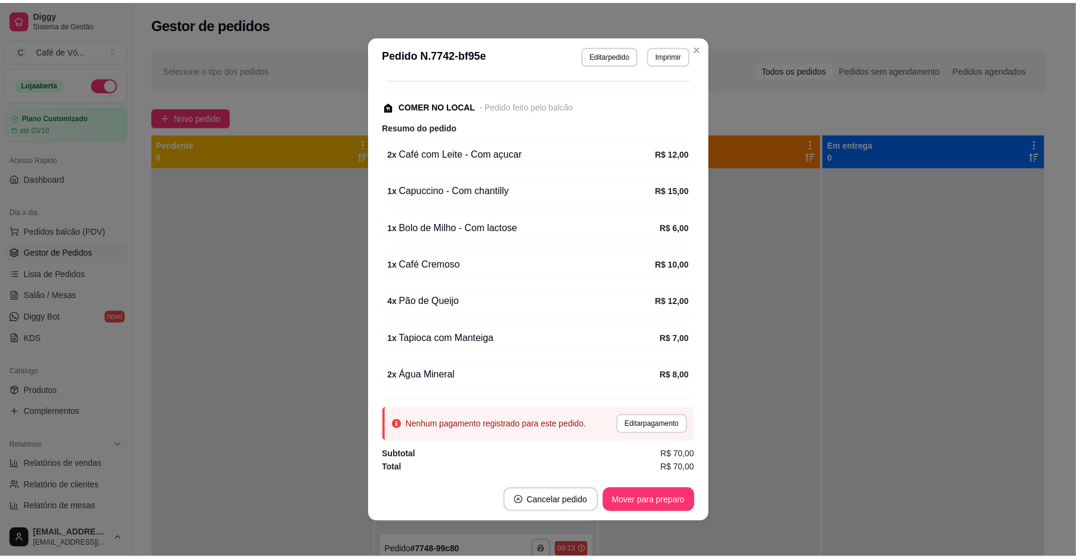
scroll to position [2, 0]
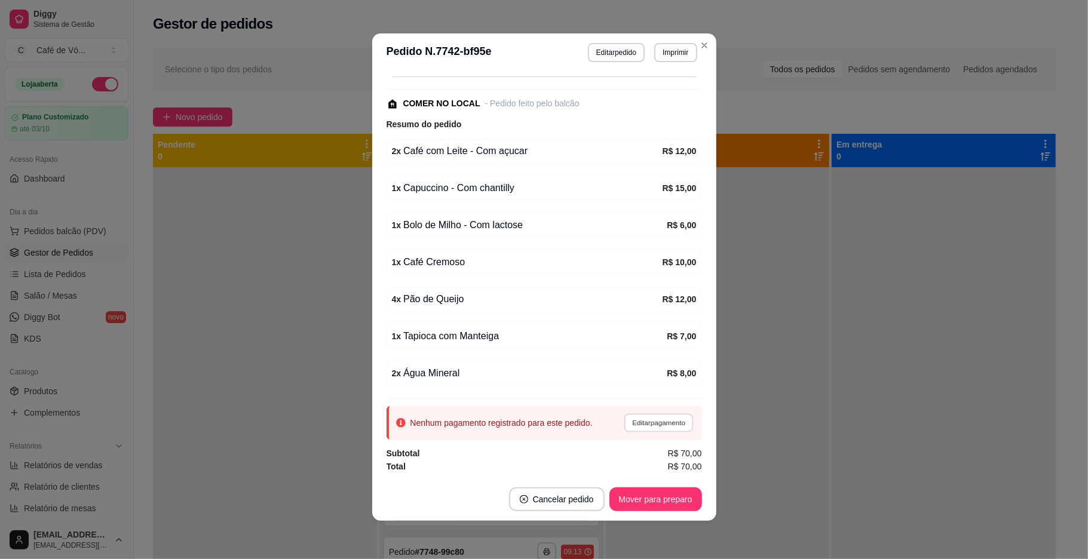
click at [643, 428] on button "Editar pagamento" at bounding box center [658, 423] width 69 height 19
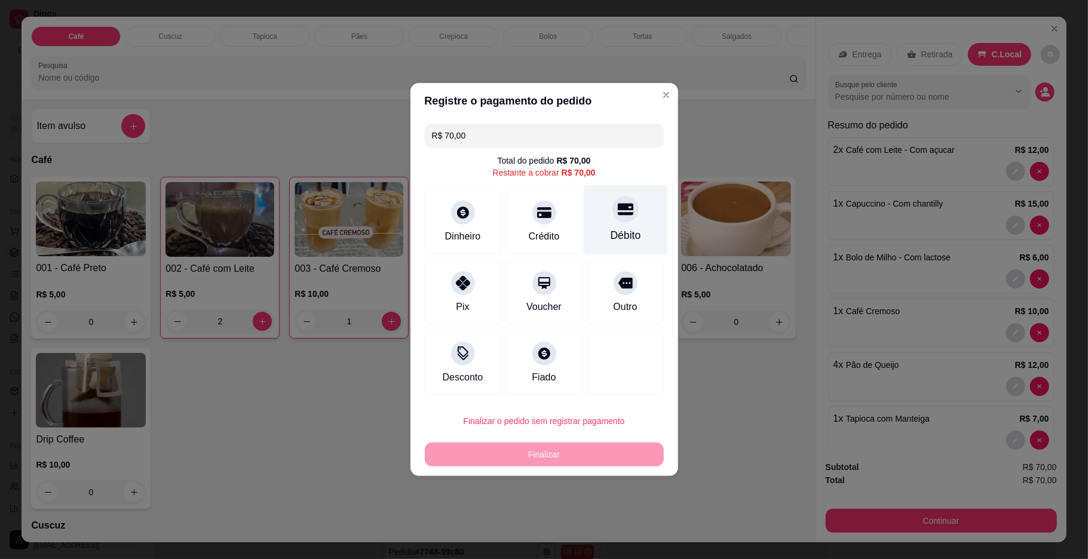
click at [642, 230] on div "Débito" at bounding box center [625, 220] width 84 height 70
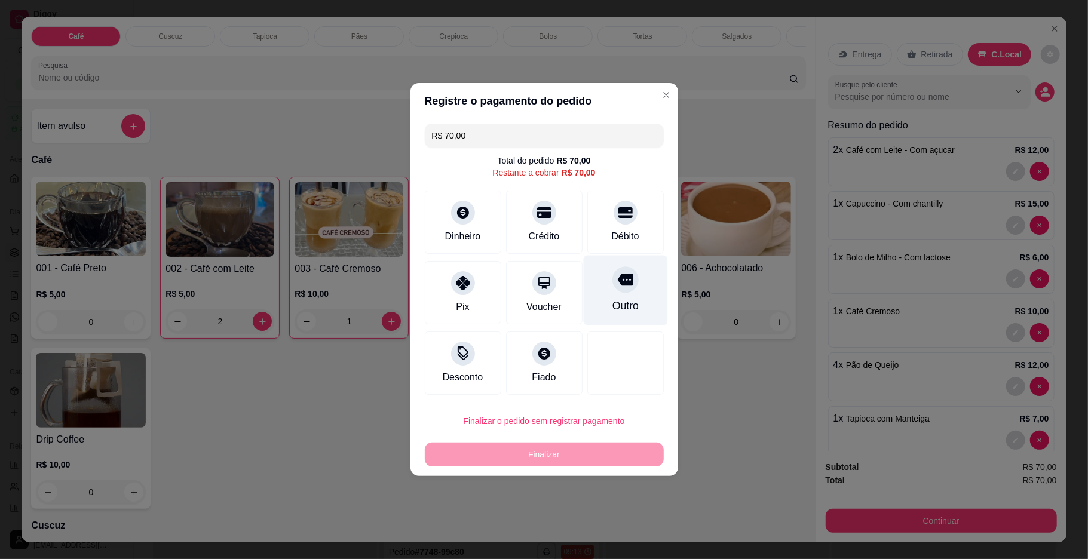
type input "R$ 0,00"
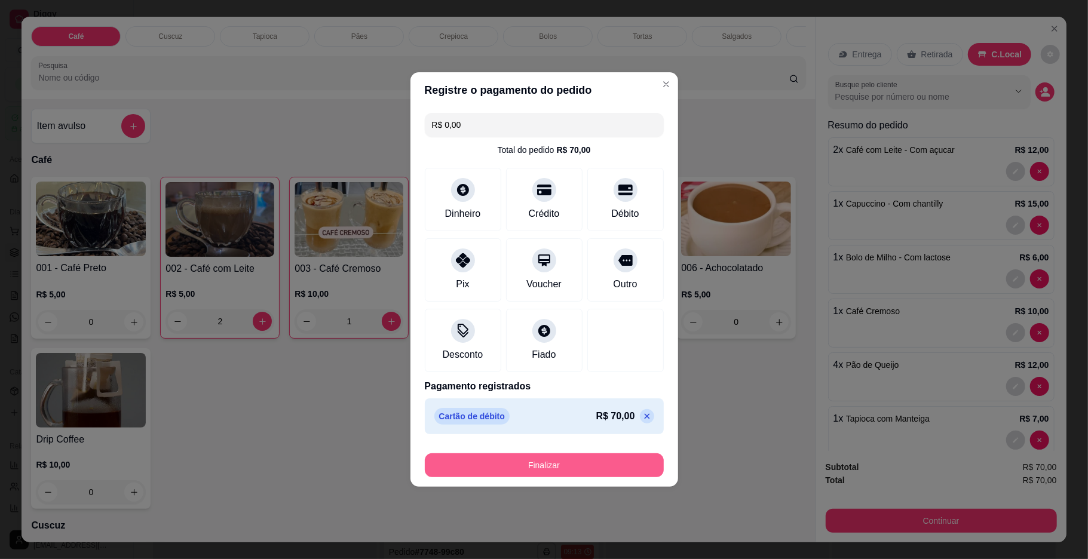
click at [577, 464] on button "Finalizar" at bounding box center [544, 466] width 239 height 24
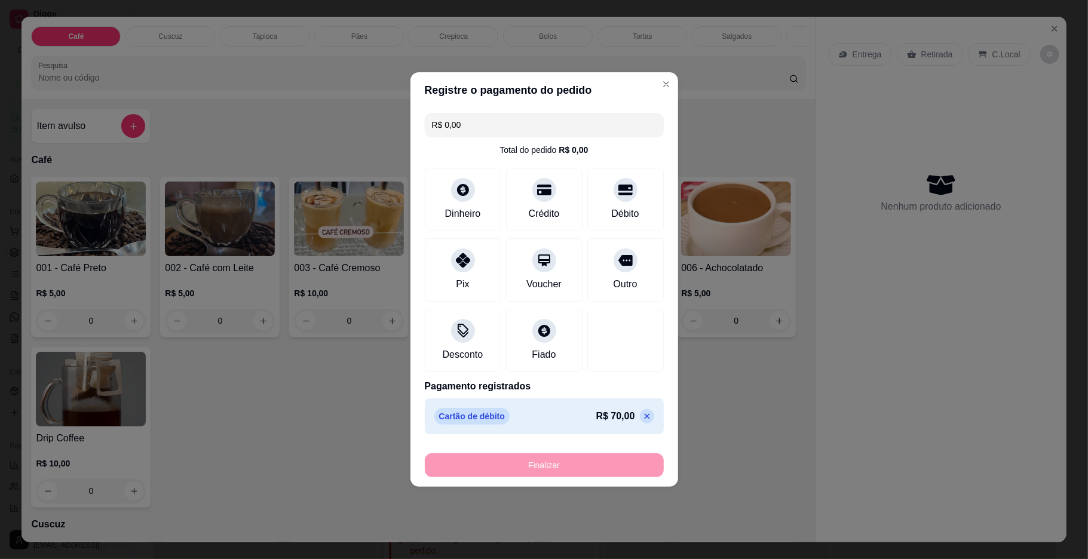
type input "0"
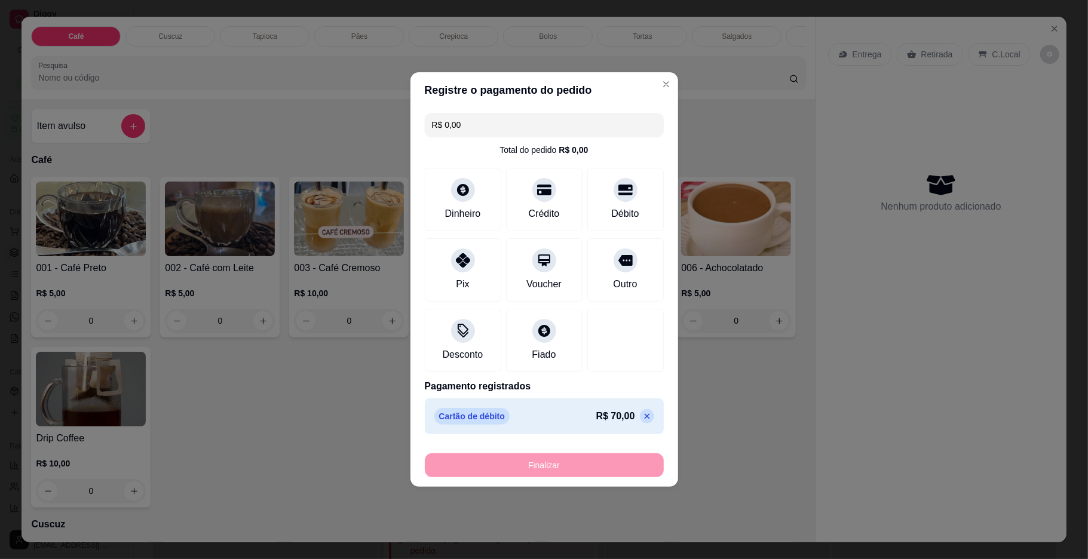
type input "0"
type input "-R$ 70,00"
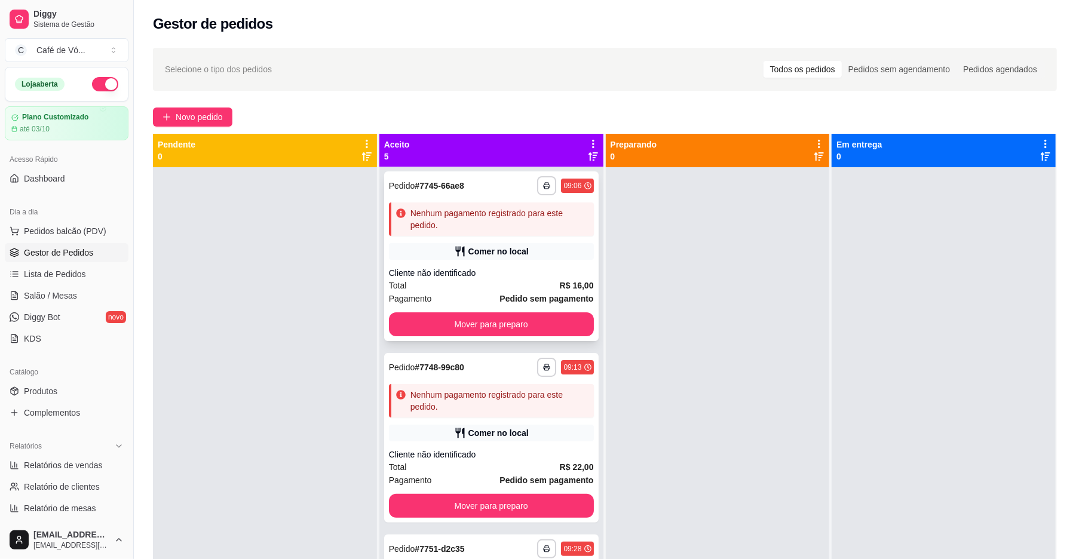
scroll to position [159, 0]
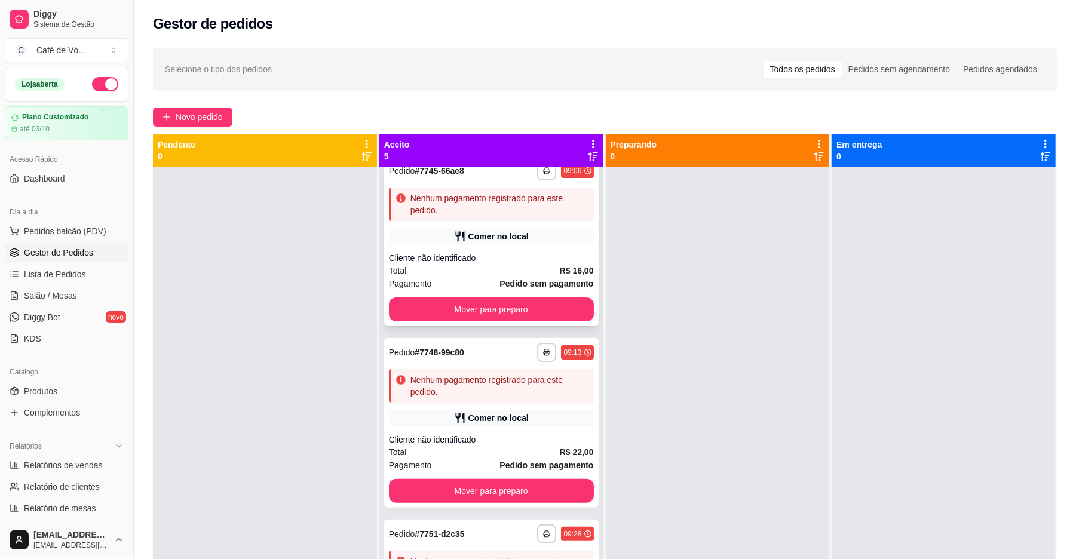
click at [498, 175] on div "**********" at bounding box center [491, 170] width 205 height 19
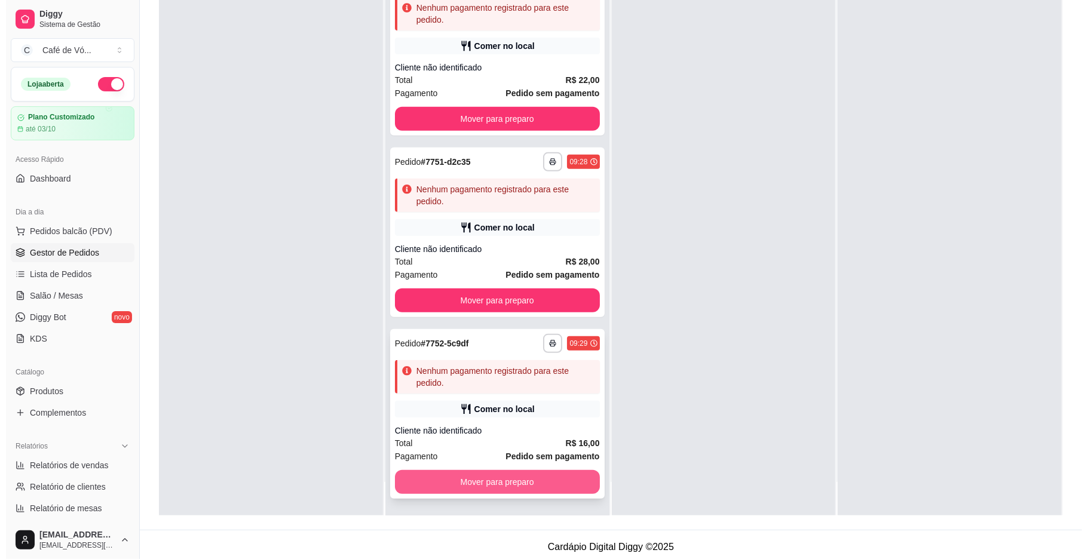
scroll to position [182, 0]
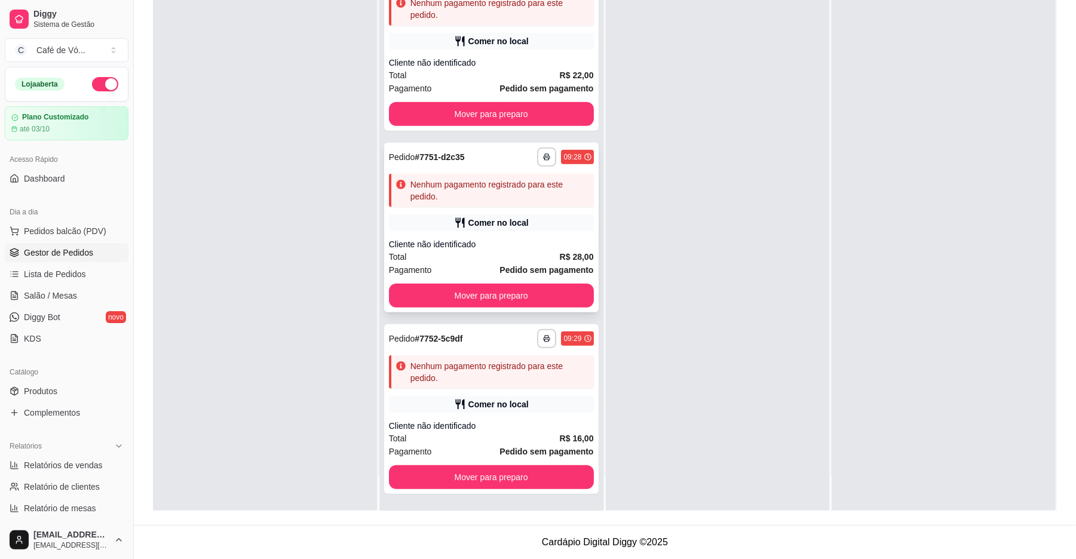
click at [541, 253] on div "Total R$ 28,00" at bounding box center [491, 256] width 205 height 13
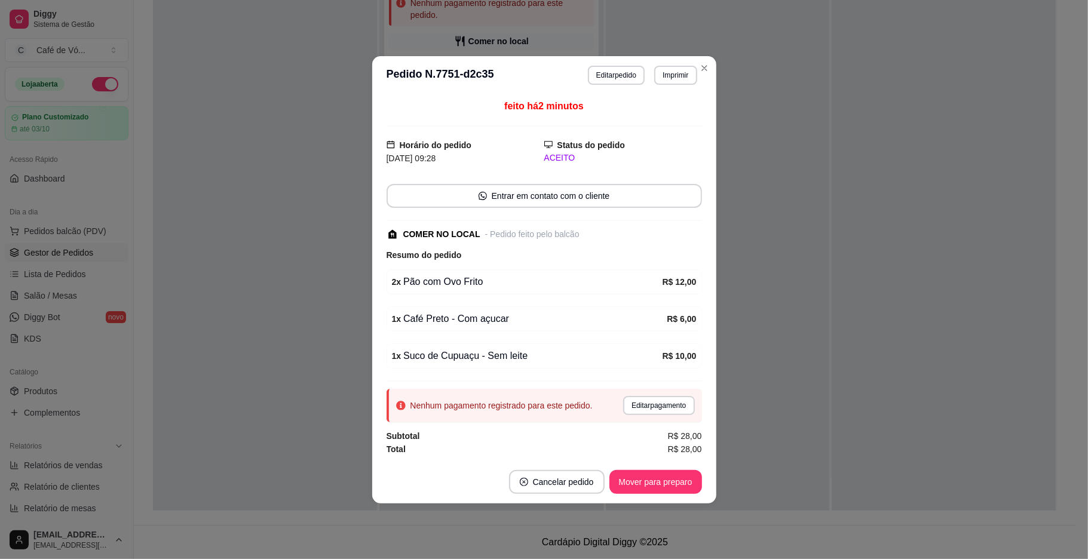
drag, startPoint x: 658, startPoint y: 419, endPoint x: 644, endPoint y: 406, distance: 19.0
click at [658, 419] on div "Nenhum pagamento registrado para este pedido. Editar pagamento" at bounding box center [545, 405] width 316 height 33
click at [643, 405] on button "Editar pagamento" at bounding box center [658, 405] width 71 height 19
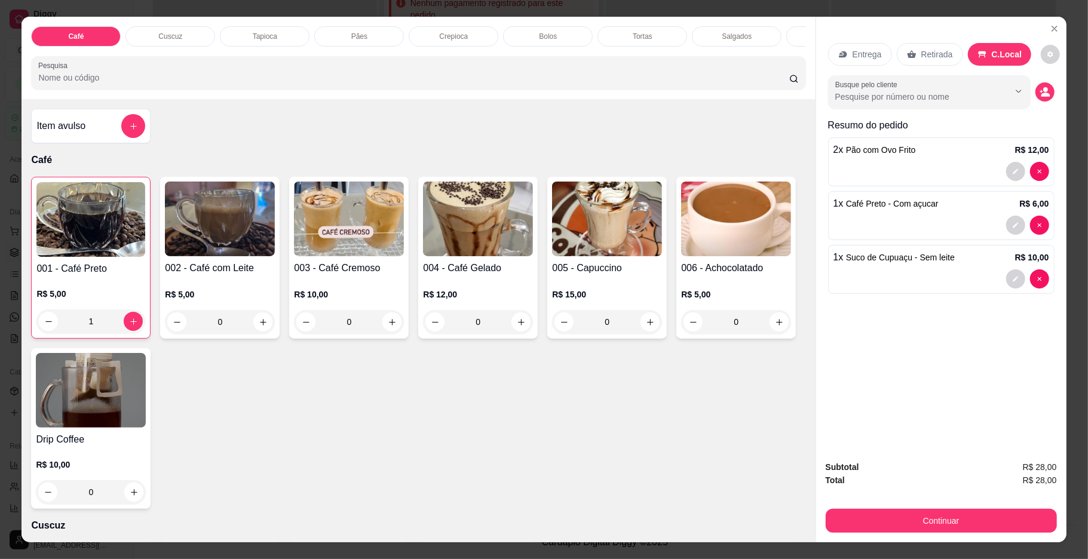
click at [477, 282] on div "Pix" at bounding box center [463, 292] width 76 height 63
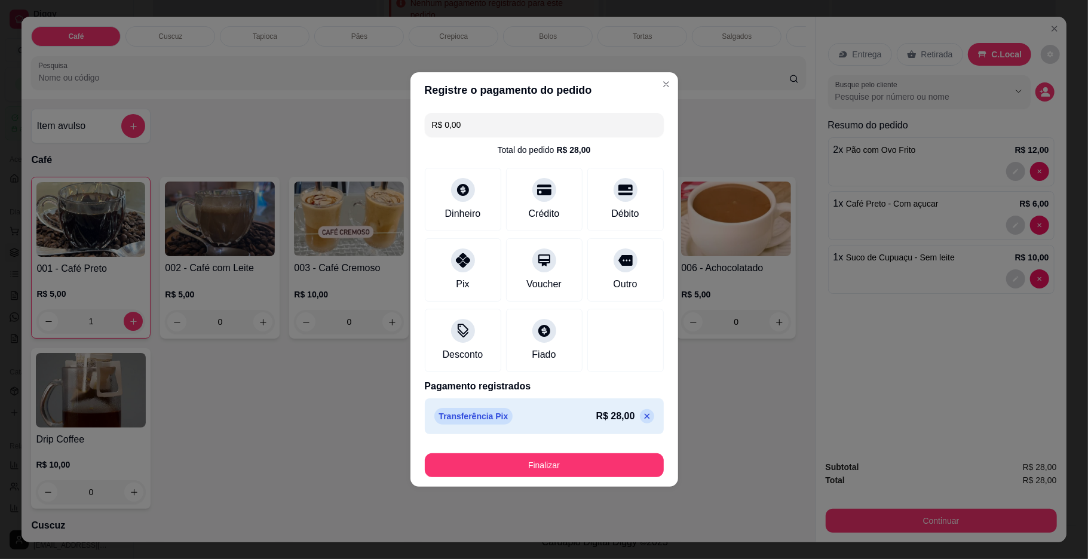
type input "R$ 0,00"
drag, startPoint x: 474, startPoint y: 450, endPoint x: 483, endPoint y: 479, distance: 30.6
click at [476, 455] on div "Finalizar" at bounding box center [544, 463] width 239 height 29
click at [482, 479] on footer "Finalizar" at bounding box center [545, 463] width 268 height 48
click at [448, 449] on div "Finalizar" at bounding box center [544, 463] width 239 height 29
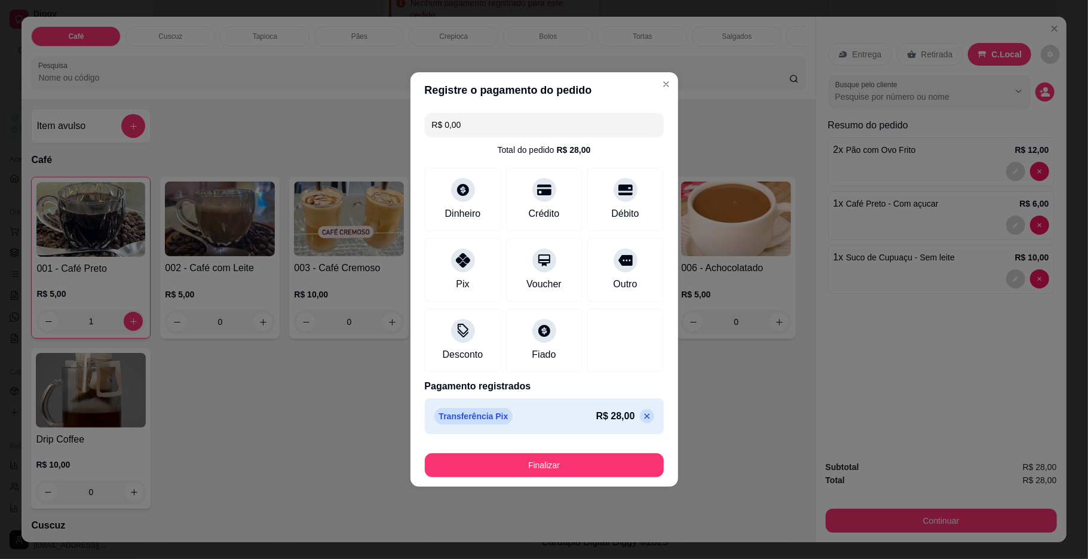
click at [451, 448] on footer "Finalizar" at bounding box center [545, 463] width 268 height 48
click at [452, 452] on footer "Finalizar" at bounding box center [545, 463] width 268 height 48
click at [454, 462] on button "Finalizar" at bounding box center [544, 466] width 239 height 24
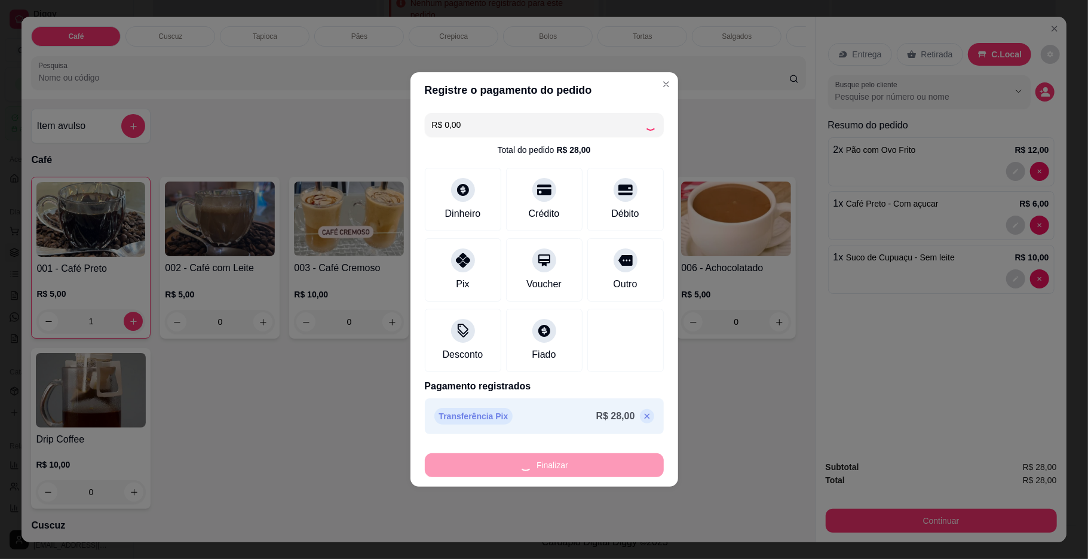
click at [463, 477] on div "Finalizar" at bounding box center [544, 466] width 239 height 24
click at [466, 483] on footer "Finalizar" at bounding box center [545, 463] width 268 height 48
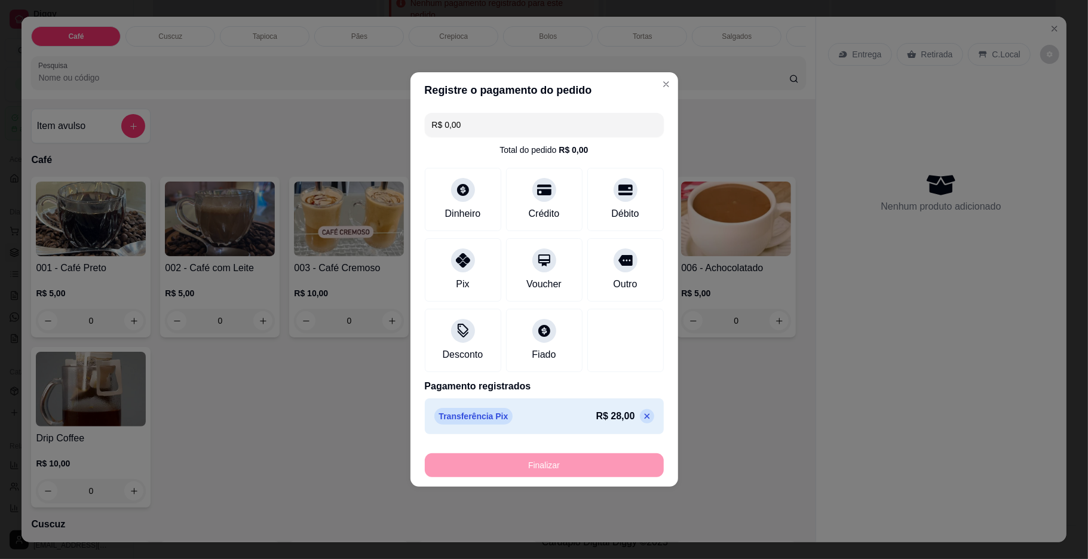
type input "0"
type input "-R$ 28,00"
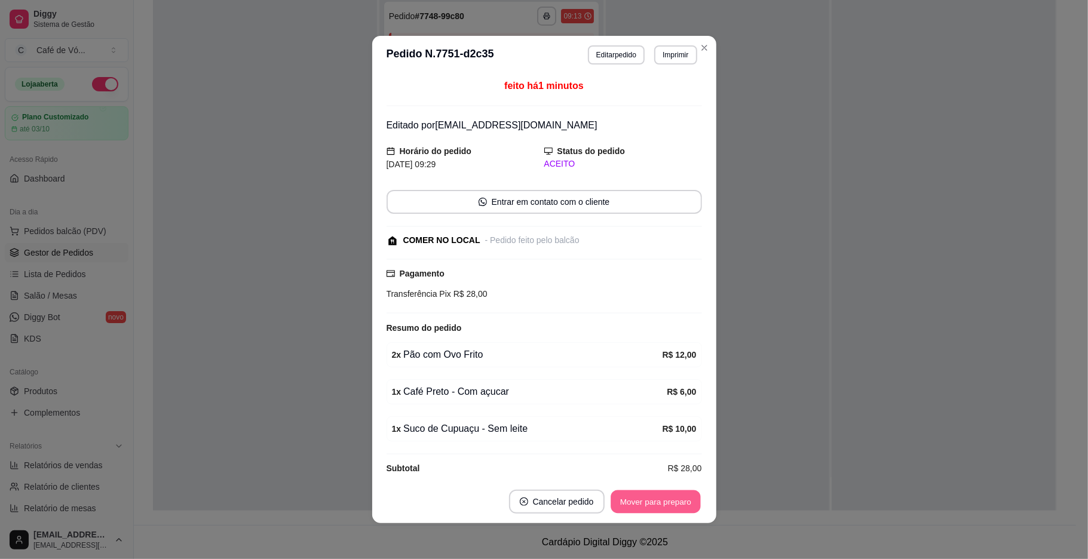
click at [681, 498] on button "Mover para preparo" at bounding box center [656, 502] width 90 height 23
click at [681, 498] on div "Mover para preparo" at bounding box center [656, 502] width 93 height 24
click at [681, 498] on div "Mover para preparo" at bounding box center [647, 502] width 109 height 24
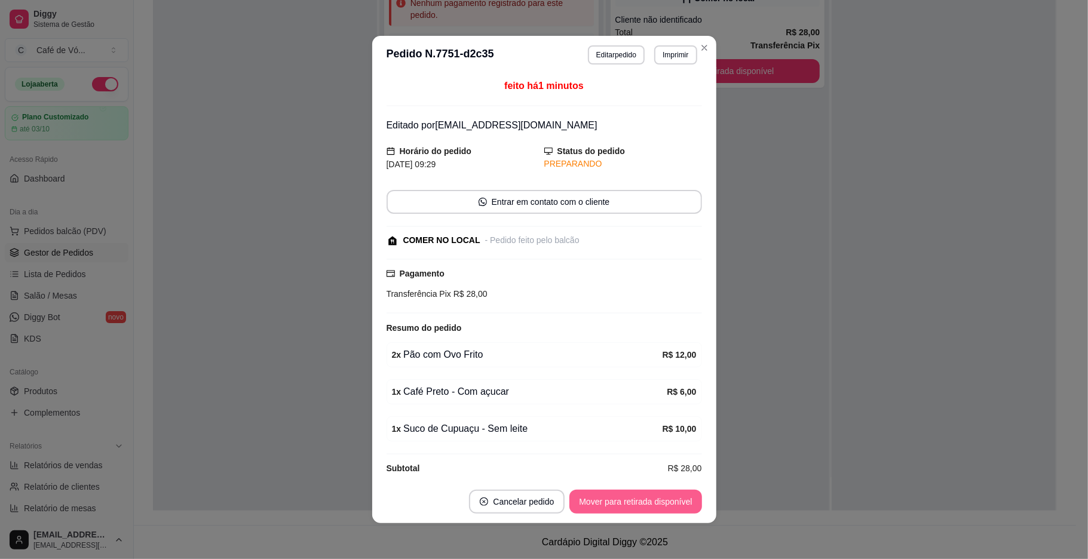
scroll to position [139, 0]
click at [681, 498] on button "Mover para retirada disponível" at bounding box center [635, 502] width 132 height 24
click at [682, 498] on div "Mover para retirada disponível" at bounding box center [627, 502] width 149 height 24
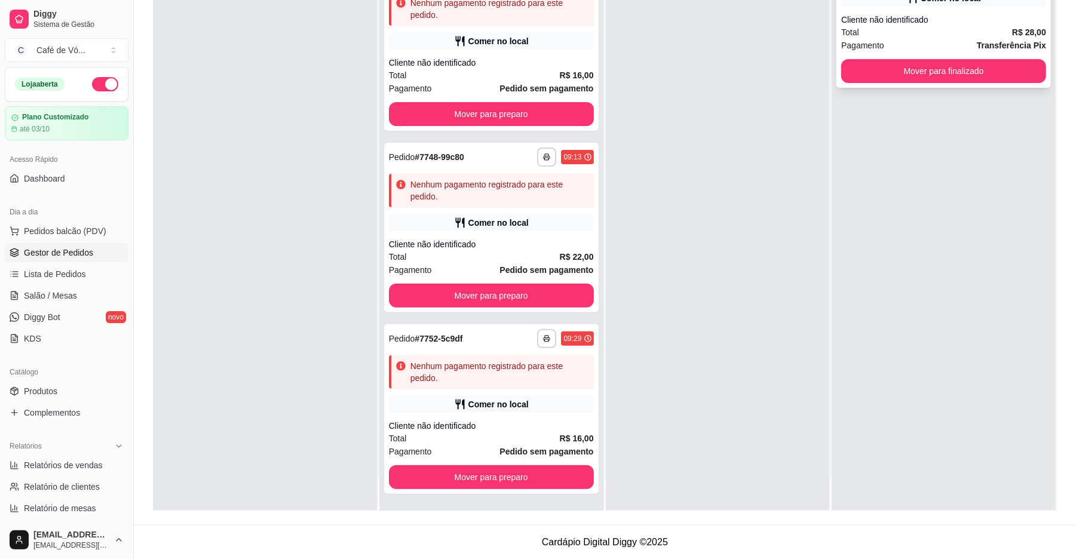
click at [996, 82] on div "**********" at bounding box center [944, 23] width 215 height 129
click at [1007, 68] on button "Mover para finalizado" at bounding box center [943, 71] width 205 height 24
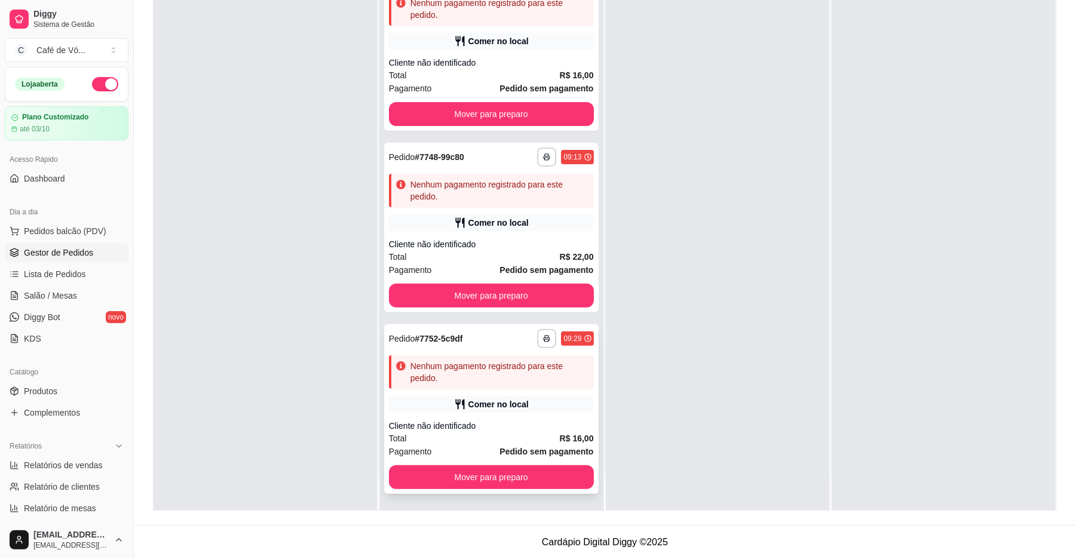
click at [460, 443] on div "Total R$ 16,00" at bounding box center [491, 438] width 205 height 13
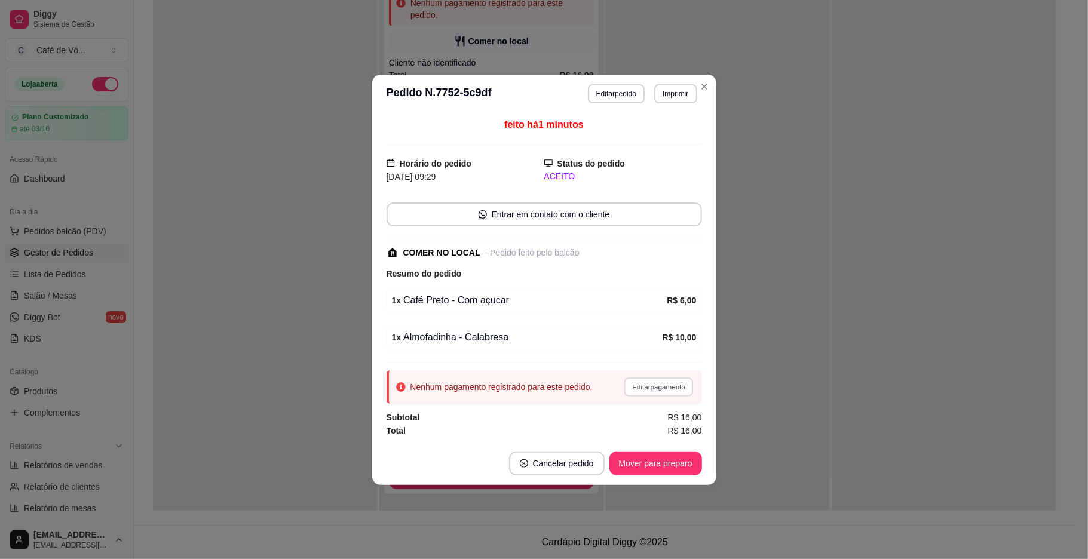
click at [648, 392] on button "Editar pagamento" at bounding box center [658, 387] width 69 height 19
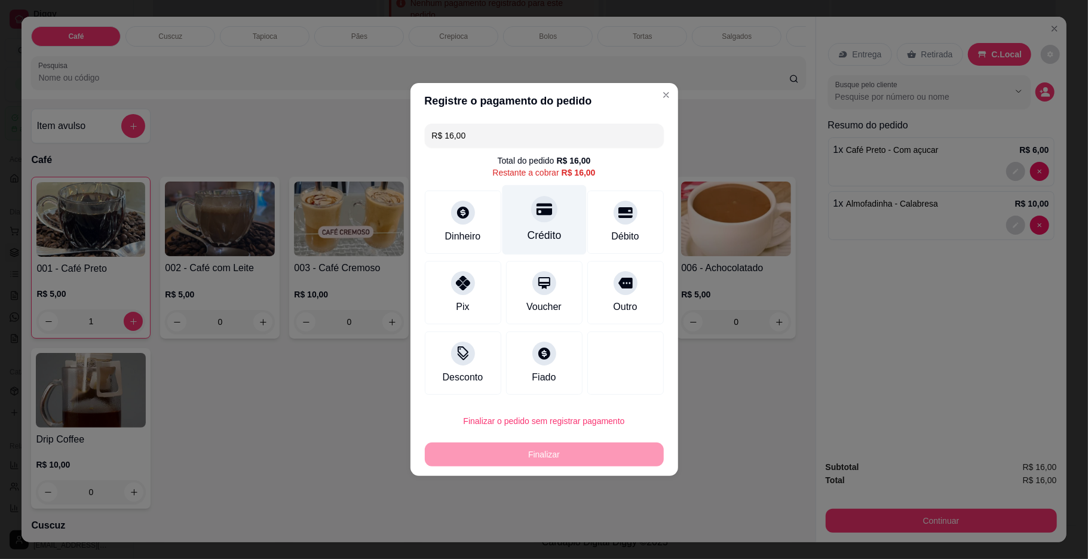
click at [533, 229] on div "Crédito" at bounding box center [544, 236] width 34 height 16
type input "R$ 0,00"
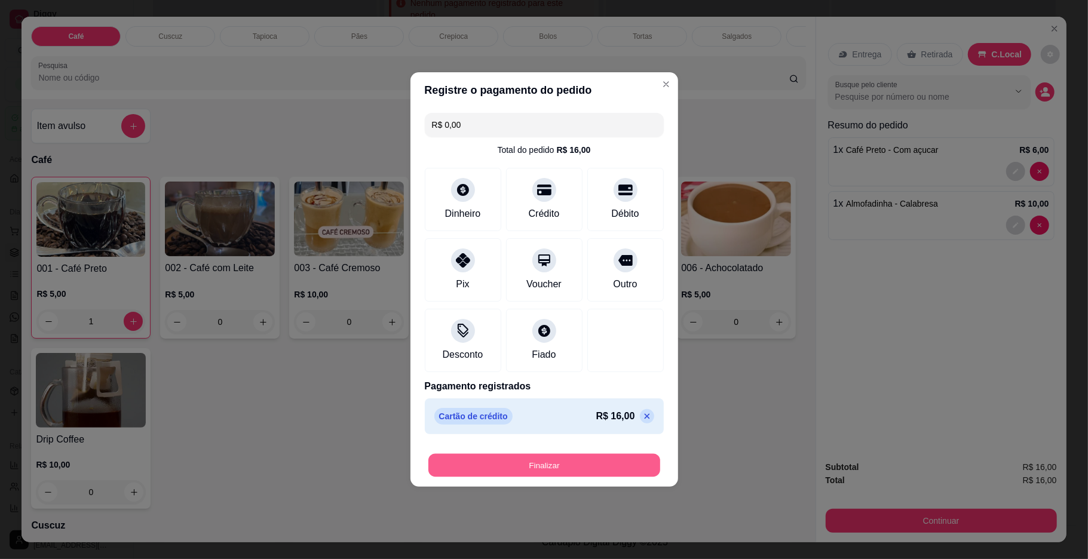
click at [523, 468] on button "Finalizar" at bounding box center [544, 465] width 232 height 23
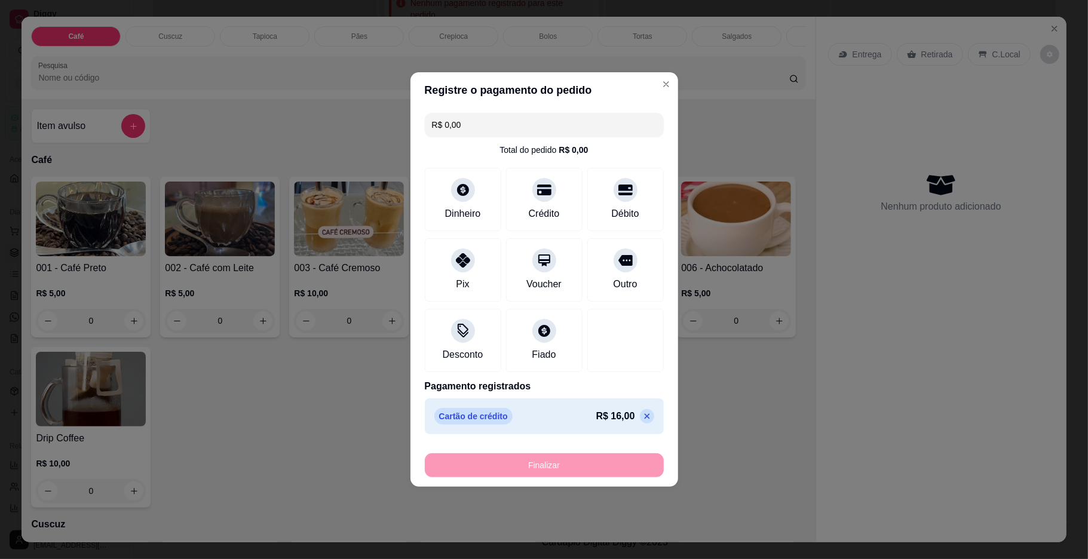
type input "0"
type input "-R$ 16,00"
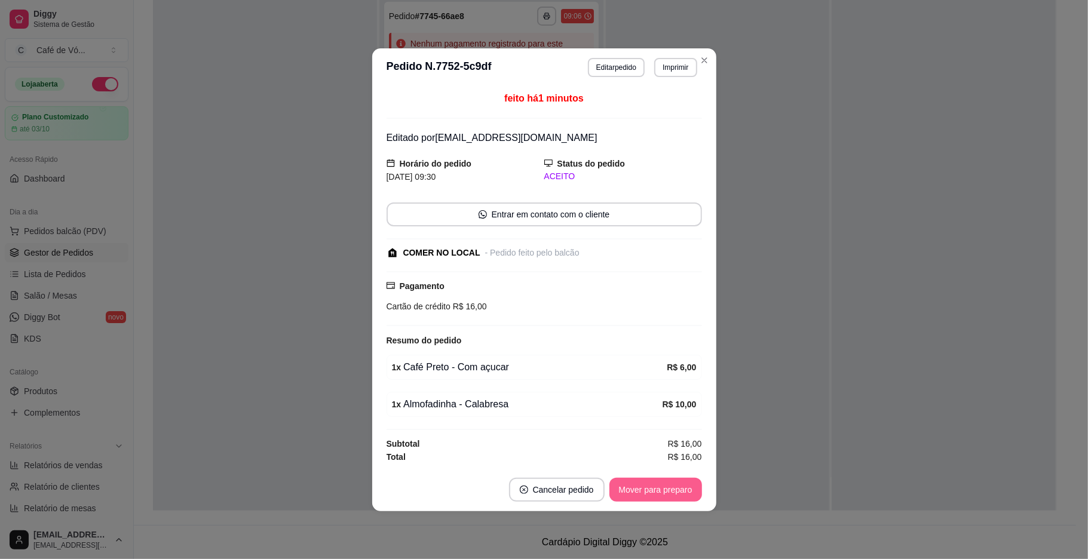
click at [648, 491] on button "Mover para preparo" at bounding box center [656, 490] width 93 height 24
click at [648, 491] on div "Mover para preparo" at bounding box center [647, 490] width 109 height 24
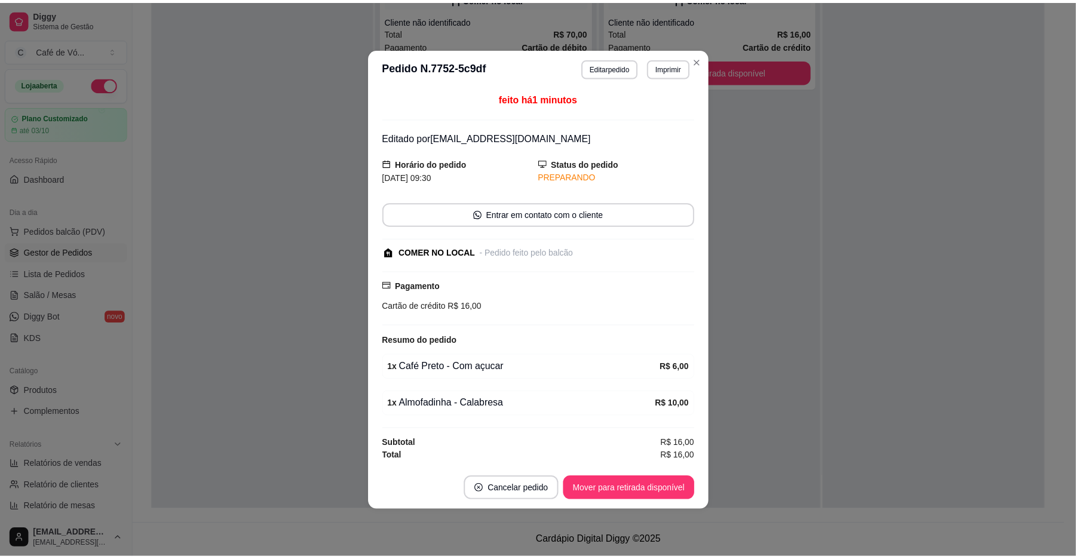
scroll to position [0, 0]
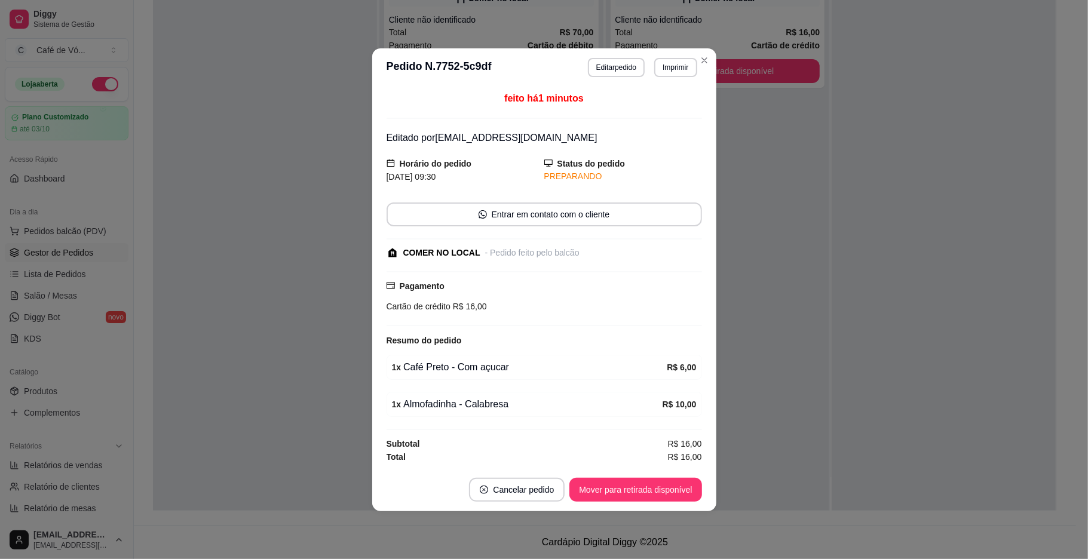
click at [648, 492] on button "Mover para retirada disponível" at bounding box center [635, 490] width 132 height 24
click at [648, 492] on div "Mover para retirada disponível" at bounding box center [627, 490] width 149 height 24
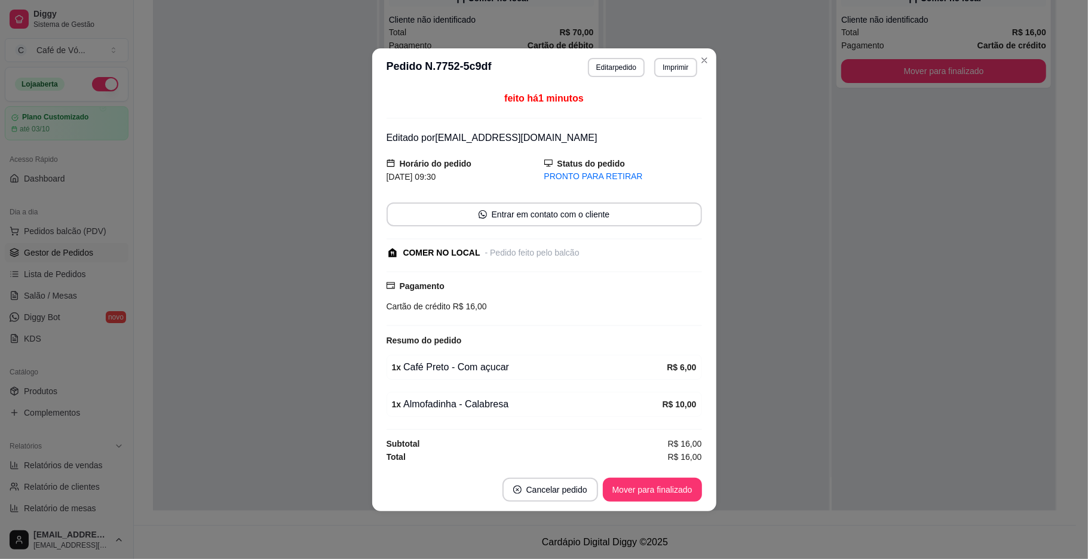
click at [650, 492] on button "Mover para finalizado" at bounding box center [652, 490] width 99 height 24
click at [650, 492] on div "Mover para finalizado" at bounding box center [644, 490] width 116 height 24
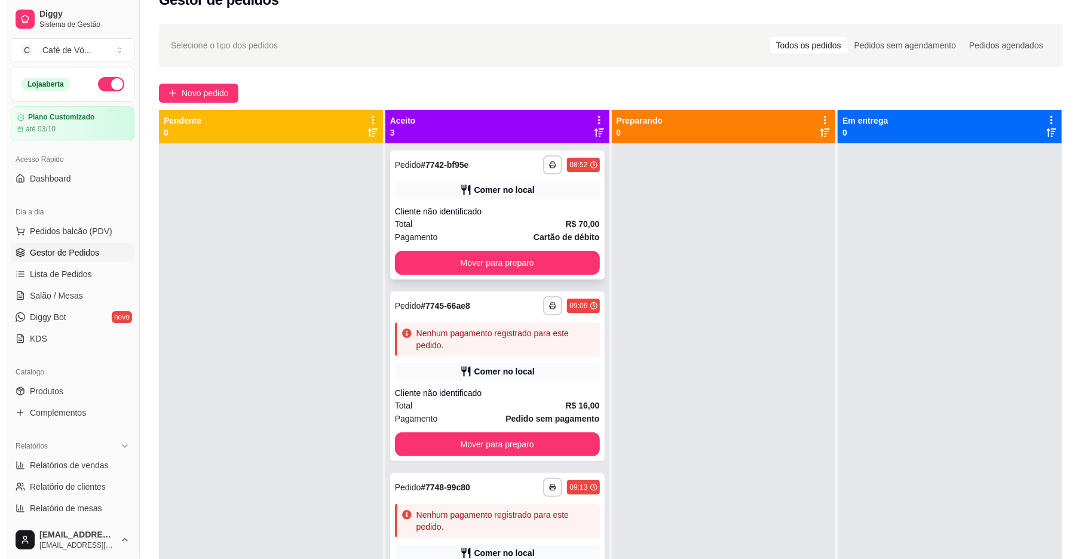
scroll to position [23, 0]
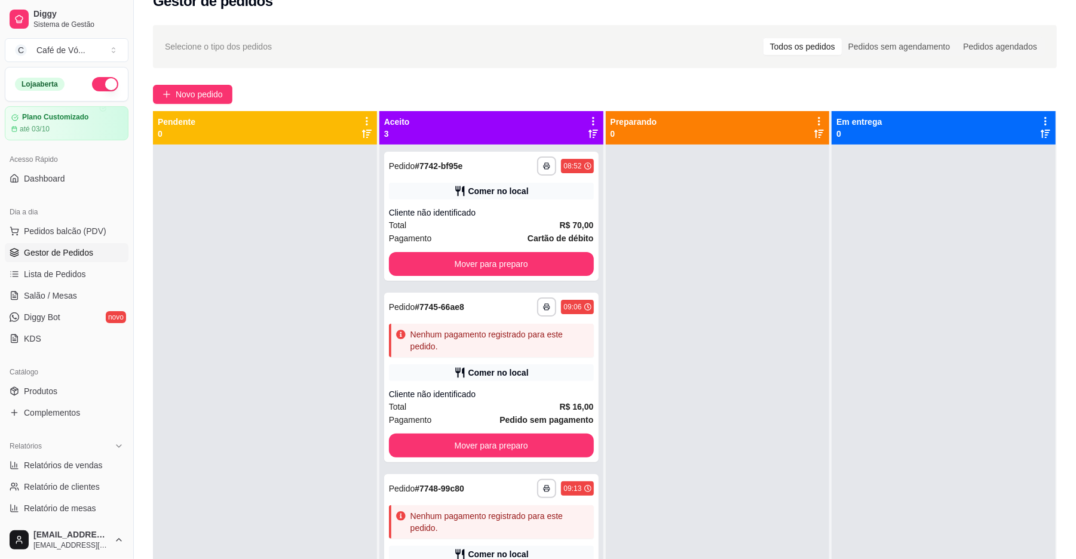
click at [184, 80] on div "**********" at bounding box center [605, 351] width 942 height 667
click at [194, 92] on span "Novo pedido" at bounding box center [199, 94] width 47 height 13
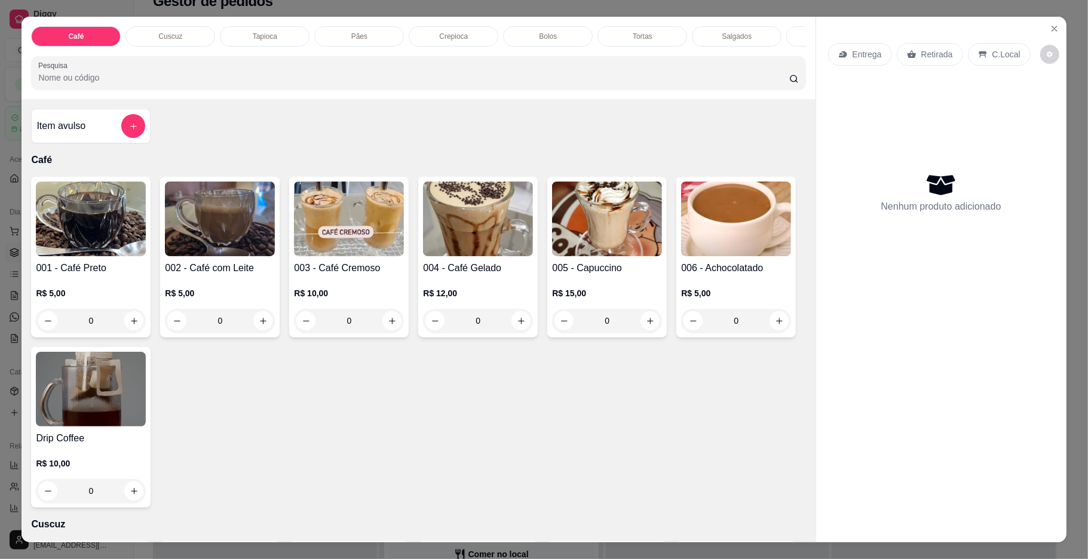
click at [552, 241] on img at bounding box center [607, 219] width 110 height 75
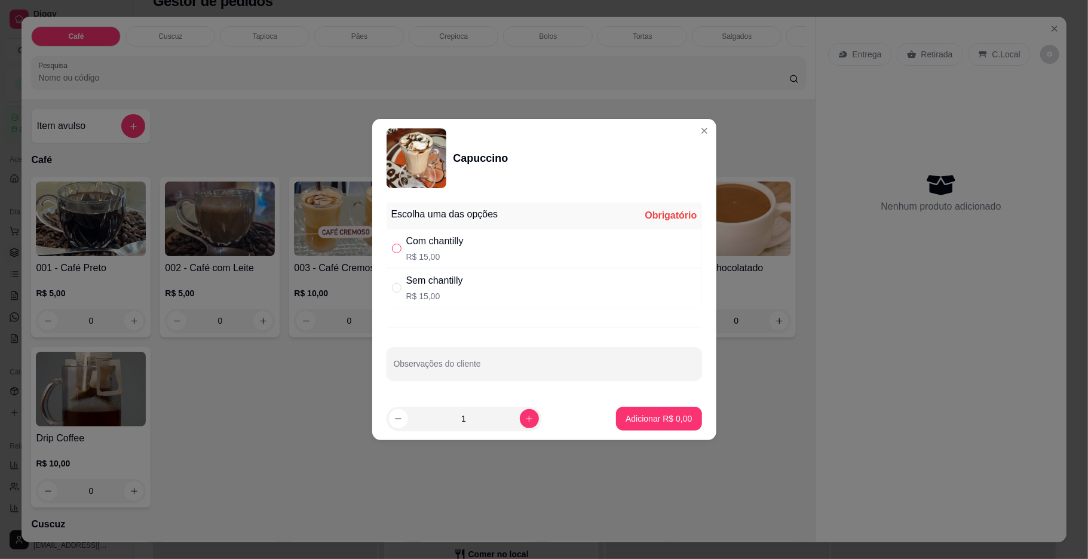
click at [393, 252] on input "" at bounding box center [397, 249] width 10 height 10
radio input "true"
click at [644, 427] on button "Adicionar R$ 15,00" at bounding box center [656, 419] width 90 height 24
type input "1"
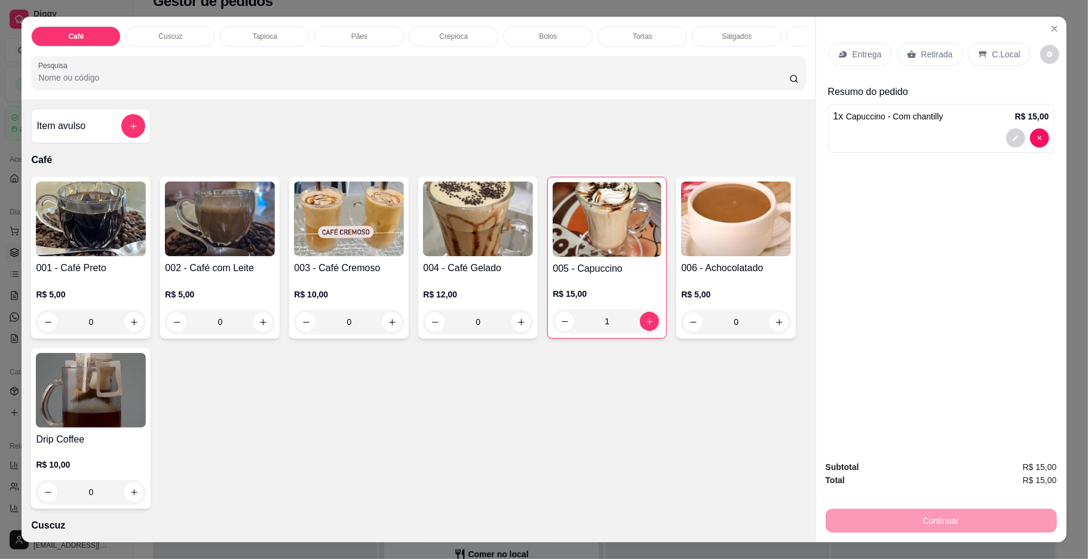
click at [345, 41] on div "Pães" at bounding box center [359, 36] width 90 height 20
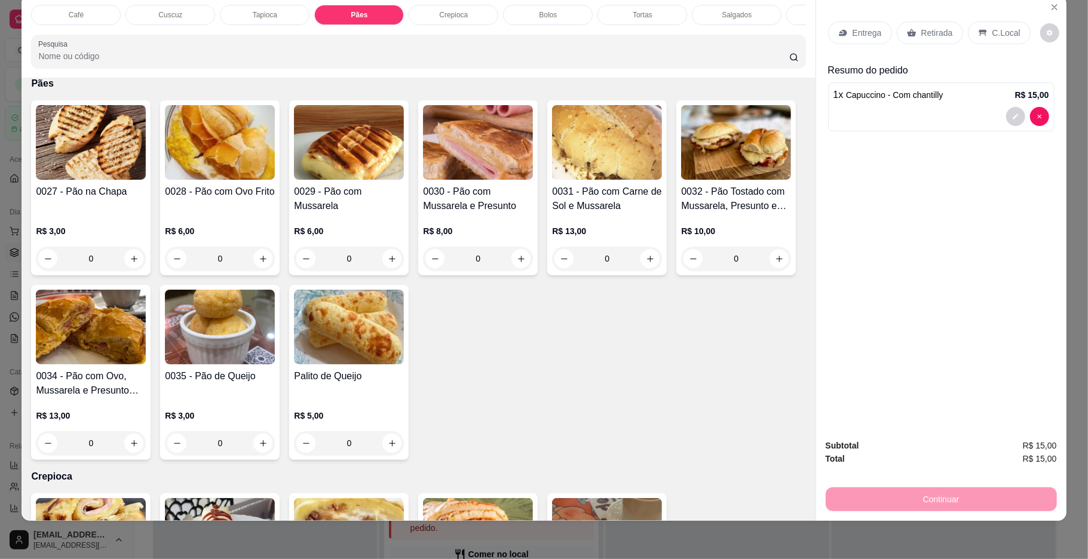
click at [681, 213] on h4 "0032 - Pão Tostado com Mussarela, Presunto e Requeijao" at bounding box center [736, 199] width 110 height 29
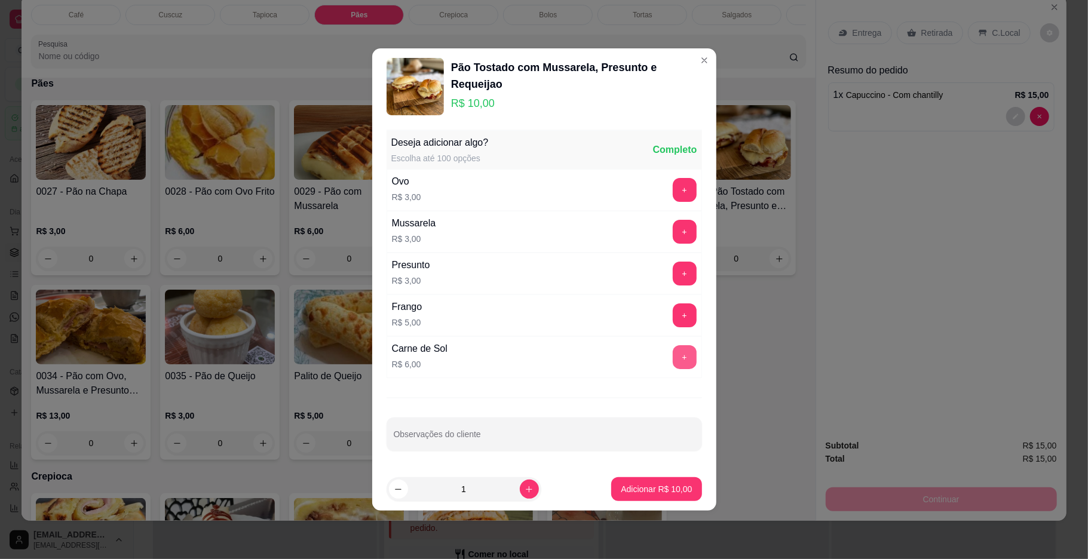
click at [675, 362] on button "+" at bounding box center [685, 357] width 24 height 24
click at [651, 495] on p "Adicionar R$ 16,00" at bounding box center [656, 489] width 71 height 12
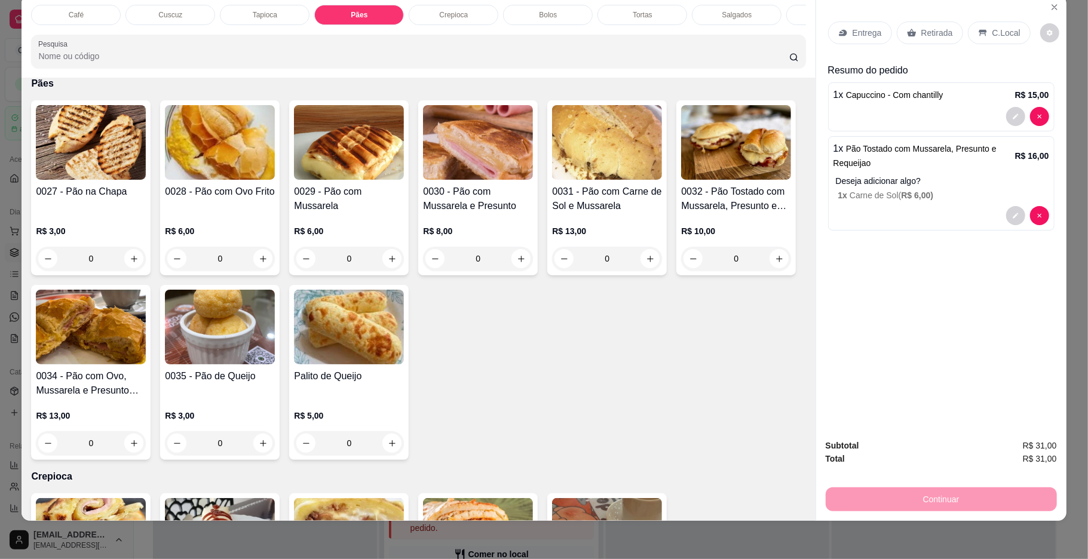
click at [177, 213] on div "0028 - Pão com Ovo Frito" at bounding box center [220, 199] width 110 height 29
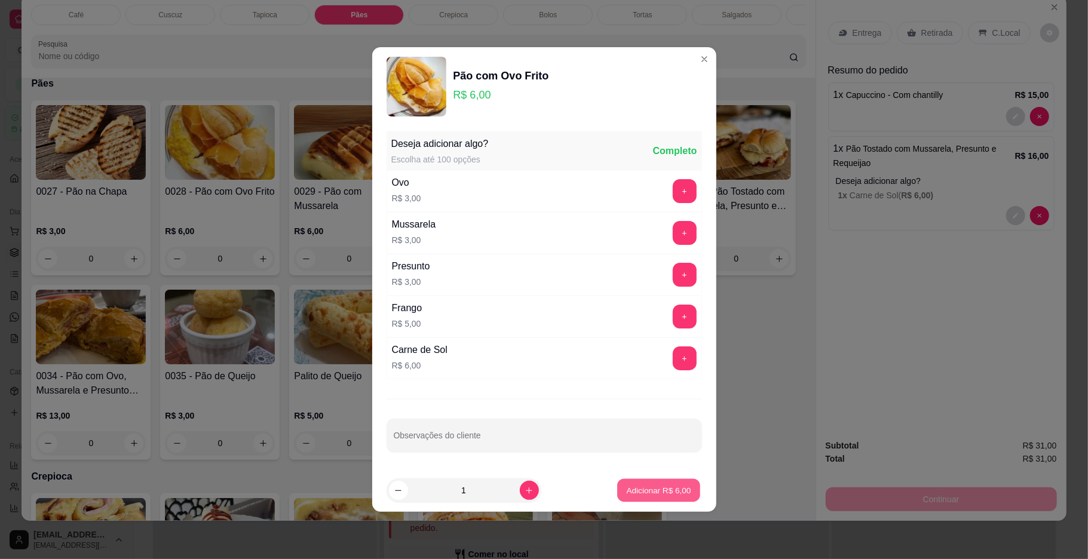
click at [641, 494] on p "Adicionar R$ 6,00" at bounding box center [659, 490] width 65 height 11
type input "1"
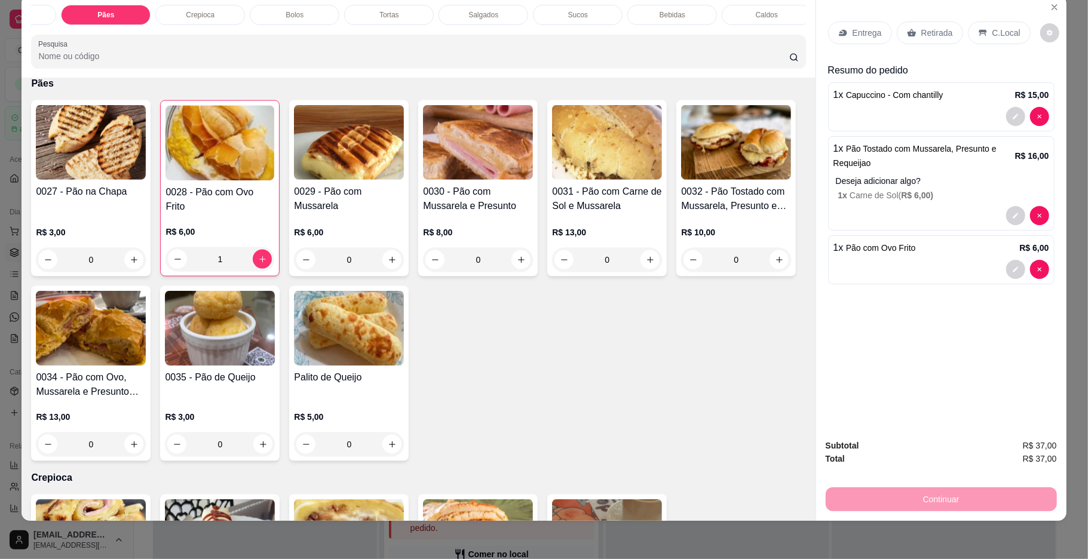
scroll to position [0, 335]
click at [486, 12] on p "Sucos" at bounding box center [496, 15] width 20 height 10
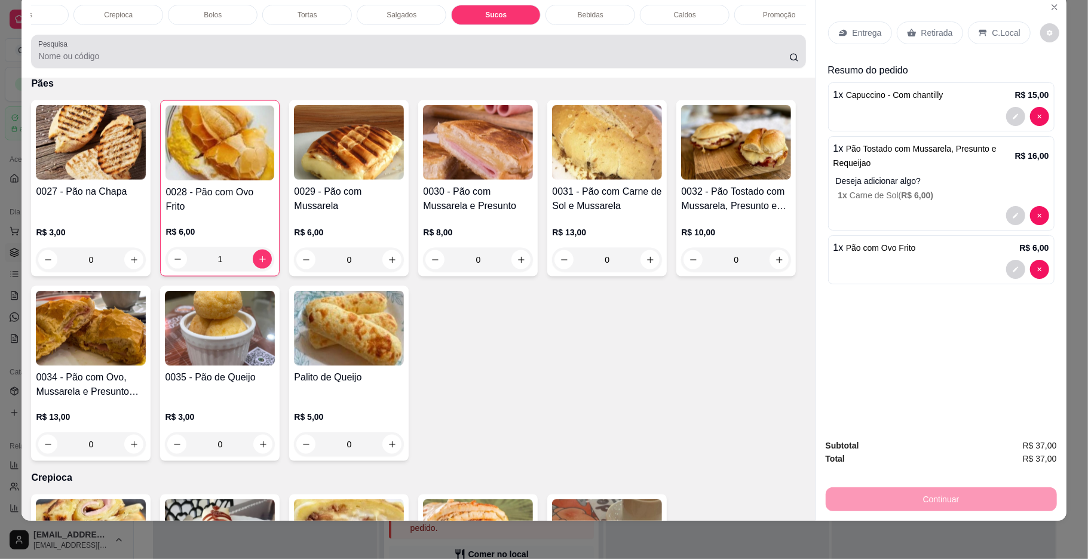
scroll to position [2775, 0]
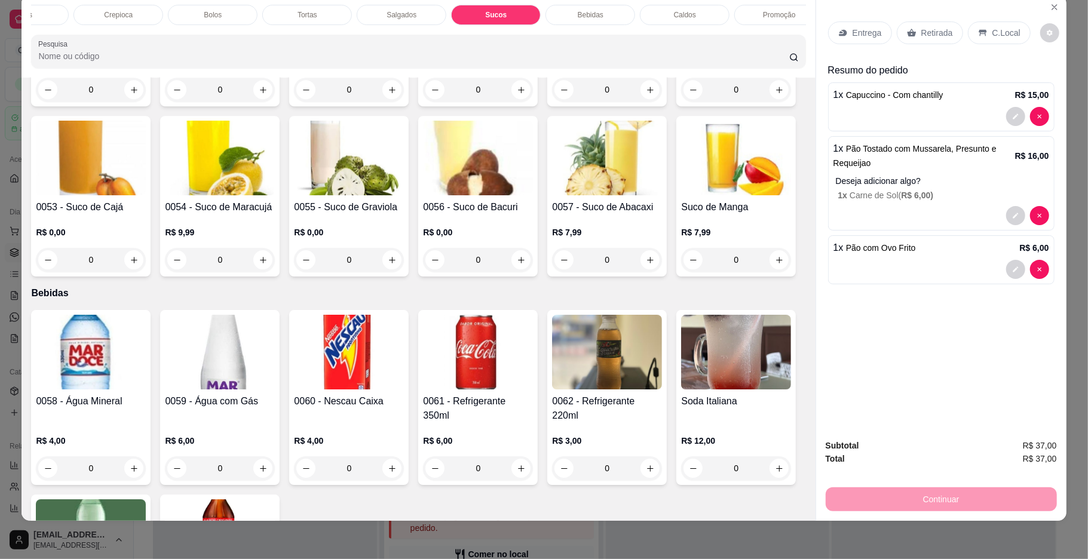
click at [146, 195] on img at bounding box center [91, 158] width 110 height 75
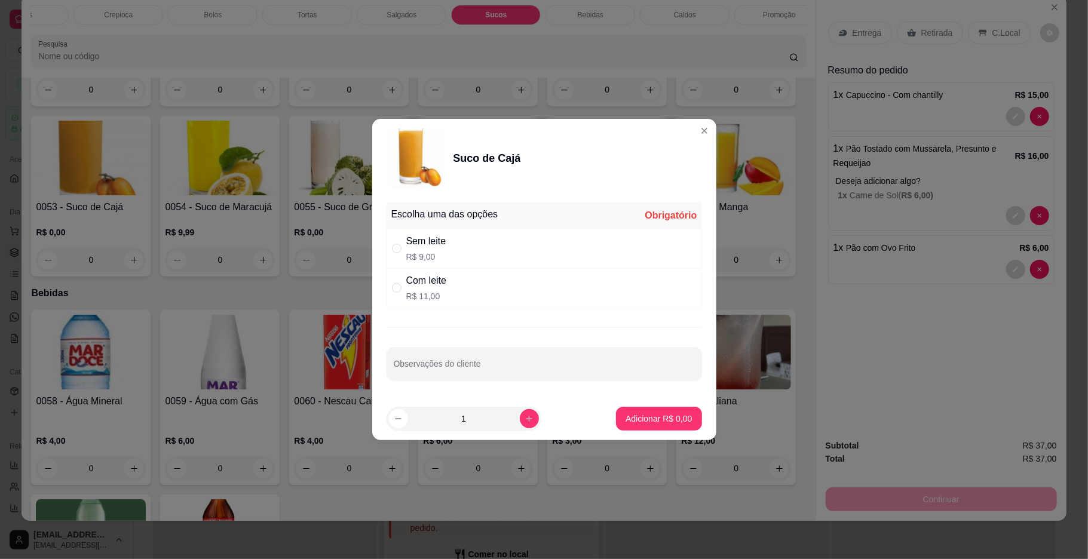
click at [479, 271] on div "Com leite R$ 11,00" at bounding box center [545, 287] width 316 height 39
radio input "true"
click at [497, 263] on div "Sem leite R$ 9,00" at bounding box center [545, 248] width 316 height 39
radio input "true"
radio input "false"
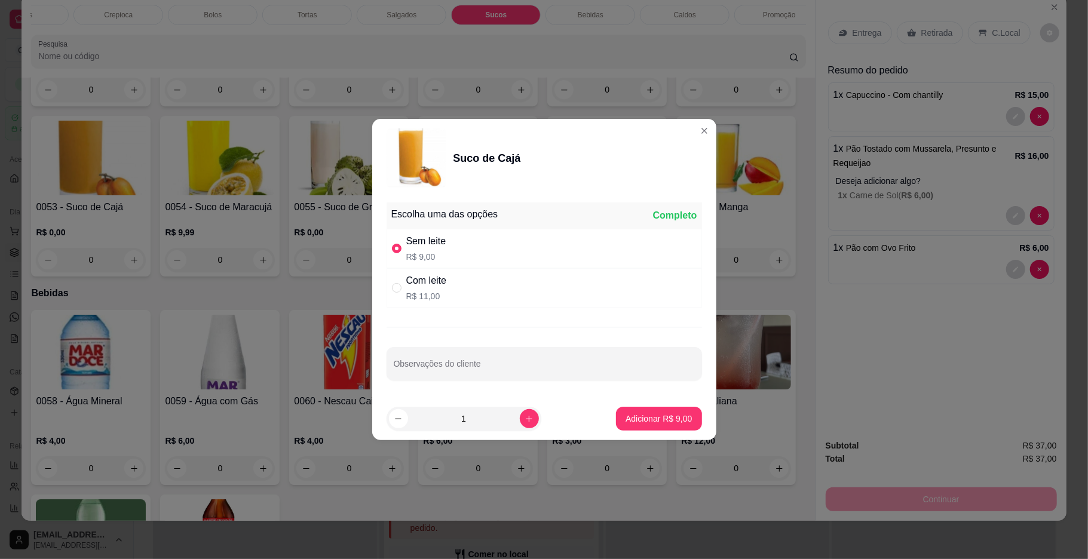
click at [622, 429] on button "Adicionar R$ 9,00" at bounding box center [658, 419] width 85 height 24
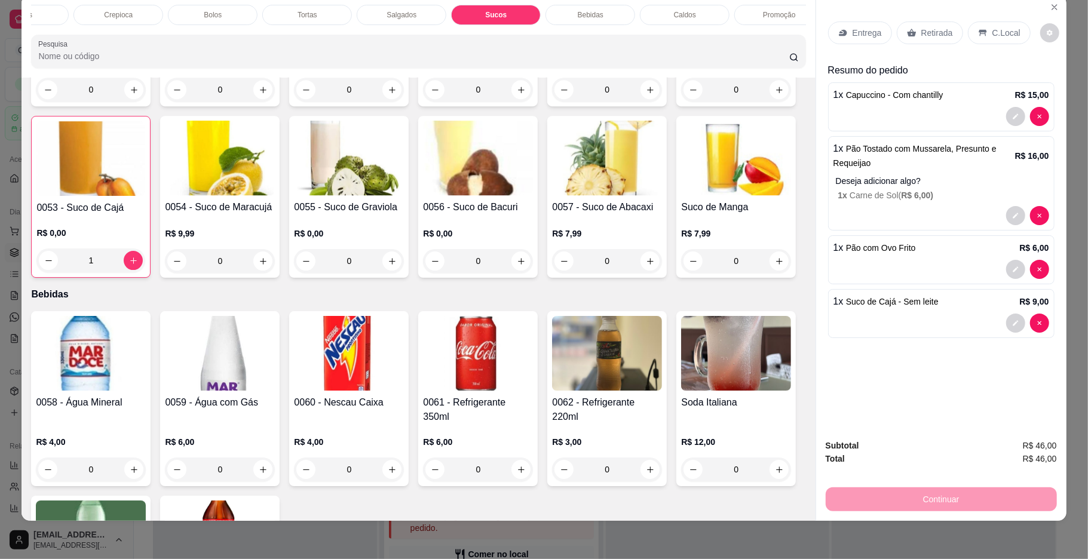
type input "1"
click at [1000, 44] on div "C.Local" at bounding box center [999, 33] width 63 height 23
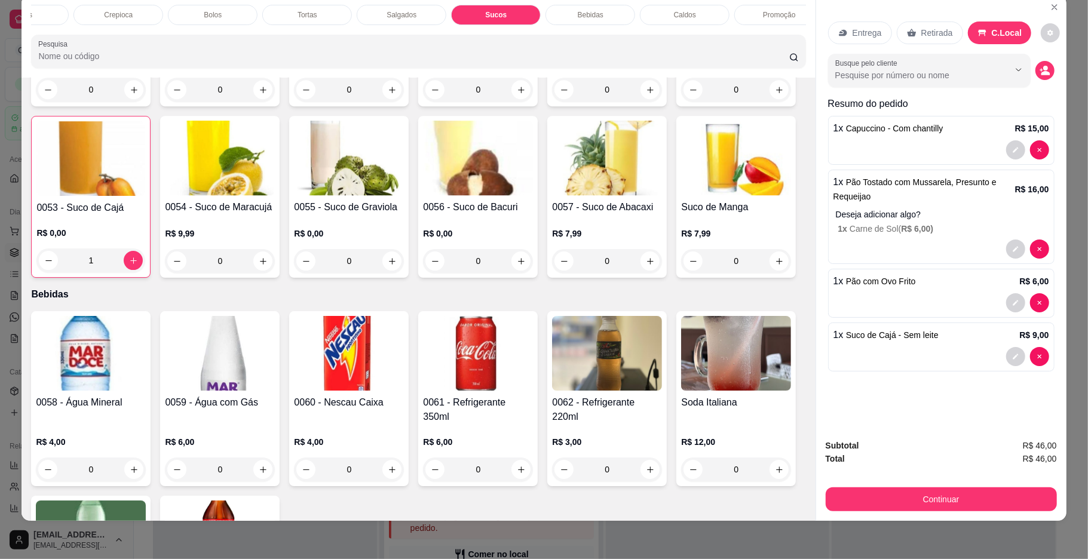
click at [828, 497] on button "Continuar" at bounding box center [941, 500] width 231 height 24
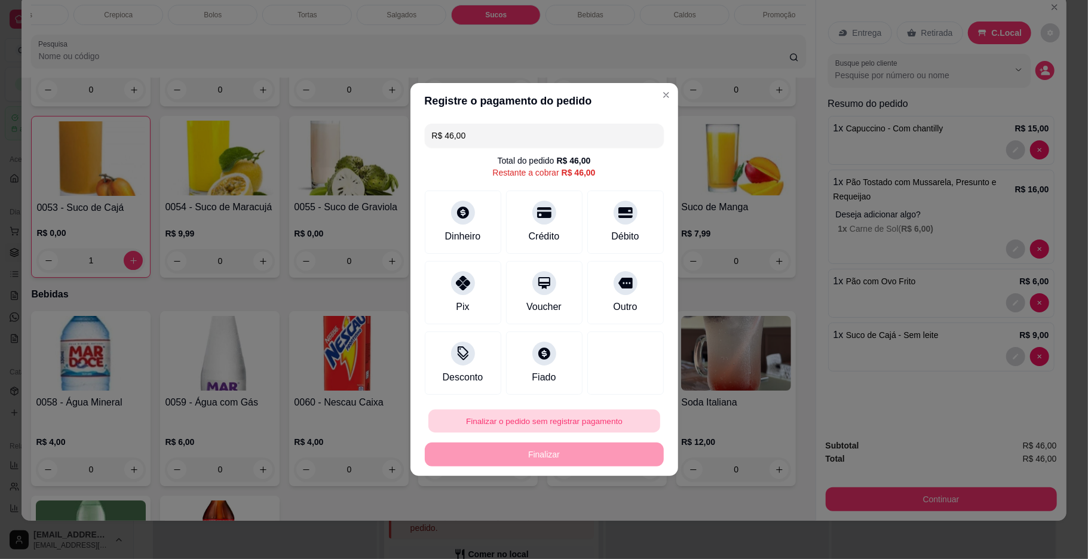
click at [546, 424] on button "Finalizar o pedido sem registrar pagamento" at bounding box center [544, 421] width 232 height 23
click at [622, 522] on button "Confirmar" at bounding box center [618, 521] width 42 height 18
type input "0"
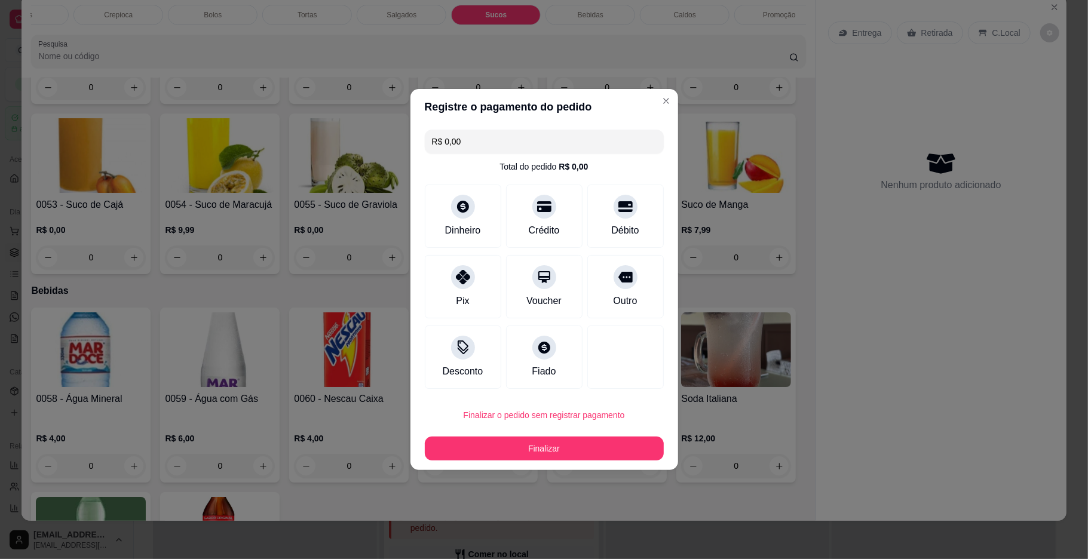
type input "R$ 0,00"
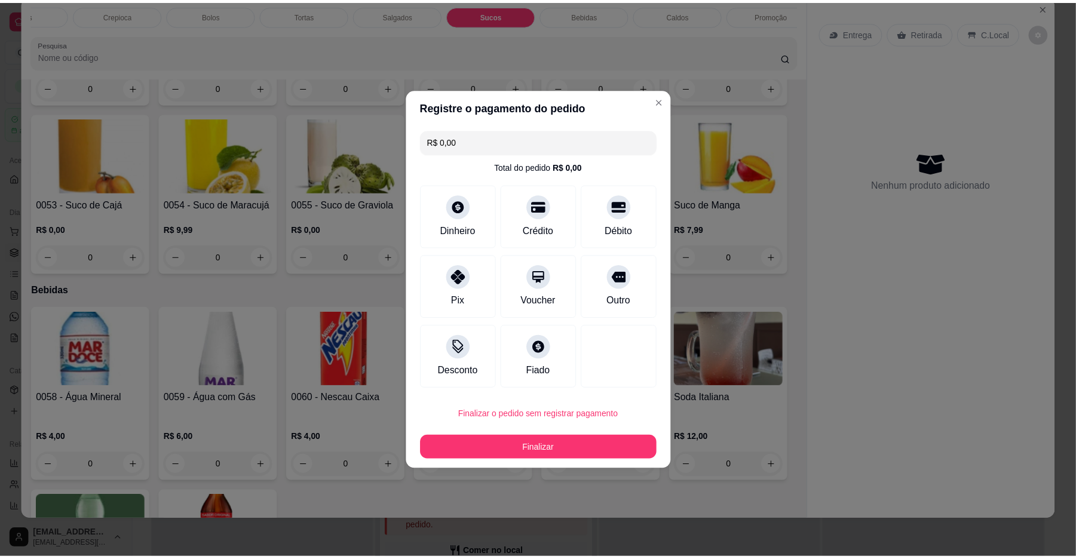
scroll to position [2773, 0]
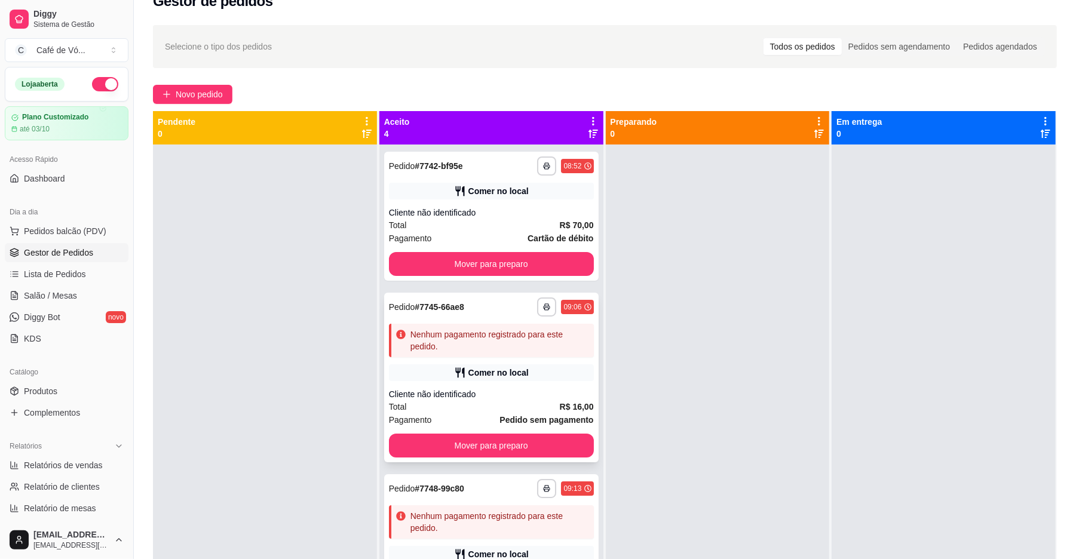
click at [513, 363] on div "**********" at bounding box center [491, 378] width 215 height 170
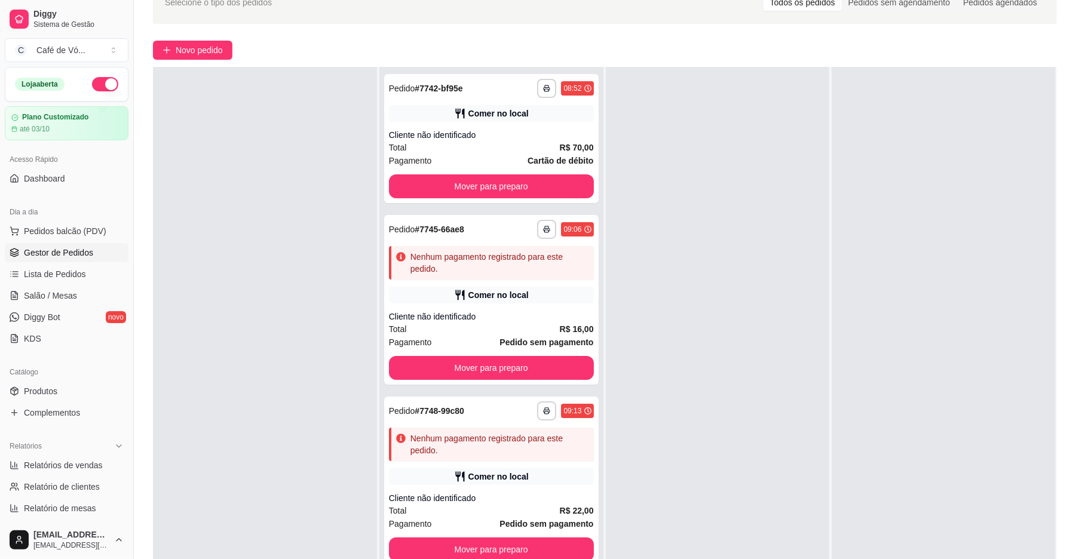
scroll to position [182, 0]
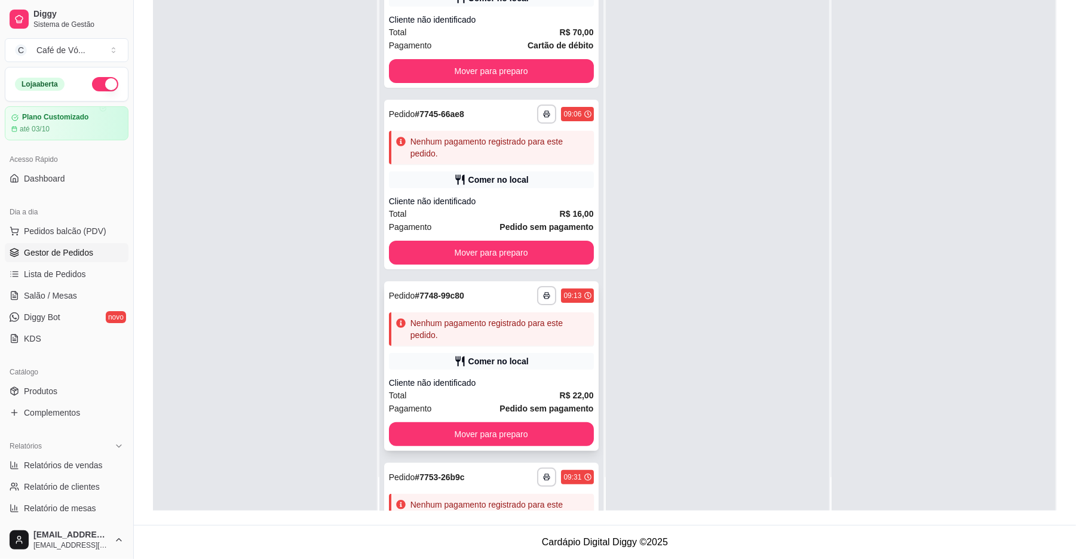
click at [547, 381] on div "Cliente não identificado" at bounding box center [491, 383] width 205 height 12
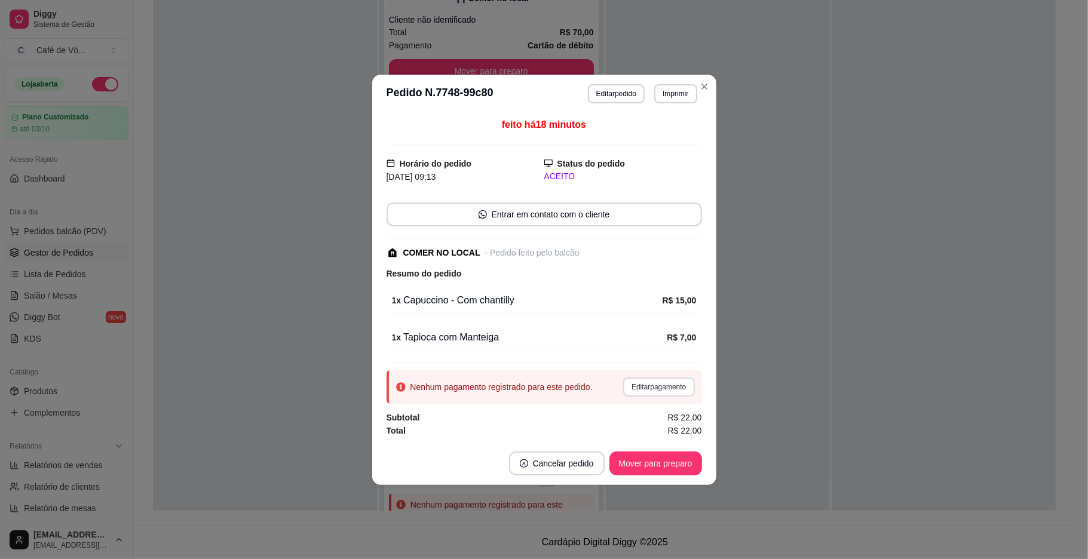
click at [629, 396] on button "Editar pagamento" at bounding box center [658, 387] width 71 height 19
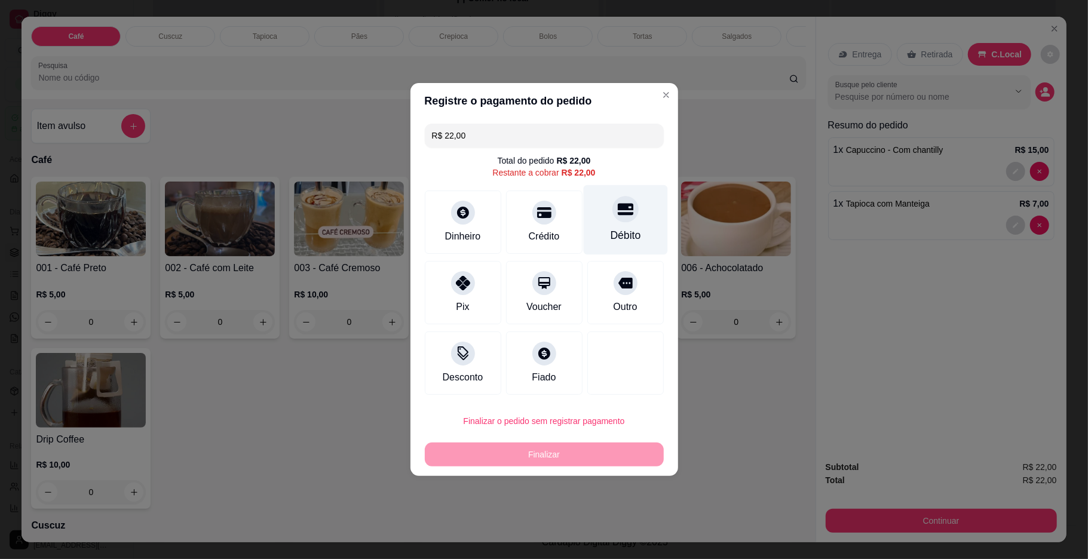
click at [626, 221] on div "Débito" at bounding box center [625, 220] width 84 height 70
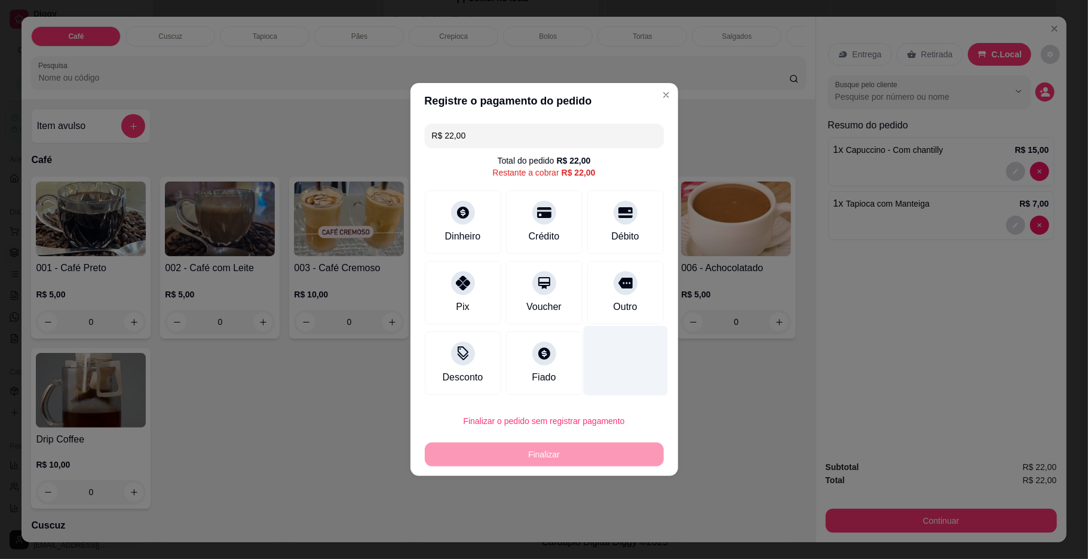
type input "R$ 0,00"
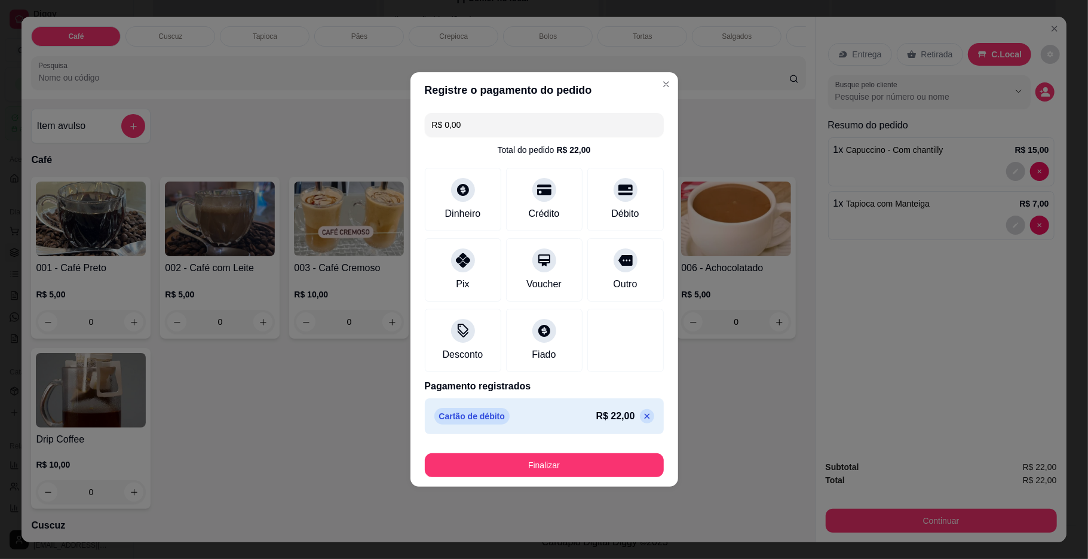
click at [565, 479] on footer "Finalizar" at bounding box center [545, 463] width 268 height 48
click at [568, 477] on button "Finalizar" at bounding box center [544, 466] width 239 height 24
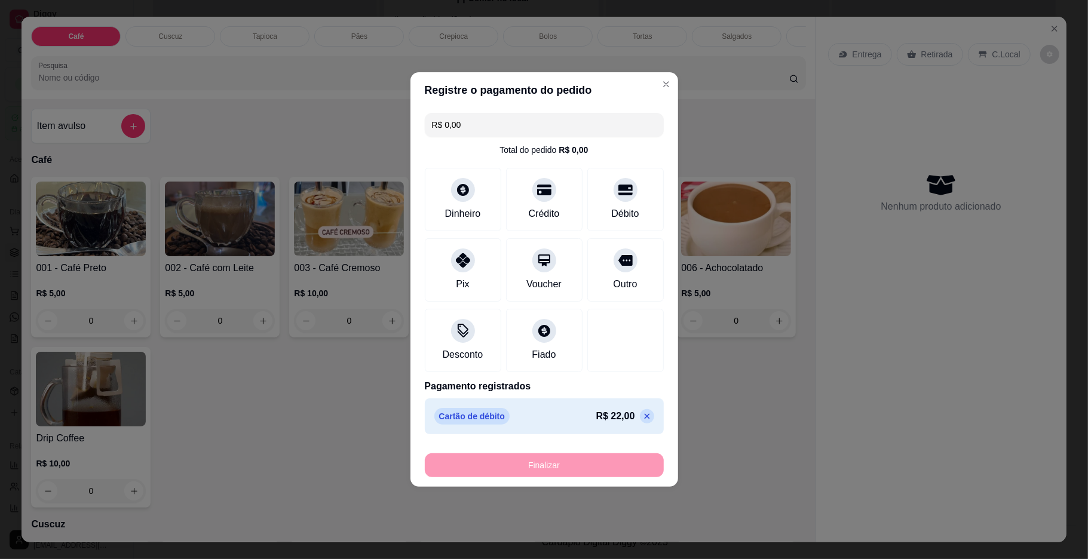
type input "0"
type input "-R$ 22,00"
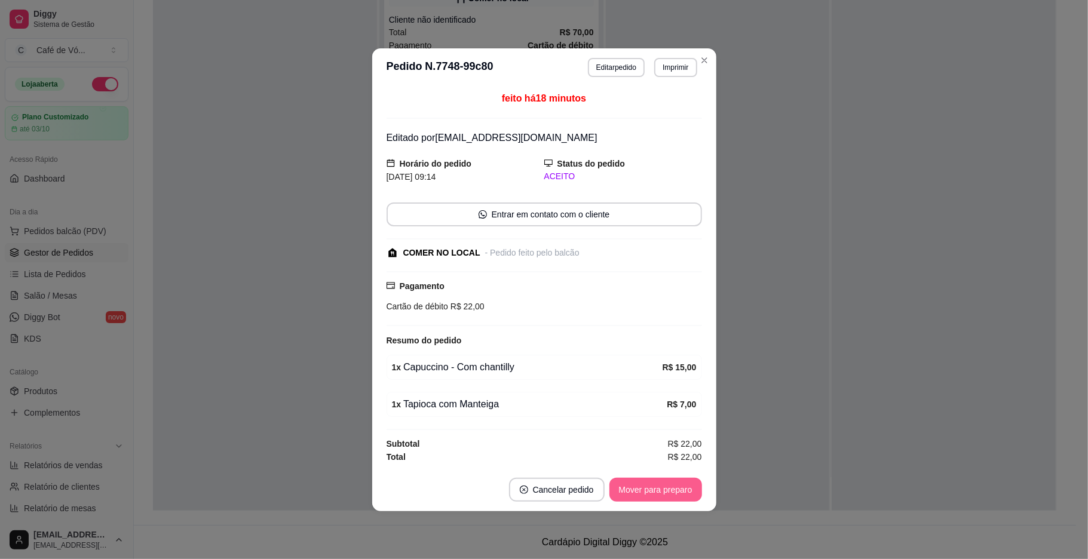
click at [644, 483] on button "Mover para preparo" at bounding box center [656, 490] width 93 height 24
click at [644, 483] on div "Mover para preparo" at bounding box center [647, 490] width 109 height 24
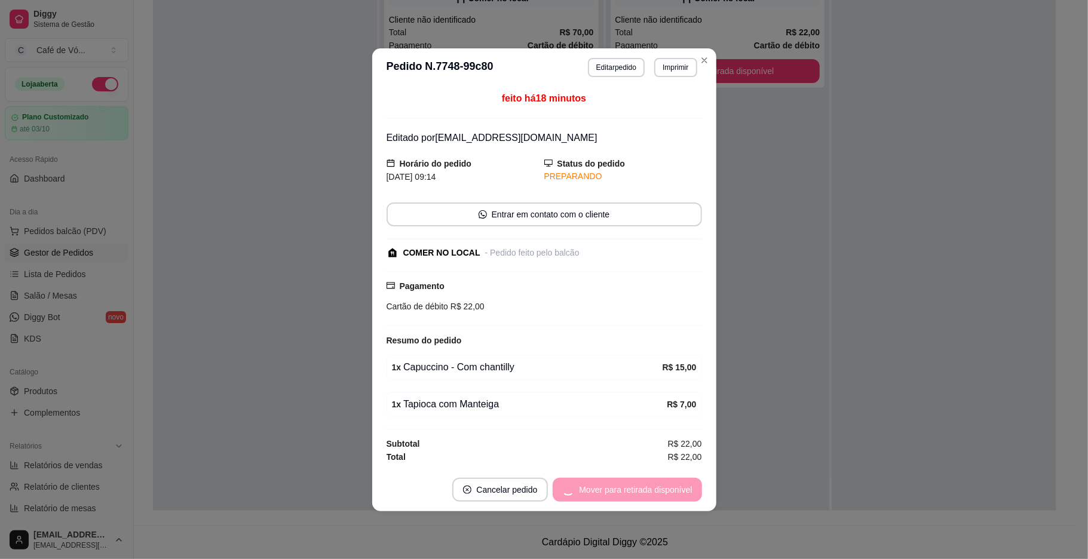
click at [644, 483] on div "Mover para retirada disponível" at bounding box center [627, 490] width 149 height 24
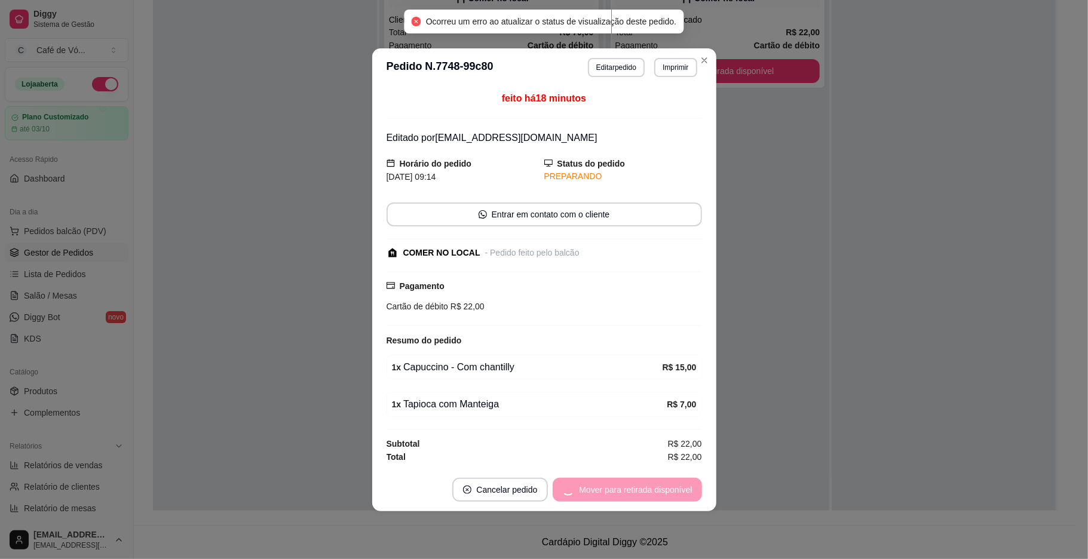
click at [644, 483] on div "Mover para retirada disponível" at bounding box center [627, 490] width 149 height 24
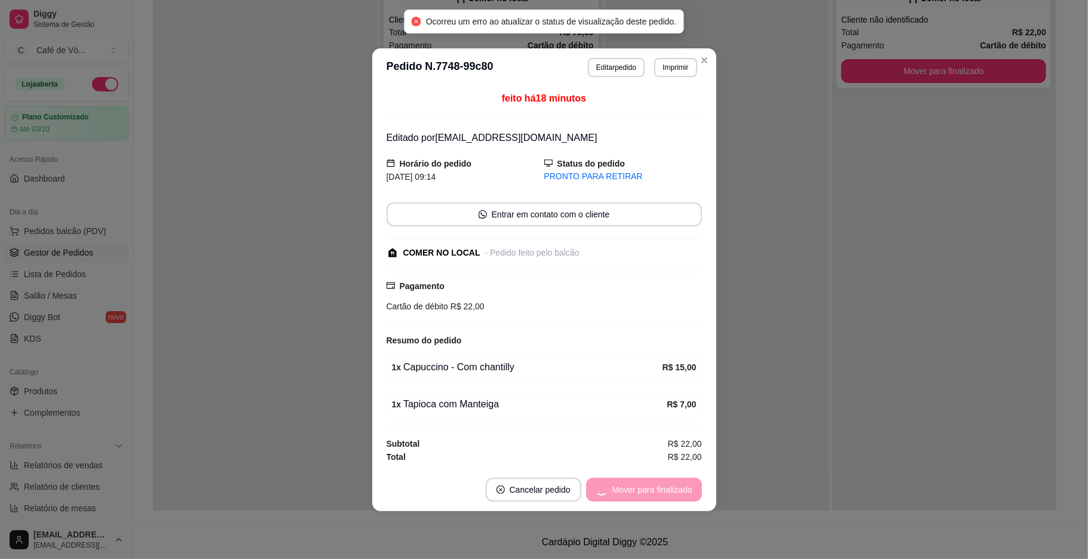
click at [653, 491] on div "Mover para finalizado" at bounding box center [644, 490] width 116 height 24
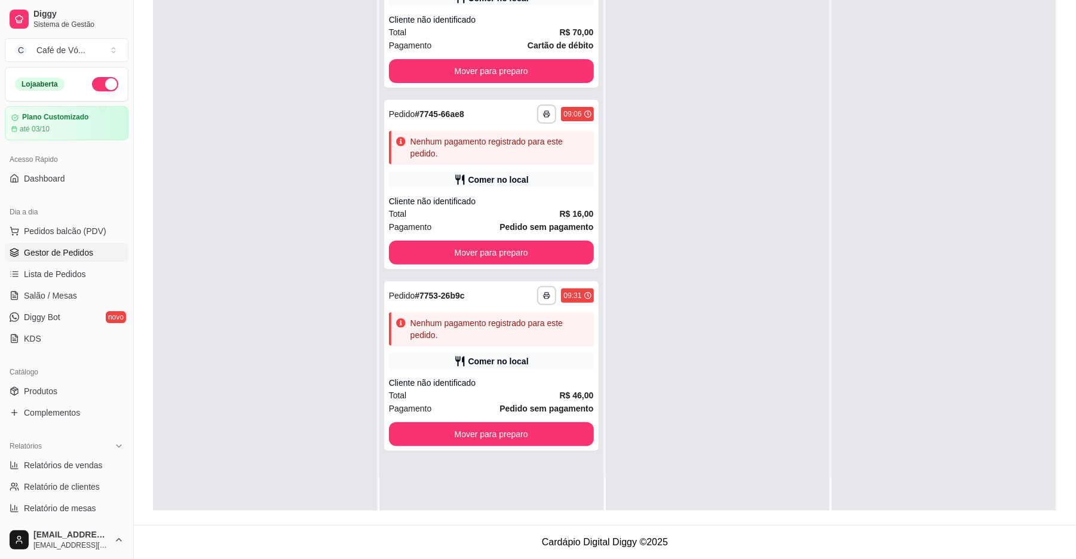
click at [991, 320] on div at bounding box center [944, 231] width 224 height 559
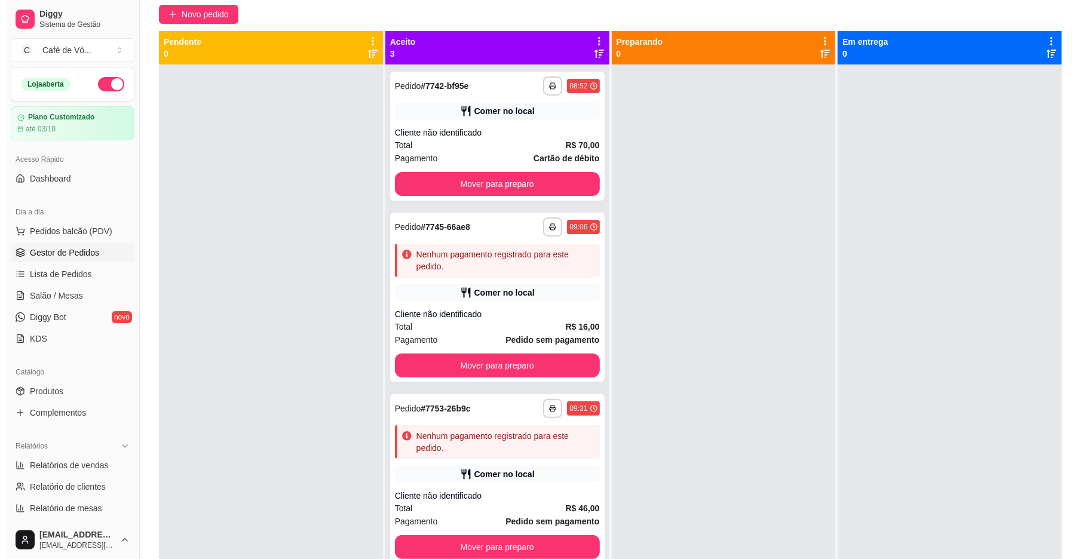
scroll to position [23, 0]
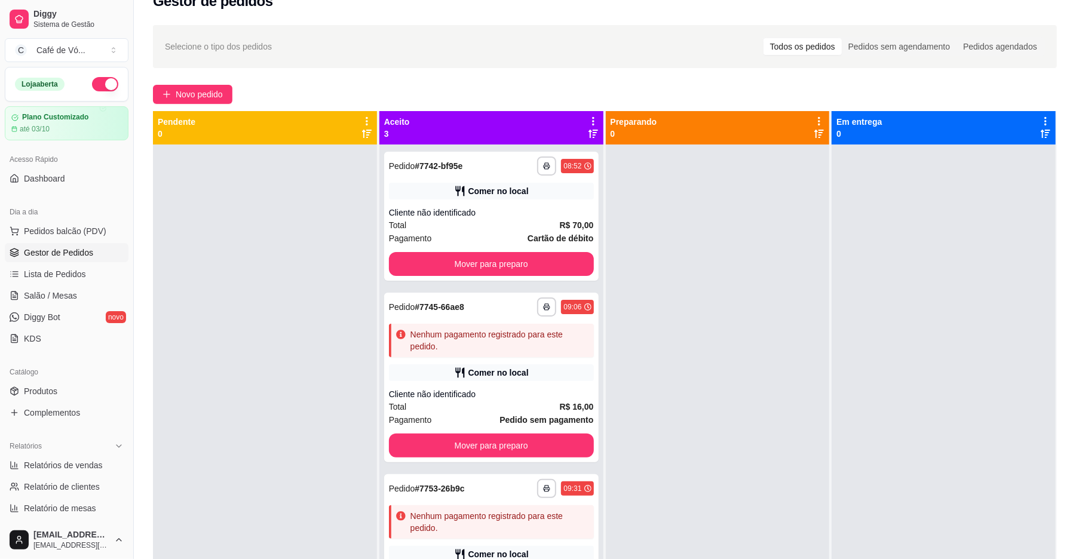
click at [173, 105] on div "**********" at bounding box center [605, 351] width 942 height 667
click at [192, 99] on span "Novo pedido" at bounding box center [199, 94] width 47 height 13
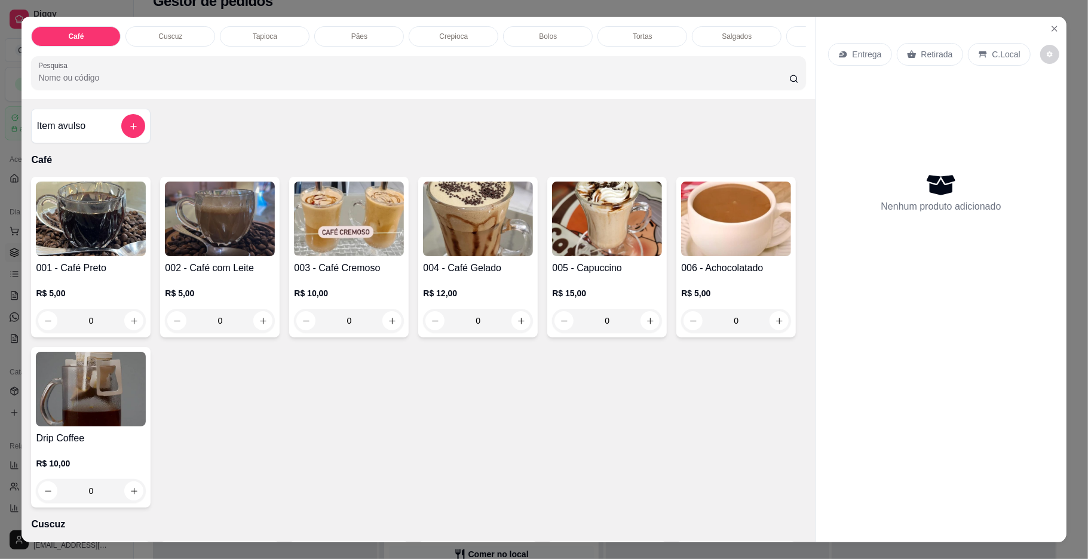
scroll to position [0, 326]
click at [607, 36] on div "Bebidas" at bounding box center [600, 36] width 90 height 20
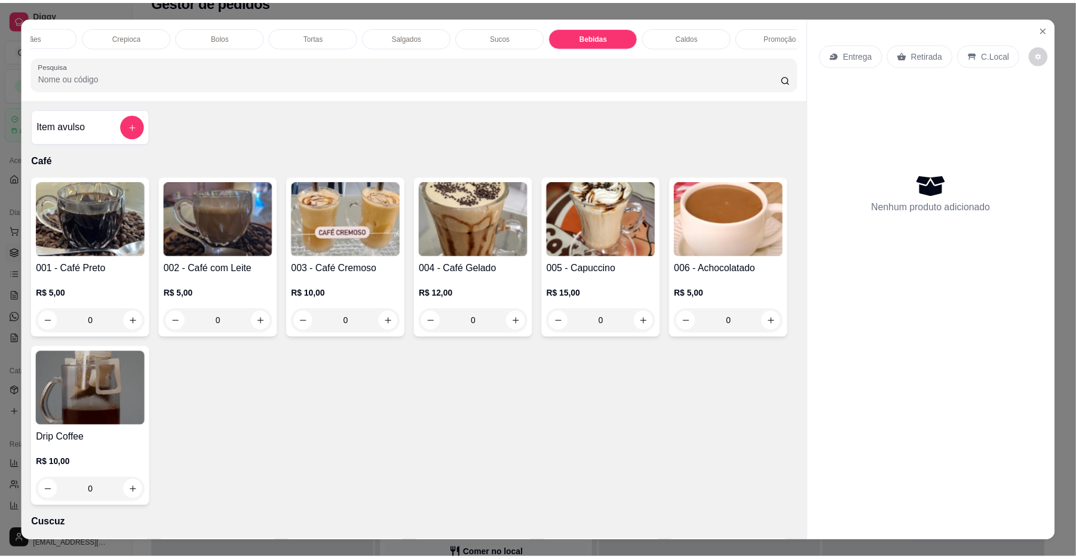
scroll to position [22, 0]
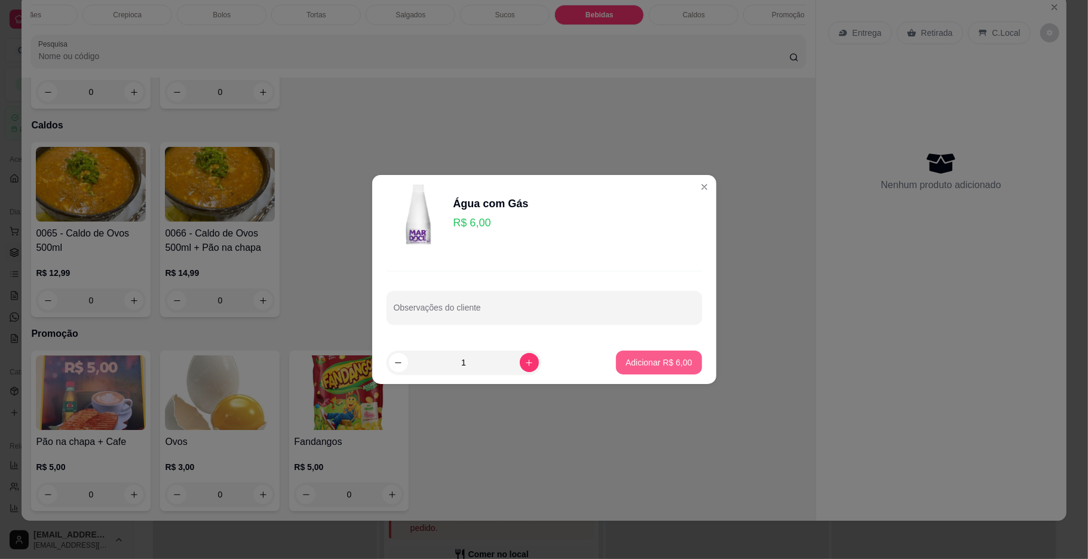
click at [616, 364] on button "Adicionar R$ 6,00" at bounding box center [658, 363] width 85 height 24
type input "1"
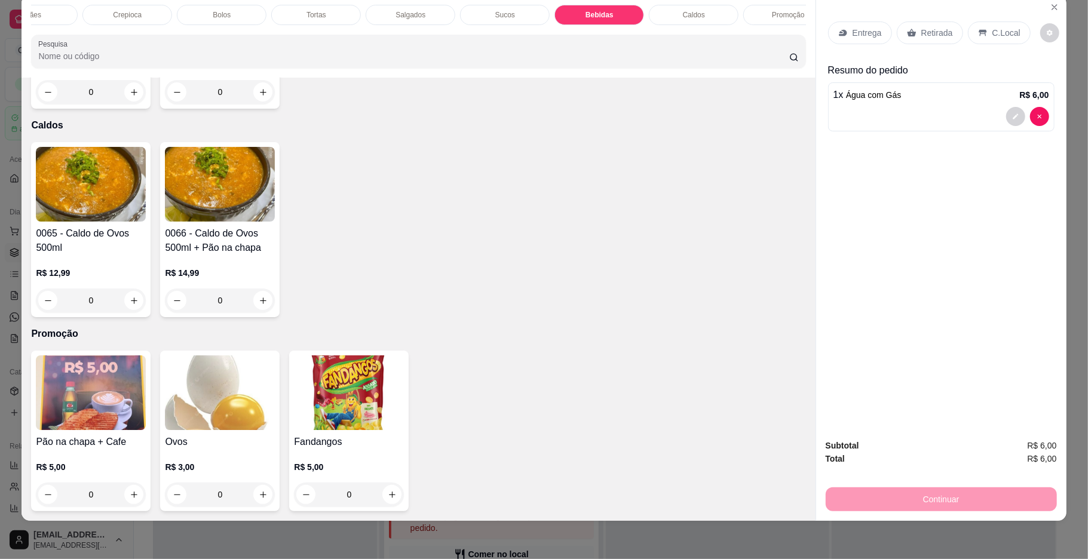
click at [988, 39] on div "C.Local" at bounding box center [999, 33] width 63 height 23
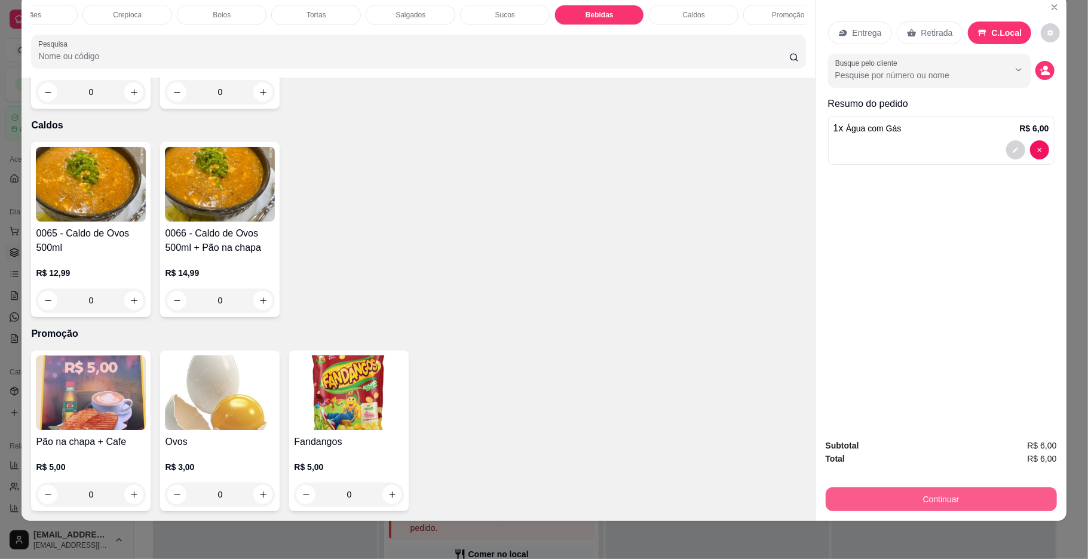
click at [863, 497] on button "Continuar" at bounding box center [941, 500] width 231 height 24
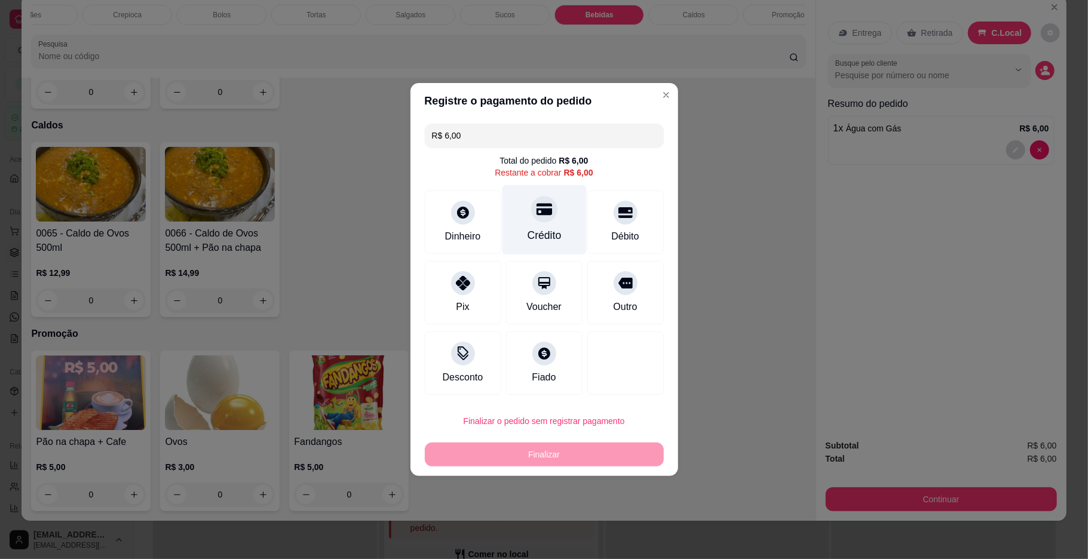
click at [539, 216] on icon at bounding box center [544, 210] width 16 height 12
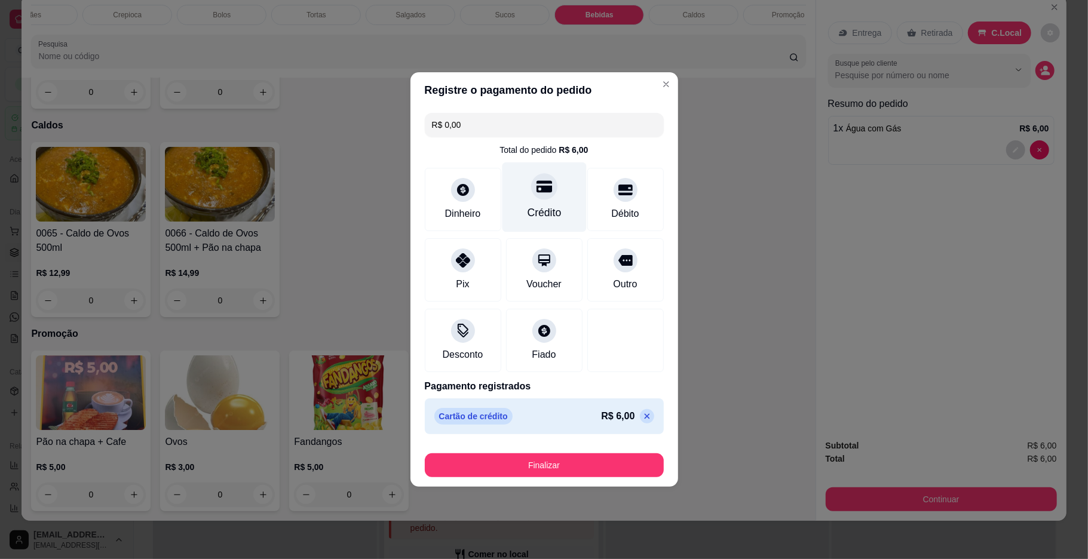
type input "R$ 0,00"
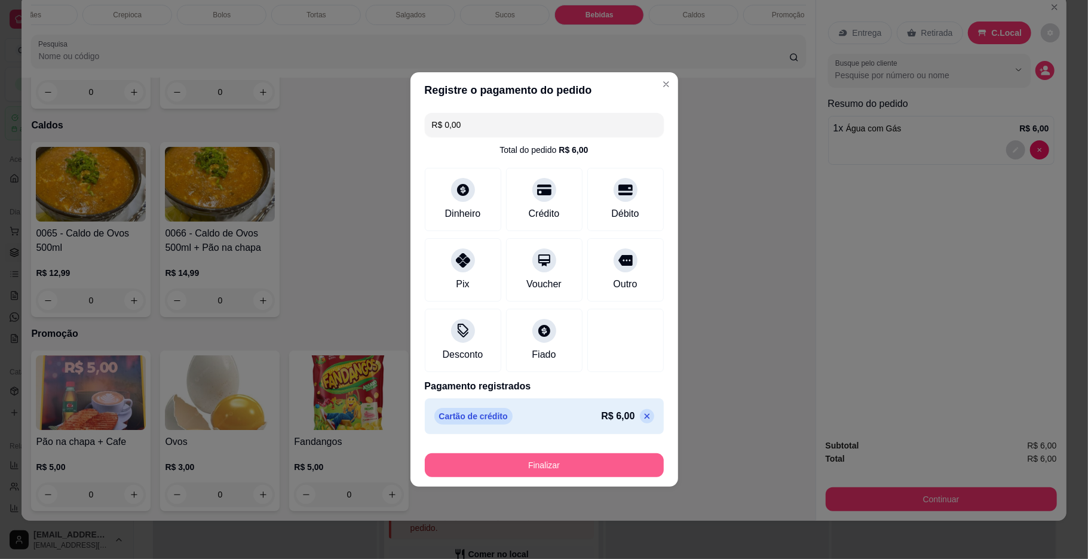
click at [593, 462] on button "Finalizar" at bounding box center [544, 466] width 239 height 24
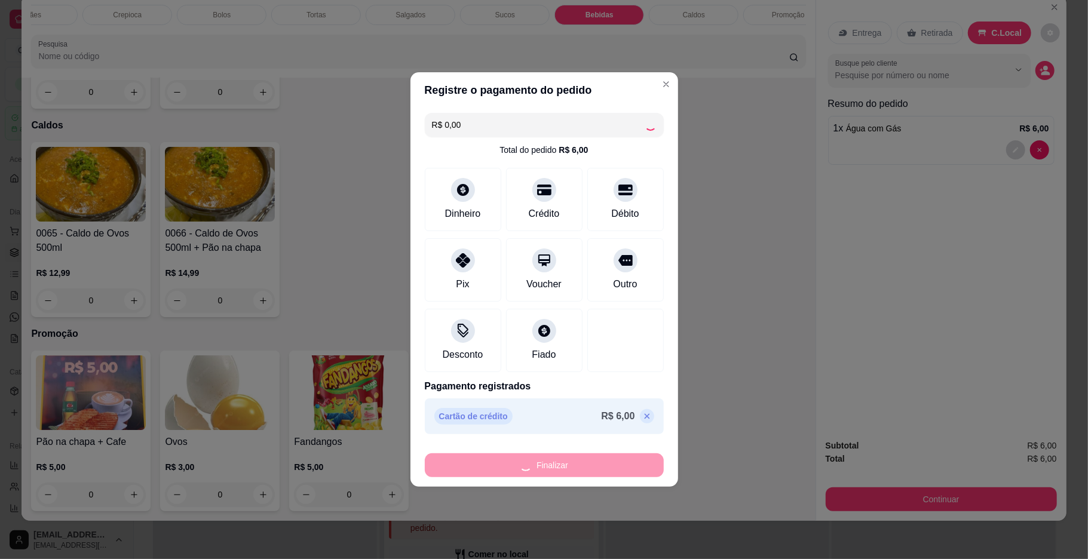
type input "0"
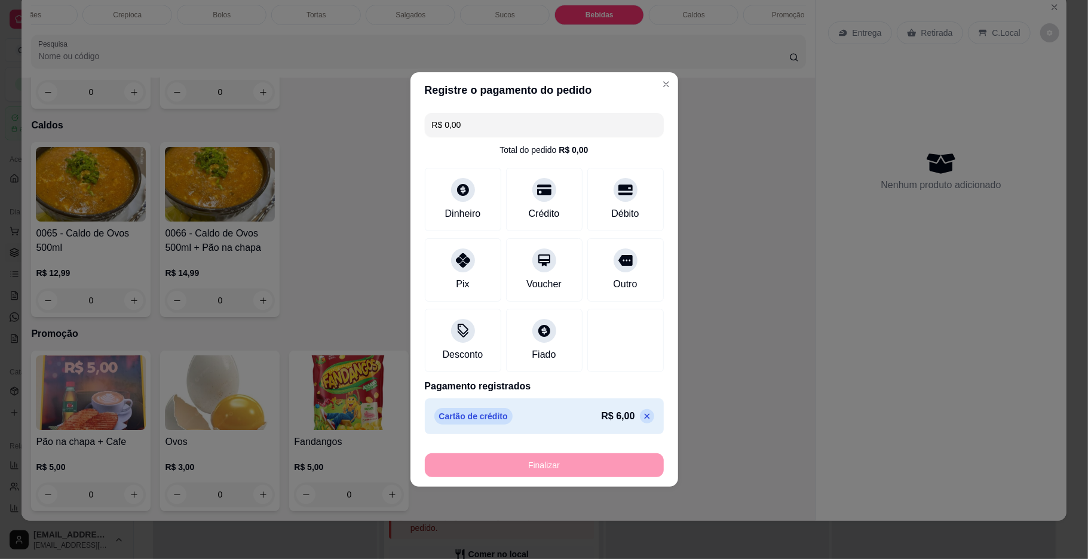
type input "-R$ 6,00"
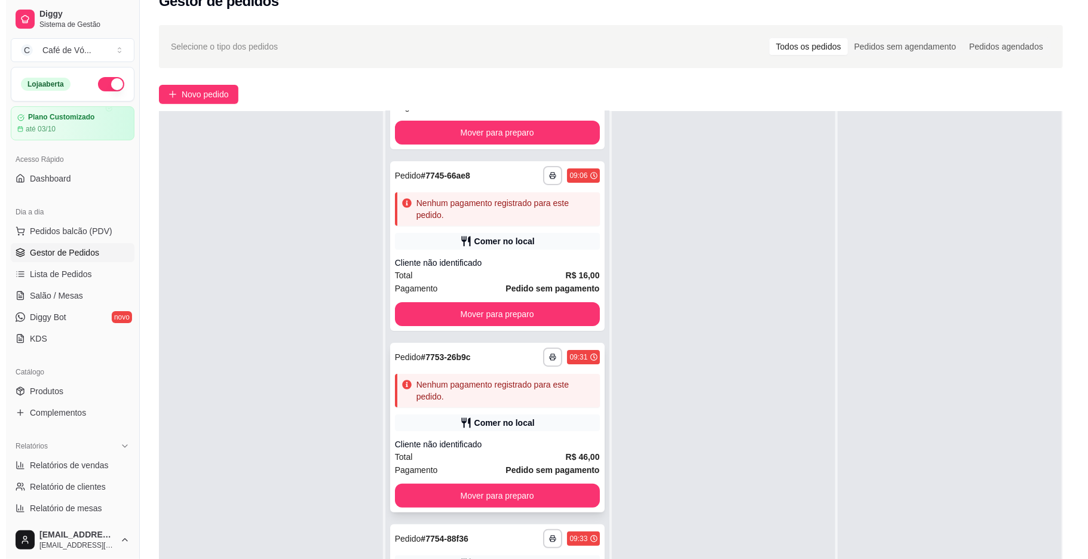
scroll to position [182, 0]
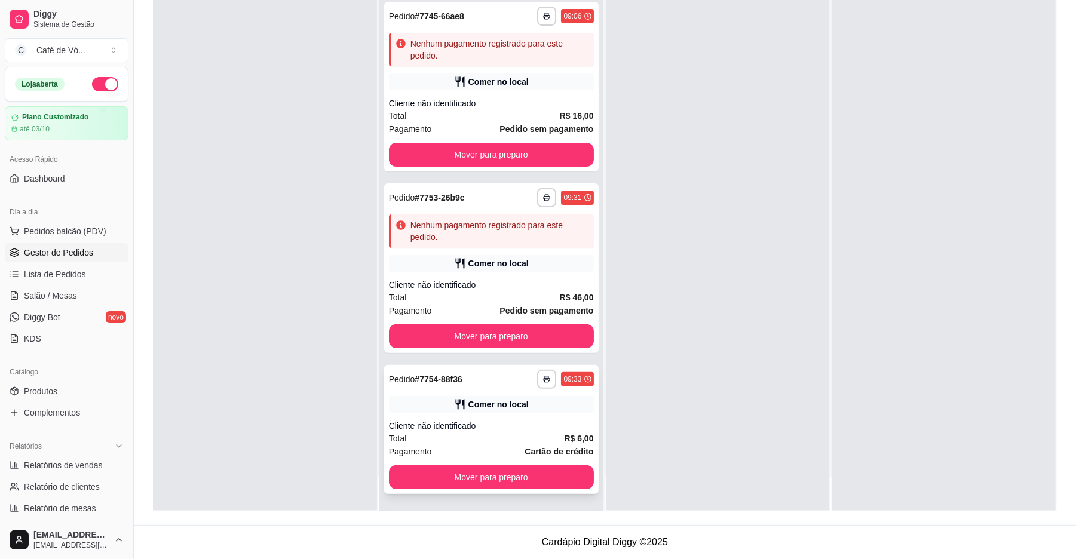
click at [564, 436] on strong "R$ 6,00" at bounding box center [578, 439] width 29 height 10
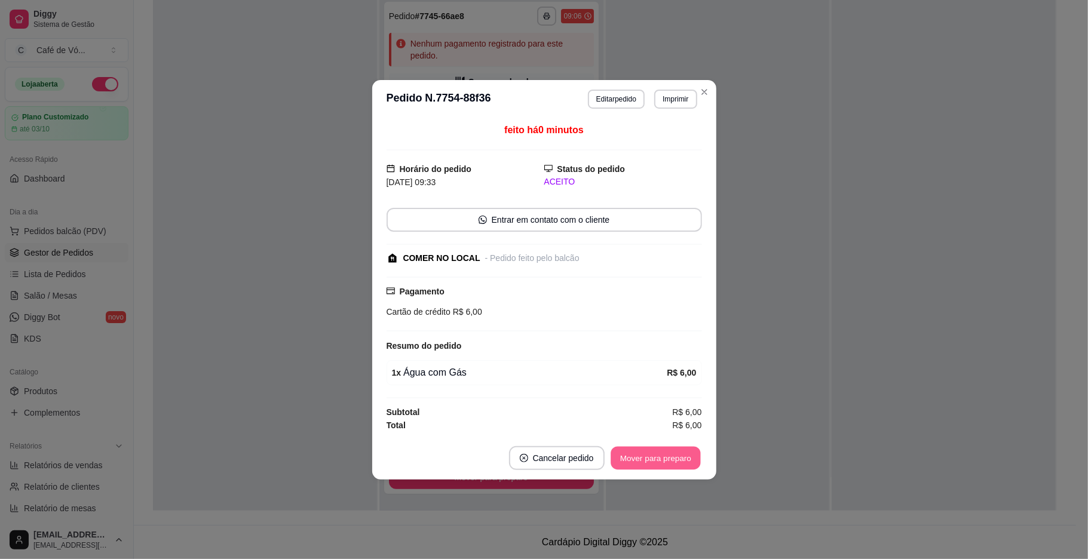
click at [615, 468] on button "Mover para preparo" at bounding box center [656, 457] width 90 height 23
click at [615, 469] on div "Mover para preparo" at bounding box center [656, 458] width 93 height 24
click at [615, 469] on div "Mover para preparo" at bounding box center [647, 458] width 109 height 24
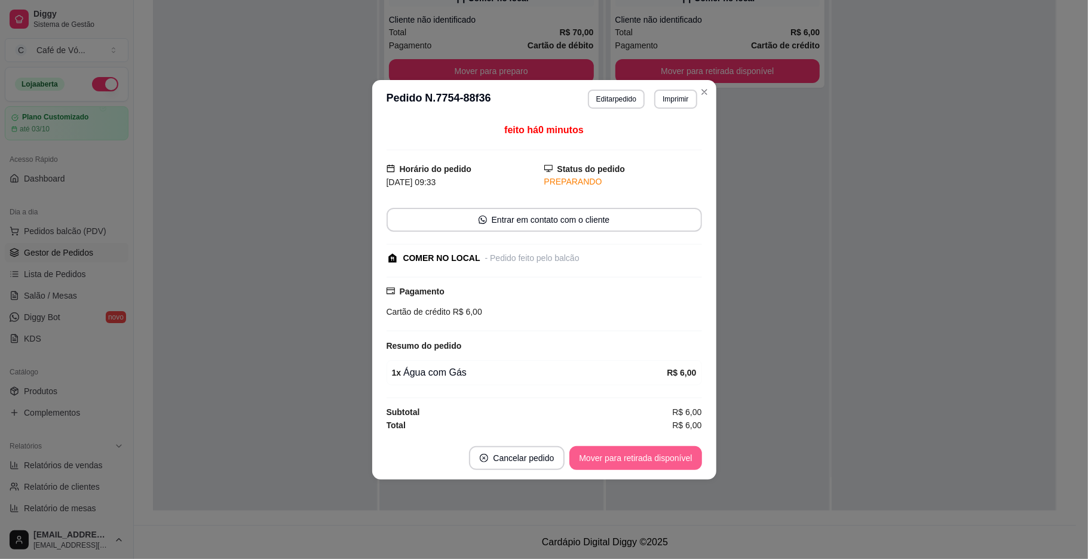
click at [617, 467] on div "Mover para retirada disponível" at bounding box center [635, 458] width 132 height 24
click at [619, 467] on div "Mover para retirada disponível" at bounding box center [627, 458] width 149 height 24
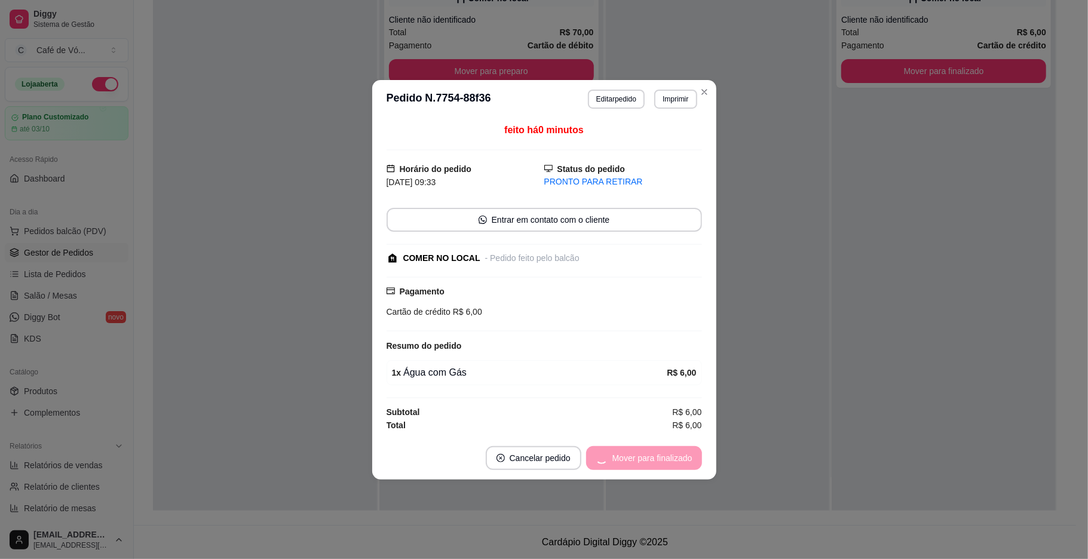
click at [630, 460] on div "Mover para finalizado" at bounding box center [644, 458] width 116 height 24
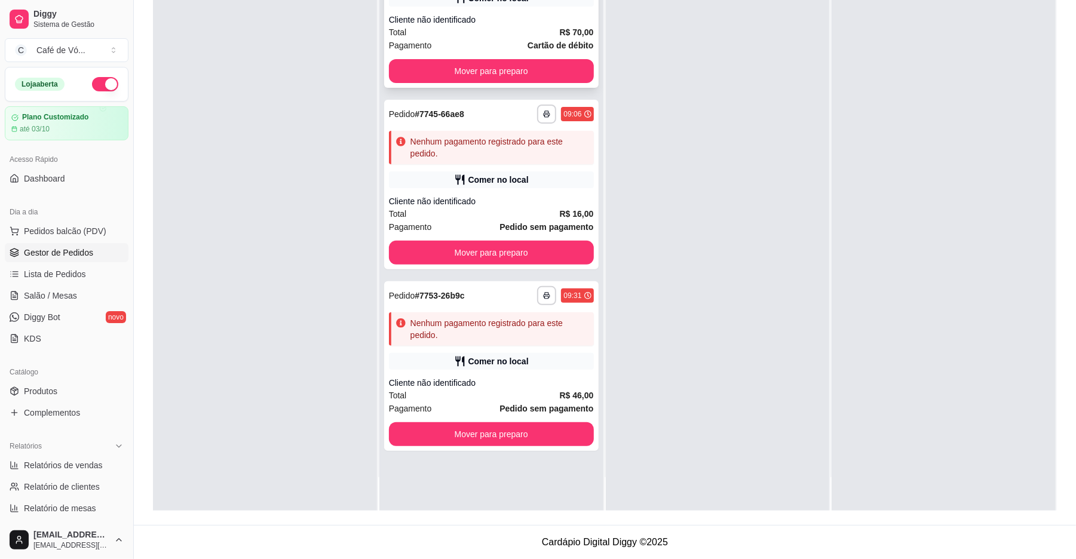
click at [519, 10] on div "**********" at bounding box center [491, 23] width 215 height 129
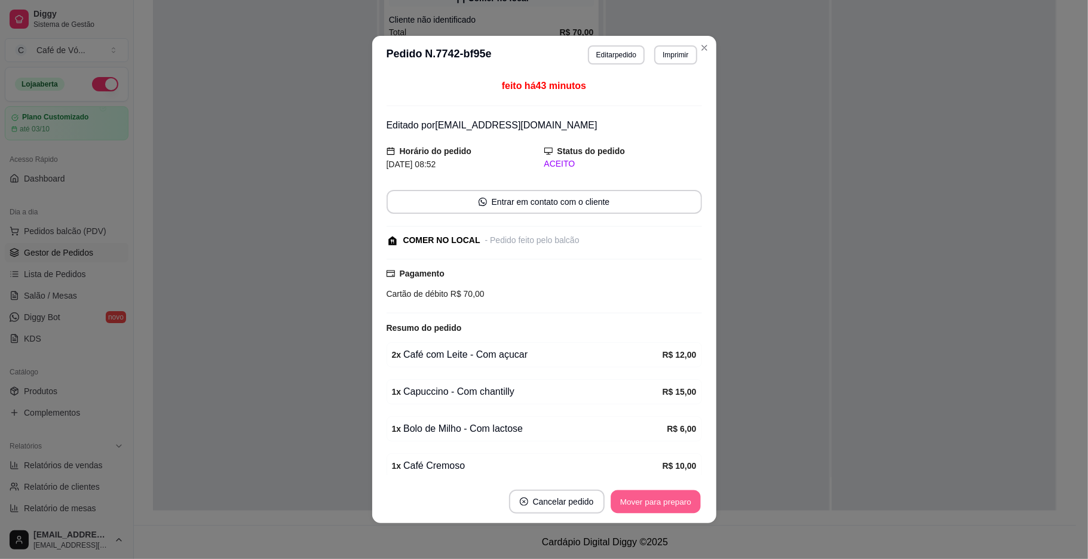
click at [626, 496] on button "Mover para preparo" at bounding box center [656, 502] width 90 height 23
click at [629, 496] on div "Mover para preparo" at bounding box center [656, 502] width 93 height 24
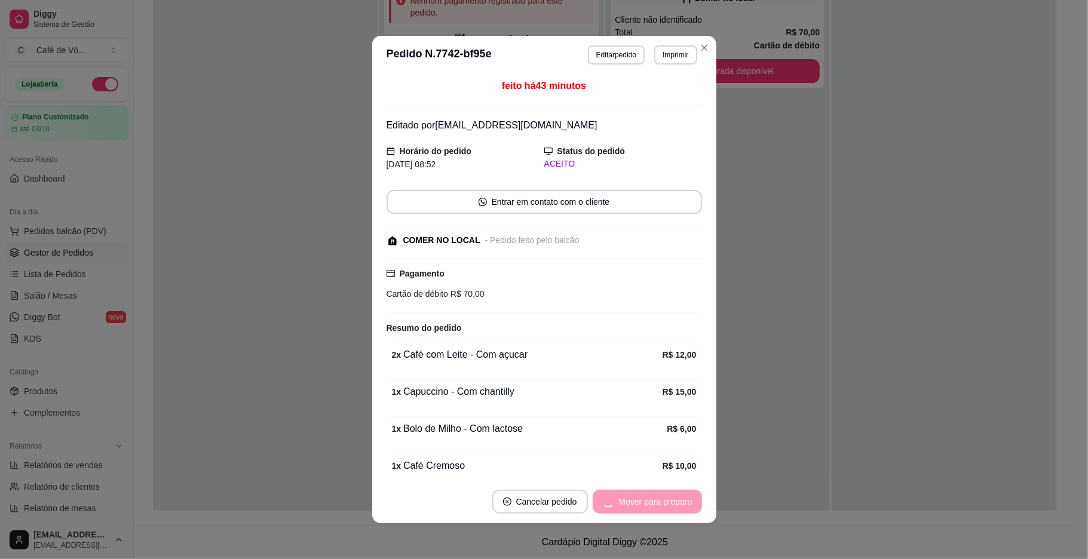
click at [629, 496] on div "Mover para preparo" at bounding box center [647, 502] width 109 height 24
click at [629, 496] on button "Mover para retirada disponível" at bounding box center [636, 502] width 128 height 23
click at [627, 497] on div "Mover para retirada disponível" at bounding box center [627, 502] width 149 height 24
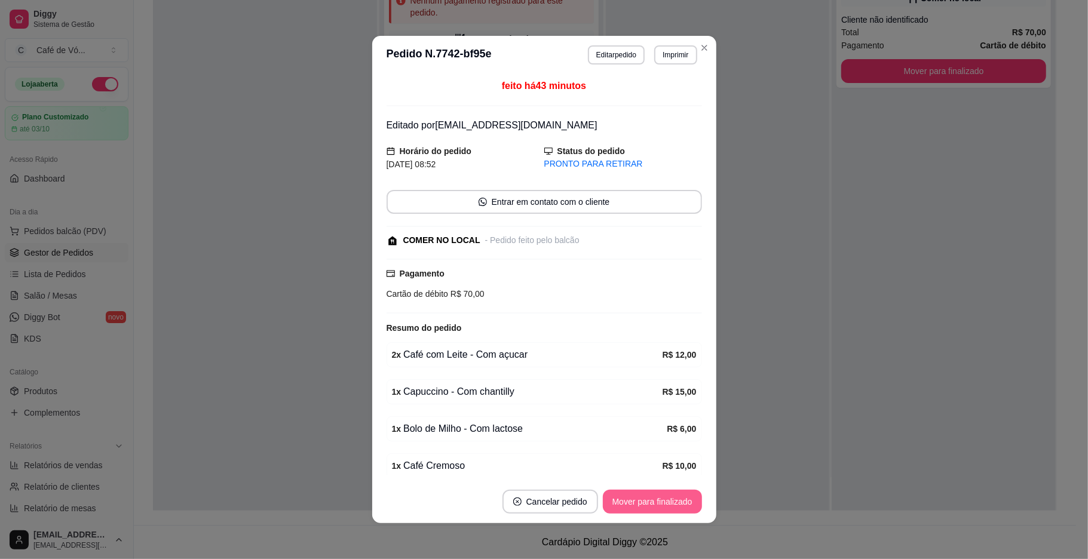
click at [627, 497] on button "Mover para finalizado" at bounding box center [652, 502] width 99 height 24
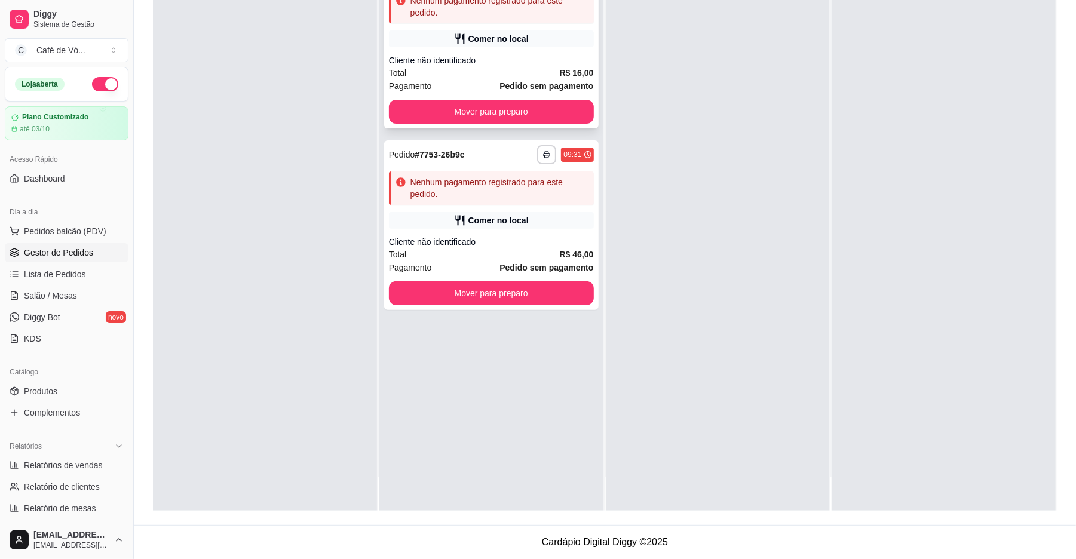
click at [560, 70] on strong "R$ 16,00" at bounding box center [577, 73] width 34 height 10
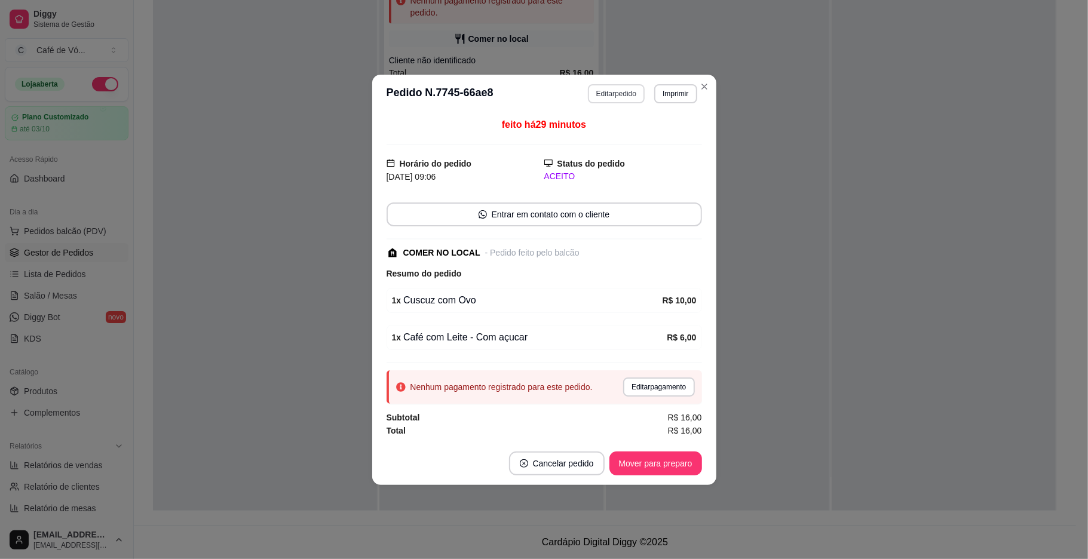
click at [603, 99] on button "Editar pedido" at bounding box center [616, 93] width 57 height 19
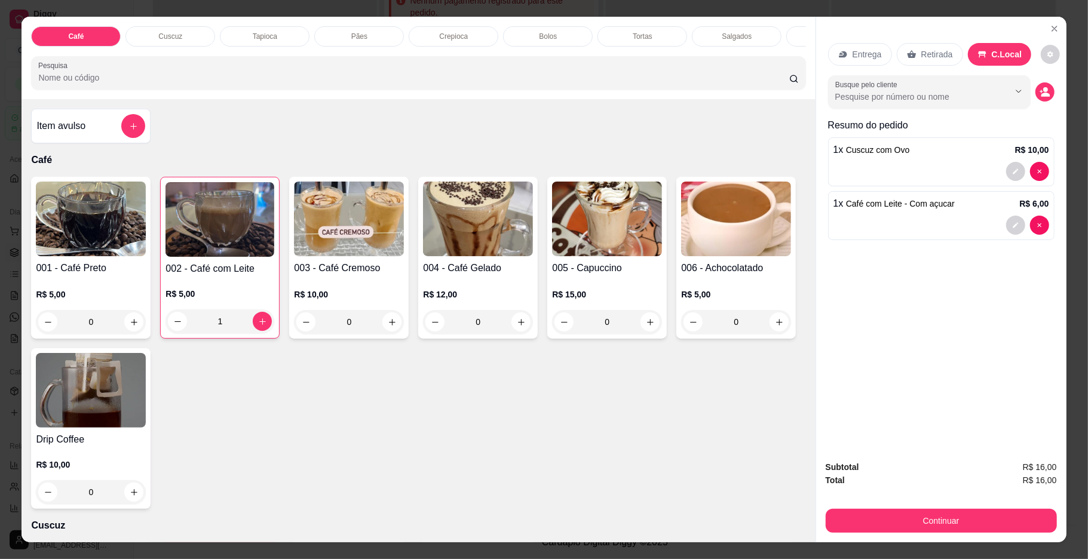
click at [373, 24] on div "Café Cuscuz Tapioca Pães Crepioca Bolos Tortas Salgados Sucos Bebidas Caldos Pr…" at bounding box center [419, 58] width 794 height 82
click at [372, 27] on div "Pães" at bounding box center [359, 36] width 90 height 20
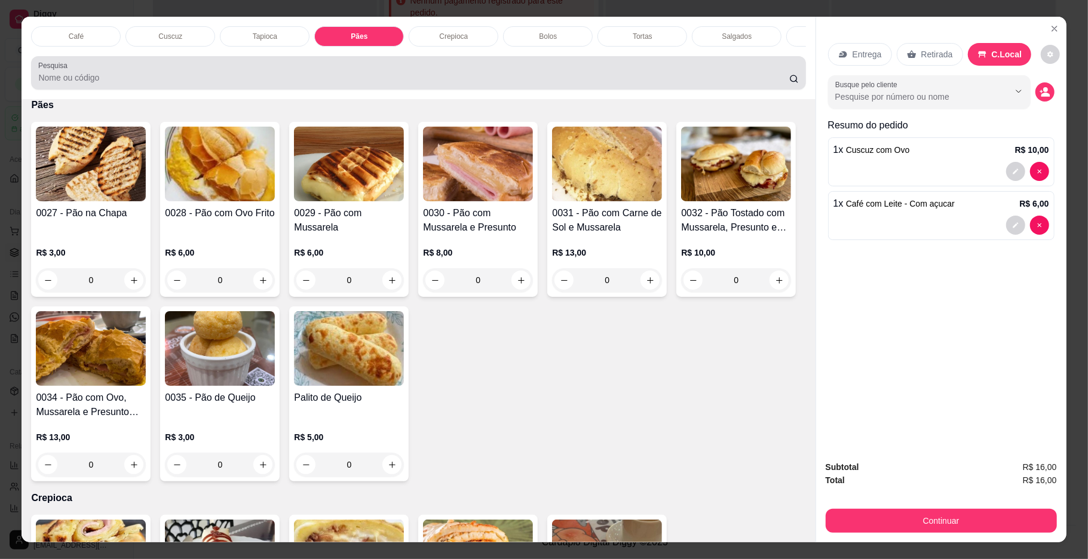
scroll to position [22, 0]
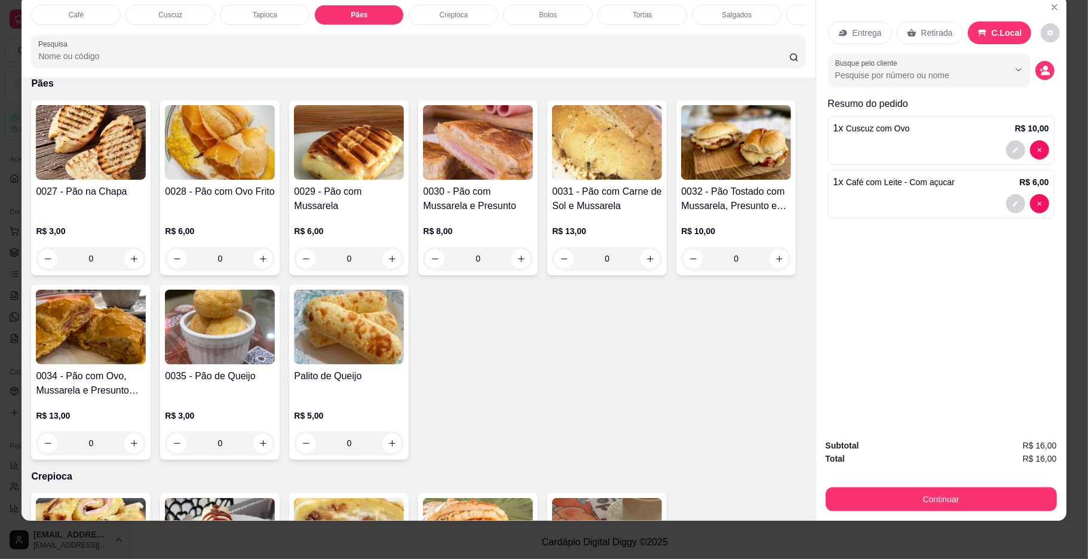
click at [185, 232] on div "R$ 6,00 0" at bounding box center [220, 241] width 110 height 57
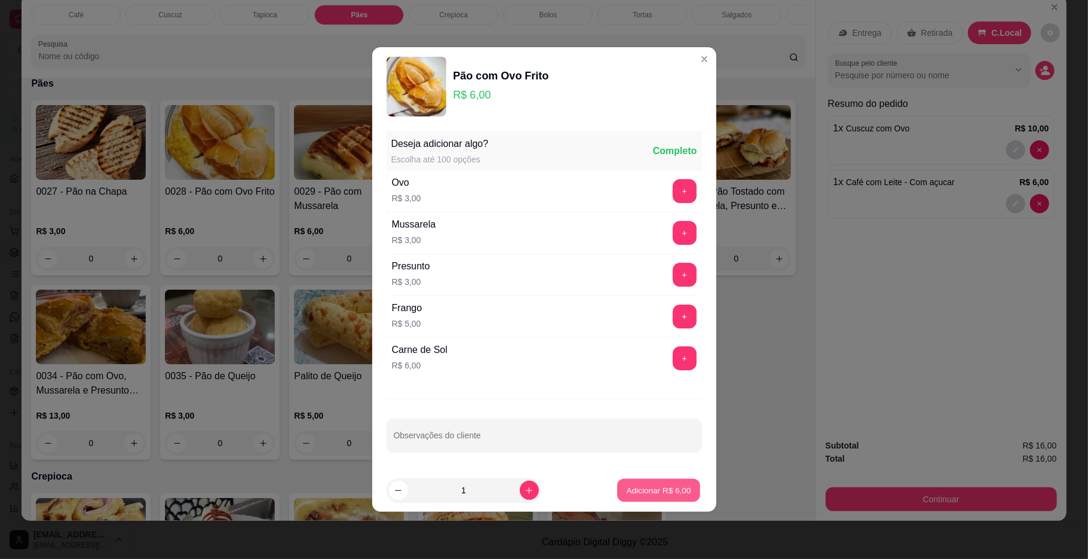
click at [664, 503] on button "Adicionar R$ 6,00" at bounding box center [658, 490] width 83 height 23
type input "1"
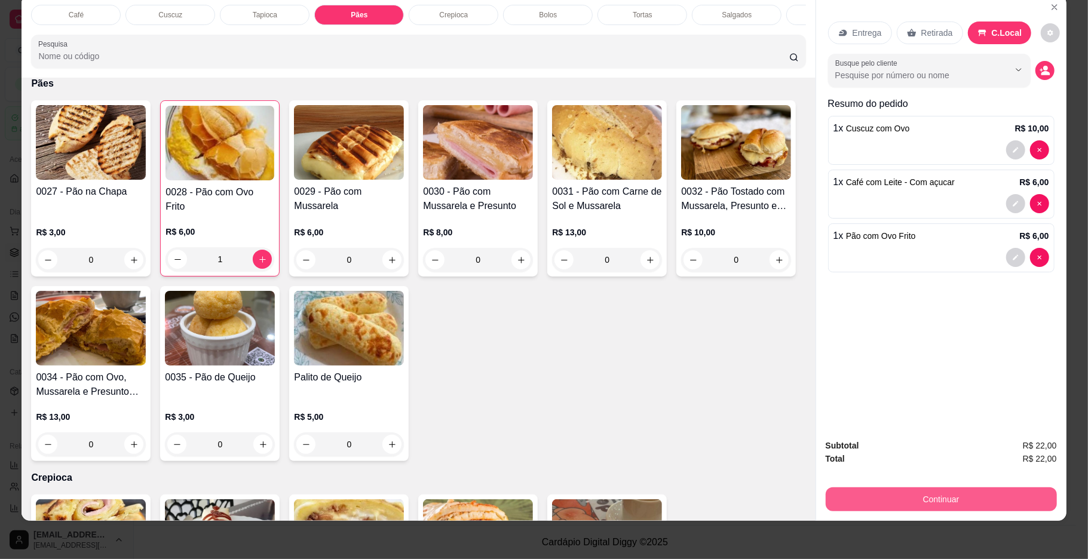
click at [872, 486] on div "Continuar" at bounding box center [941, 498] width 231 height 27
click at [828, 497] on button "Continuar" at bounding box center [941, 500] width 231 height 24
click at [532, 436] on div "Finalizar o pedido sem registrar pagamento Finalizar" at bounding box center [543, 437] width 239 height 57
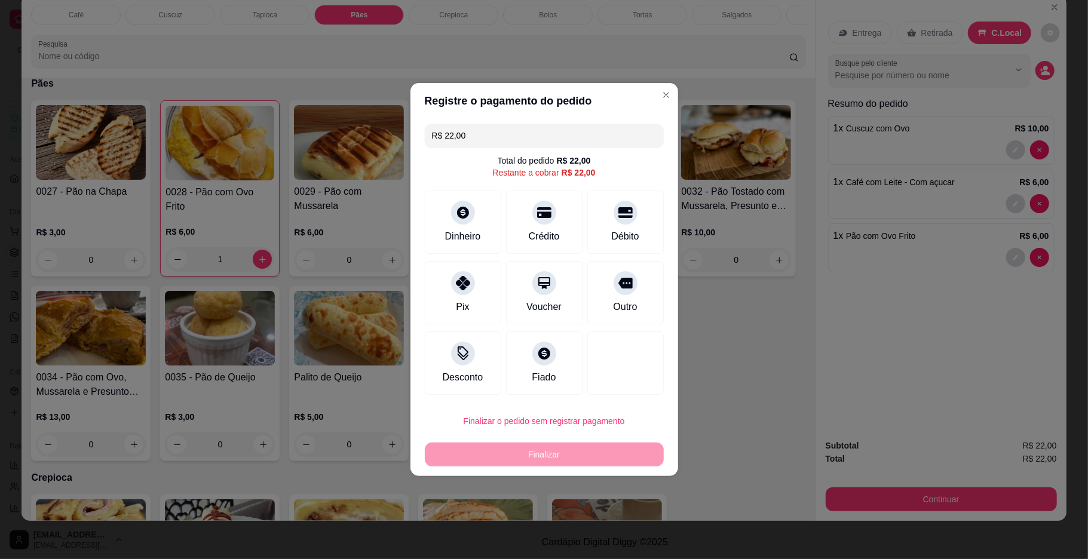
click at [598, 424] on button "Finalizar o pedido sem registrar pagamento" at bounding box center [544, 421] width 239 height 24
click at [601, 529] on button "Confirmar" at bounding box center [619, 520] width 42 height 18
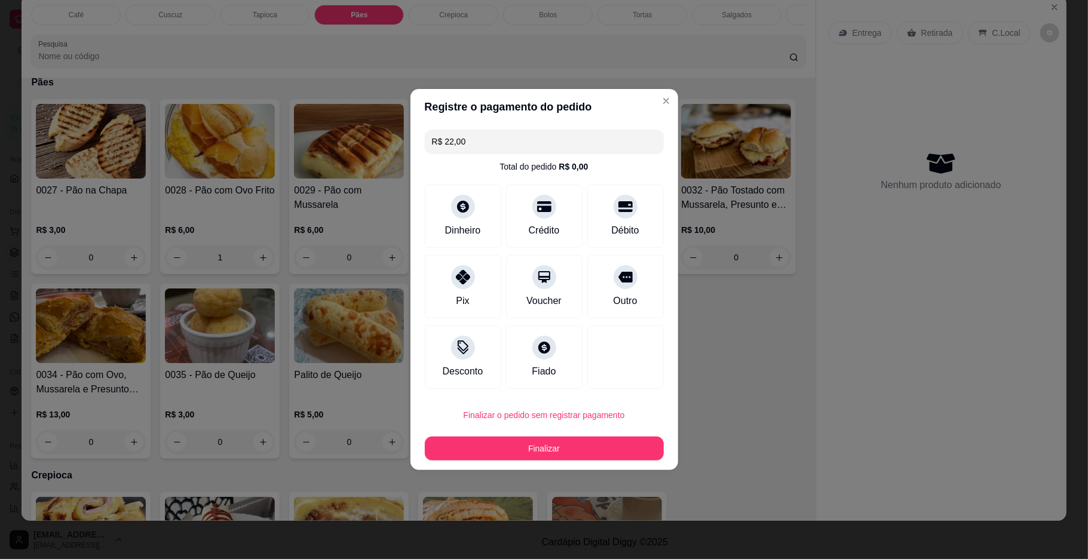
type input "0"
type input "R$ 0,00"
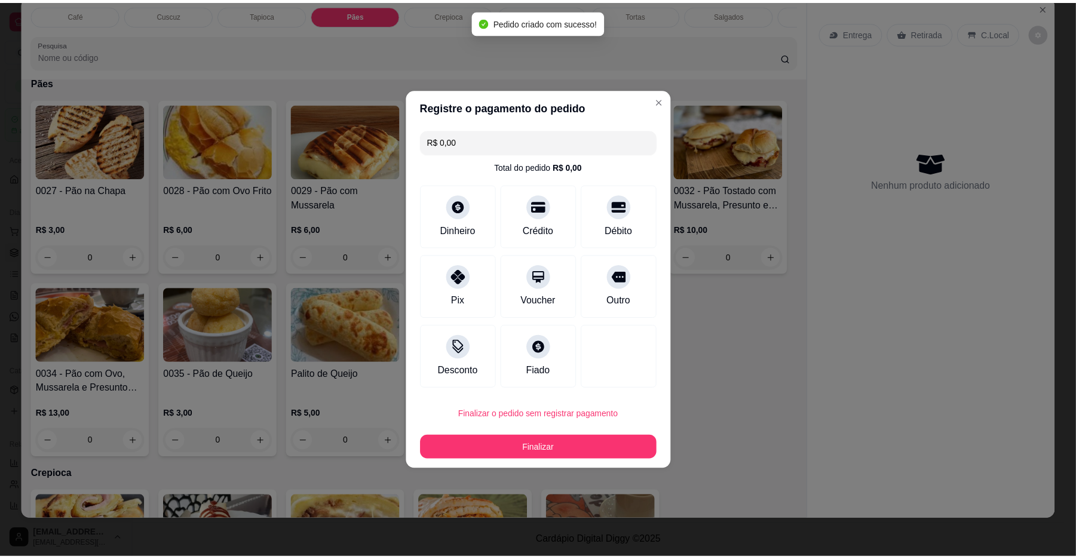
scroll to position [1205, 0]
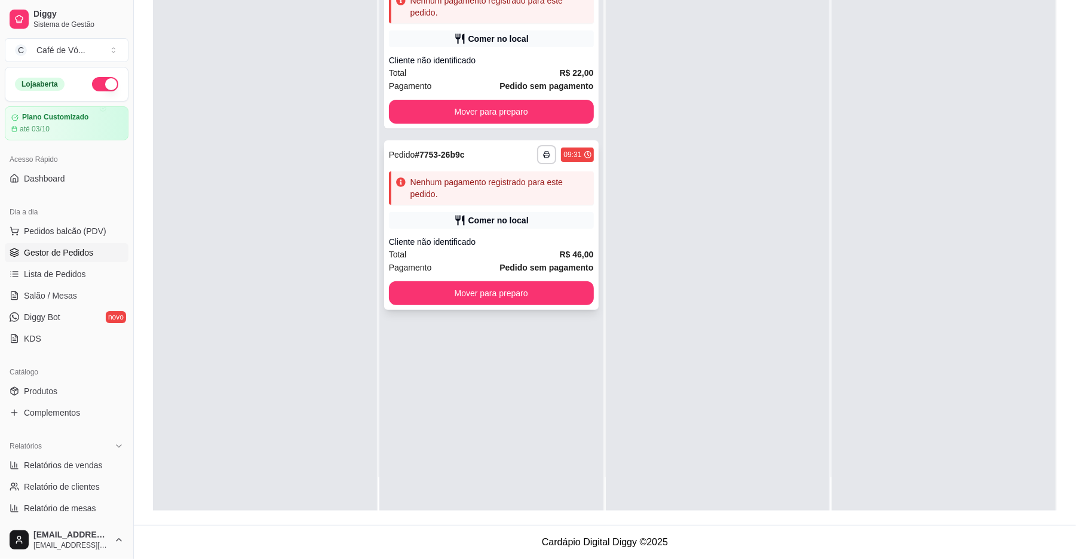
click at [560, 259] on strong "R$ 46,00" at bounding box center [577, 255] width 34 height 10
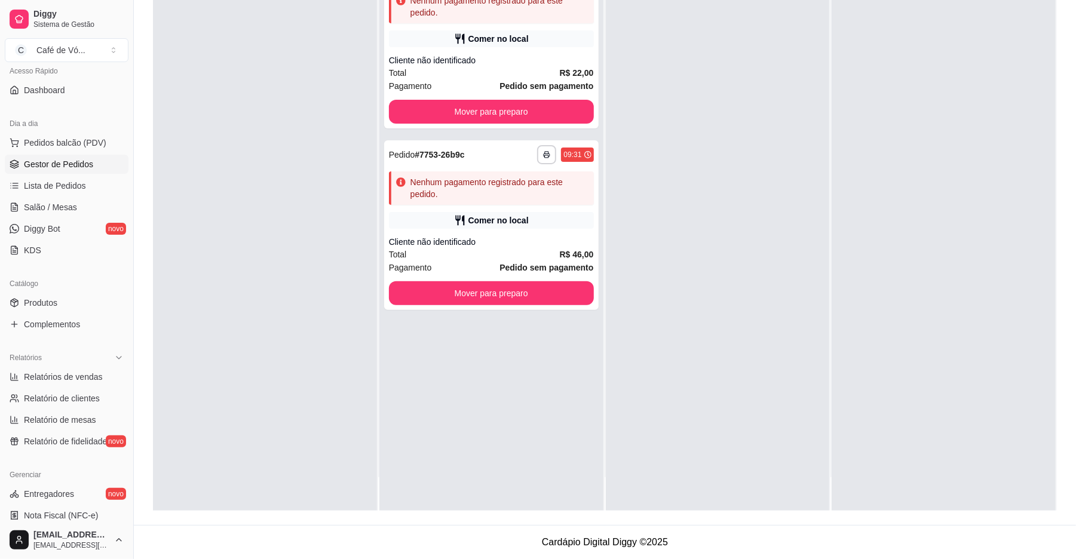
scroll to position [239, 0]
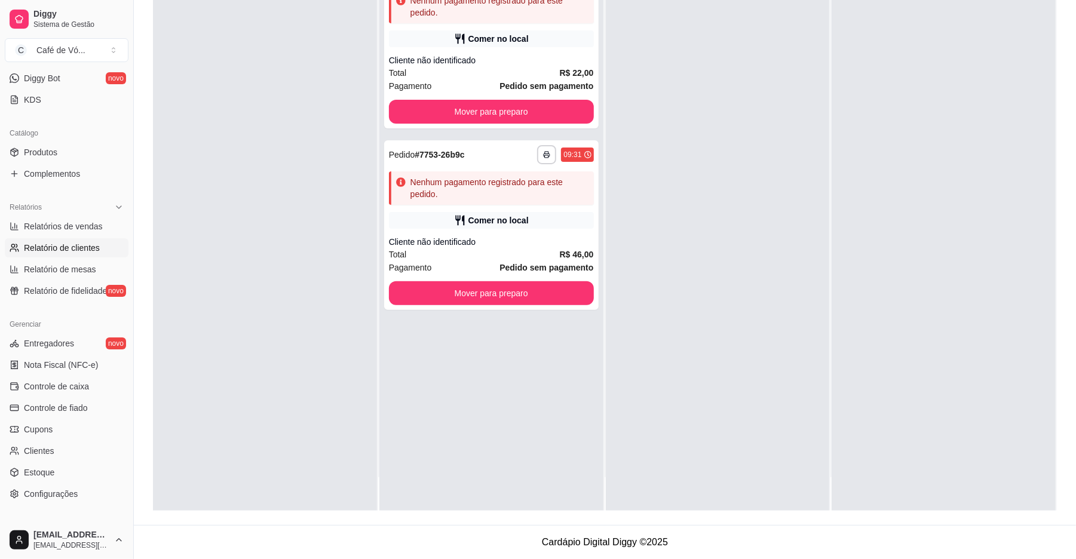
click at [43, 239] on link "Relatório de clientes" at bounding box center [67, 247] width 124 height 19
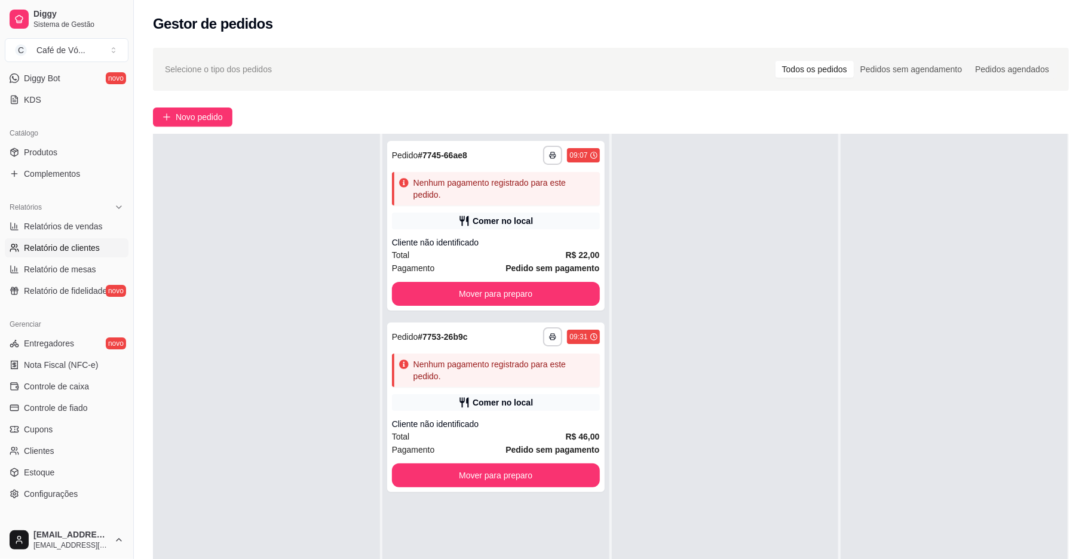
select select "30"
select select "HIGHEST_TOTAL_SPENT_WITH_ORDERS"
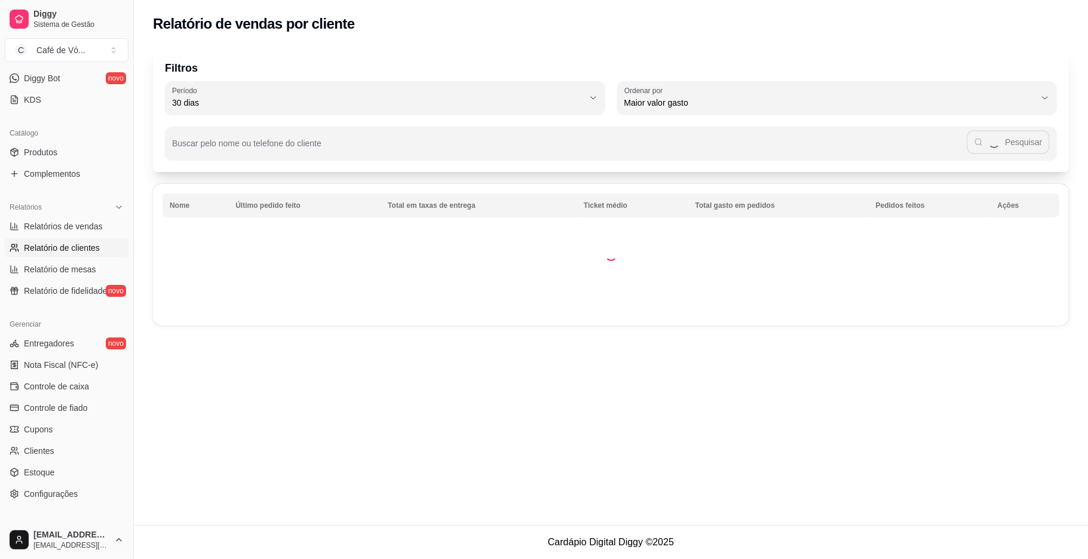
click at [43, 239] on link "Relatório de clientes" at bounding box center [67, 247] width 124 height 19
click at [45, 233] on link "Relatórios de vendas" at bounding box center [67, 226] width 124 height 19
select select "ALL"
select select "0"
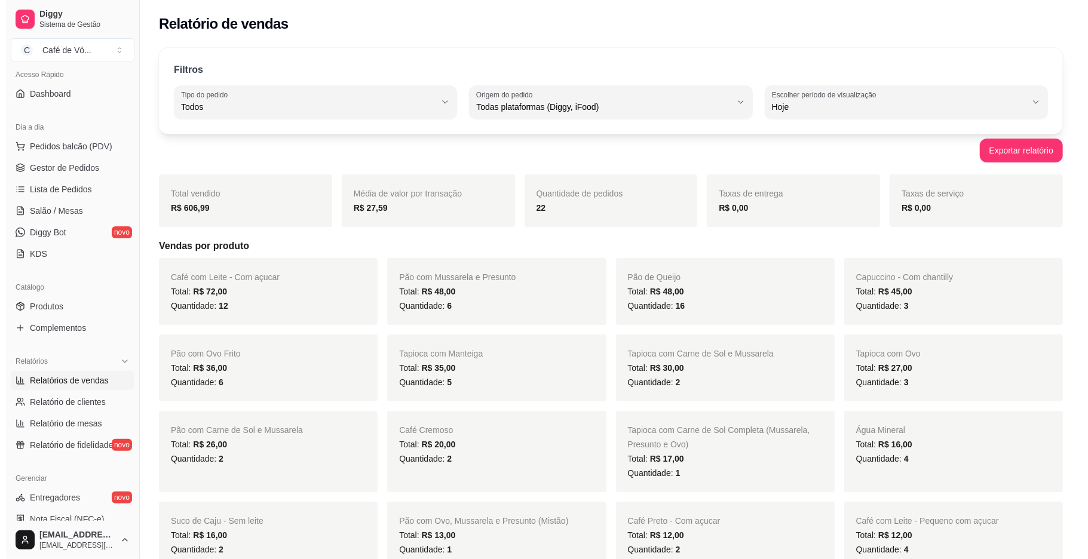
scroll to position [63, 0]
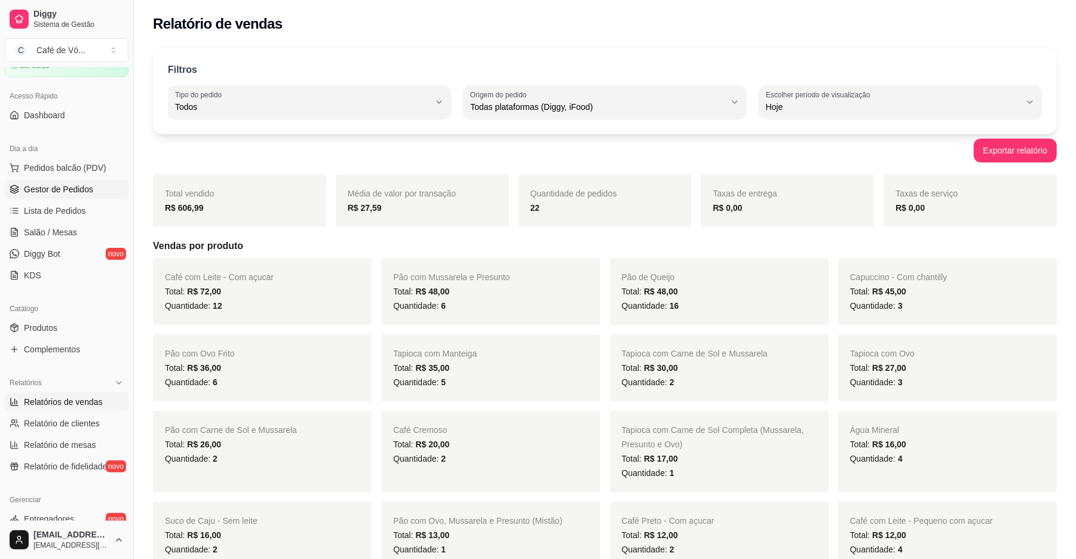
click at [105, 186] on link "Gestor de Pedidos" at bounding box center [67, 189] width 124 height 19
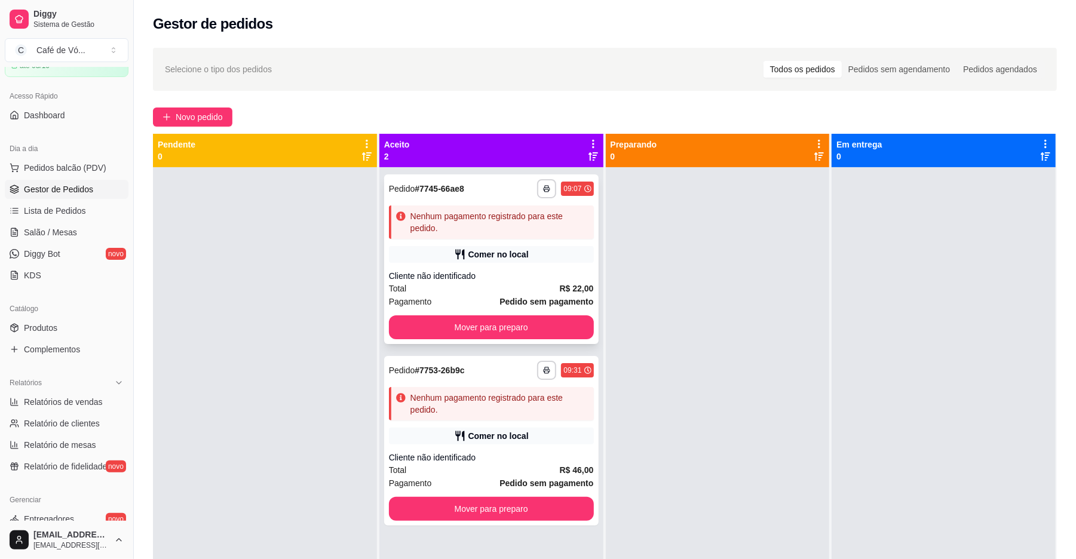
click at [421, 208] on div "Nenhum pagamento registrado para este pedido." at bounding box center [491, 222] width 205 height 33
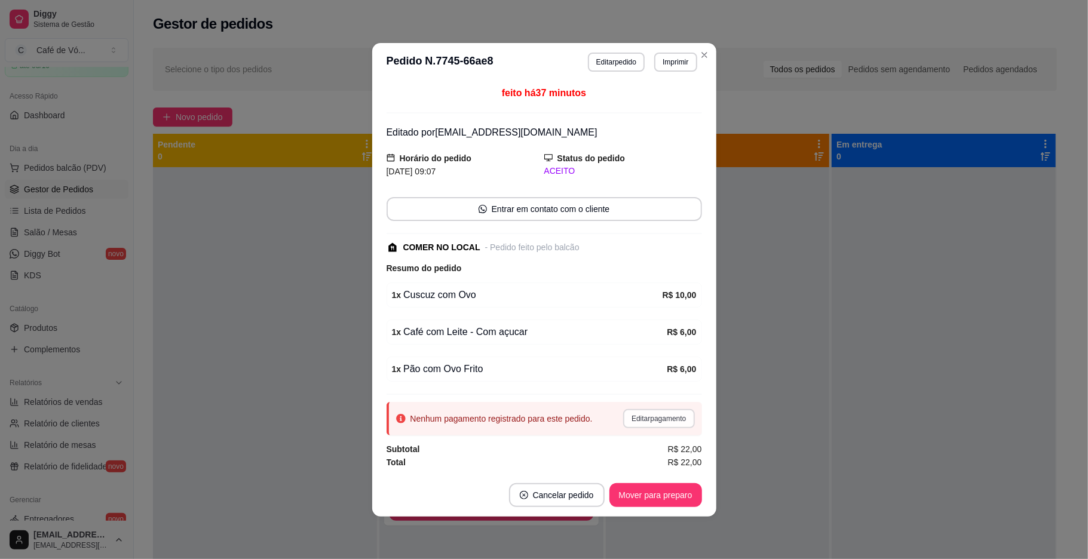
click at [682, 426] on button "Editar pagamento" at bounding box center [658, 418] width 71 height 19
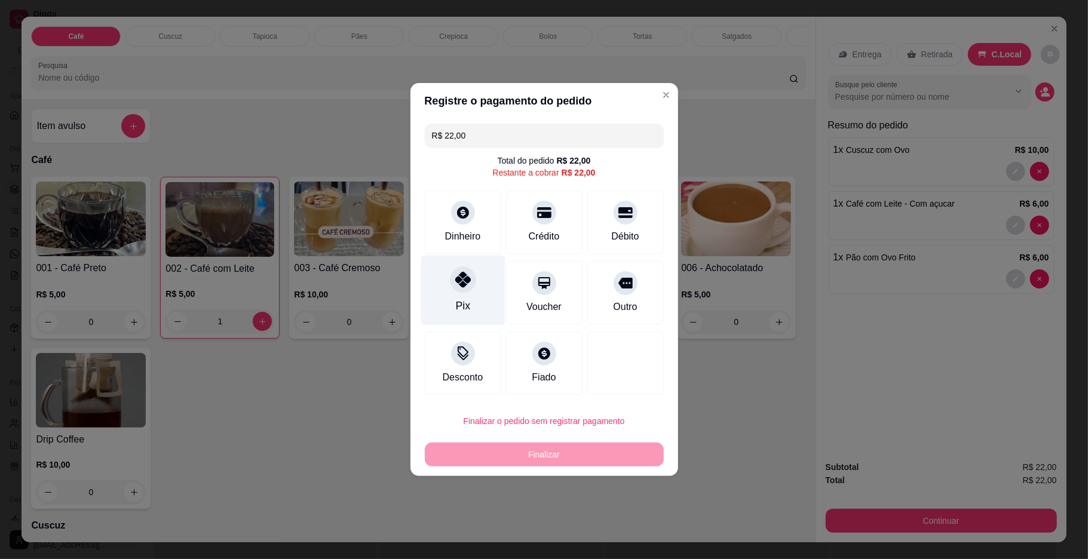
click at [464, 276] on icon at bounding box center [463, 280] width 16 height 16
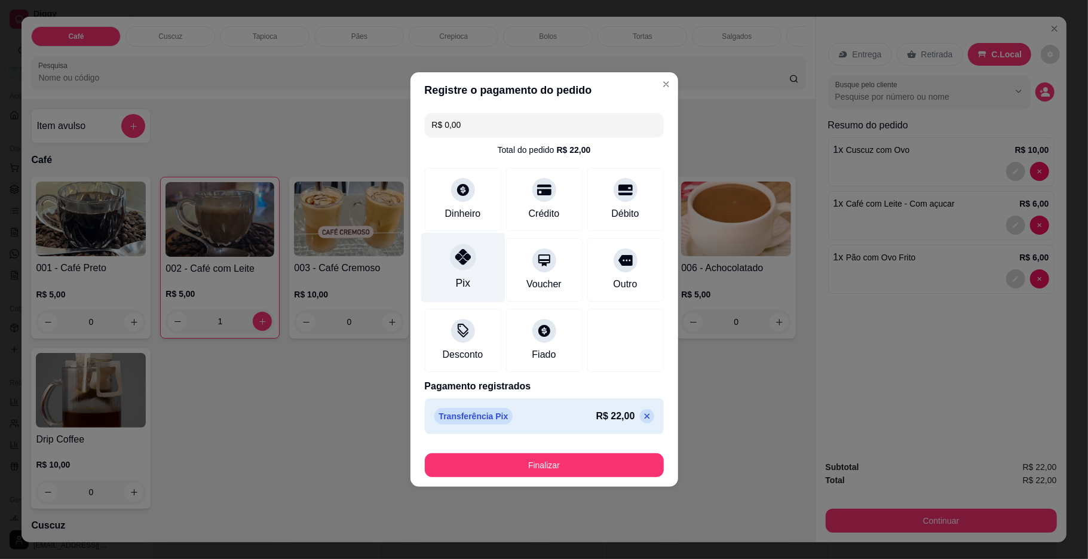
type input "R$ 0,00"
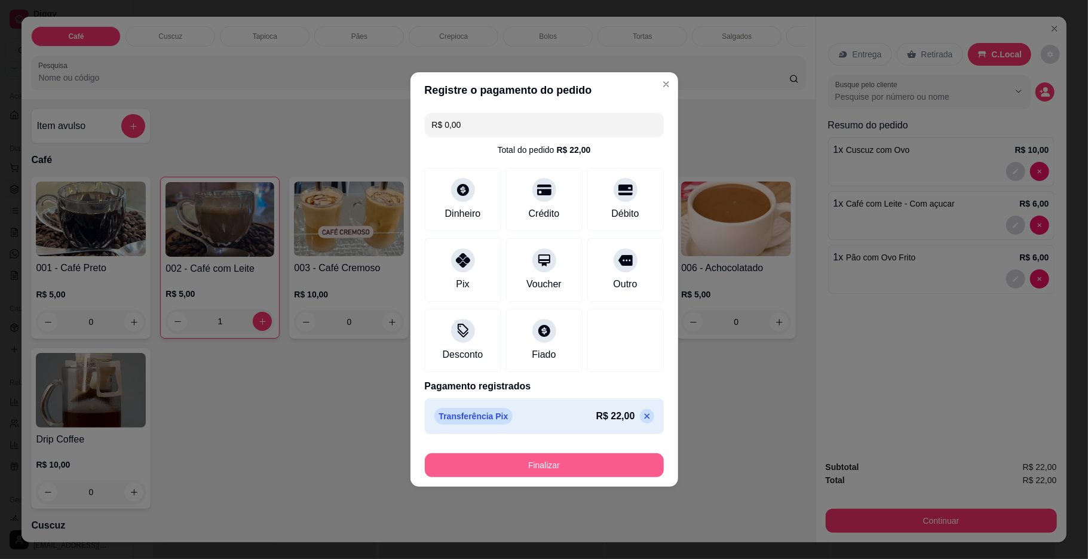
click at [495, 460] on button "Finalizar" at bounding box center [544, 466] width 239 height 24
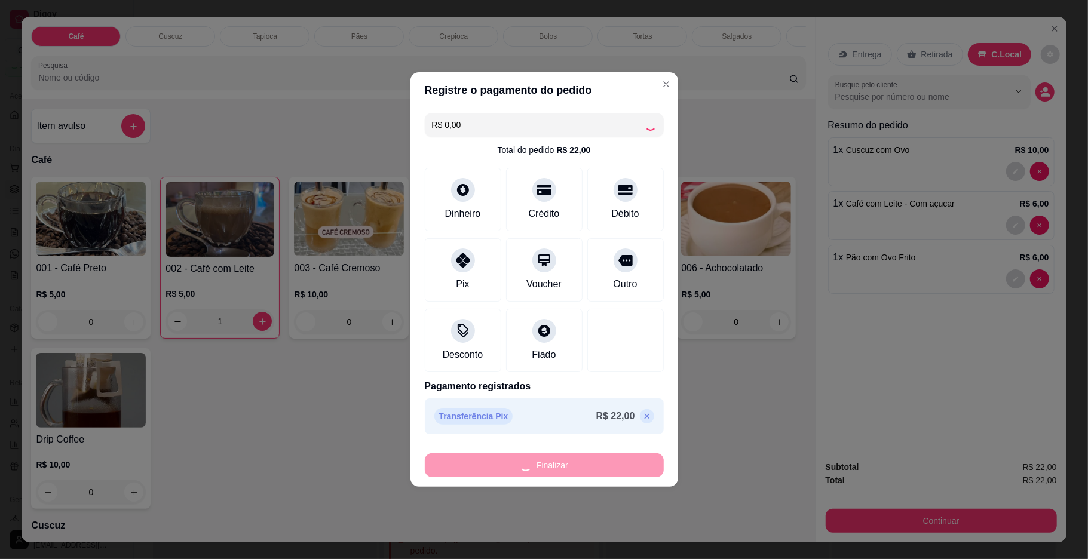
type input "0"
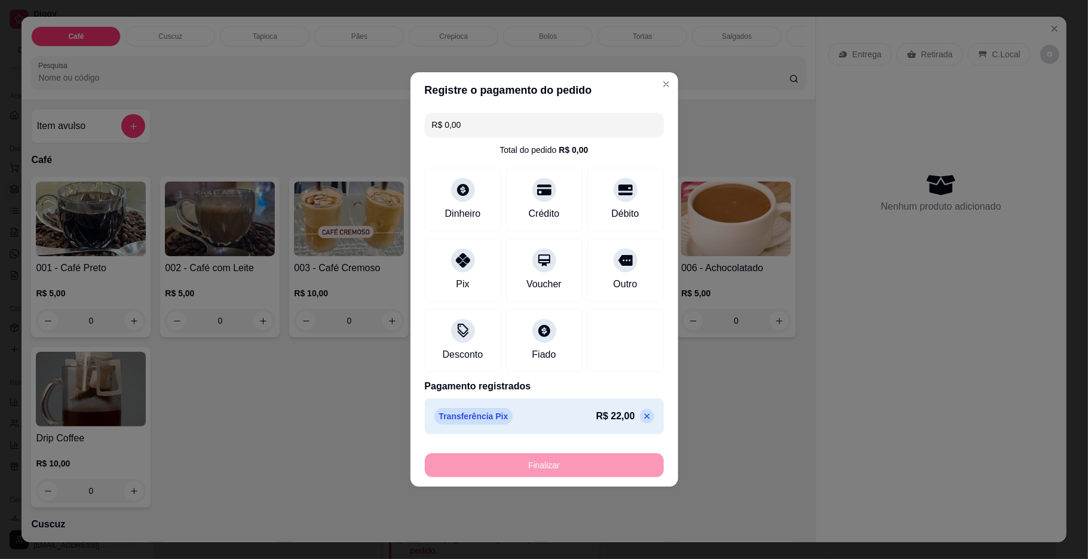
type input "-R$ 22,00"
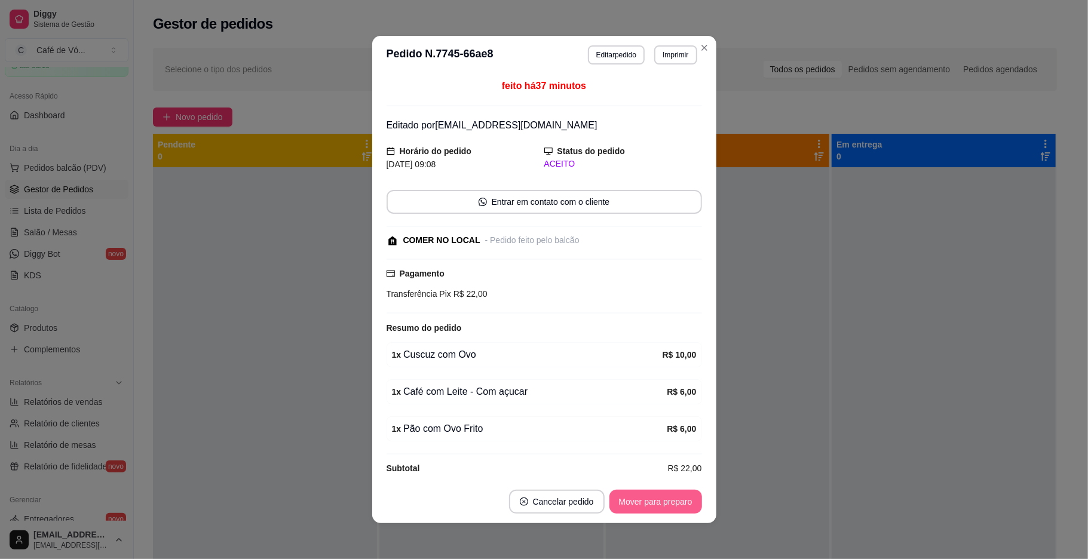
click at [638, 503] on button "Mover para preparo" at bounding box center [656, 502] width 93 height 24
click at [638, 503] on div "Mover para preparo" at bounding box center [647, 502] width 109 height 24
click at [638, 503] on button "Mover para preparo" at bounding box center [647, 502] width 109 height 24
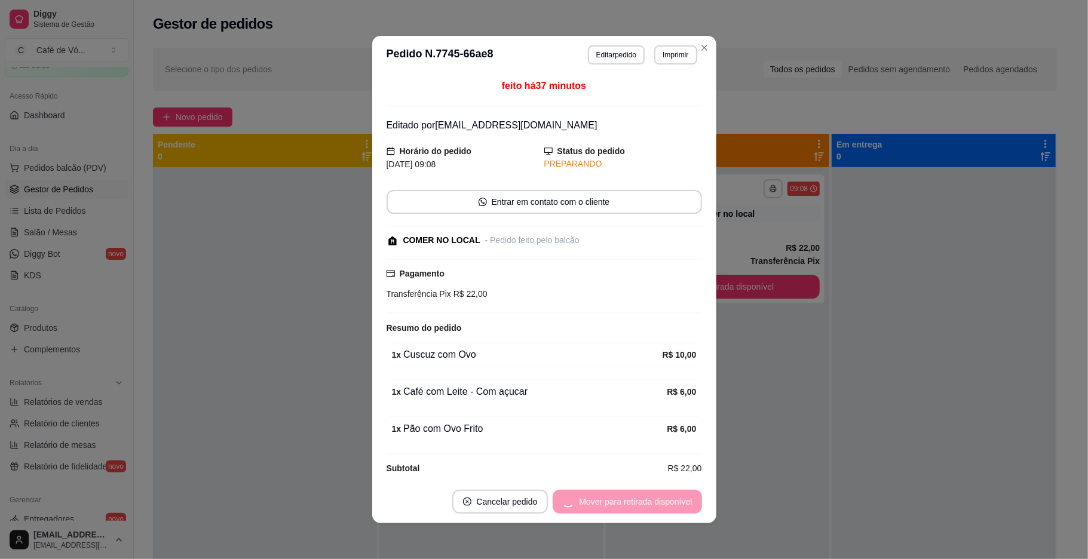
click at [638, 503] on div "Mover para retirada disponível" at bounding box center [627, 502] width 149 height 24
click at [638, 503] on button "Mover para retirada disponível" at bounding box center [635, 502] width 132 height 24
click at [641, 503] on div "Mover para retirada disponível" at bounding box center [627, 502] width 149 height 24
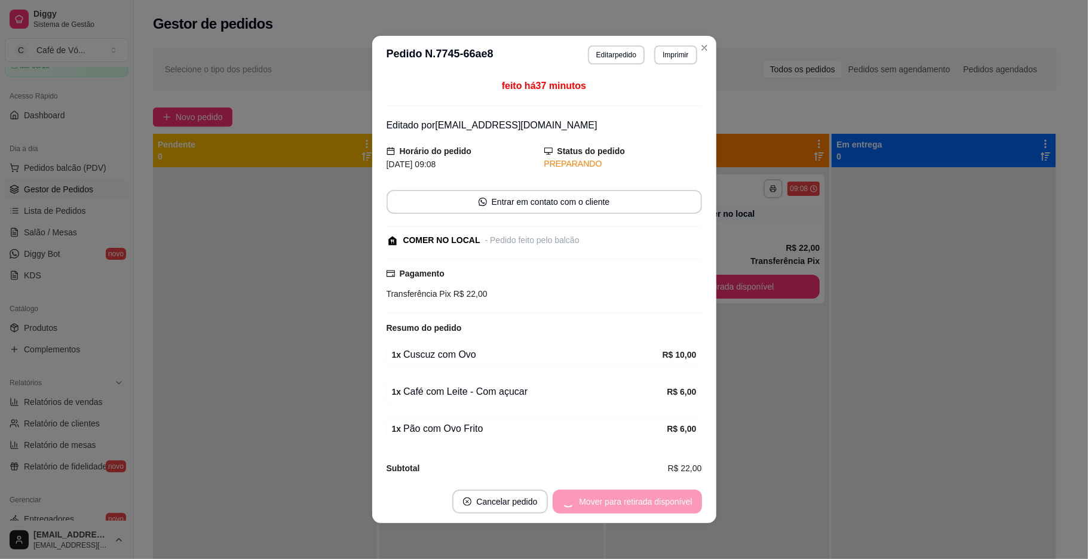
click at [643, 503] on div "Mover para retirada disponível" at bounding box center [627, 502] width 149 height 24
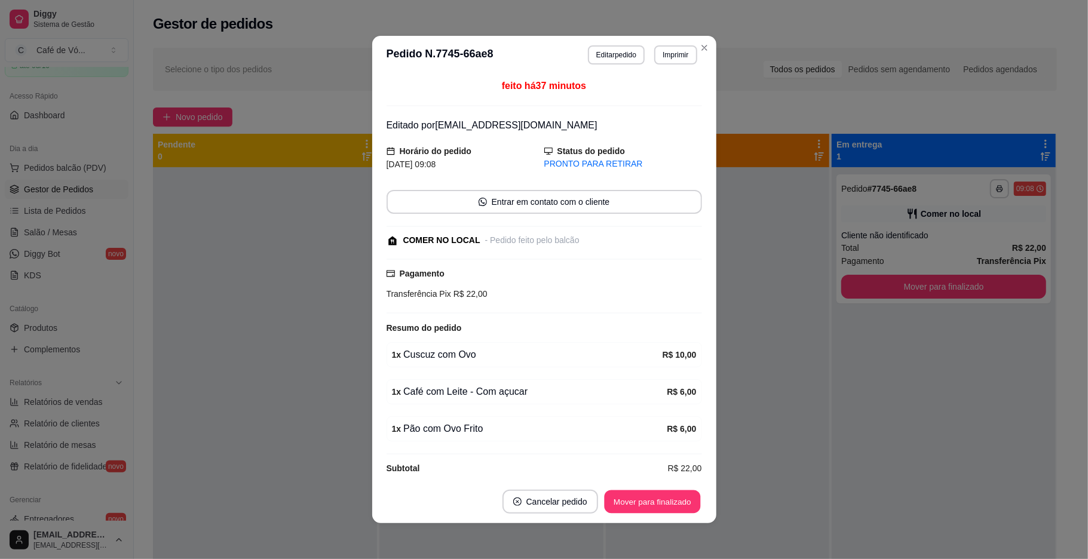
click at [644, 505] on button "Mover para finalizado" at bounding box center [652, 502] width 96 height 23
click at [646, 505] on div "Mover para finalizado" at bounding box center [652, 502] width 99 height 24
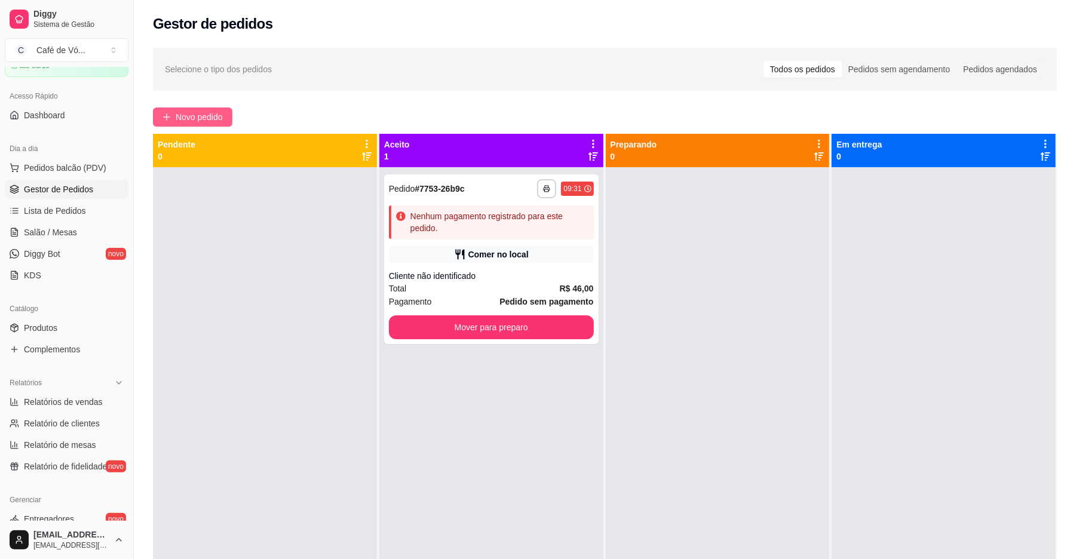
click at [161, 120] on button "Novo pedido" at bounding box center [192, 117] width 79 height 19
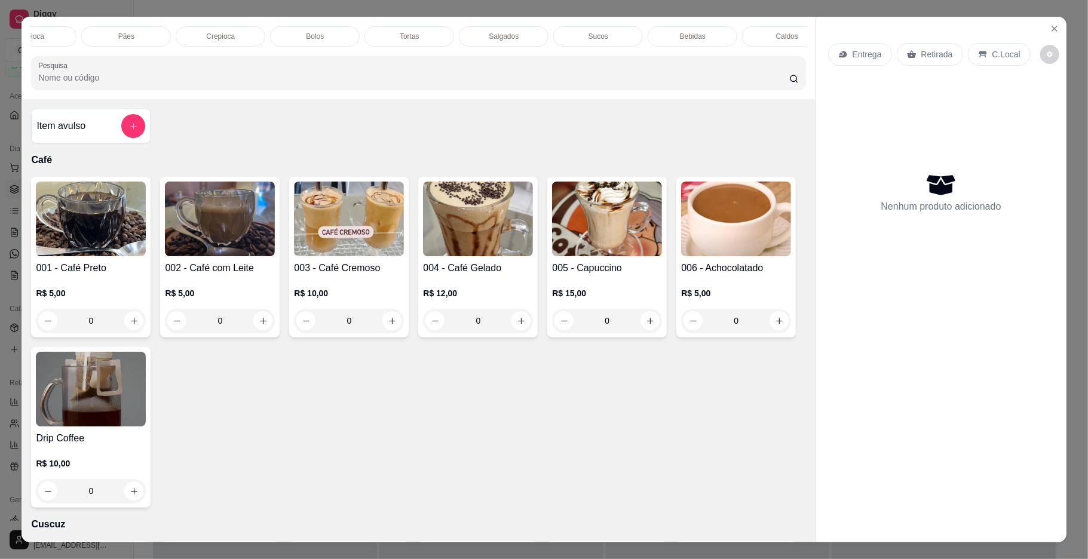
scroll to position [0, 39]
click at [247, 299] on p "R$ 5,00" at bounding box center [220, 293] width 110 height 12
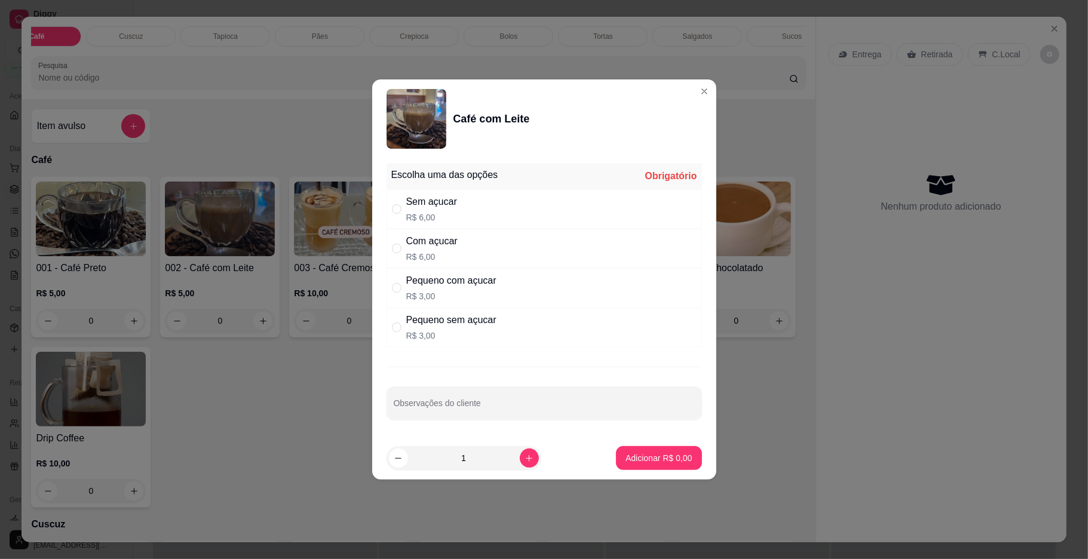
click at [409, 247] on div "Com açucar" at bounding box center [431, 241] width 51 height 14
radio input "true"
click at [659, 459] on p "Adicionar R$ 6,00" at bounding box center [659, 458] width 66 height 12
type input "1"
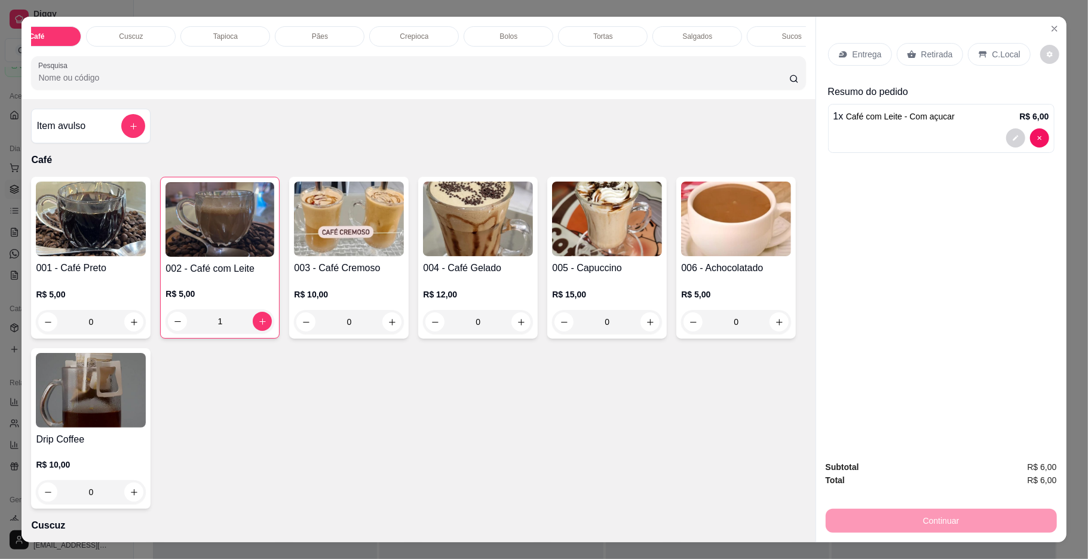
click at [119, 36] on p "Cuscuz" at bounding box center [131, 37] width 24 height 10
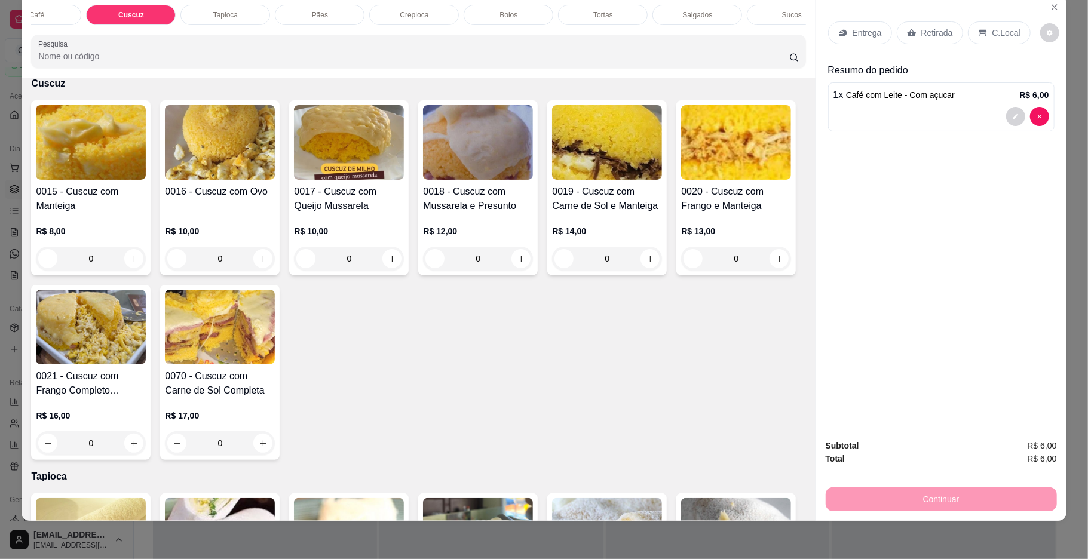
click at [842, 124] on div at bounding box center [942, 116] width 216 height 19
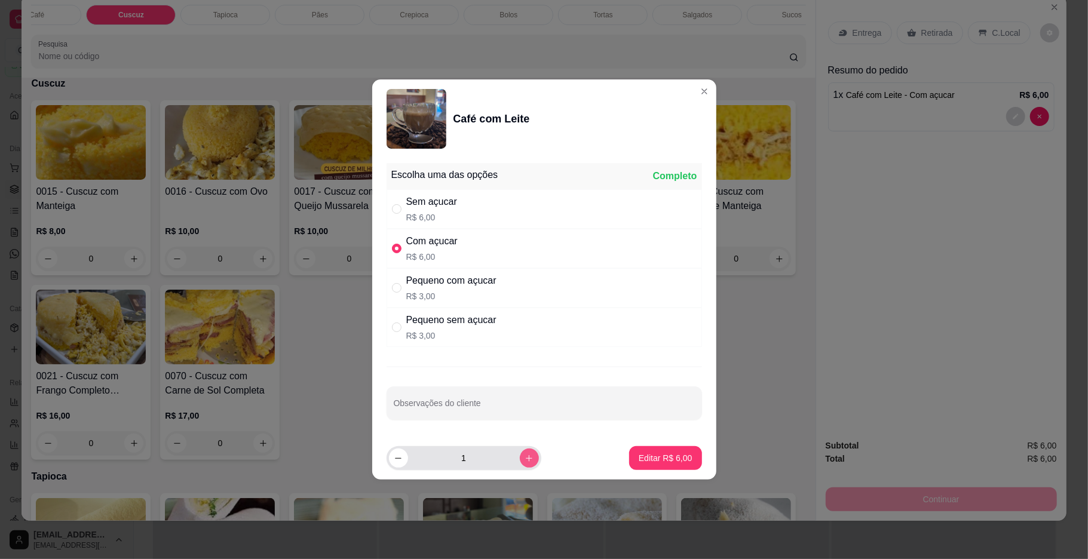
click at [527, 457] on button "increase-product-quantity" at bounding box center [529, 458] width 19 height 19
type input "2"
click at [626, 461] on button "Editar R$ 12,00" at bounding box center [663, 458] width 75 height 23
type input "2"
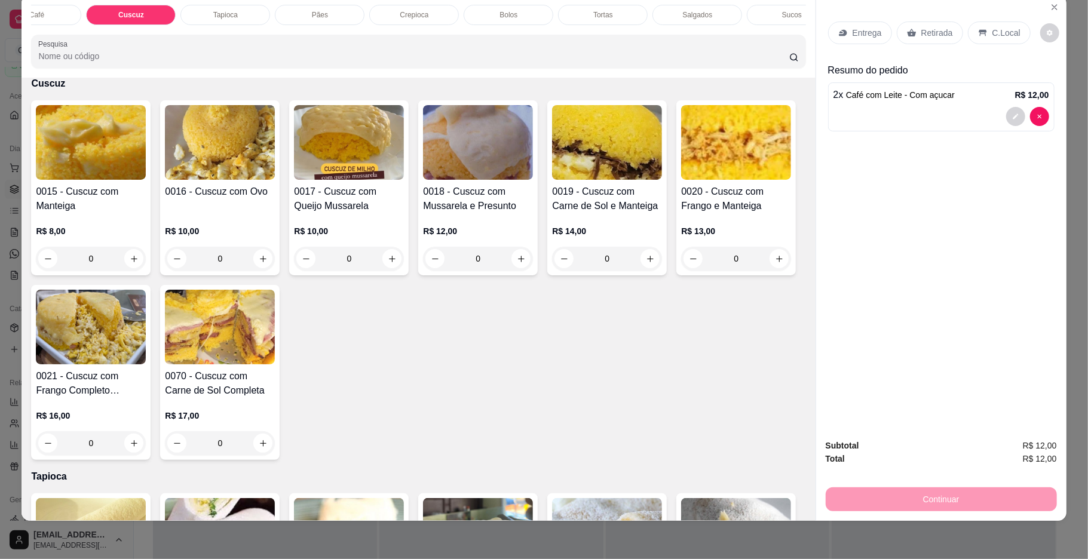
click at [275, 349] on img at bounding box center [220, 327] width 110 height 75
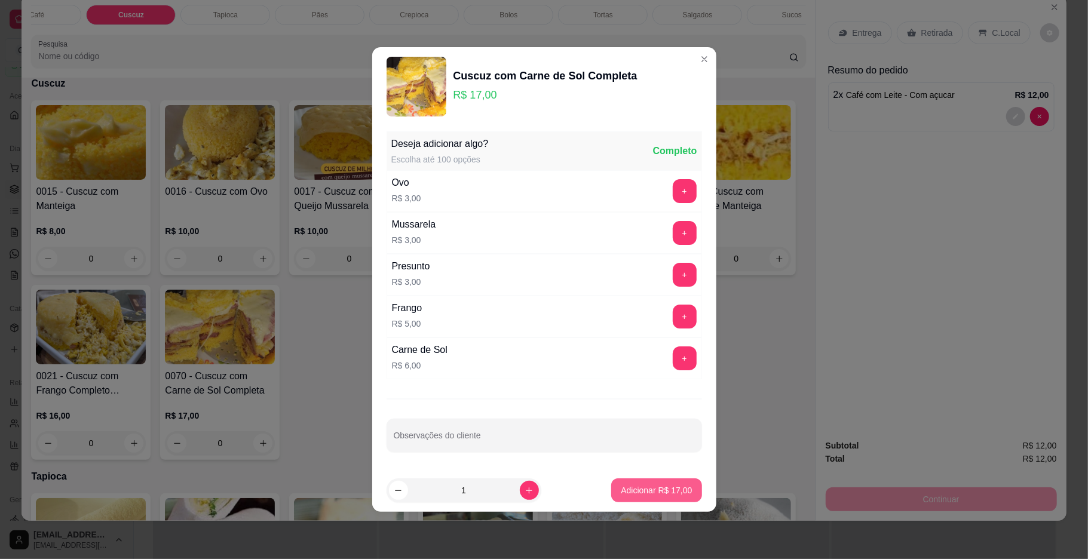
click at [621, 488] on p "Adicionar R$ 17,00" at bounding box center [656, 491] width 71 height 12
type input "1"
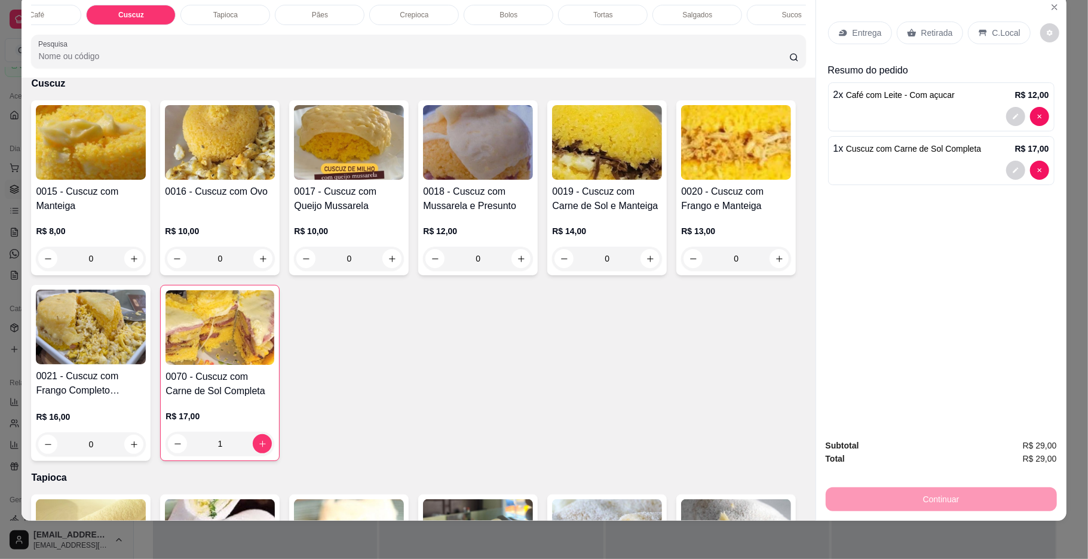
click at [241, 5] on div "Tapioca" at bounding box center [225, 15] width 90 height 20
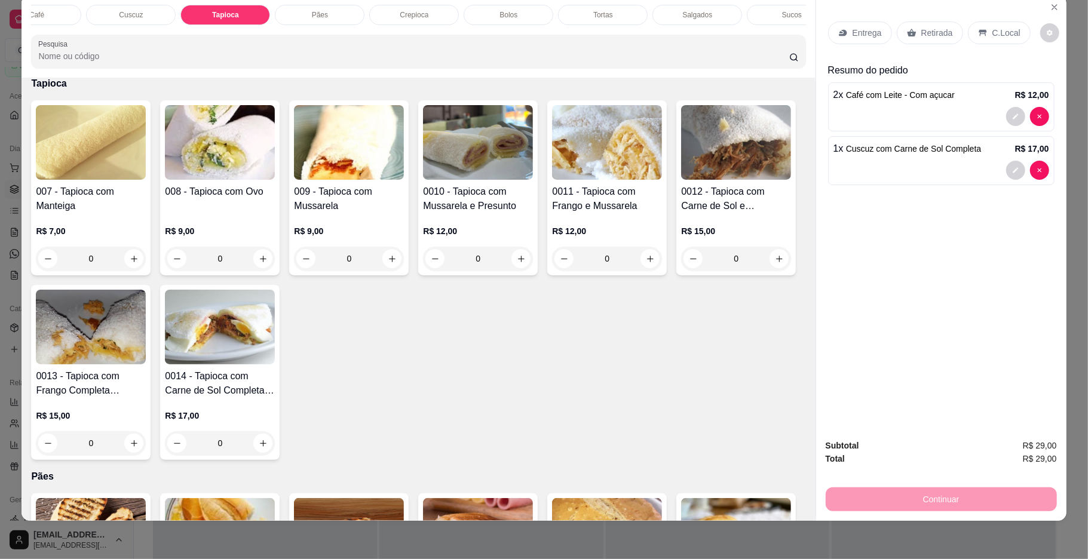
click at [330, 232] on div "R$ 9,00 0" at bounding box center [349, 241] width 110 height 57
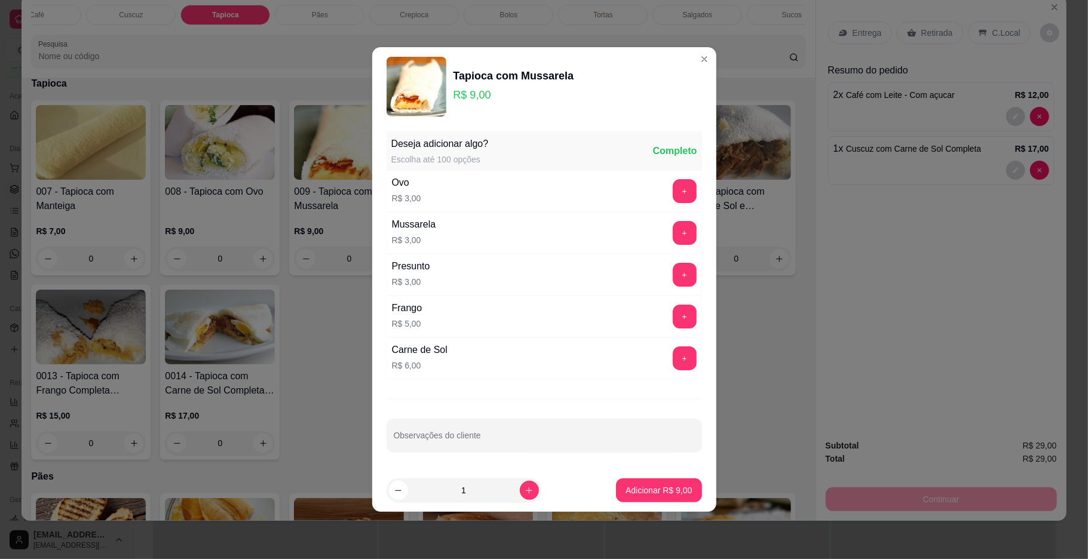
click at [657, 504] on footer "1 Adicionar R$ 9,00" at bounding box center [544, 490] width 344 height 43
click at [657, 503] on button "Adicionar R$ 9,00" at bounding box center [658, 491] width 85 height 24
type input "1"
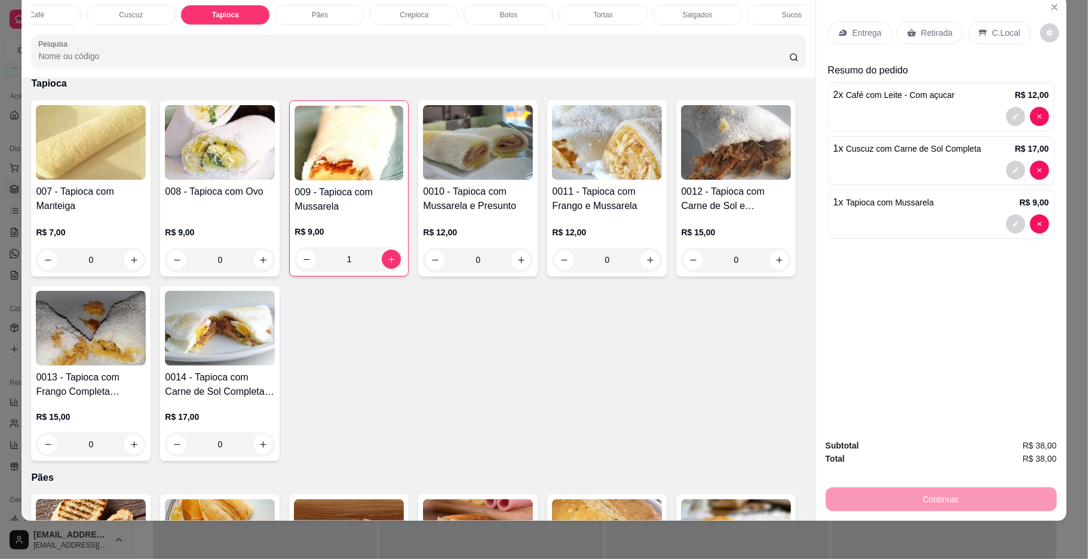
click at [979, 31] on icon at bounding box center [983, 33] width 8 height 7
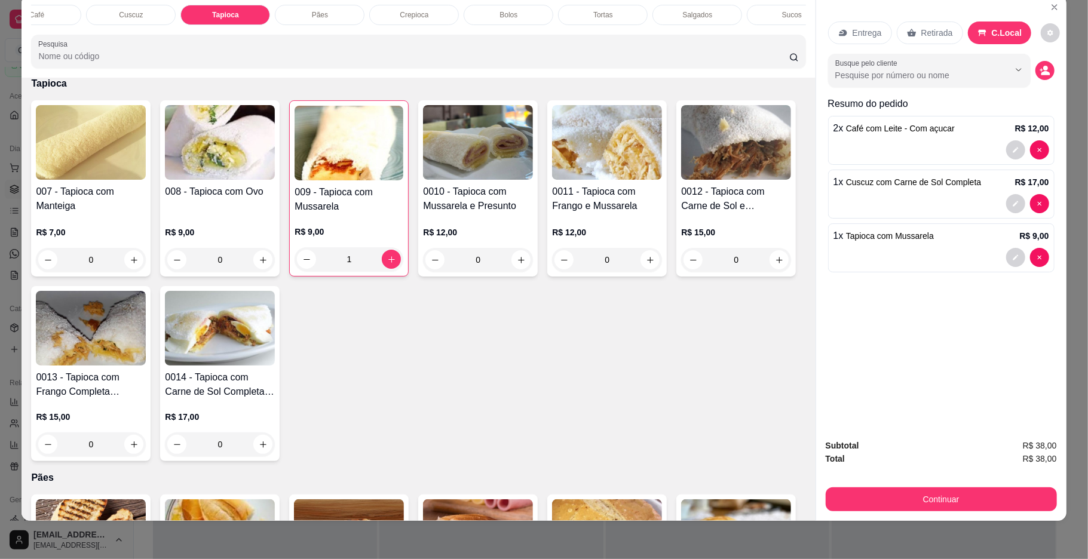
click at [888, 495] on button "Continuar" at bounding box center [941, 500] width 231 height 24
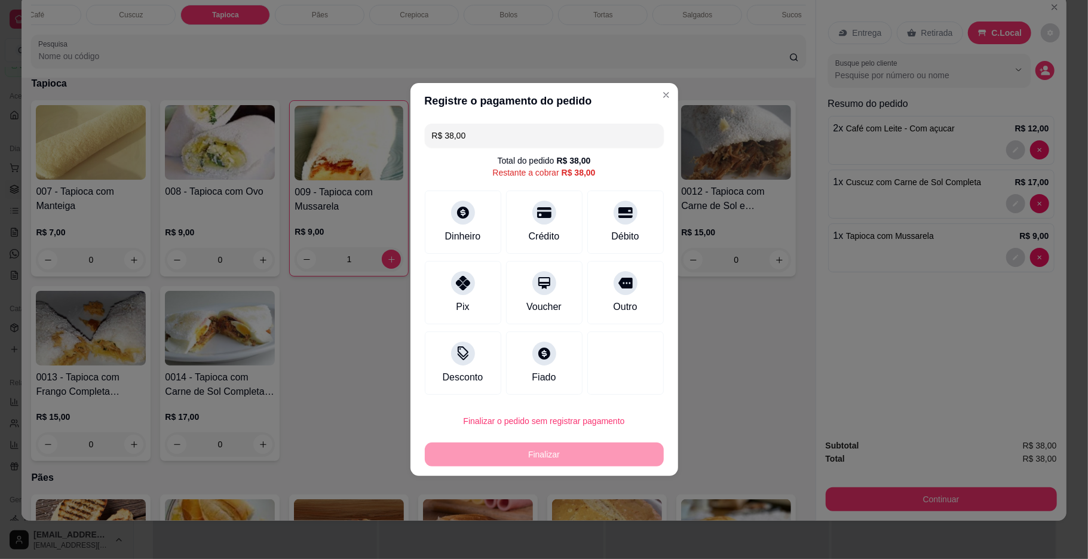
click at [553, 441] on div "Finalizar o pedido sem registrar pagamento Finalizar" at bounding box center [544, 437] width 239 height 57
click at [563, 433] on button "Finalizar o pedido sem registrar pagamento" at bounding box center [544, 421] width 239 height 24
click at [612, 523] on button "Confirmar" at bounding box center [618, 520] width 44 height 19
type input "0"
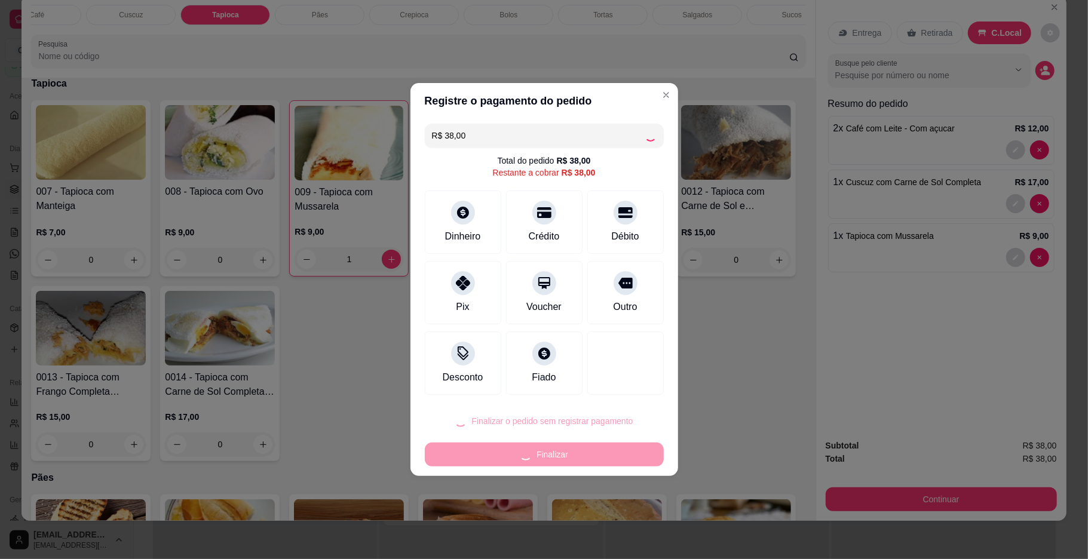
type input "0"
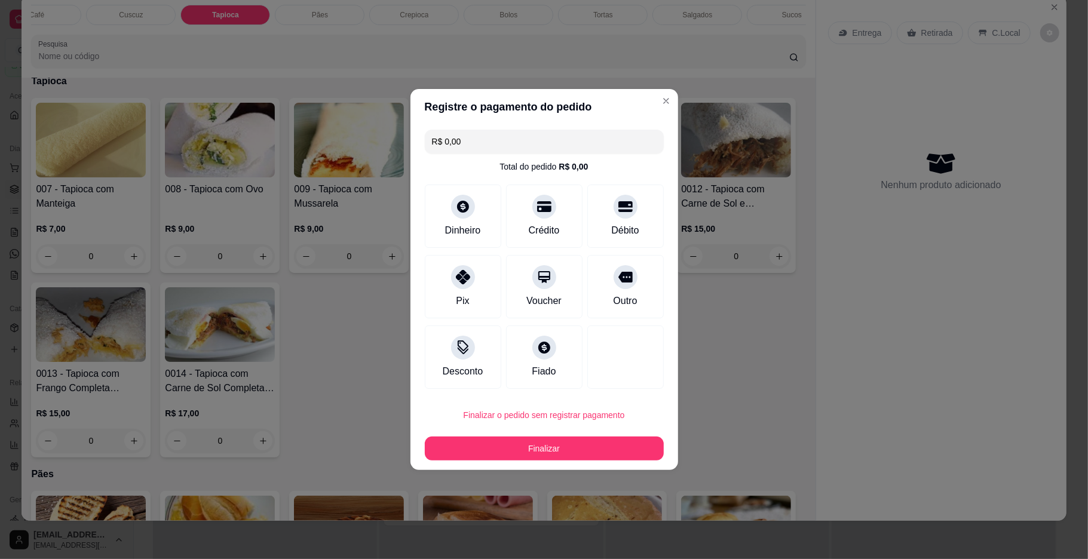
type input "R$ 0,00"
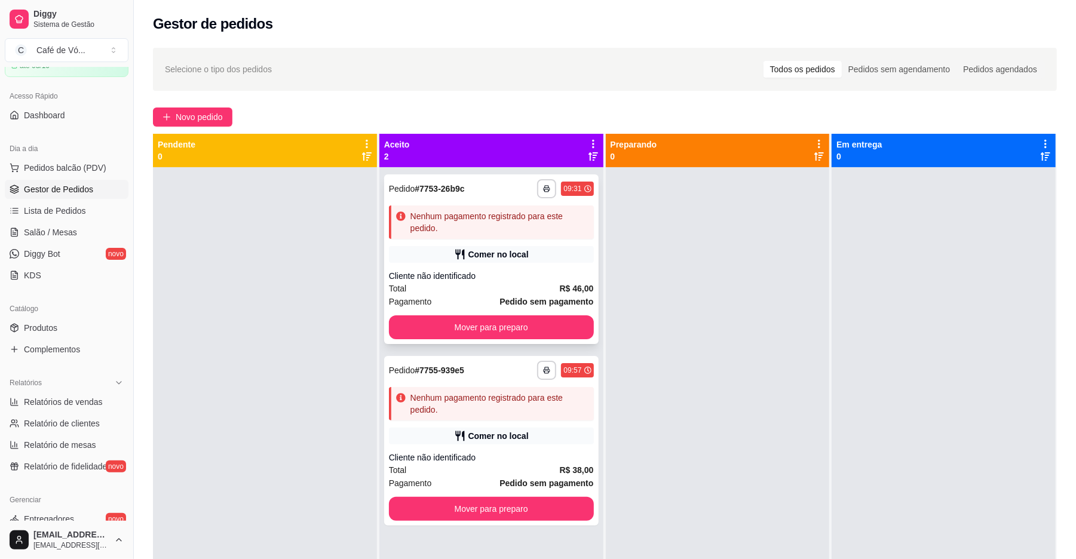
click at [463, 259] on icon at bounding box center [460, 255] width 12 height 12
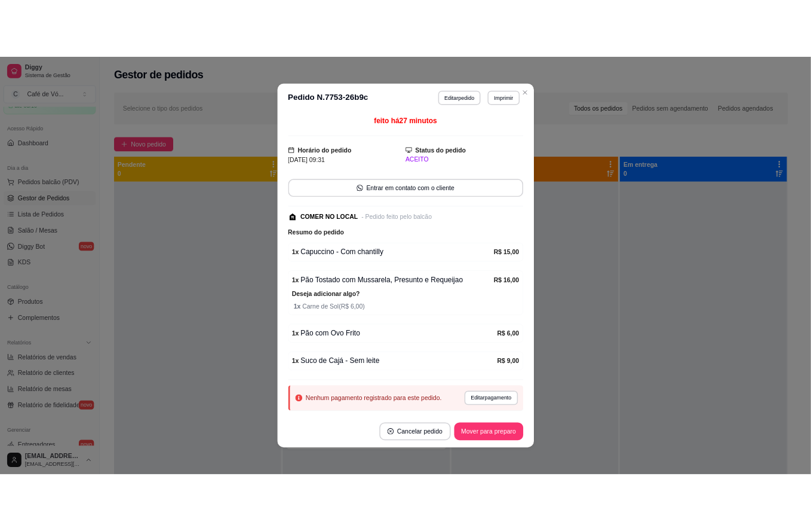
scroll to position [2, 0]
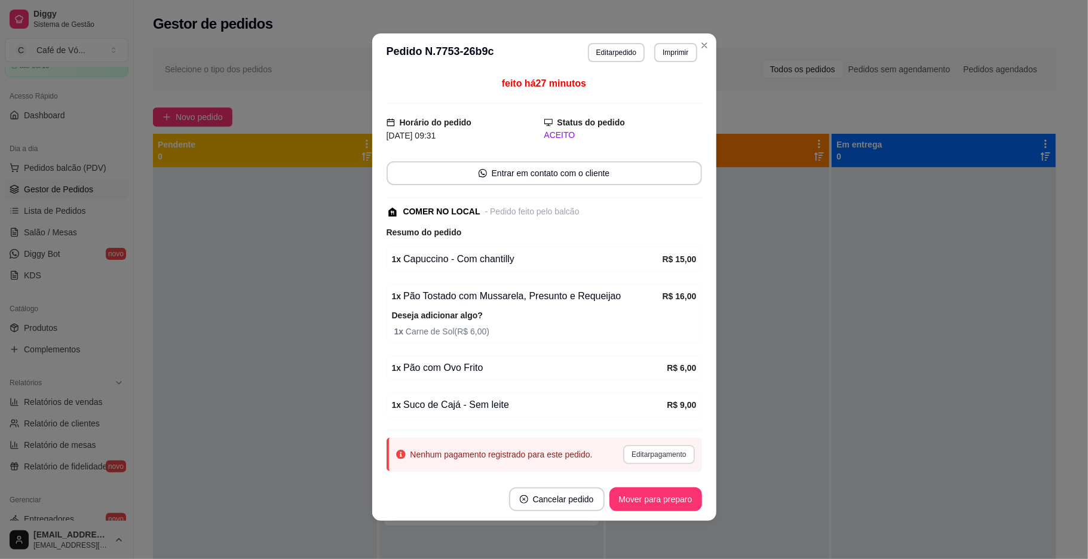
click at [627, 464] on button "Editar pagamento" at bounding box center [658, 454] width 71 height 19
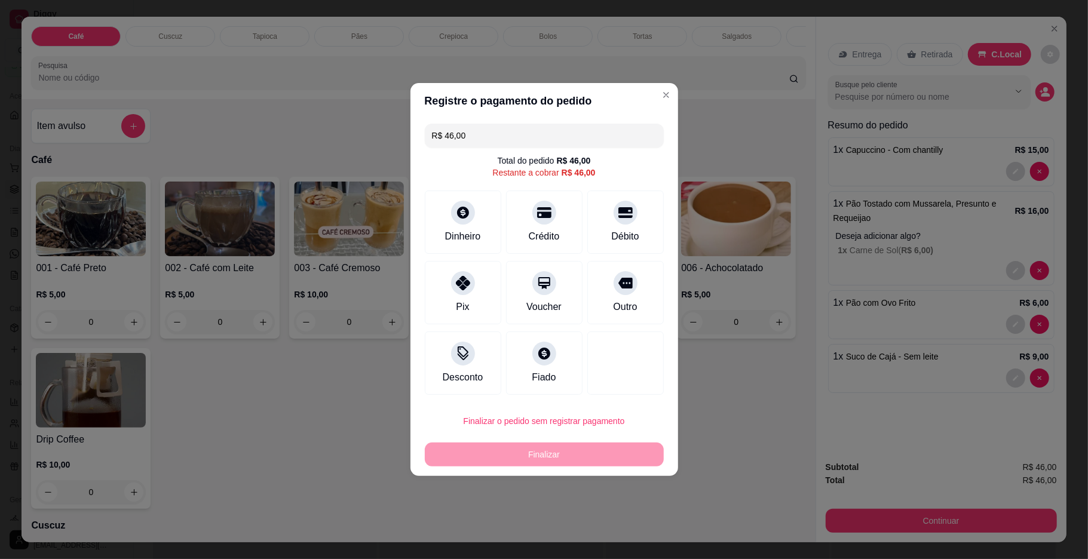
click at [479, 122] on div "R$ 46,00 Total do pedido R$ 46,00 Restante a cobrar R$ 46,00 Dinheiro Crédito D…" at bounding box center [545, 259] width 268 height 281
click at [488, 127] on input "R$ 46,00" at bounding box center [544, 136] width 225 height 24
click at [617, 212] on icon at bounding box center [625, 209] width 16 height 16
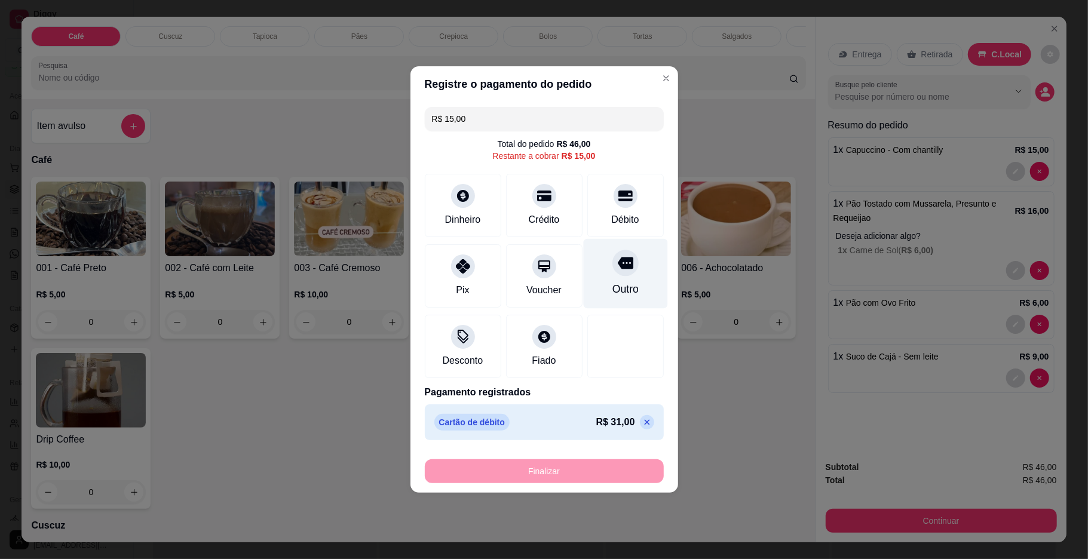
drag, startPoint x: 621, startPoint y: 220, endPoint x: 604, endPoint y: 247, distance: 32.3
click at [624, 232] on div "Débito" at bounding box center [625, 205] width 76 height 63
type input "R$ 0,00"
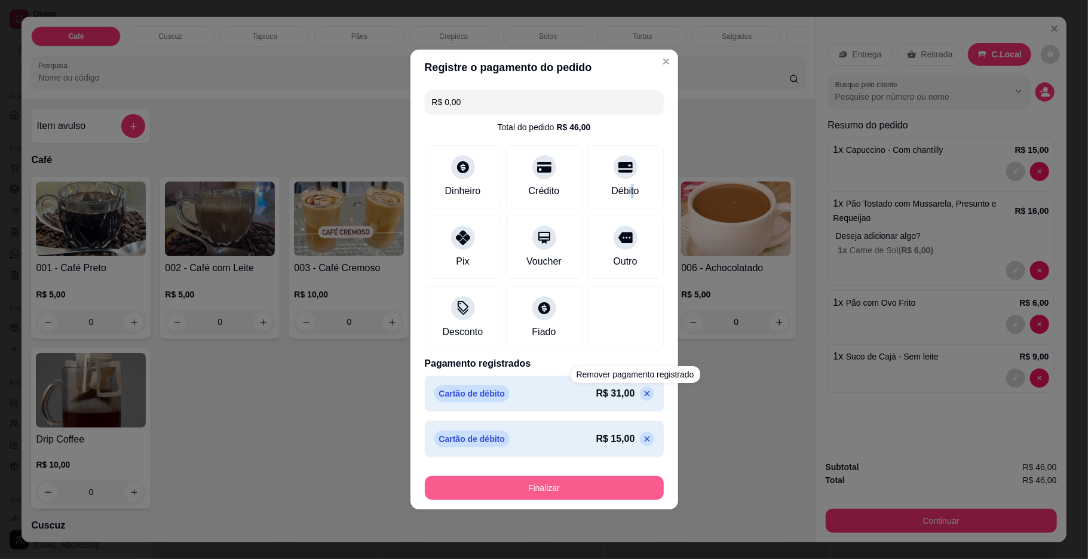
click at [545, 492] on button "Finalizar" at bounding box center [544, 488] width 239 height 24
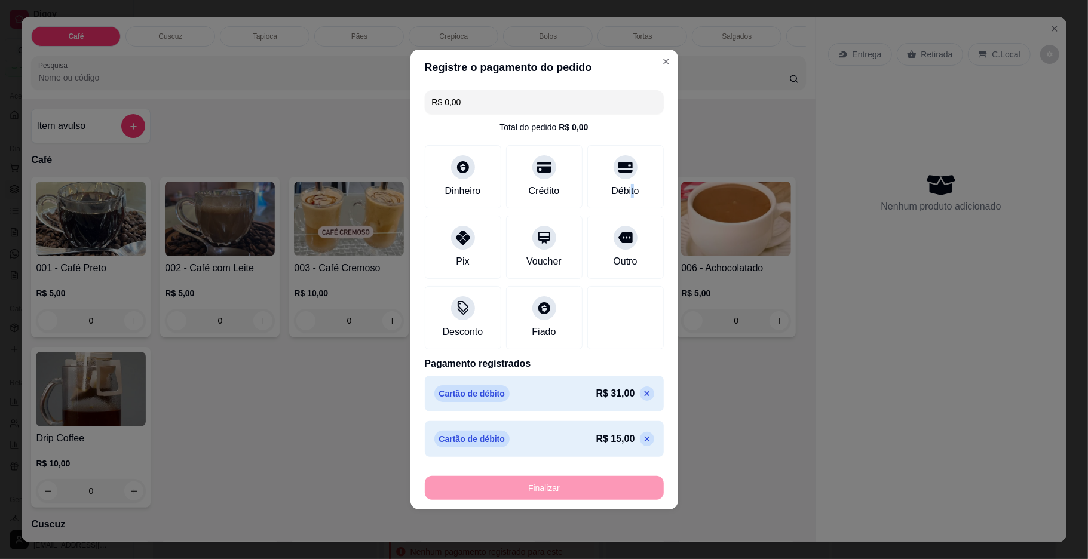
type input "0"
type input "-R$ 46,00"
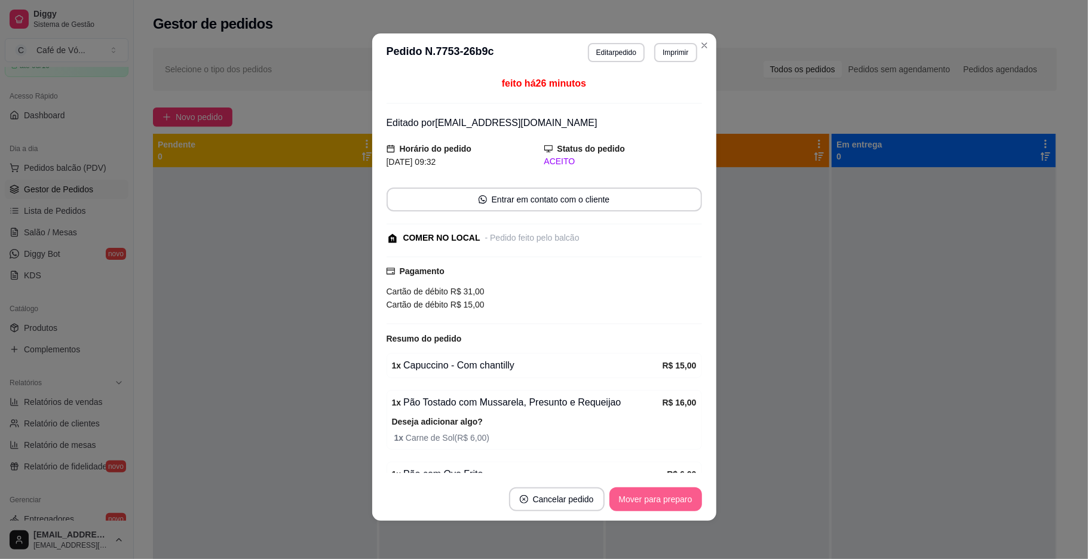
click at [675, 509] on button "Mover para preparo" at bounding box center [656, 500] width 93 height 24
click at [675, 506] on div "Mover para preparo" at bounding box center [647, 500] width 109 height 24
click at [672, 504] on div "Mover para preparo" at bounding box center [647, 500] width 109 height 24
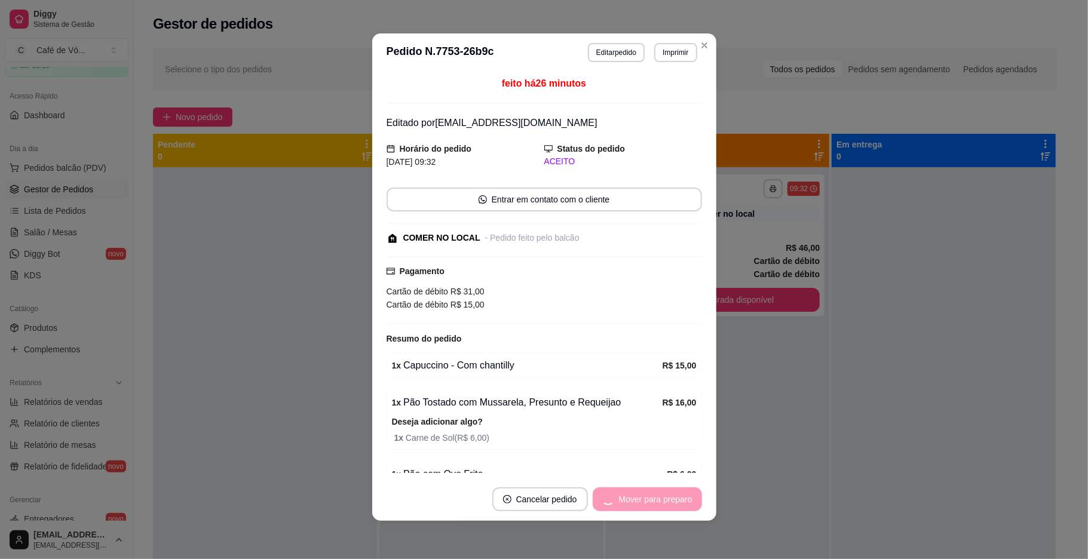
click at [672, 504] on button "Mover para preparo" at bounding box center [647, 500] width 109 height 24
click at [672, 504] on div "Mover para retirada disponível" at bounding box center [627, 500] width 149 height 24
click at [672, 503] on button "Mover para retirada disponível" at bounding box center [627, 500] width 149 height 24
click at [672, 503] on div "Mover para retirada disponível" at bounding box center [627, 500] width 149 height 24
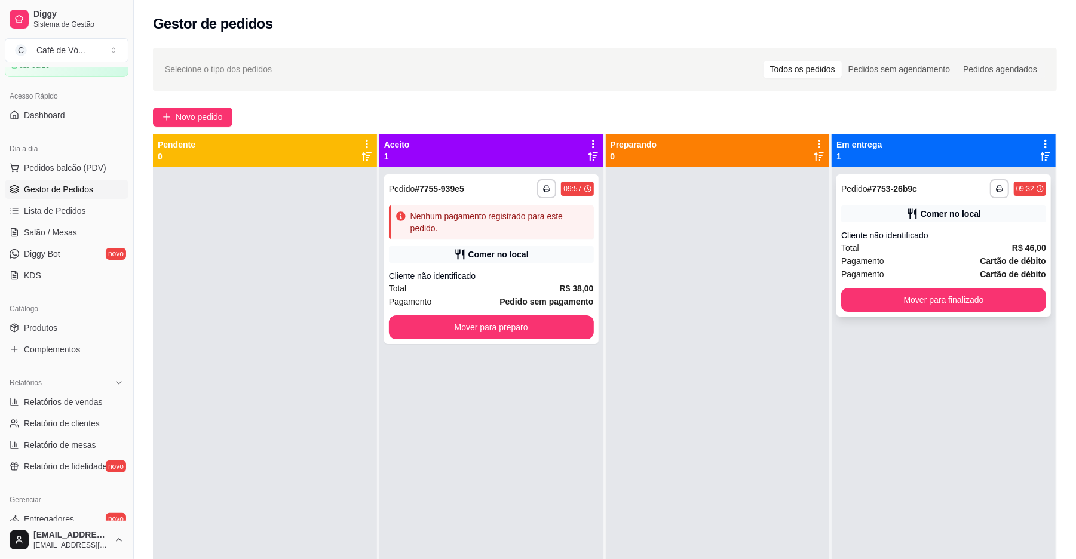
click at [880, 313] on div "**********" at bounding box center [944, 245] width 215 height 142
click at [878, 308] on button "Mover para finalizado" at bounding box center [943, 300] width 205 height 24
